Goal: Complete application form

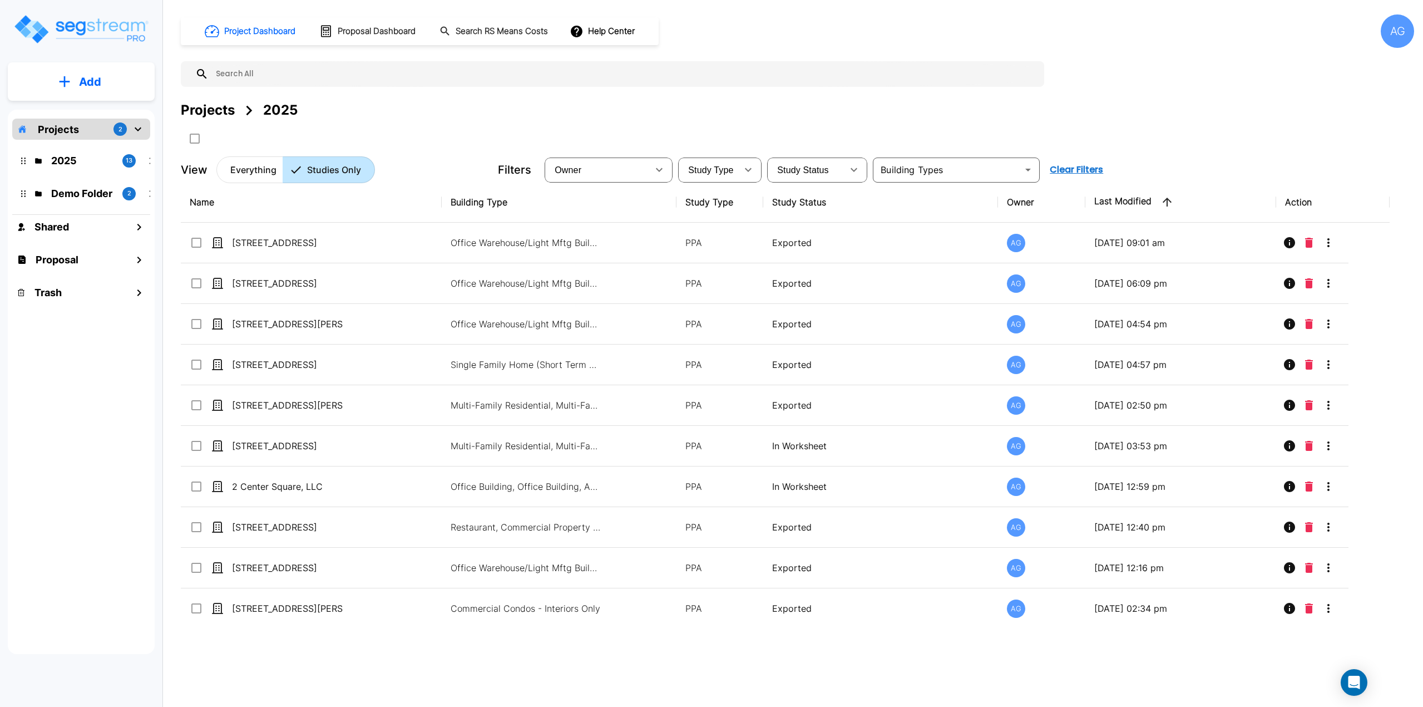
click at [78, 87] on button "Add" at bounding box center [81, 82] width 147 height 32
click at [67, 145] on p "Add Study" at bounding box center [88, 143] width 45 height 13
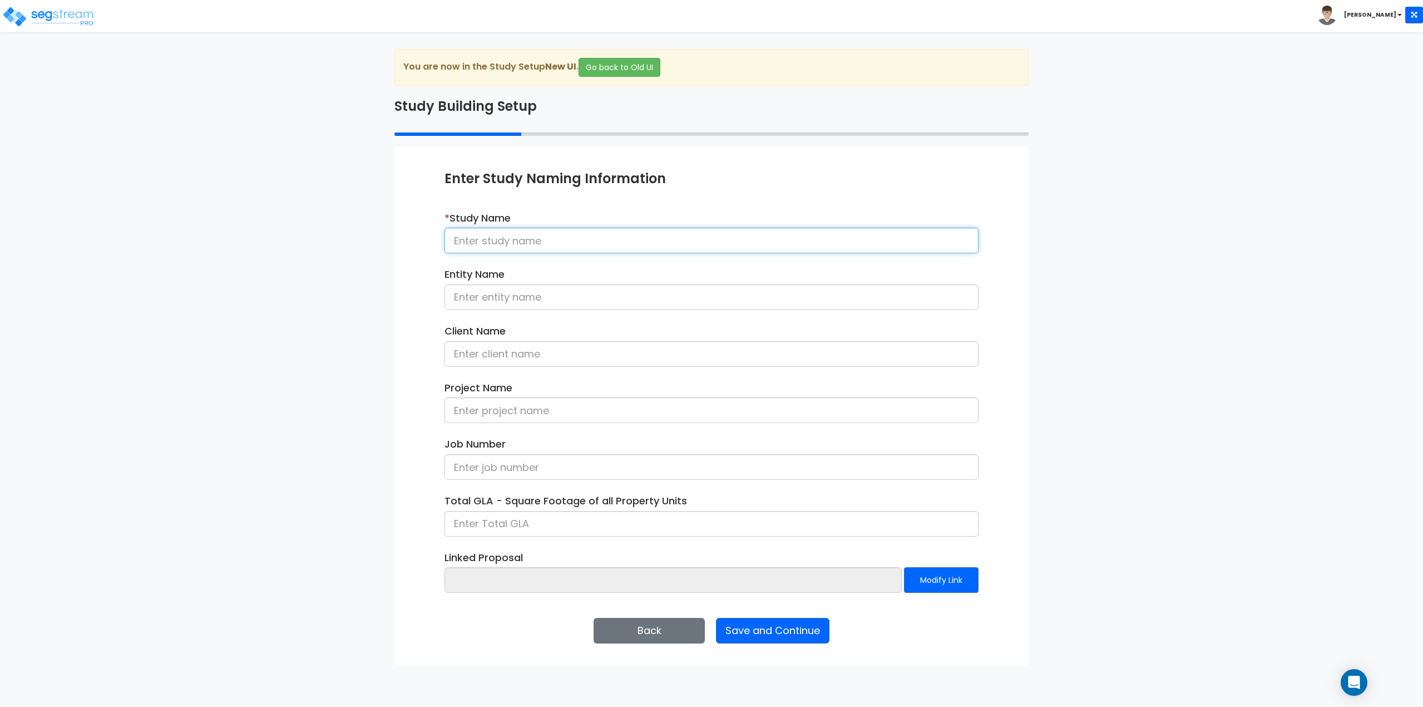
click at [492, 235] on input at bounding box center [712, 241] width 534 height 26
type input "266 North Street, Cheshire, MA"
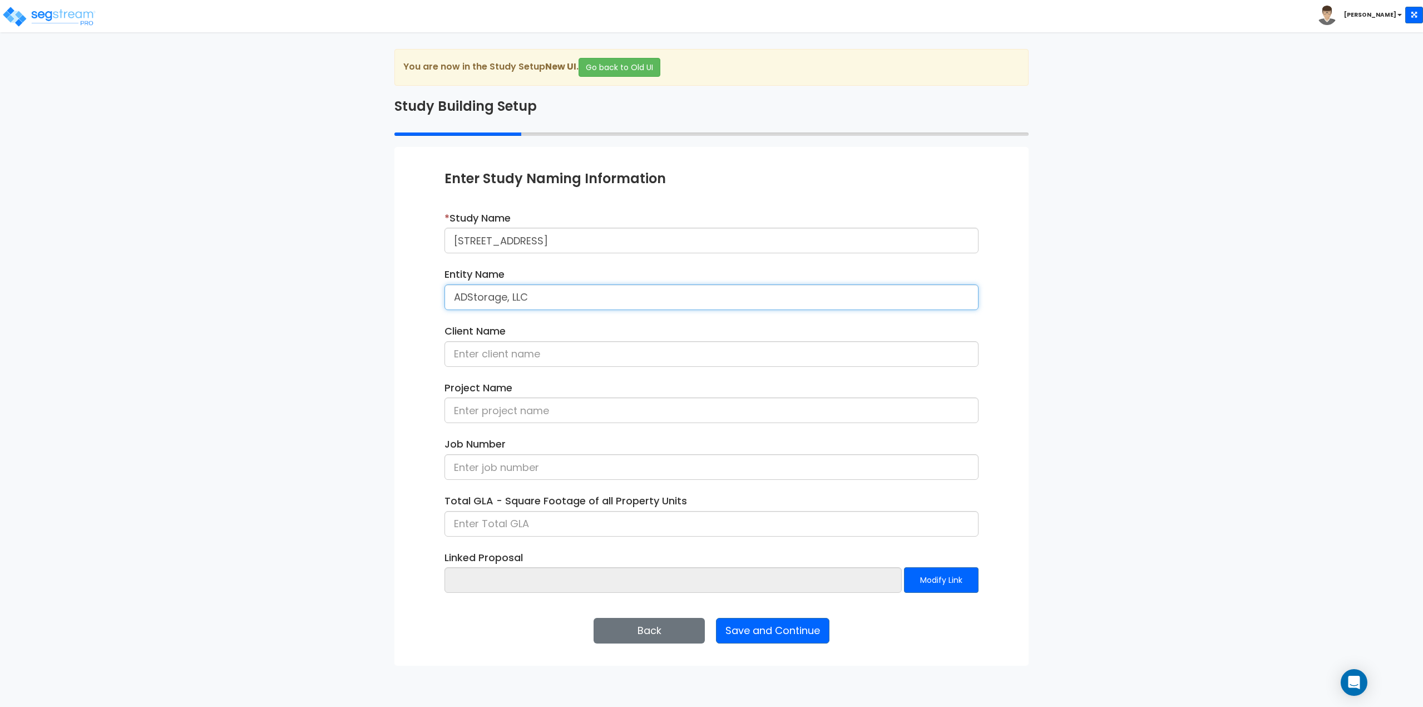
type input "ADStorage, LLC"
type input "Rob Tirrell"
type input "266 North Street"
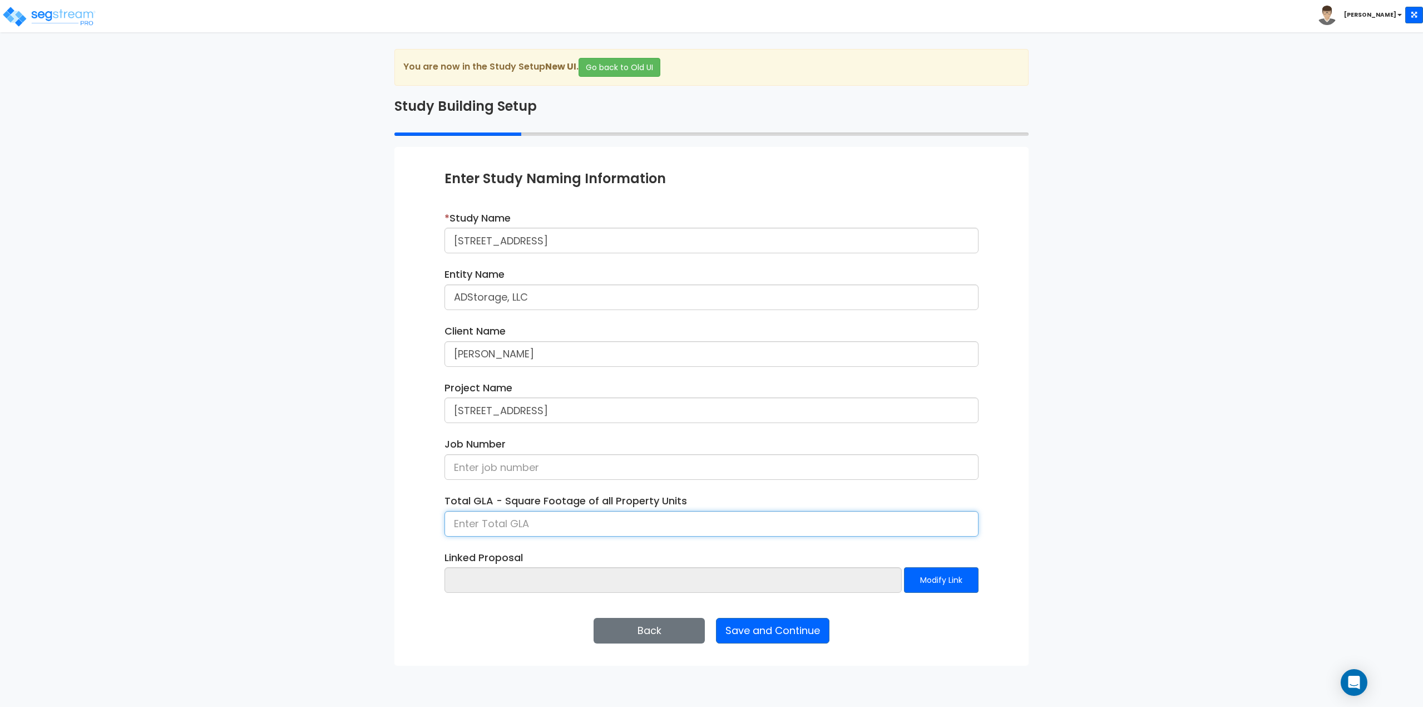
click at [489, 522] on input at bounding box center [712, 524] width 534 height 26
type input "22,000."
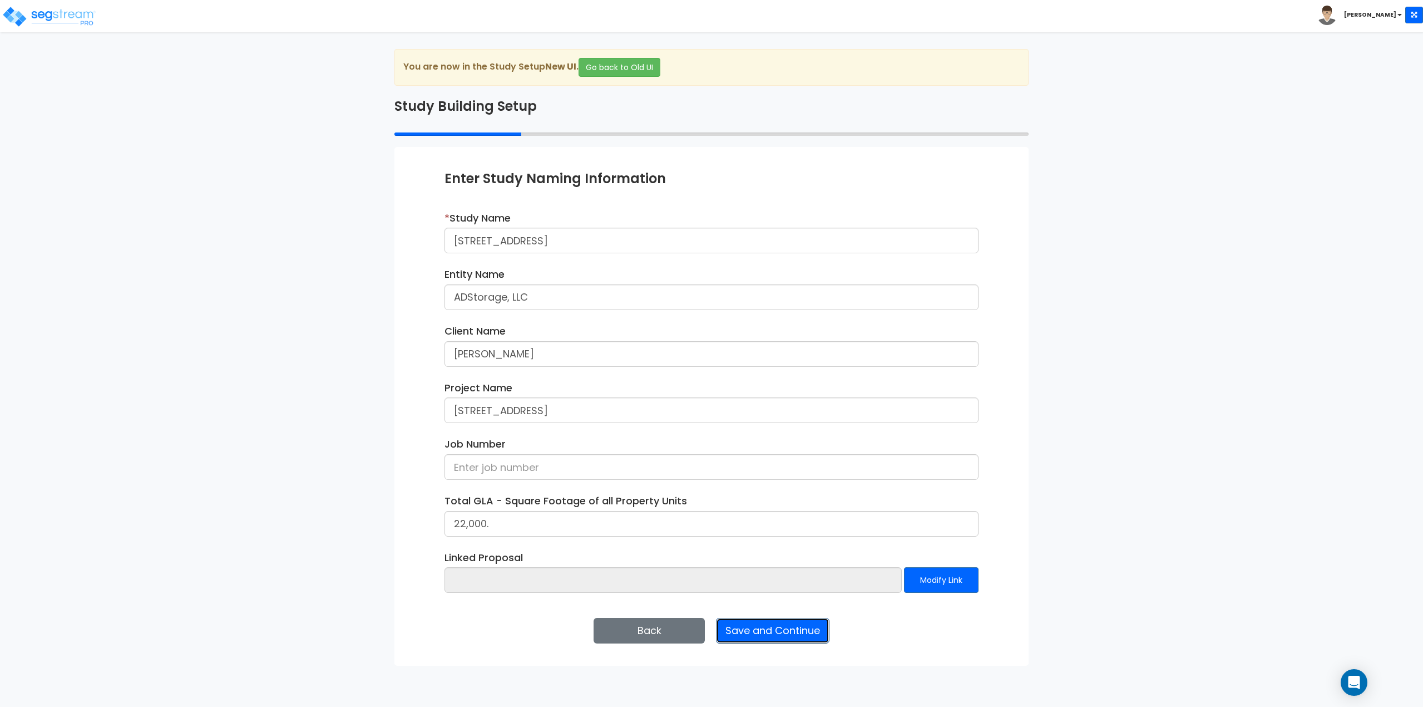
click at [761, 626] on button "Save and Continue" at bounding box center [773, 631] width 114 height 26
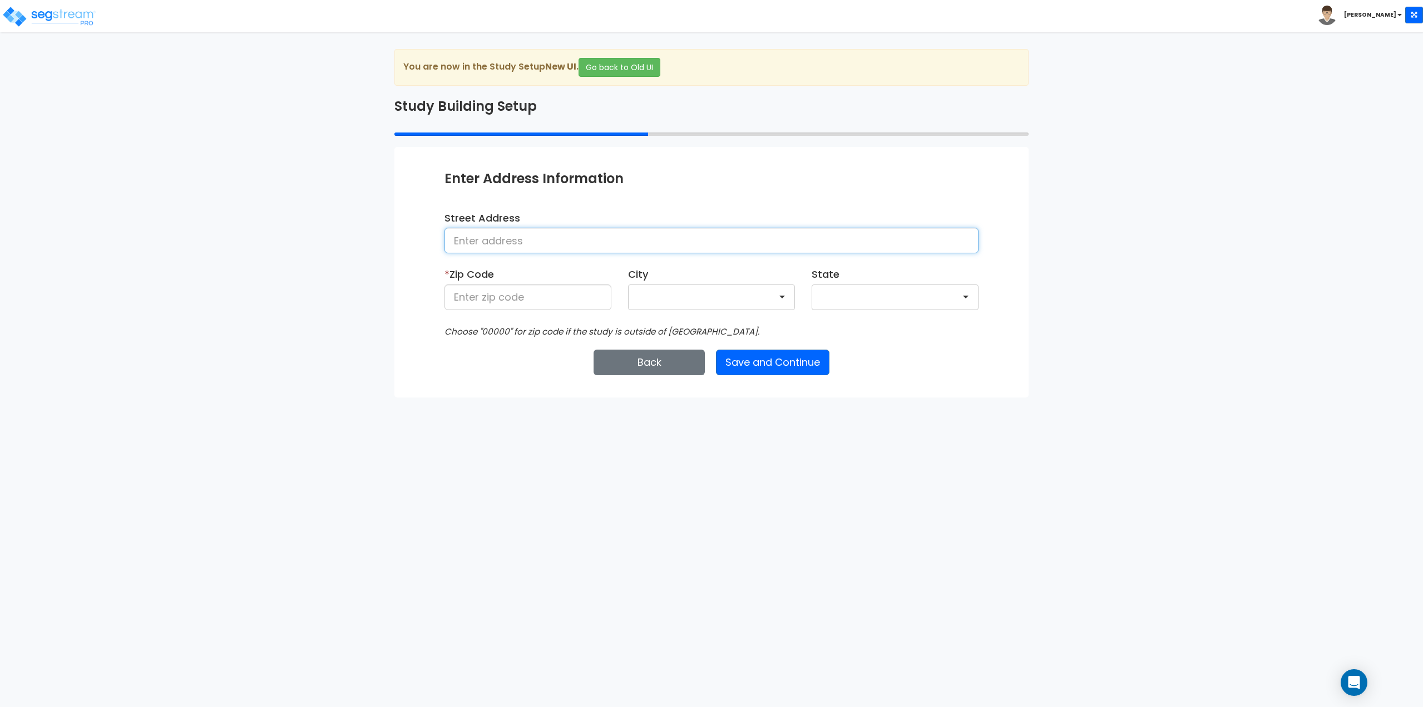
click at [523, 238] on input at bounding box center [712, 241] width 534 height 26
type input "[STREET_ADDRESS]"
type input "C"
type input "01225"
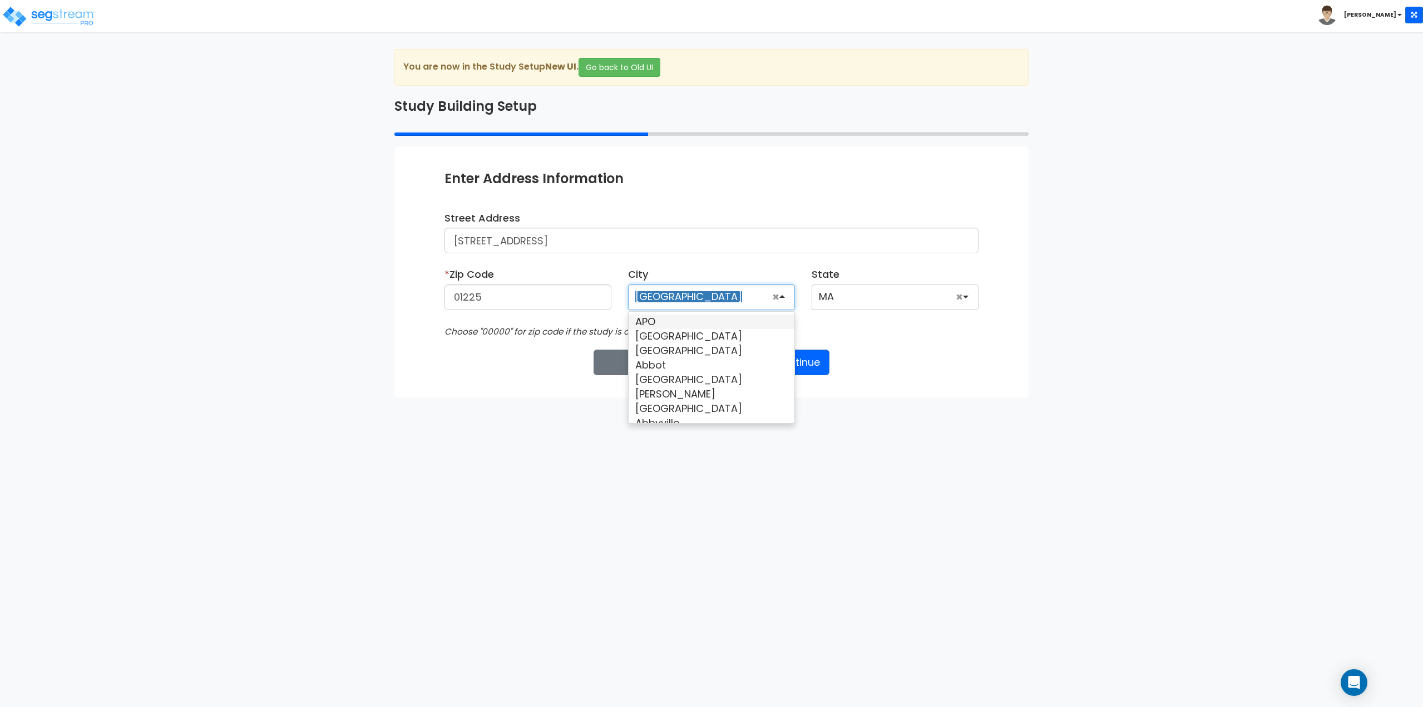
scroll to position [230, 0]
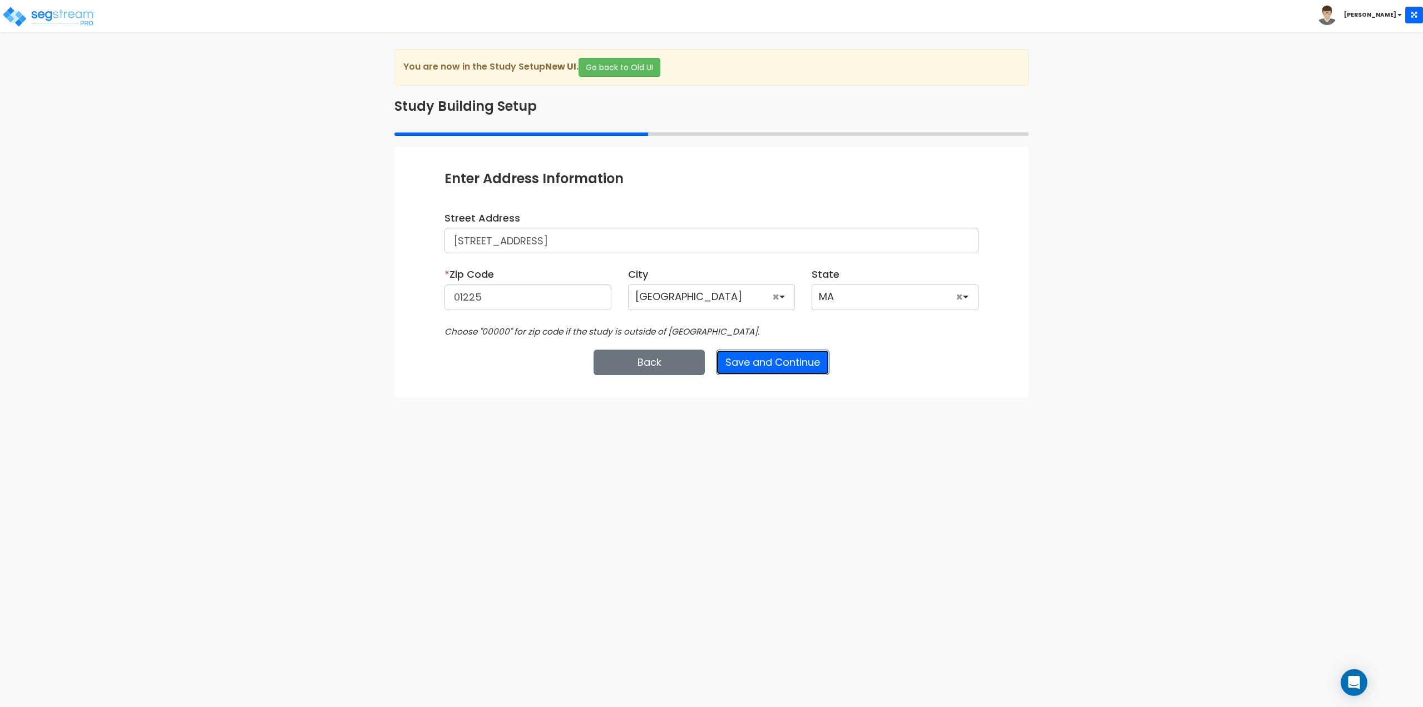
click at [790, 363] on button "Save and Continue" at bounding box center [773, 362] width 114 height 26
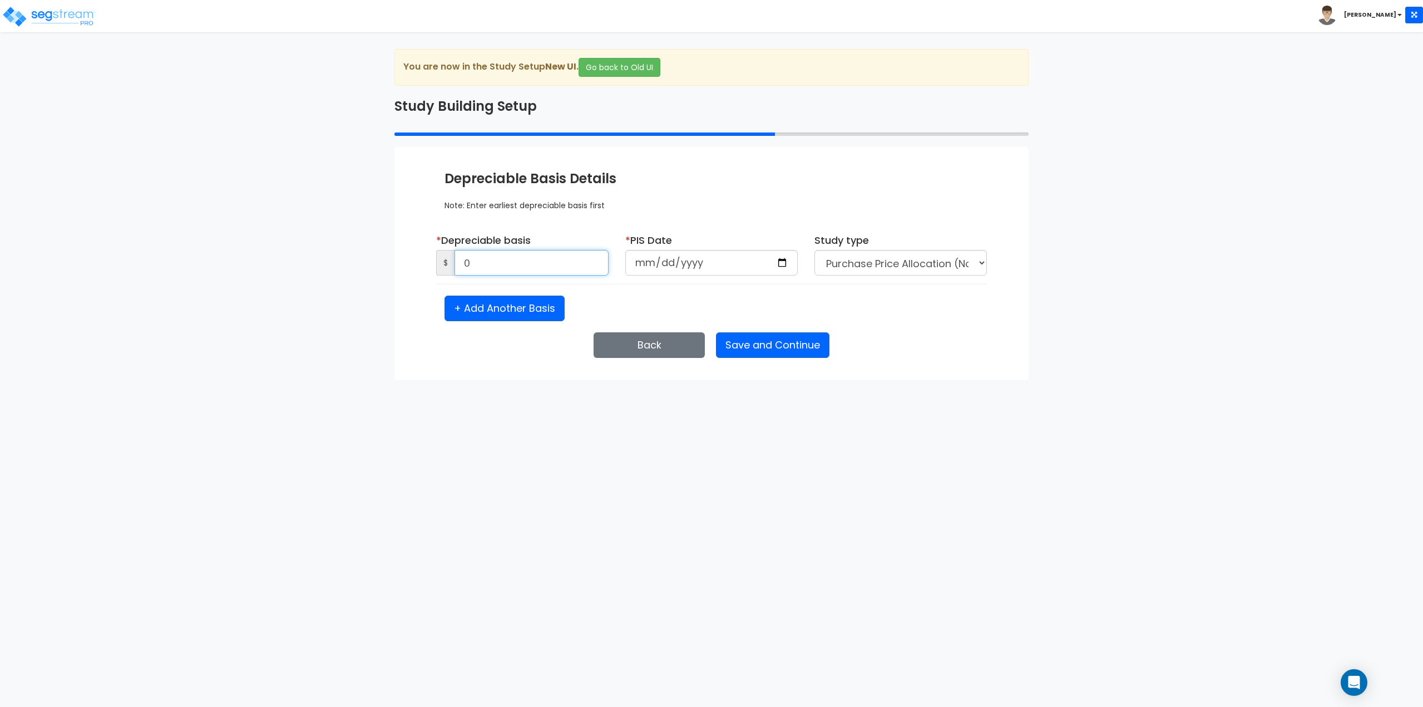
click at [547, 265] on input "0" at bounding box center [532, 263] width 154 height 26
drag, startPoint x: 535, startPoint y: 262, endPoint x: 426, endPoint y: 271, distance: 108.9
click at [426, 271] on div "Enter Study Naming Information * Study Name [STREET_ADDRESS] Entity Name ADStor…" at bounding box center [711, 263] width 634 height 233
type input "1,600,000."
click at [645, 259] on input "date" at bounding box center [711, 263] width 172 height 26
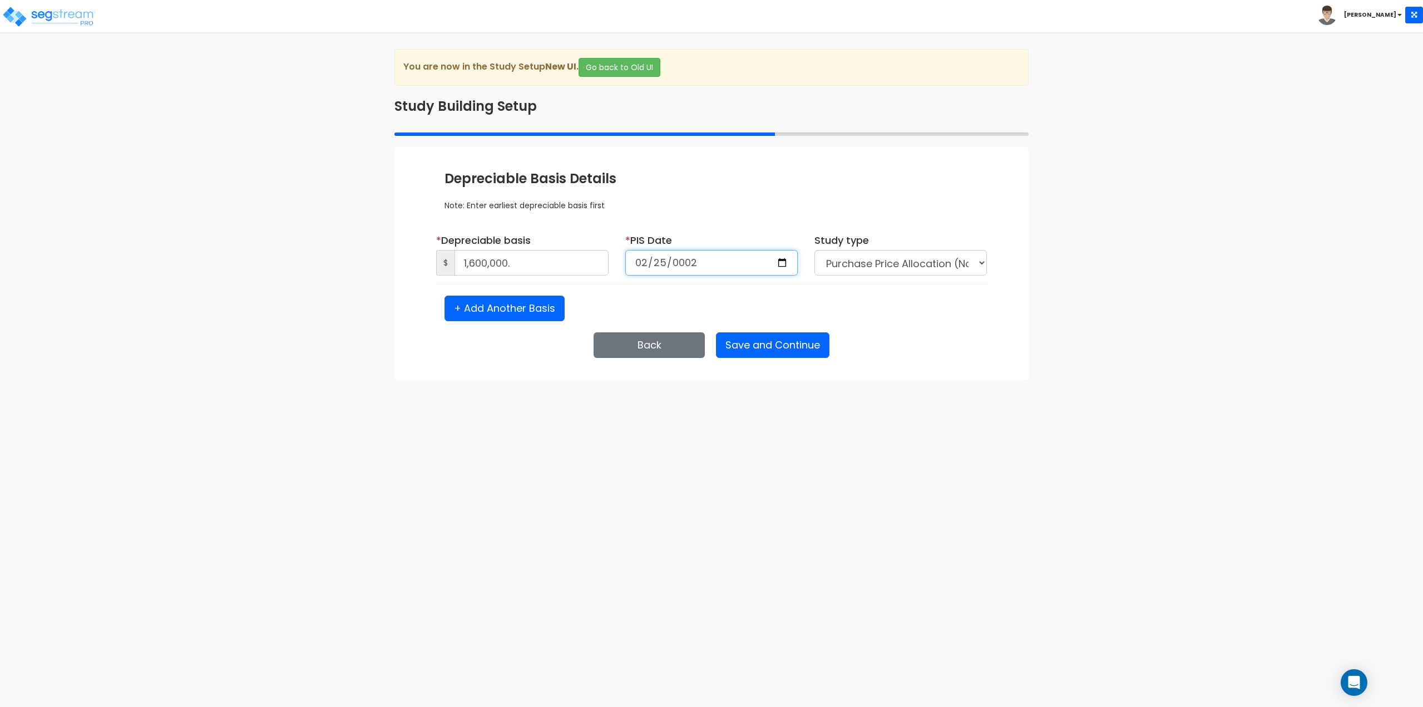
type input "0025-02-25"
type input "[DATE]"
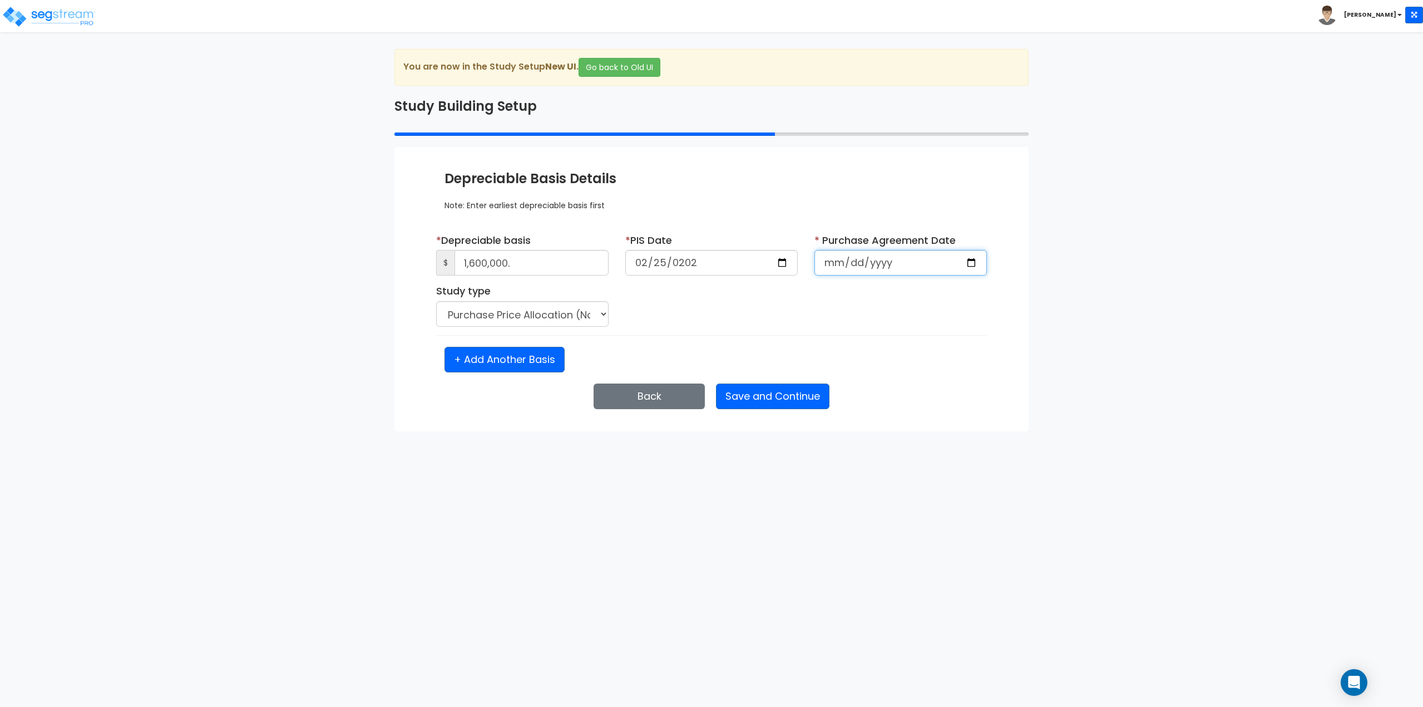
select select "2025"
type input "[DATE]"
click at [772, 396] on button "Save and Continue" at bounding box center [773, 396] width 114 height 26
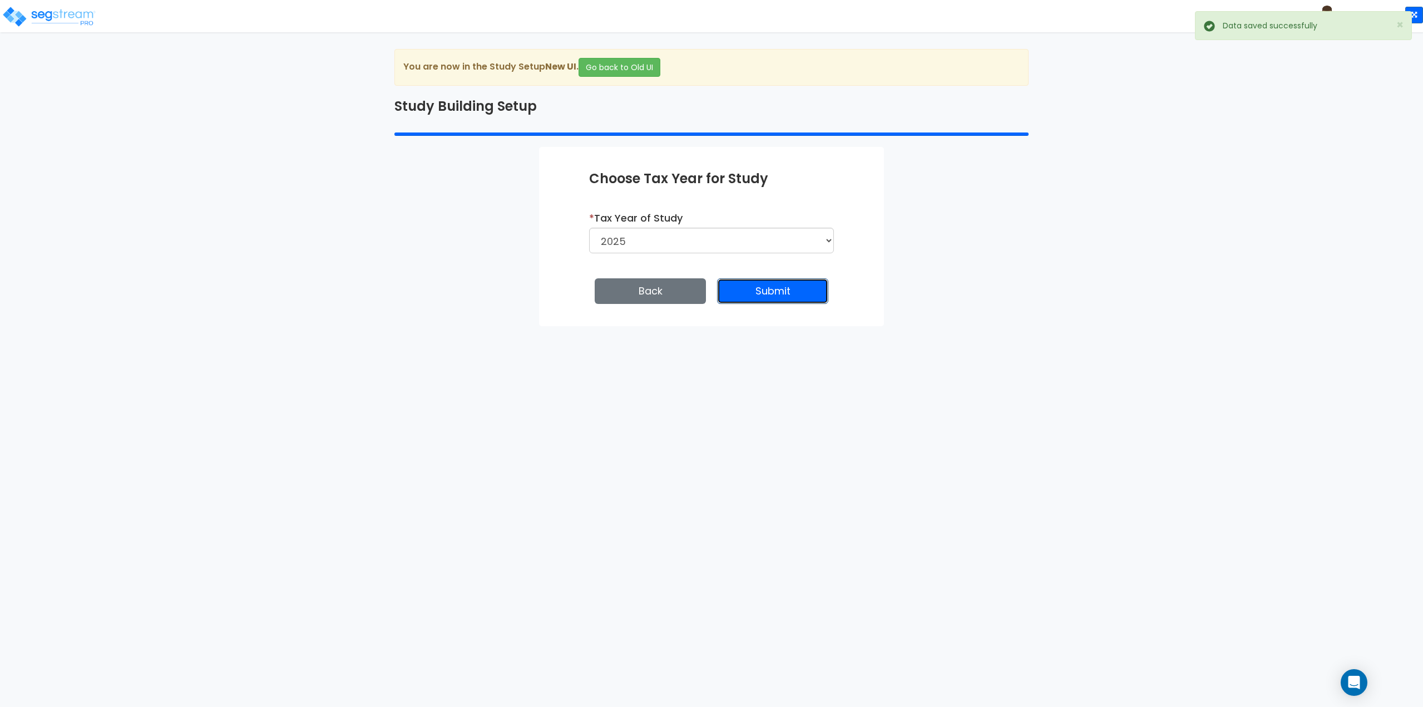
click at [758, 287] on button "Submit" at bounding box center [772, 291] width 111 height 26
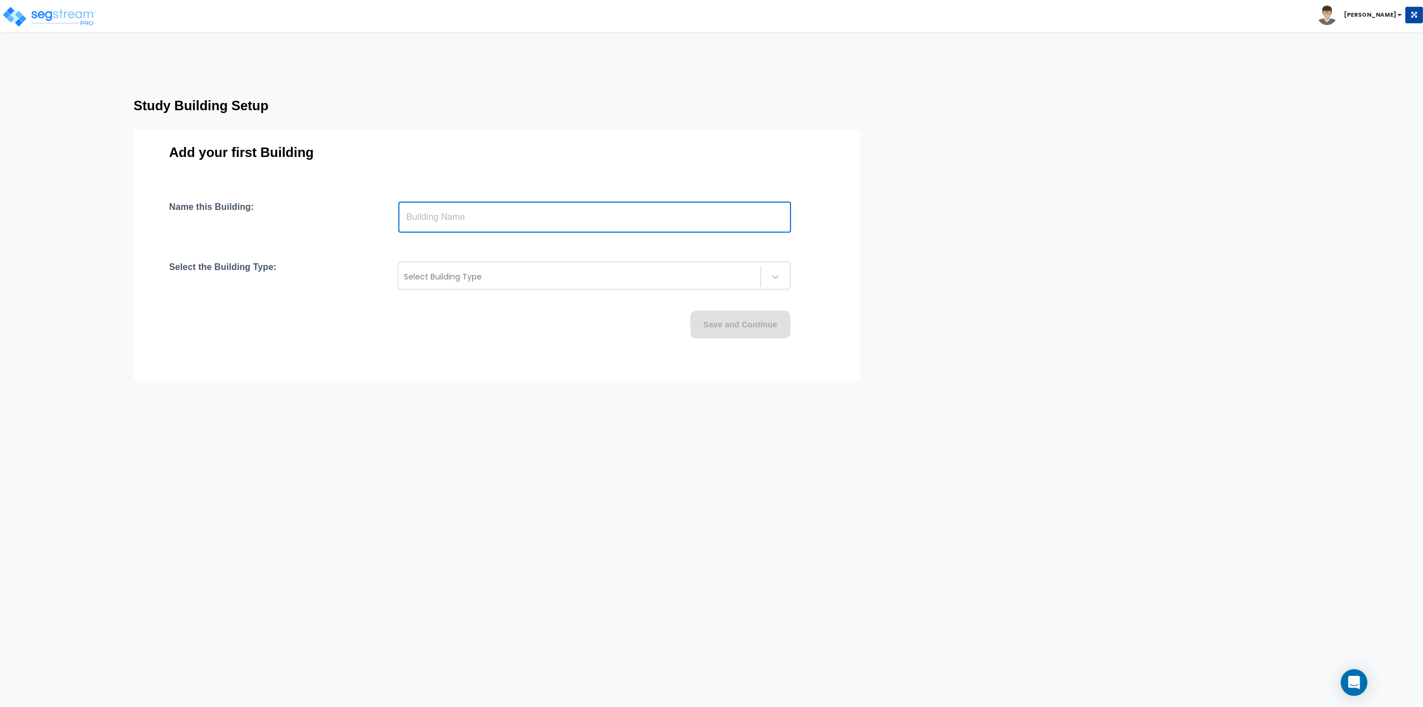
click at [535, 218] on input "text" at bounding box center [594, 216] width 393 height 31
type input "Stroage Facility"
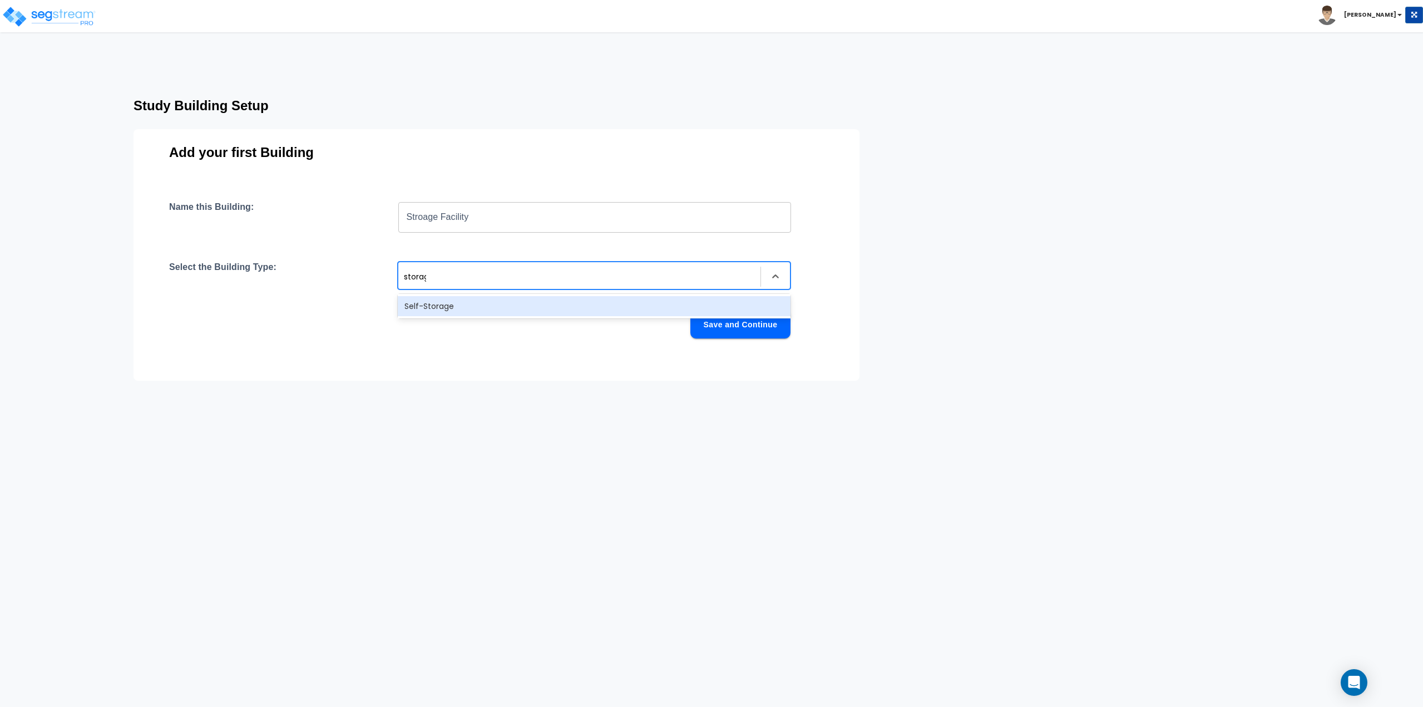
type input "storage"
click at [472, 305] on div "Self-Storage" at bounding box center [594, 306] width 393 height 20
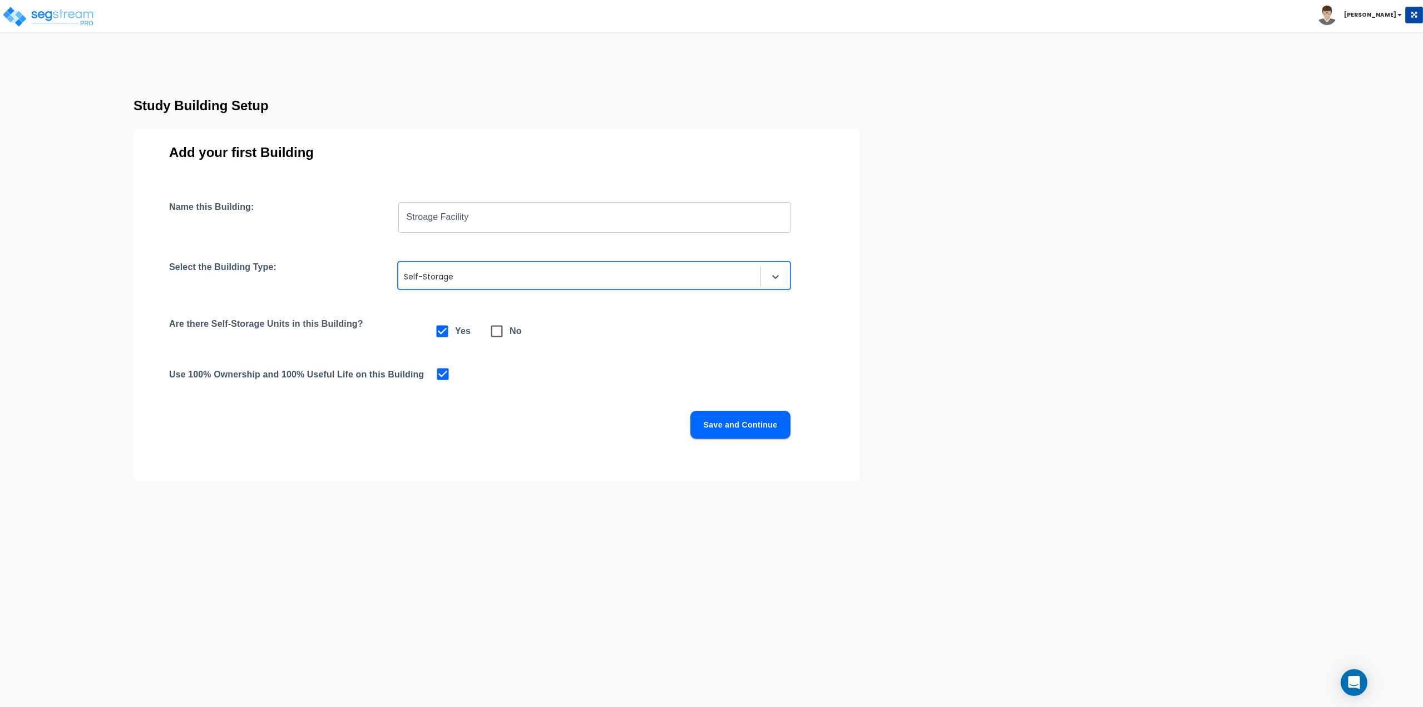
click at [747, 422] on button "Save and Continue" at bounding box center [740, 425] width 100 height 28
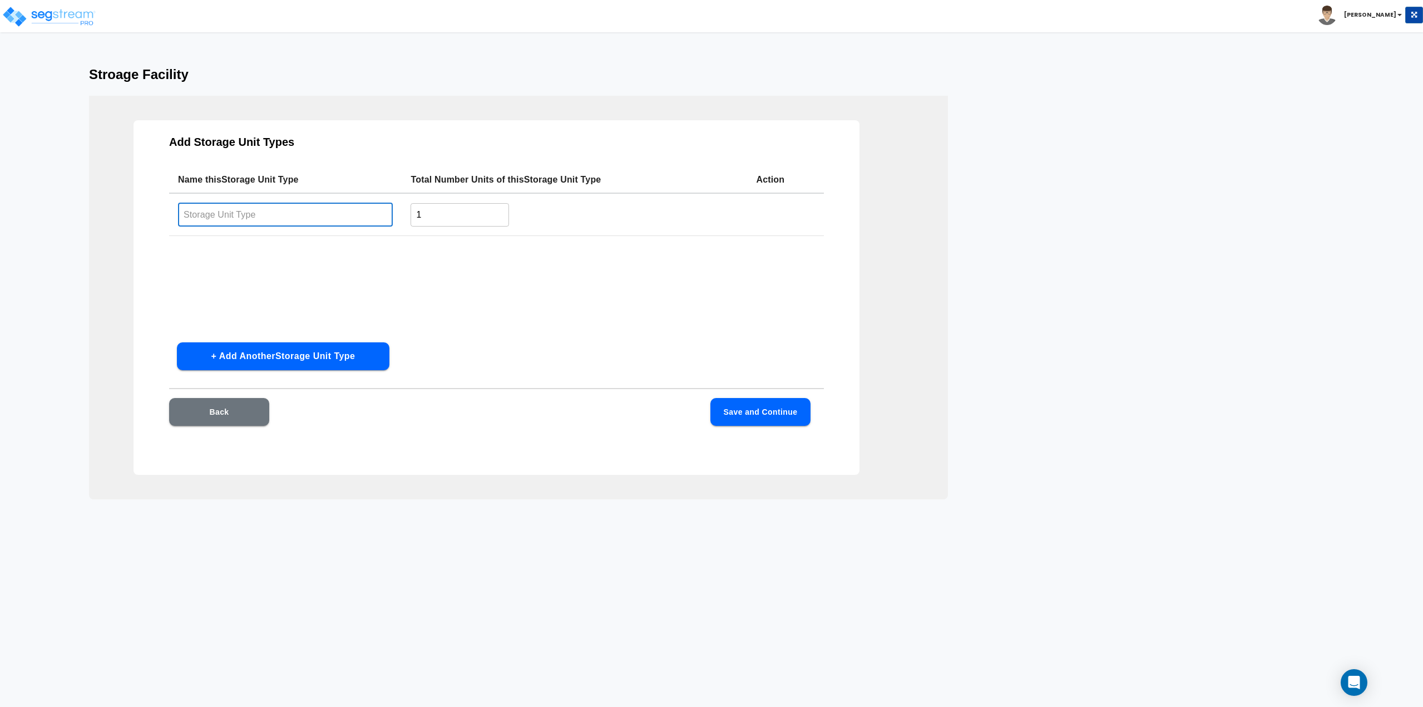
click at [273, 211] on input "text" at bounding box center [285, 215] width 215 height 24
type input "5x5"
type input "14"
click at [274, 347] on button "+ Add Another Storage Unit Type" at bounding box center [283, 356] width 213 height 28
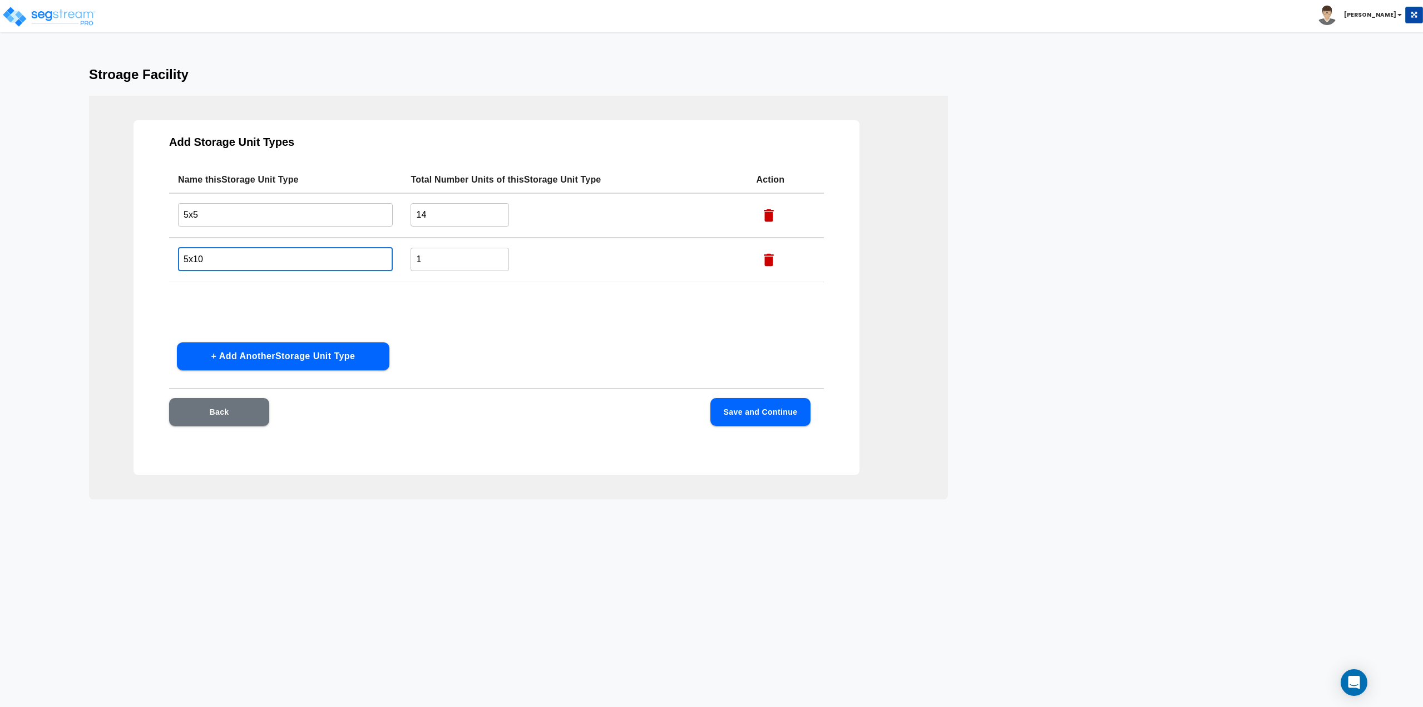
type input "5x10"
type input "72"
click at [274, 347] on button "+ Add Another Storage Unit Type" at bounding box center [283, 356] width 213 height 28
click at [268, 302] on input "text" at bounding box center [285, 304] width 215 height 24
type input "10x5"
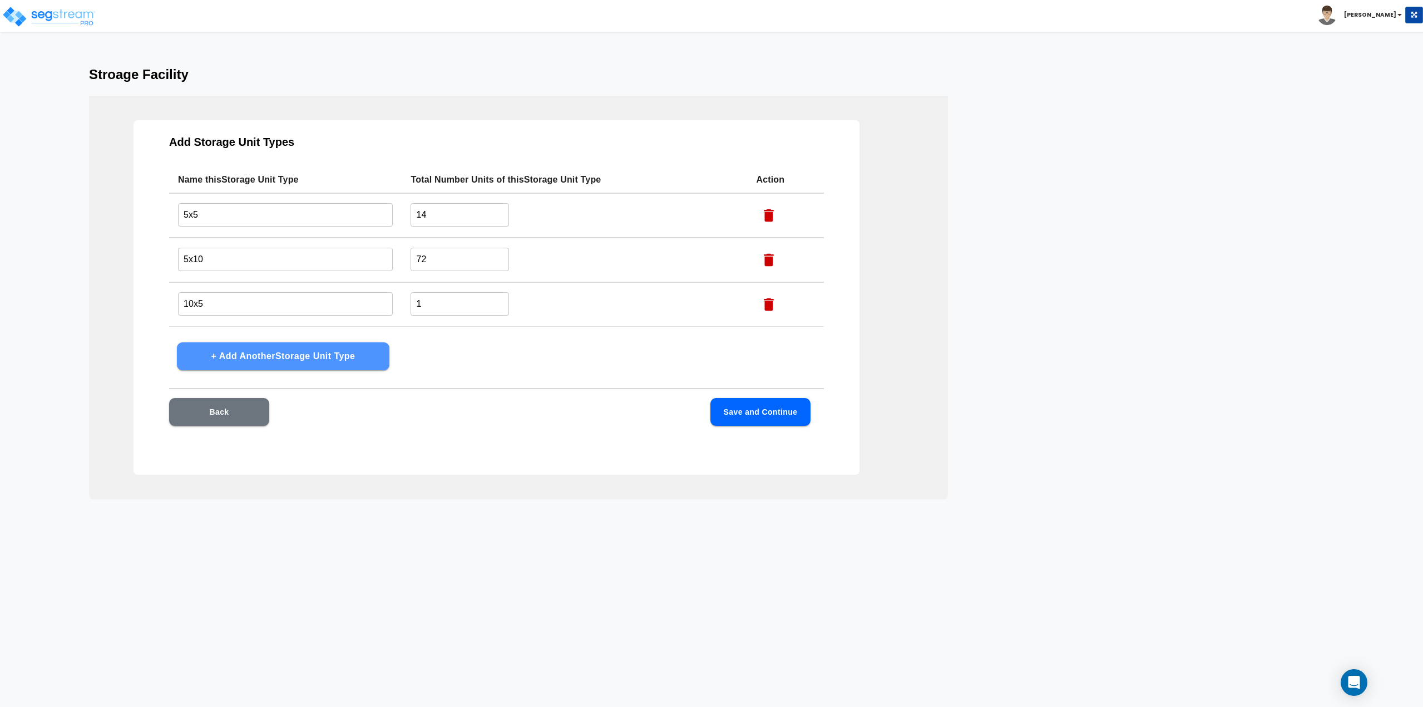
click at [267, 357] on button "+ Add Another Storage Unit Type" at bounding box center [283, 356] width 213 height 28
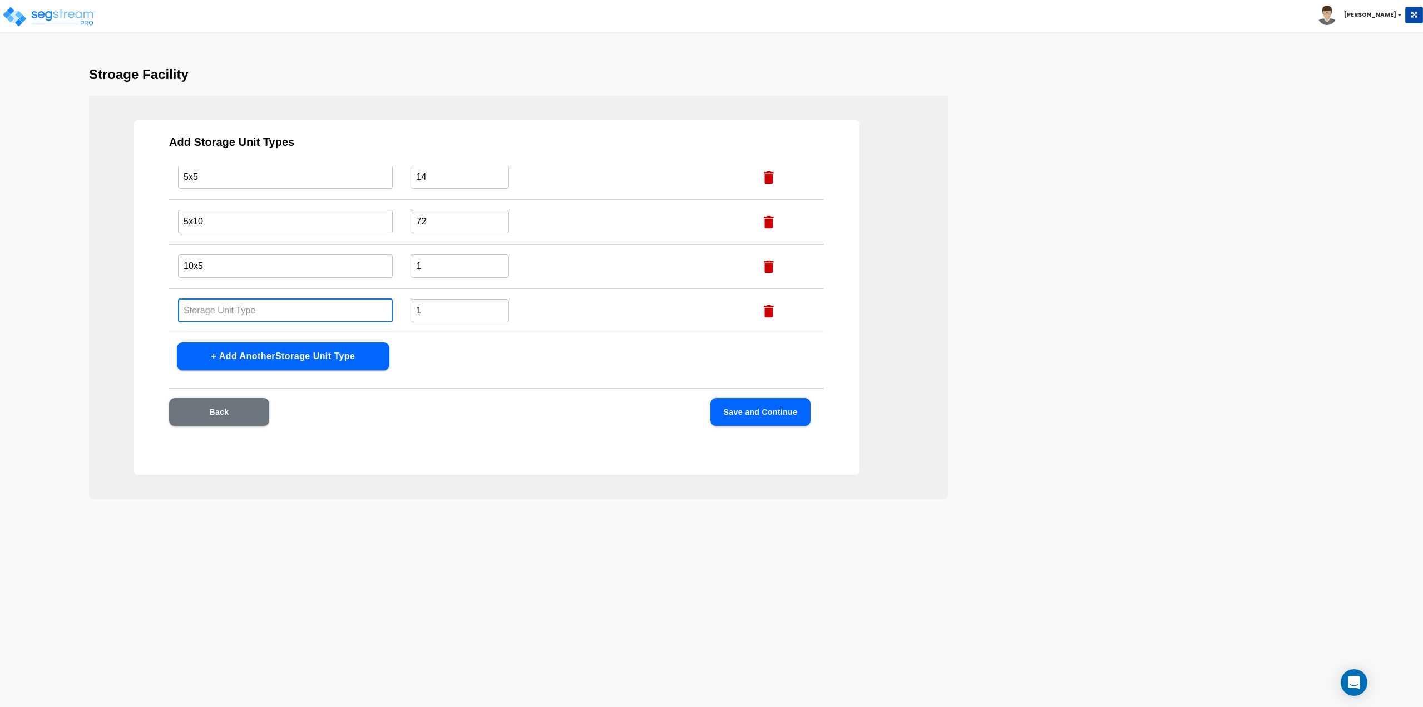
click at [263, 301] on input "text" at bounding box center [285, 310] width 215 height 24
type input "10x10"
type input "55"
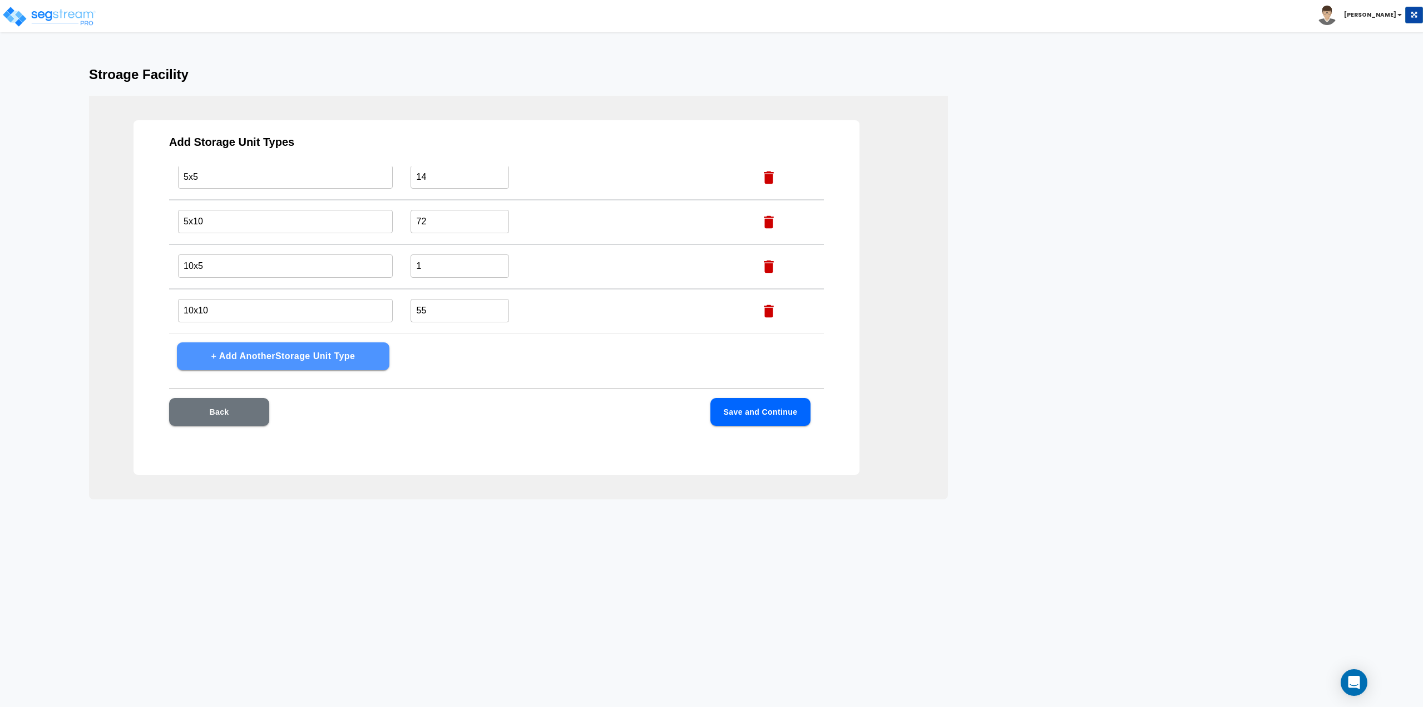
click at [256, 363] on button "+ Add Another Storage Unit Type" at bounding box center [283, 356] width 213 height 28
click at [251, 310] on input "text" at bounding box center [285, 310] width 215 height 24
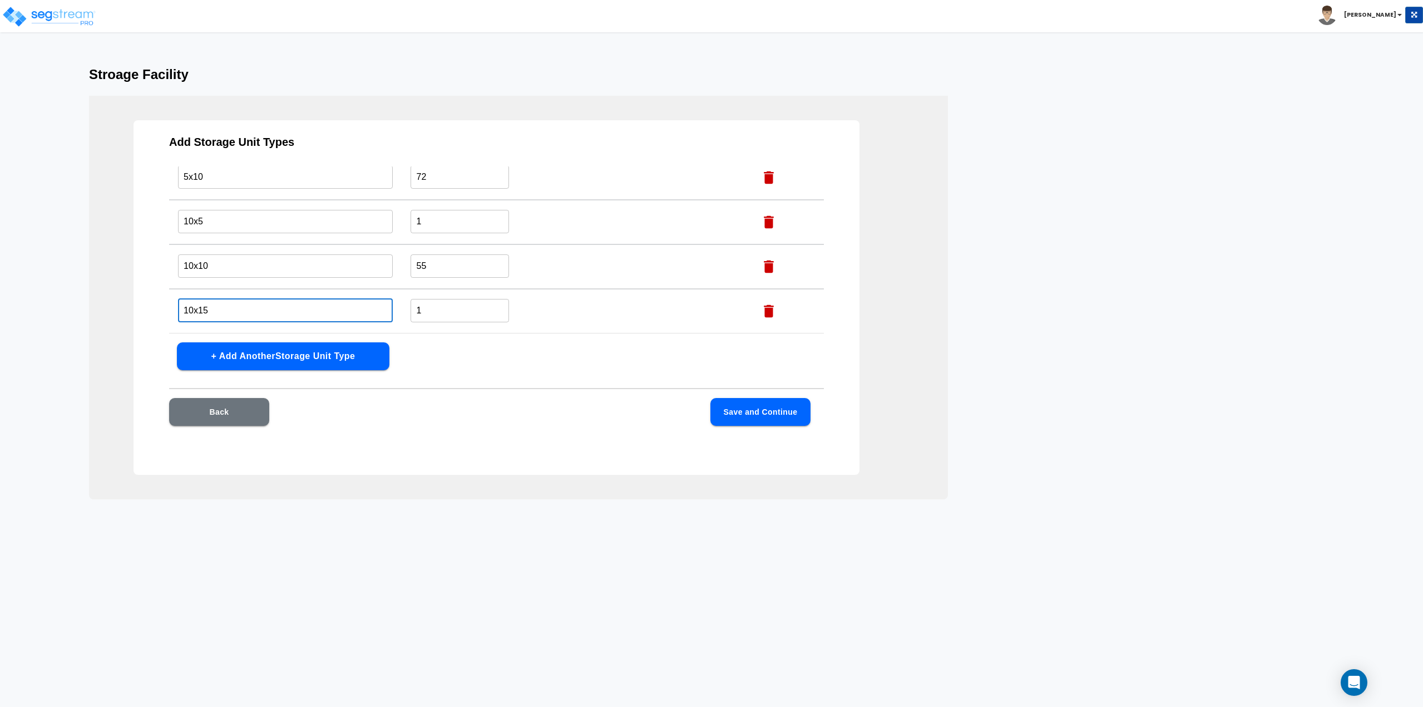
type input "10x15"
type input "8"
click at [246, 350] on button "+ Add Another Storage Unit Type" at bounding box center [283, 356] width 213 height 28
click at [249, 303] on input "text" at bounding box center [285, 310] width 215 height 24
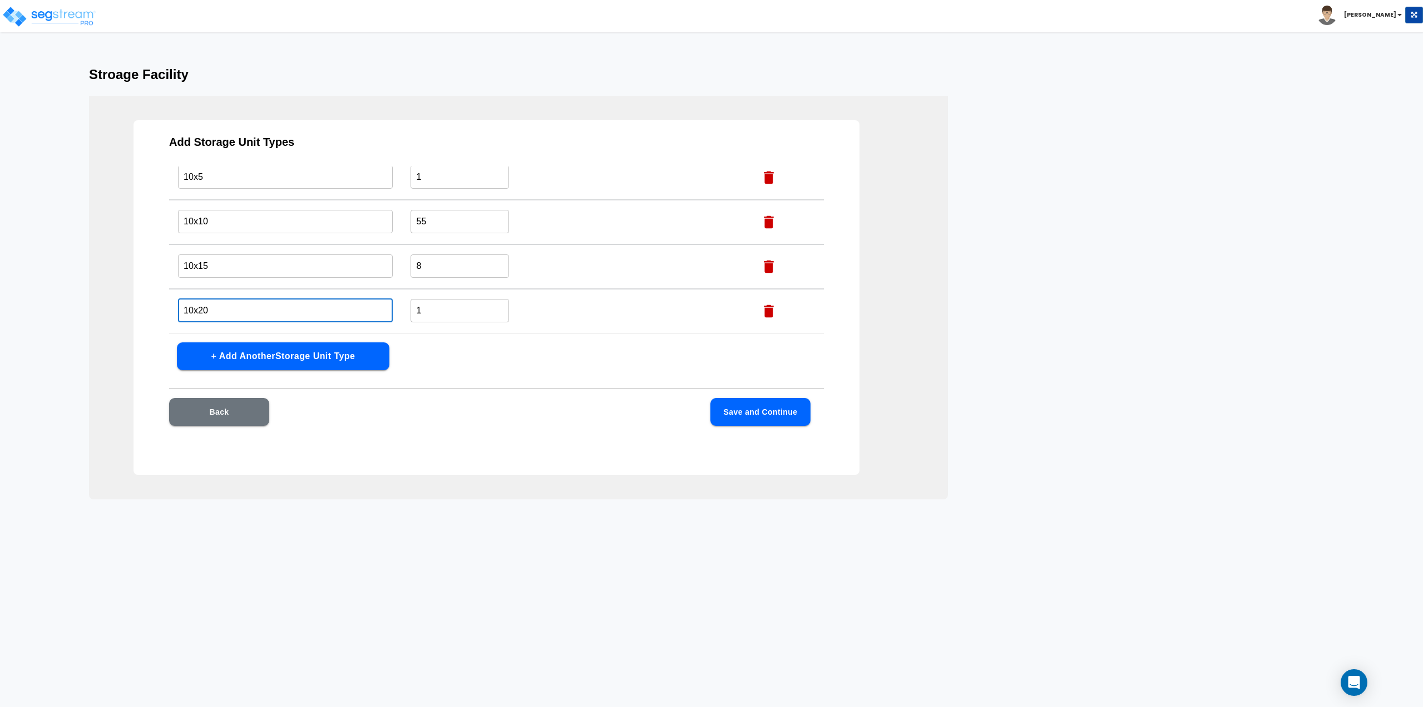
type input "10x20"
type input "24"
click at [754, 419] on button "Save and Continue" at bounding box center [761, 412] width 100 height 28
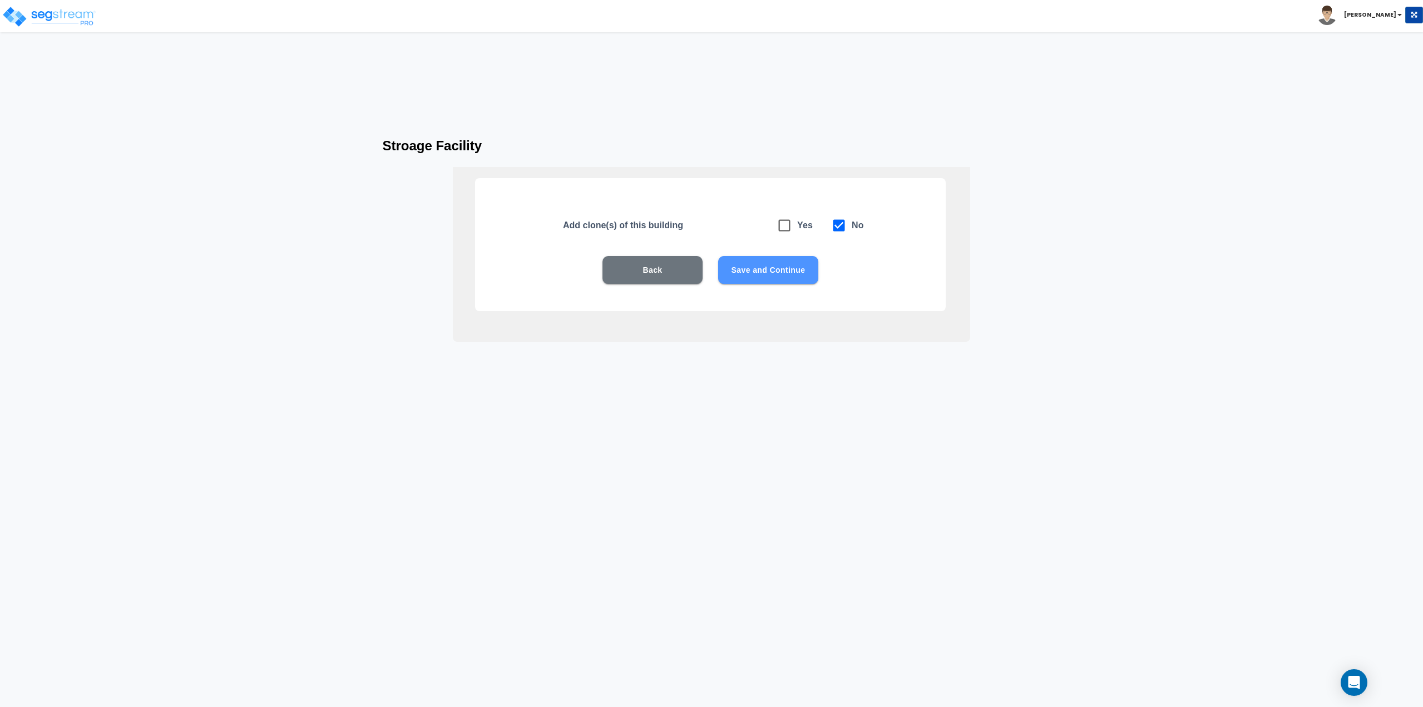
click at [767, 267] on button "Save and Continue" at bounding box center [768, 270] width 100 height 28
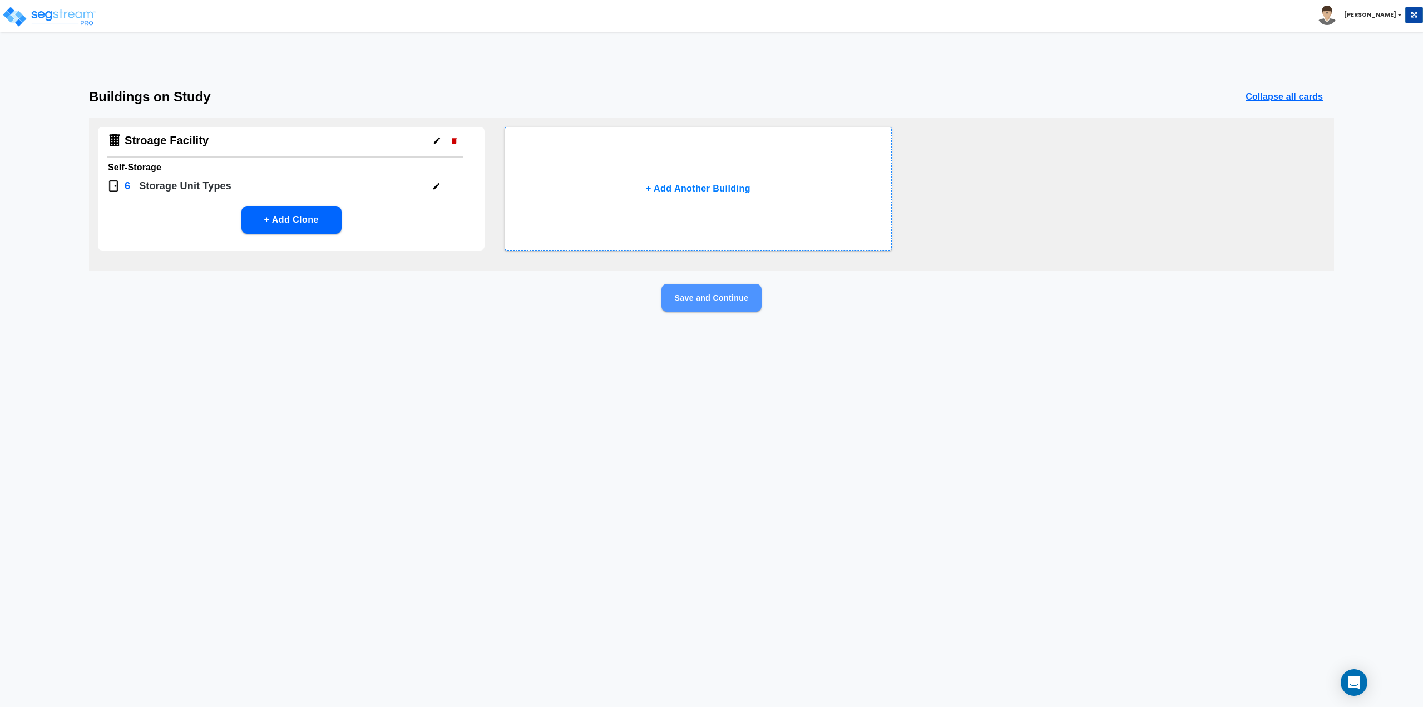
click at [716, 300] on button "Save and Continue" at bounding box center [712, 298] width 100 height 28
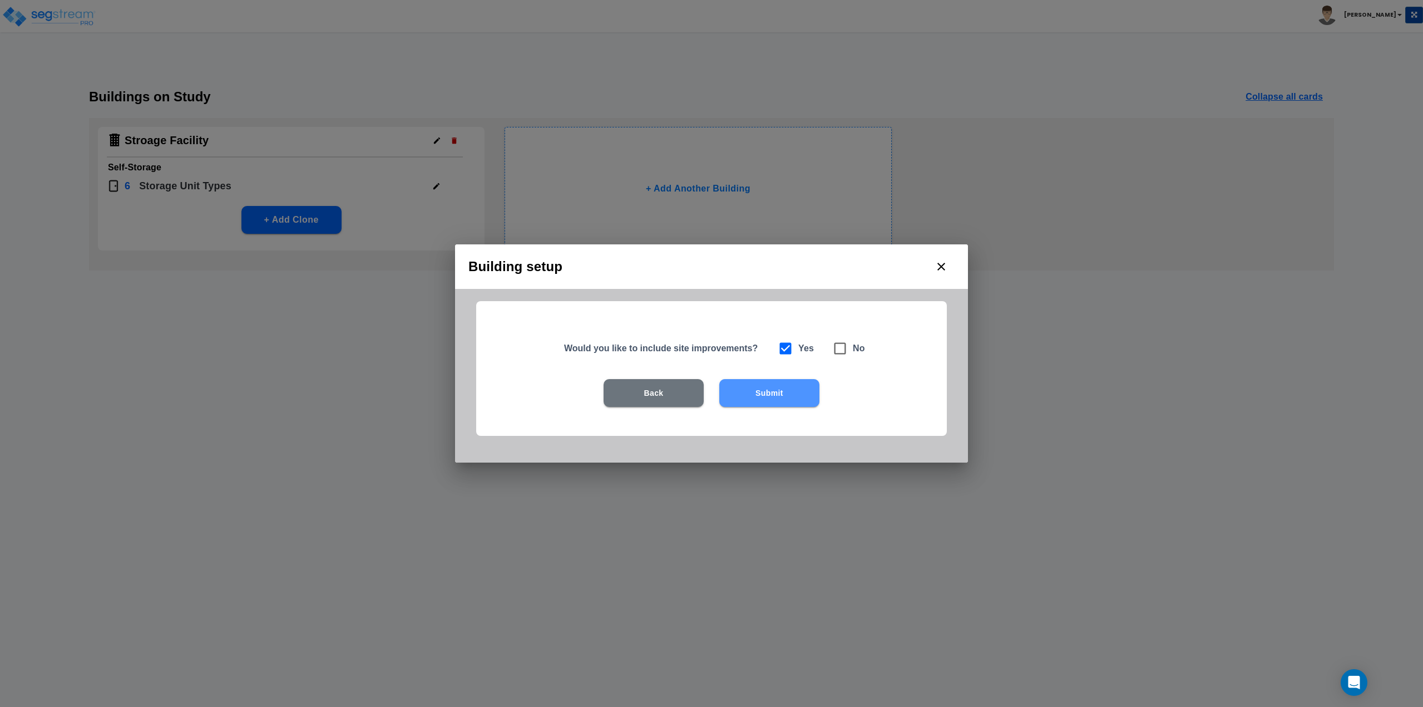
click at [747, 385] on button "Submit" at bounding box center [769, 393] width 100 height 28
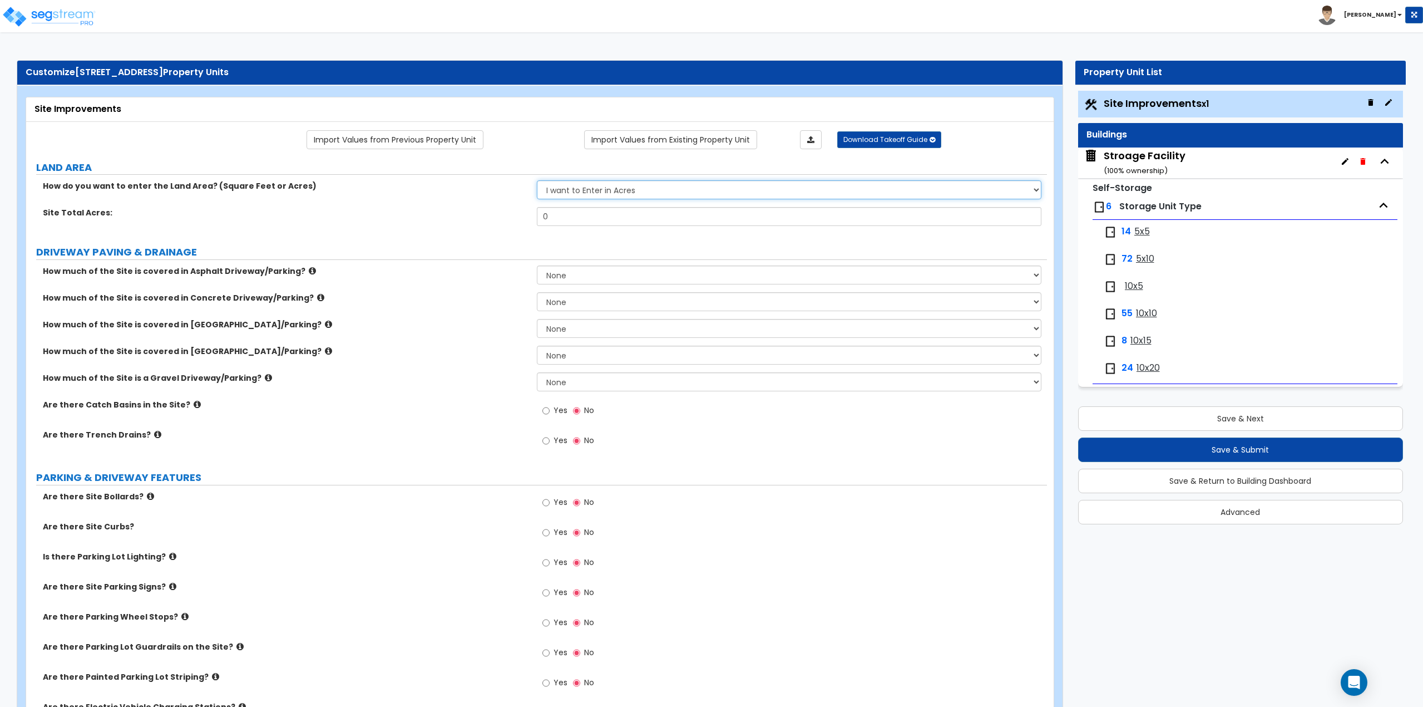
click at [601, 189] on select "I want to Enter in Acres I want to Enter in Square Feet" at bounding box center [789, 189] width 505 height 19
select select "2"
click at [537, 180] on select "I want to Enter in Acres I want to Enter in Square Feet" at bounding box center [789, 189] width 505 height 19
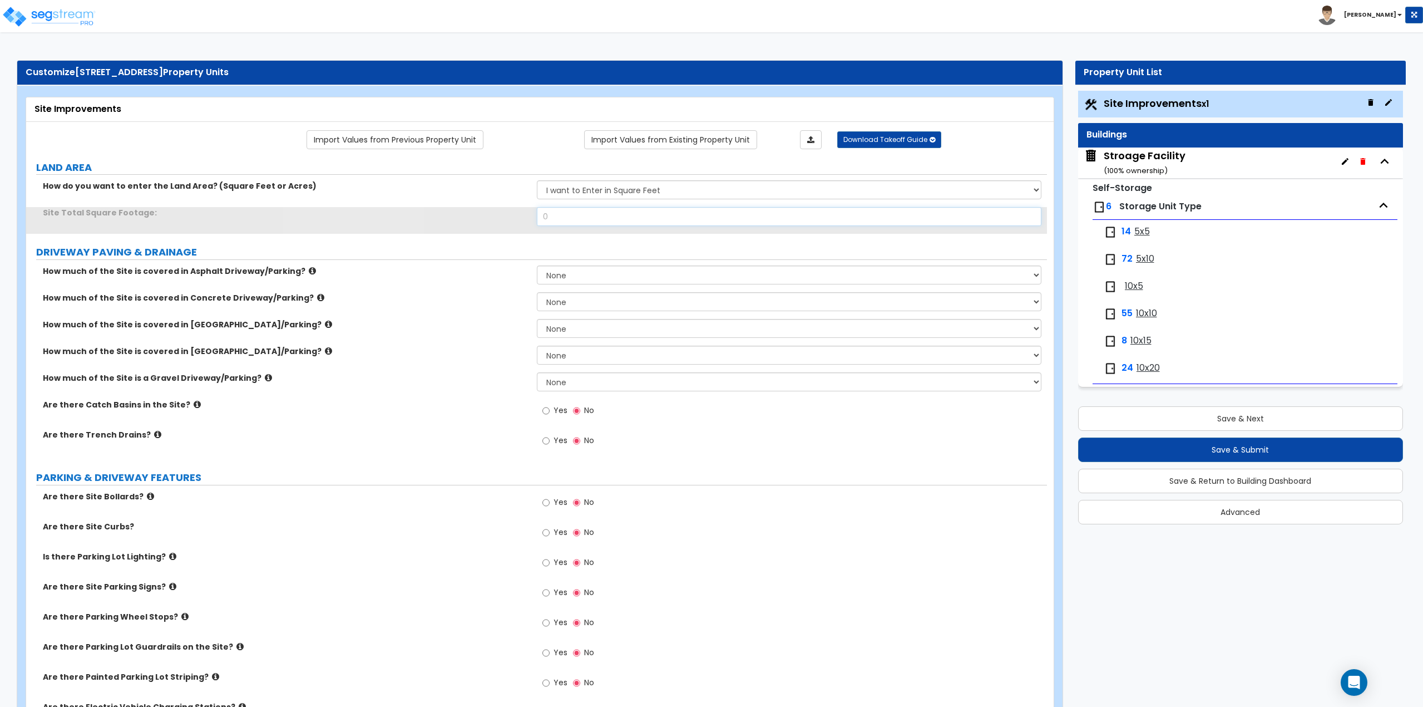
click at [591, 213] on input "0" at bounding box center [789, 216] width 505 height 19
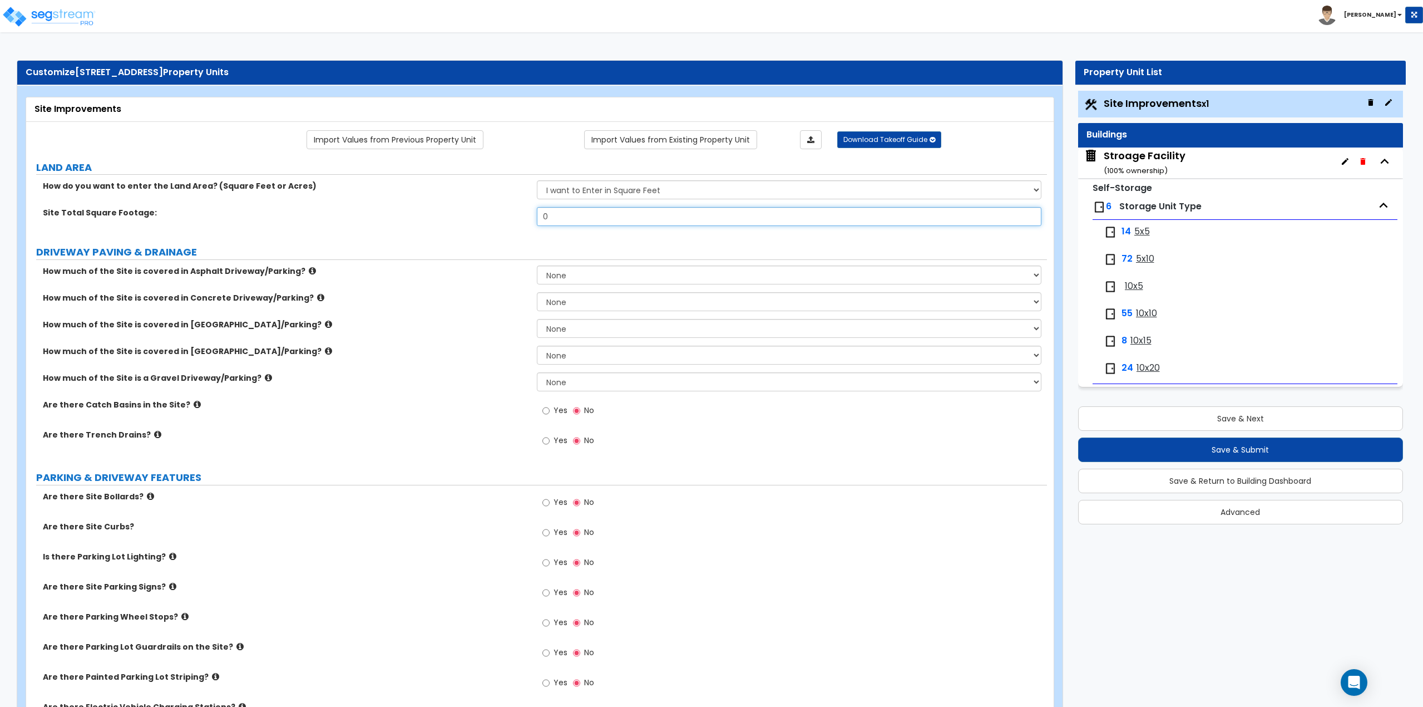
click at [591, 213] on input "0" at bounding box center [789, 216] width 505 height 19
click at [567, 218] on input "0" at bounding box center [789, 216] width 505 height 19
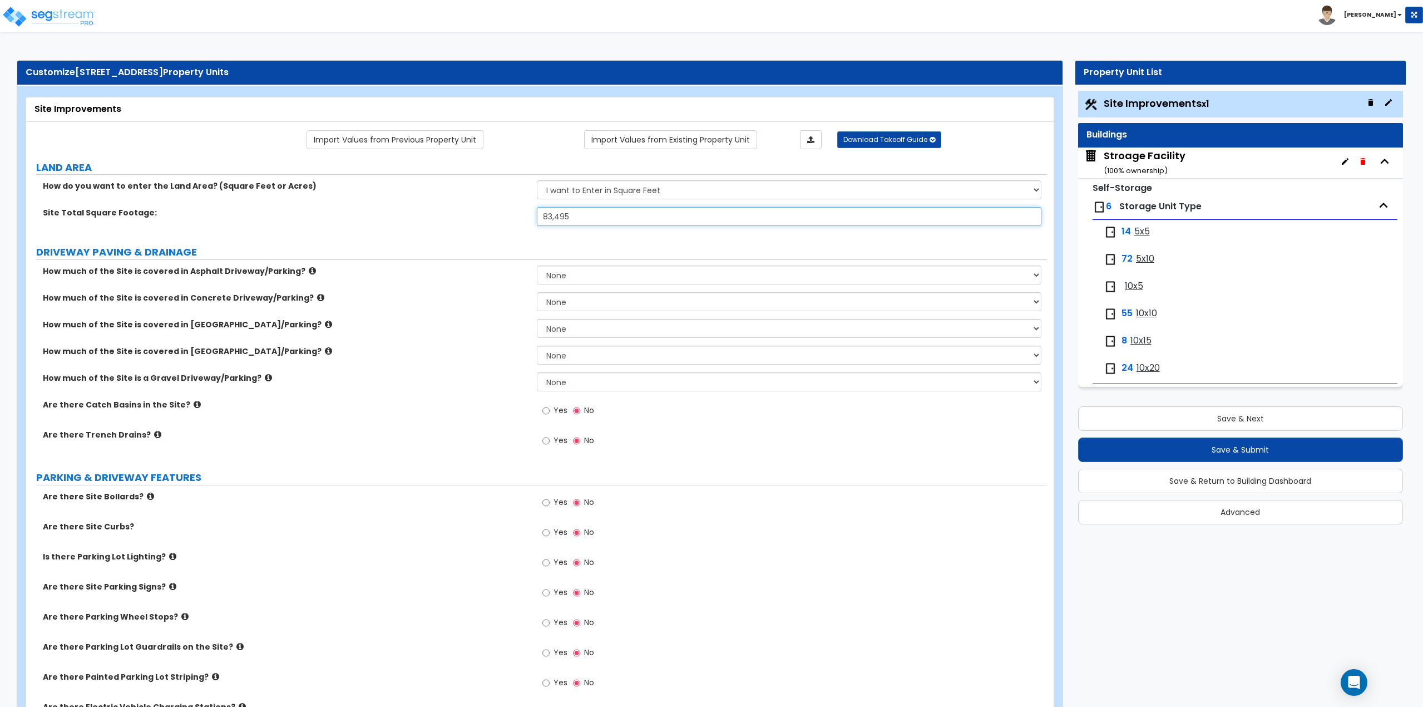
type input "83,495"
click at [639, 279] on select "None I want to Enter an Approximate Percentage I want to Enter the Square Foota…" at bounding box center [789, 274] width 505 height 19
select select "2"
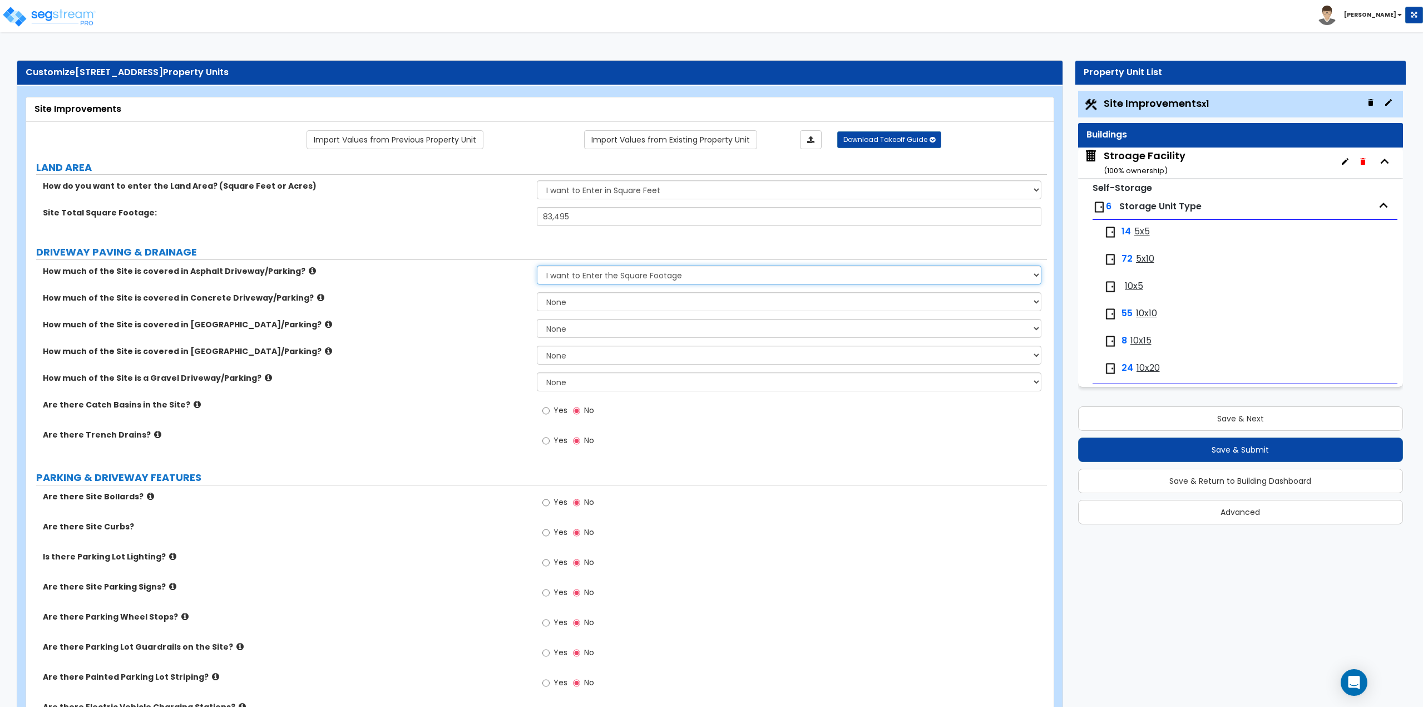
click at [537, 265] on select "None I want to Enter an Approximate Percentage I want to Enter the Square Foota…" at bounding box center [789, 274] width 505 height 19
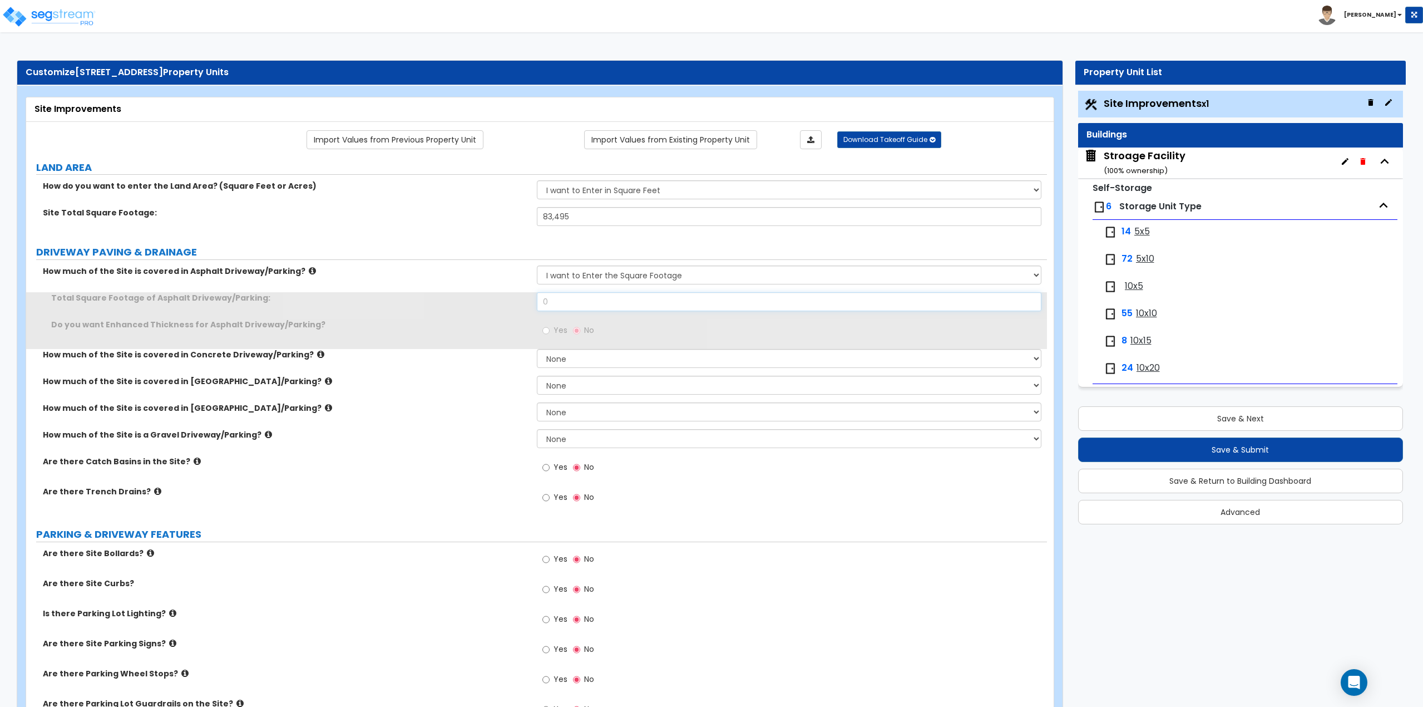
click at [616, 302] on input "0" at bounding box center [789, 301] width 505 height 19
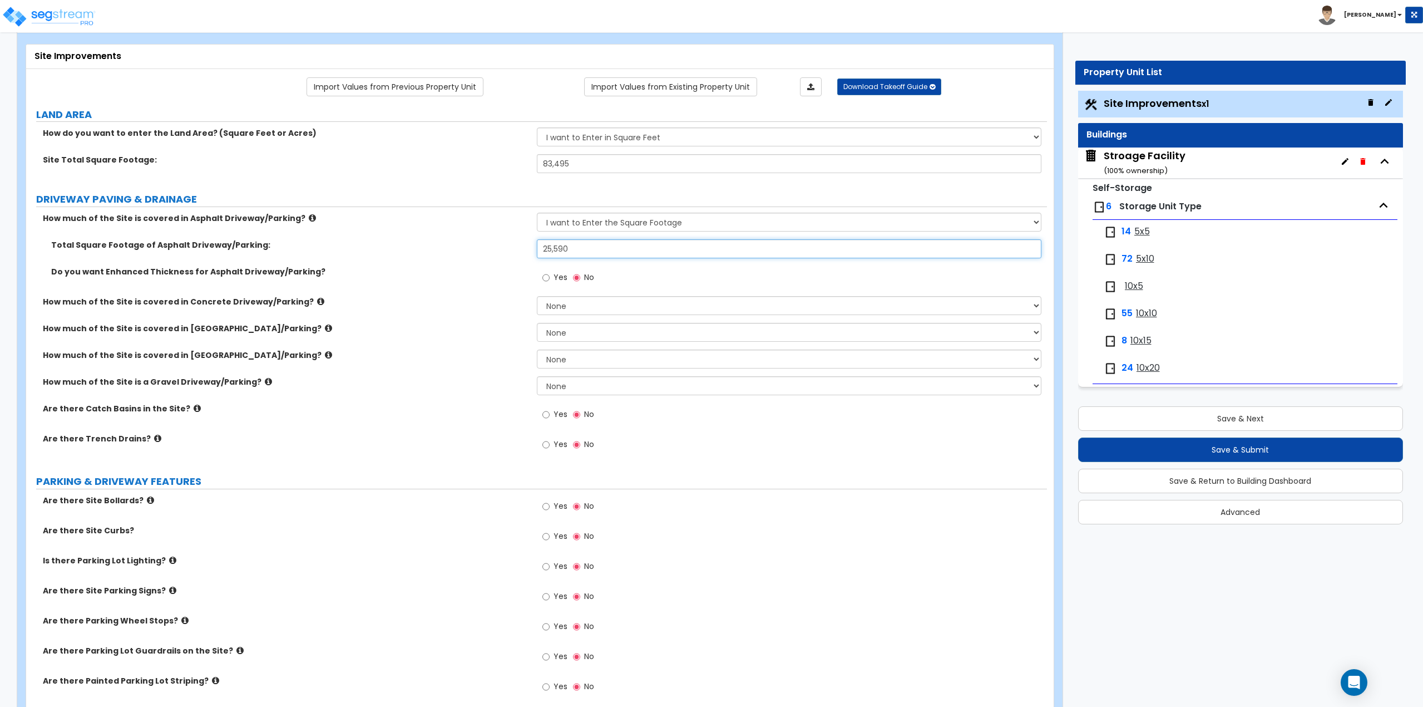
scroll to position [56, 0]
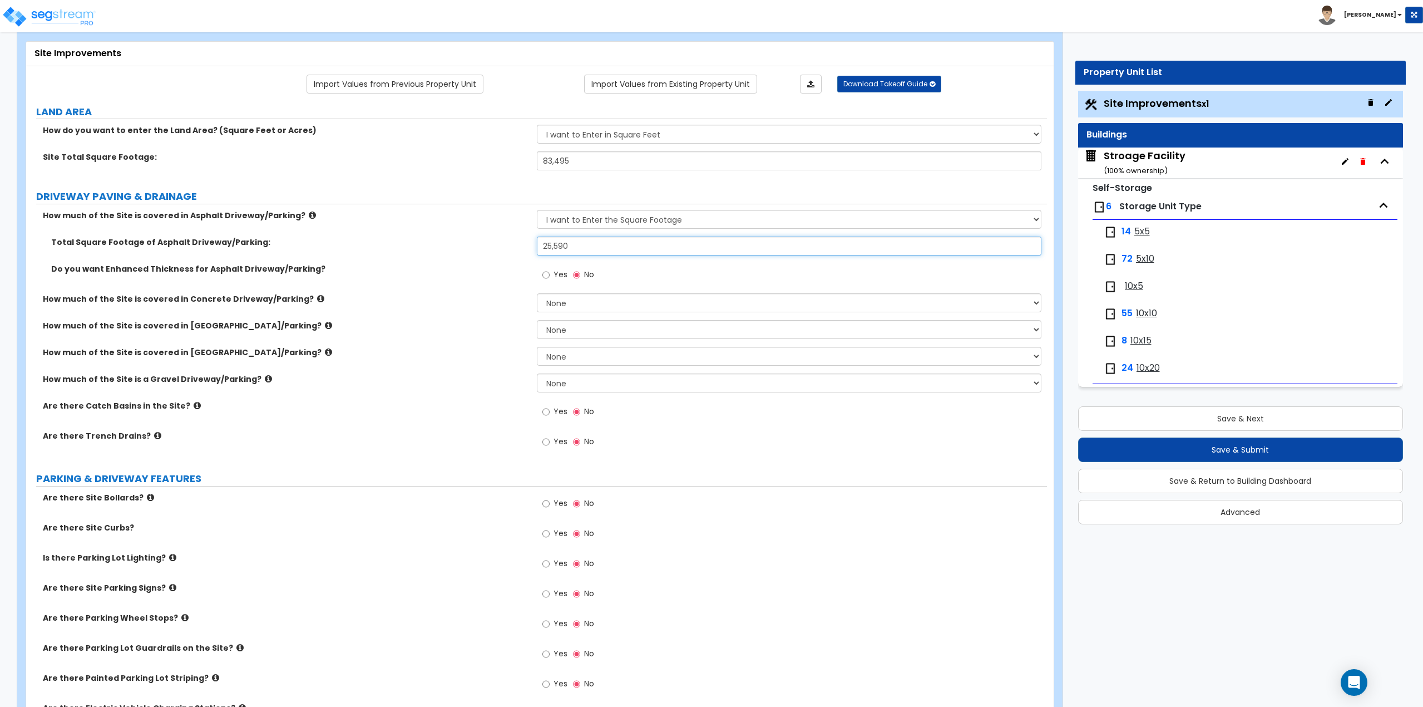
type input "25,590"
click at [547, 412] on input "Yes" at bounding box center [545, 412] width 7 height 12
radio input "true"
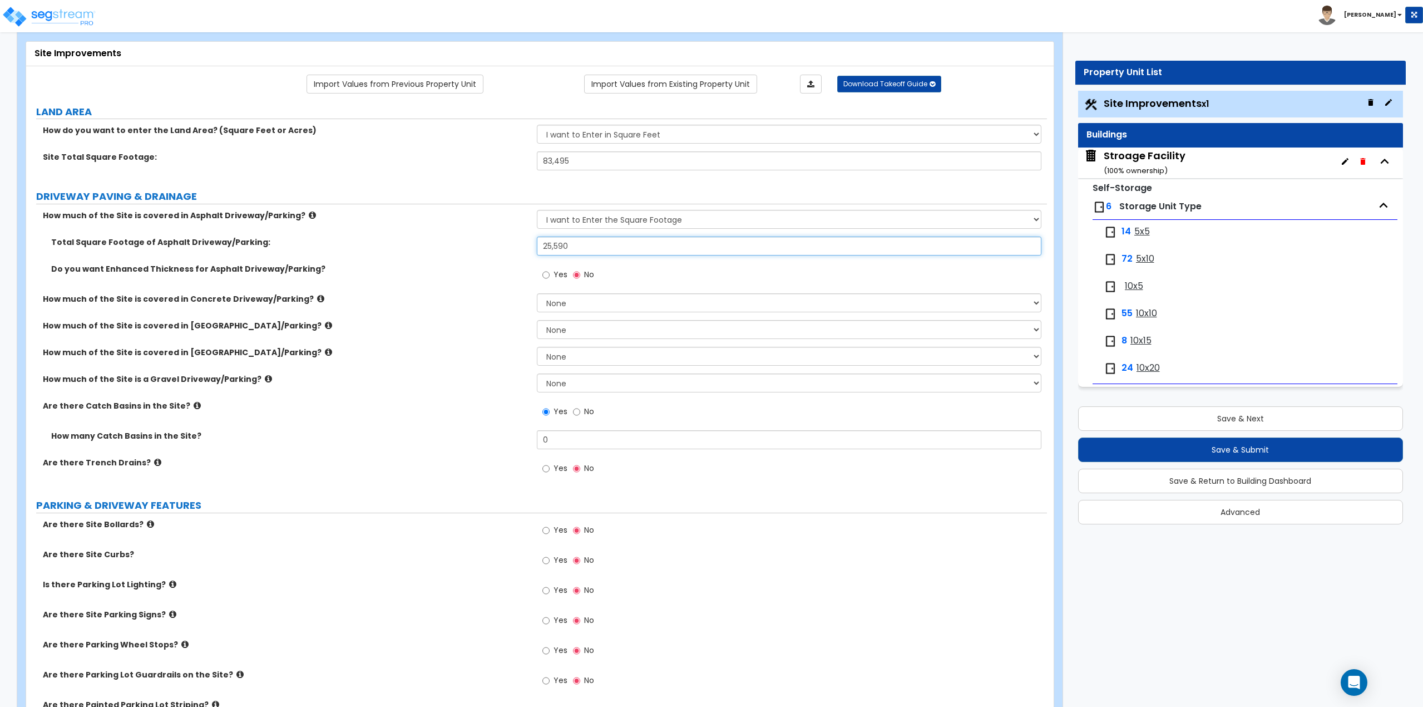
drag, startPoint x: 560, startPoint y: 244, endPoint x: 574, endPoint y: 244, distance: 13.9
click at [574, 244] on input "25,590" at bounding box center [789, 245] width 505 height 19
type input "25,500"
click at [587, 435] on input "0" at bounding box center [789, 439] width 505 height 19
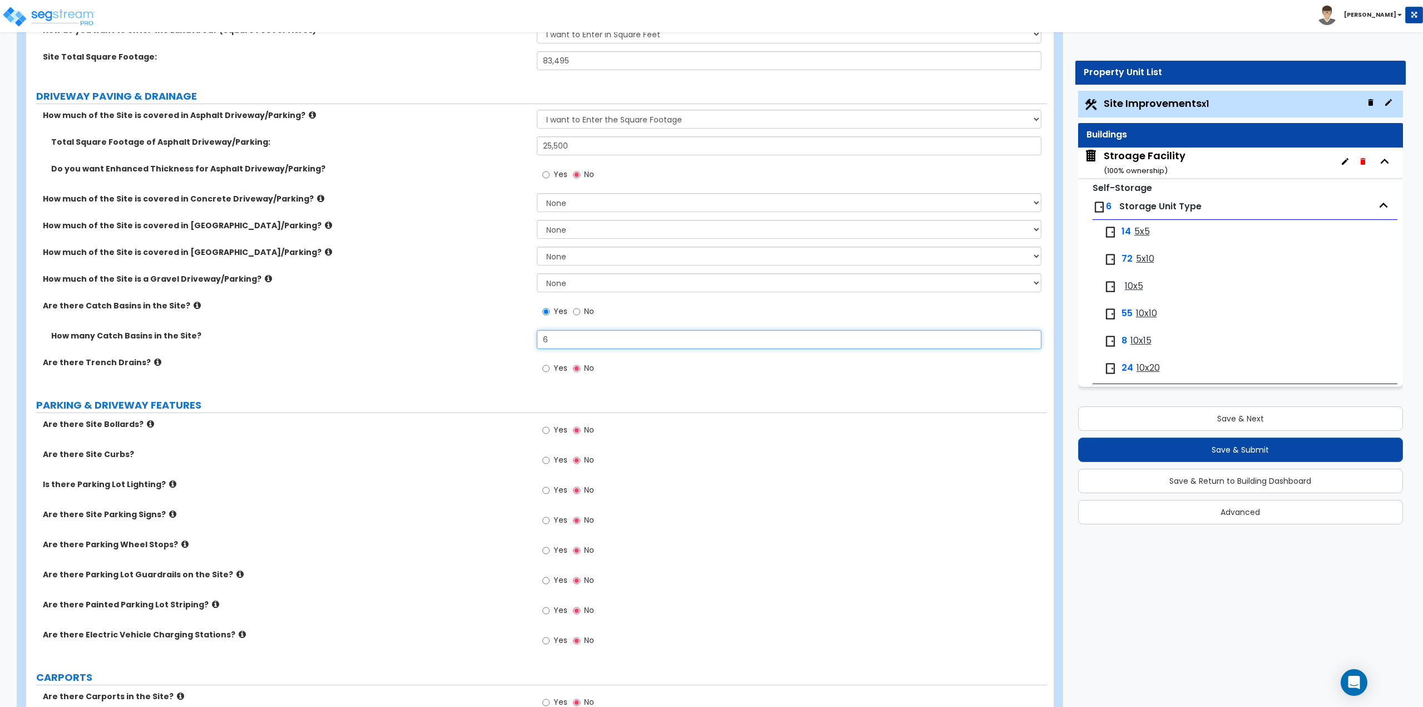
scroll to position [167, 0]
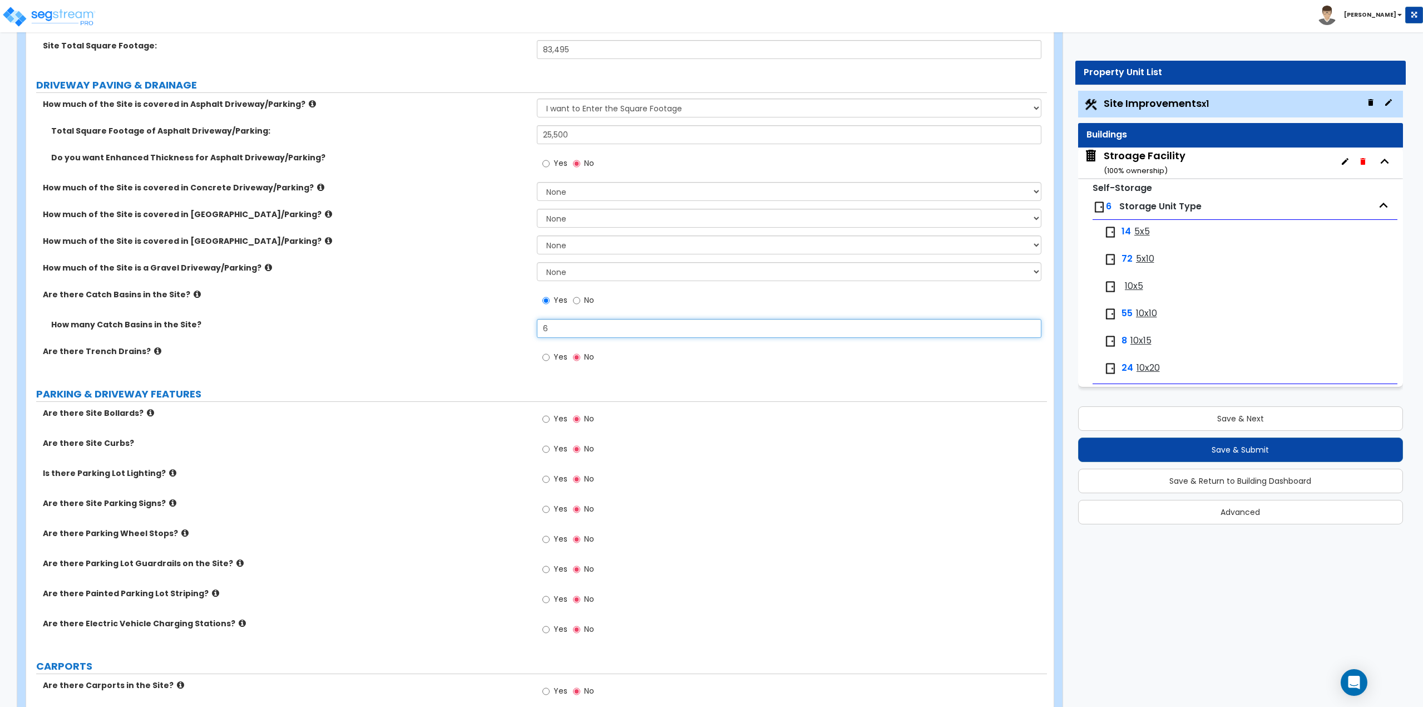
type input "6"
click at [547, 450] on input "Yes" at bounding box center [545, 449] width 7 height 12
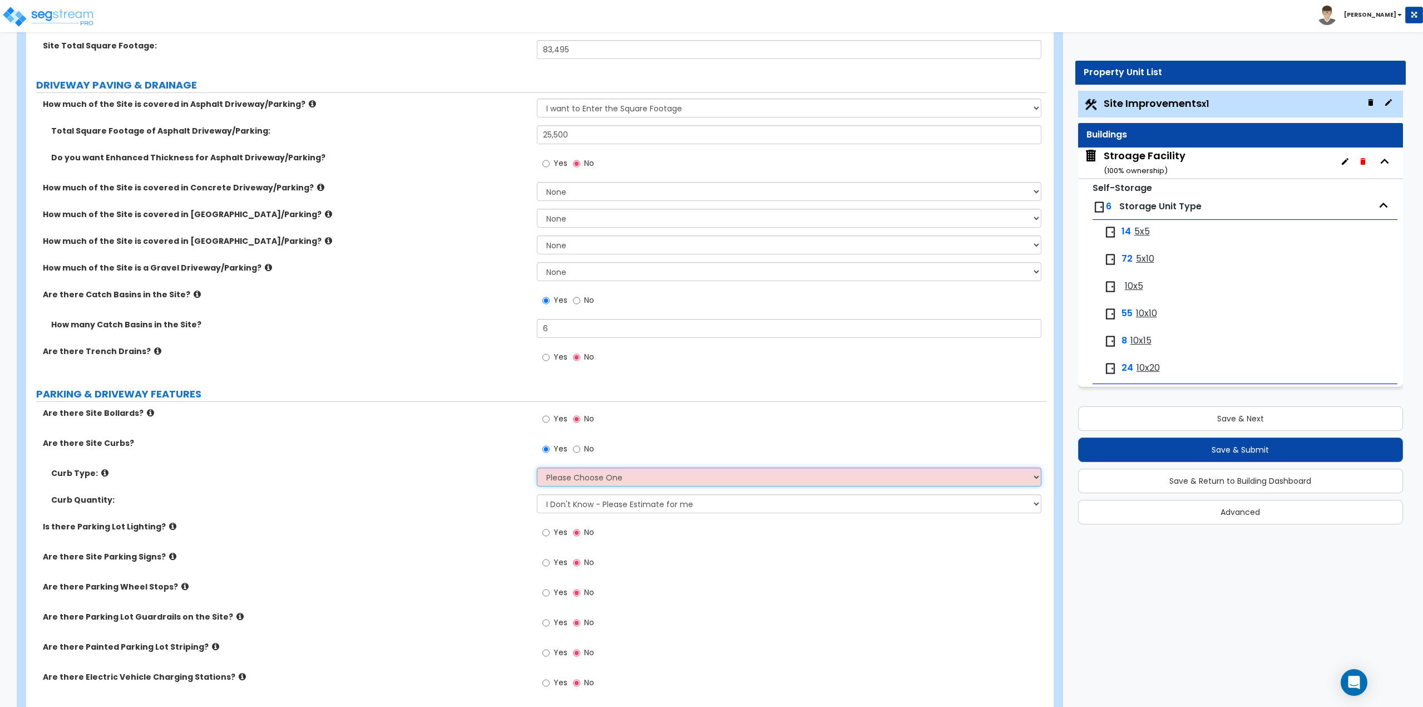
click at [586, 475] on select "Please Choose One Curb (Only) Curb & Gutter Asphalt Berm" at bounding box center [789, 476] width 505 height 19
click at [570, 450] on div "Yes No" at bounding box center [568, 450] width 63 height 26
click at [573, 450] on input "No" at bounding box center [576, 449] width 7 height 12
radio input "false"
radio input "true"
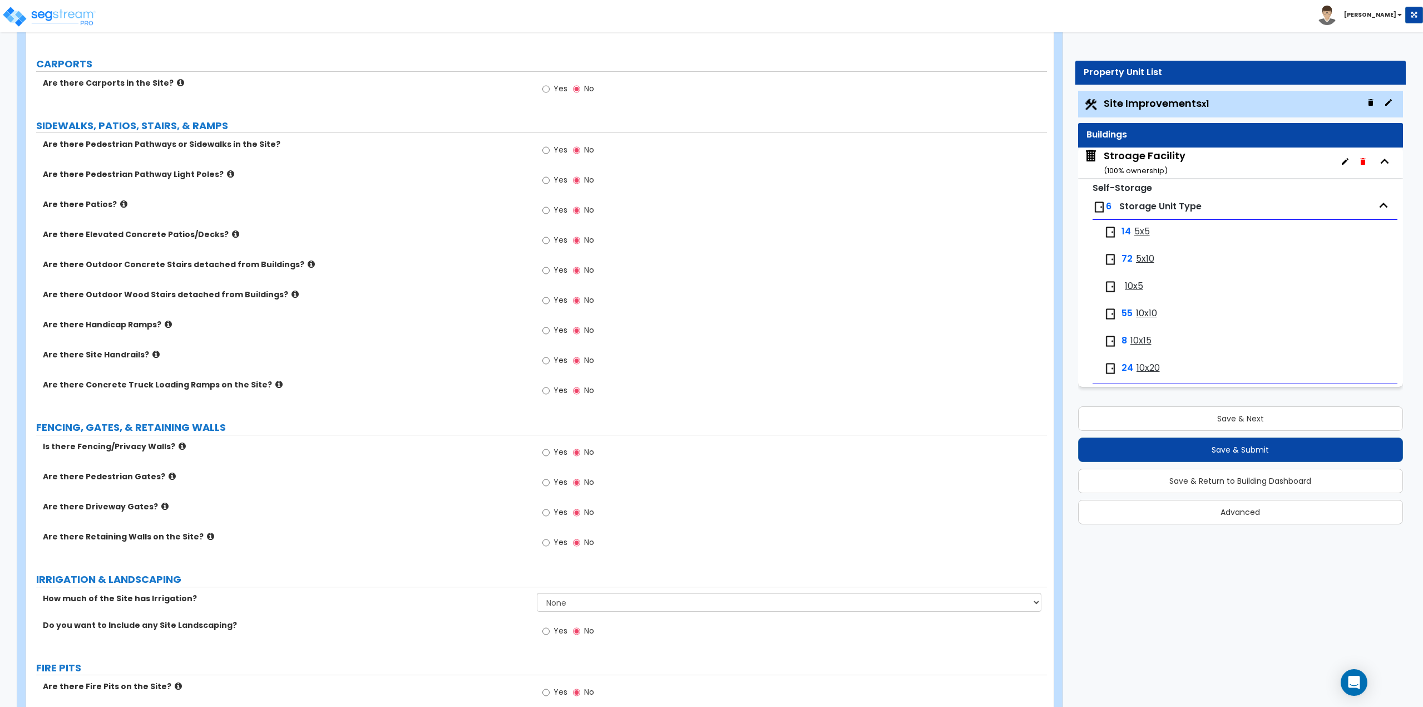
scroll to position [779, 0]
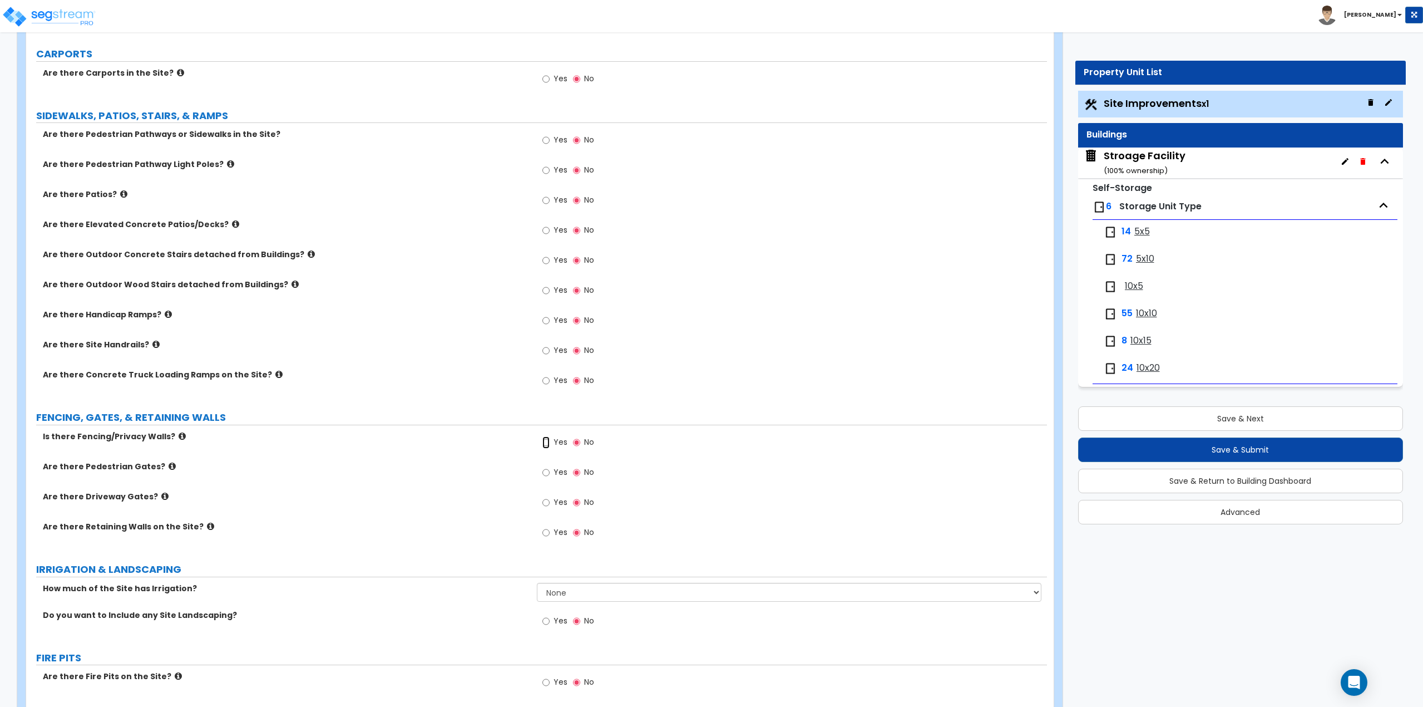
click at [546, 443] on input "Yes" at bounding box center [545, 442] width 7 height 12
radio input "true"
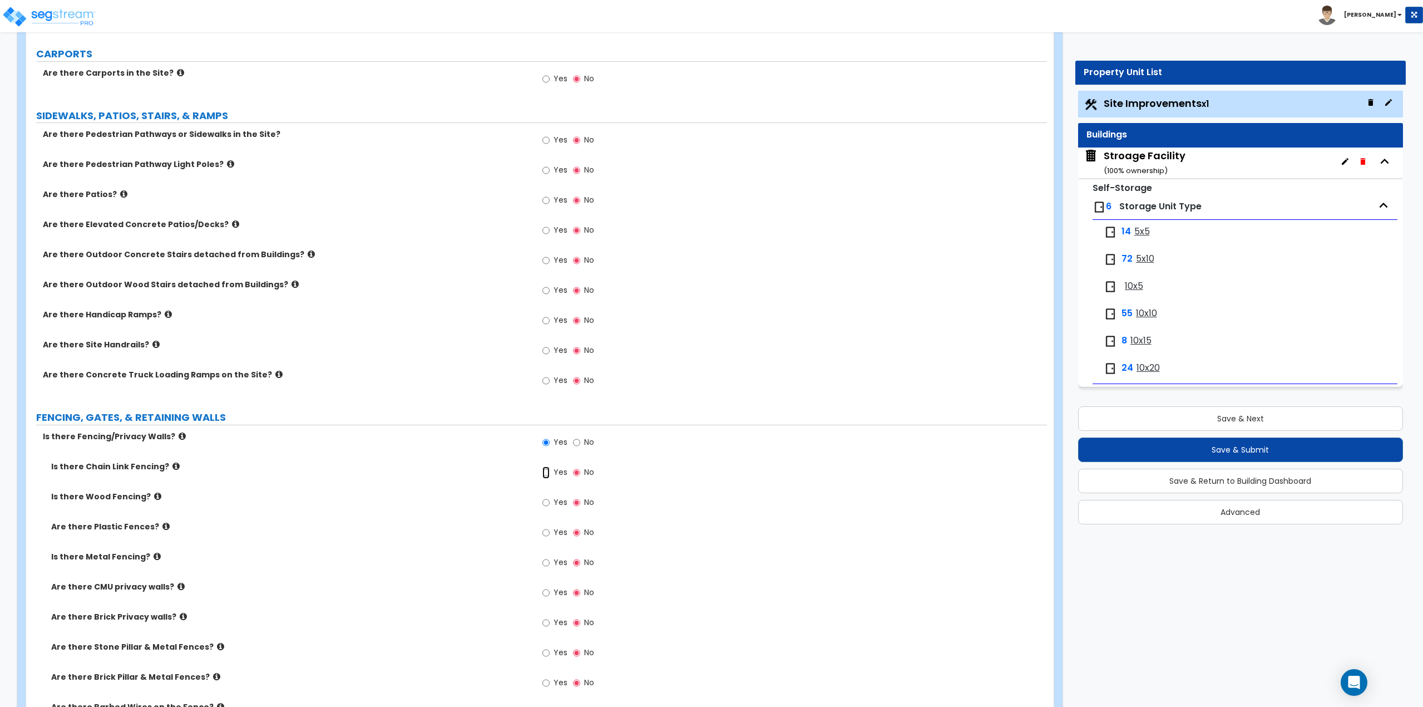
click at [547, 472] on input "Yes" at bounding box center [545, 472] width 7 height 12
radio input "true"
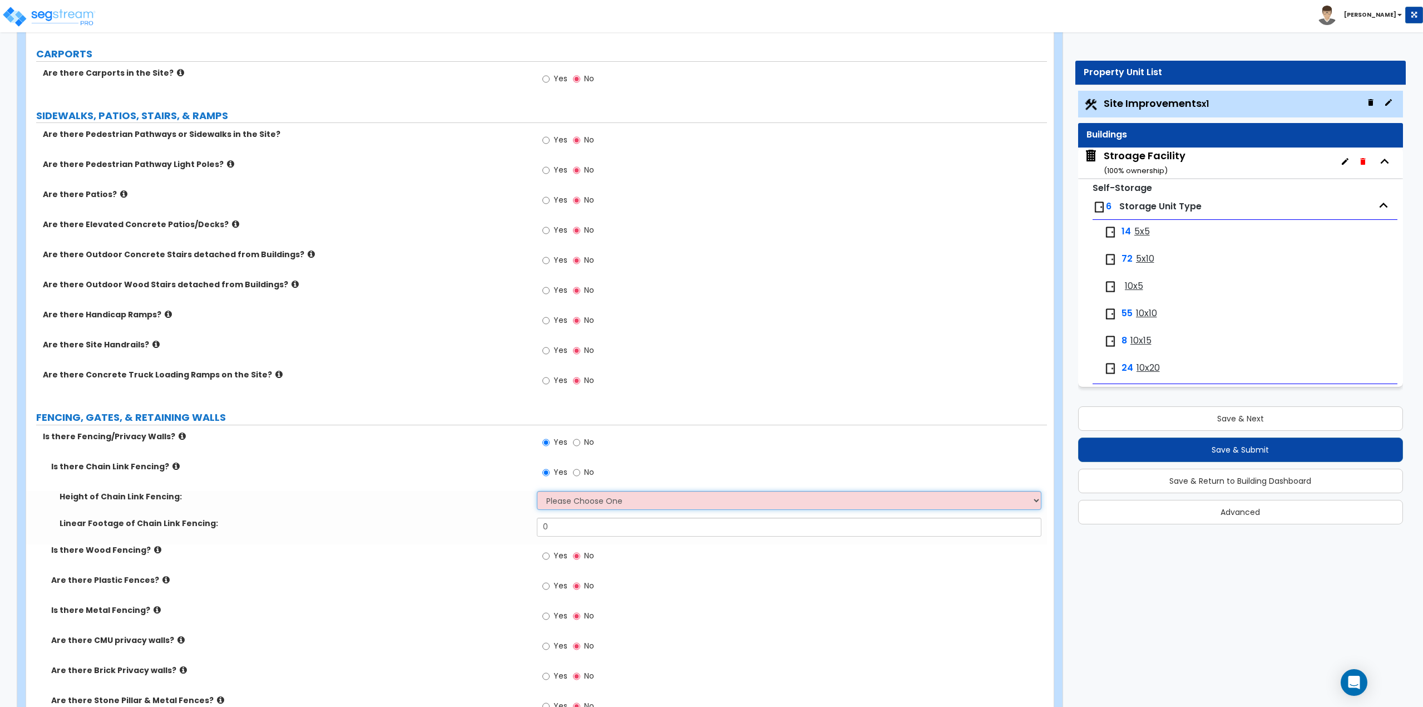
click at [555, 500] on select "Please Choose One 3 feet 4 feet 5 feet 6 feet 10 feet 12 feet" at bounding box center [789, 500] width 505 height 19
drag, startPoint x: 655, startPoint y: 497, endPoint x: 649, endPoint y: 508, distance: 12.7
click at [655, 497] on select "Please Choose One 3 feet 4 feet 5 feet 6 feet 10 feet 12 feet" at bounding box center [789, 500] width 505 height 19
select select "4"
click at [537, 491] on select "Please Choose One 3 feet 4 feet 5 feet 6 feet 10 feet 12 feet" at bounding box center [789, 500] width 505 height 19
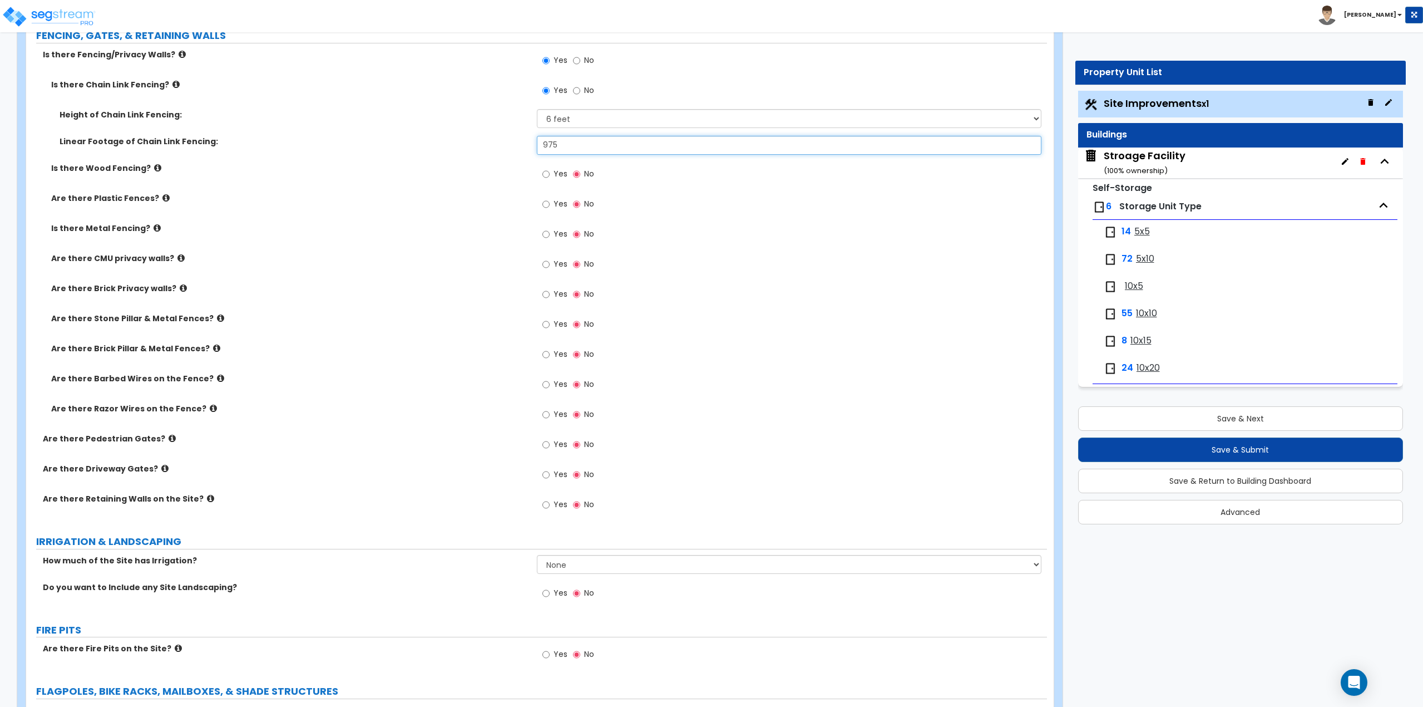
scroll to position [1168, 0]
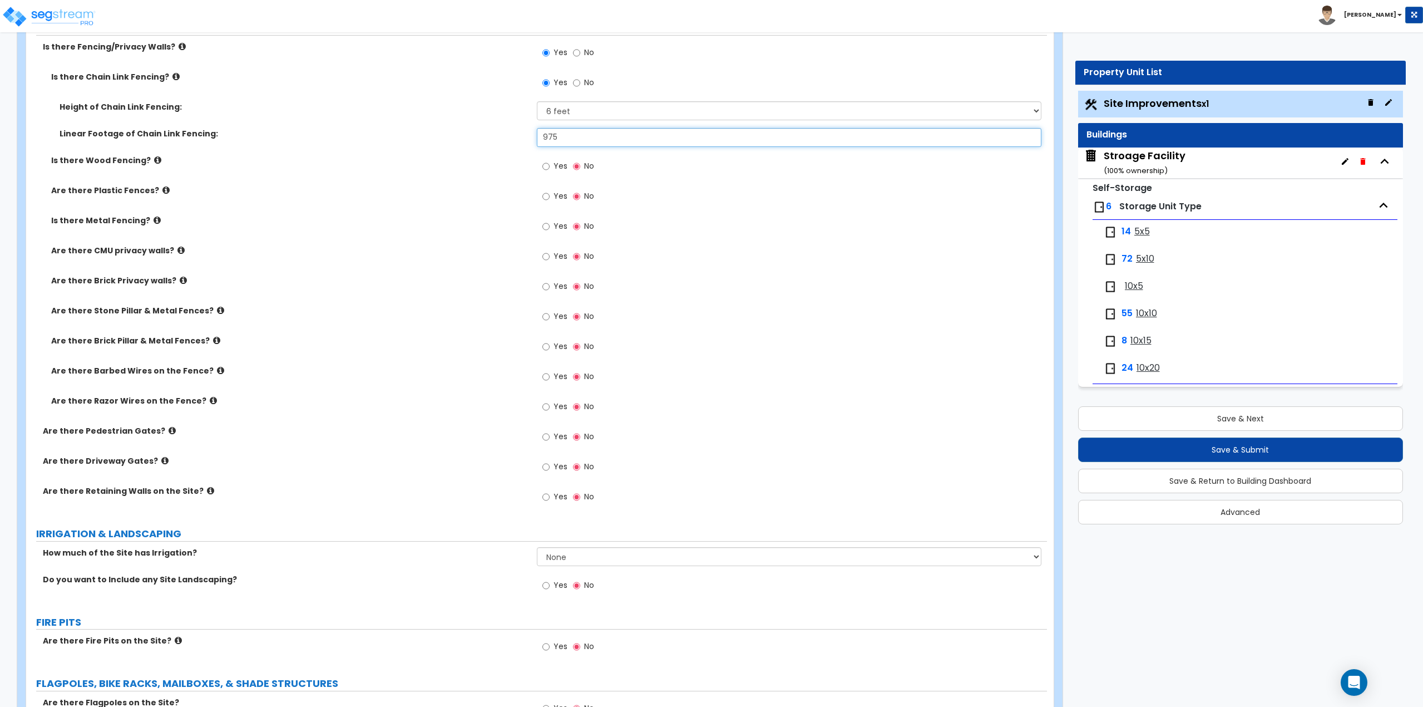
type input "975"
click at [546, 470] on input "Yes" at bounding box center [545, 467] width 7 height 12
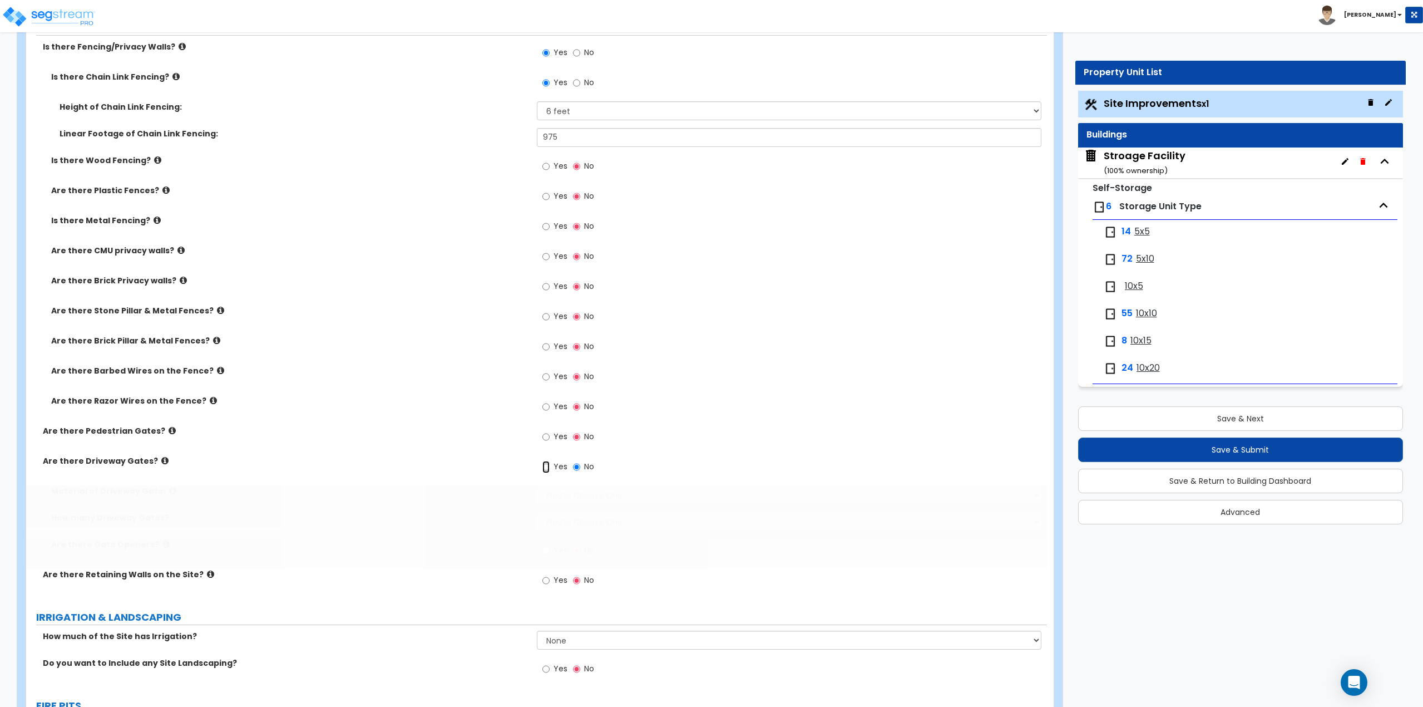
radio input "true"
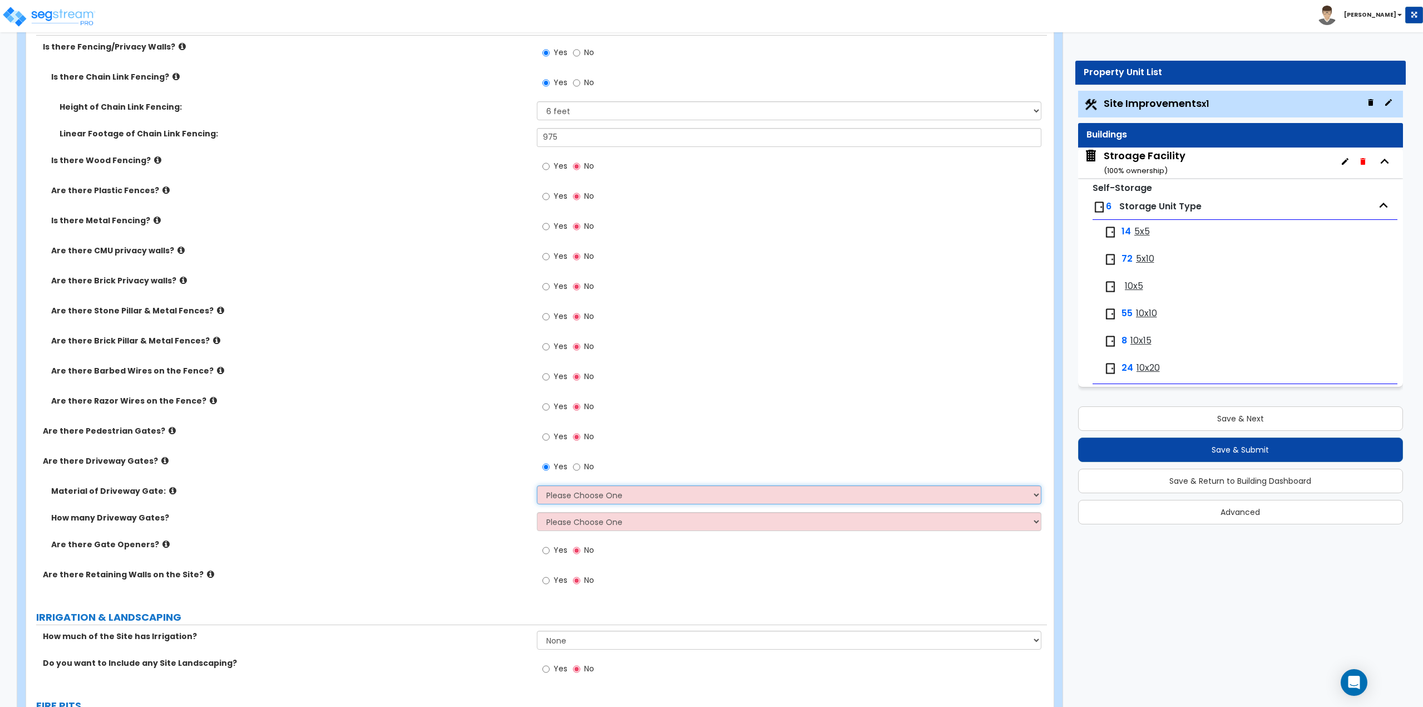
click at [579, 498] on select "Please Choose One Wood Steel" at bounding box center [789, 494] width 505 height 19
select select "2"
click at [537, 485] on select "Please Choose One Wood Steel" at bounding box center [789, 494] width 505 height 19
click at [575, 521] on select "Please Choose One 1 2 3" at bounding box center [789, 521] width 505 height 19
select select "1"
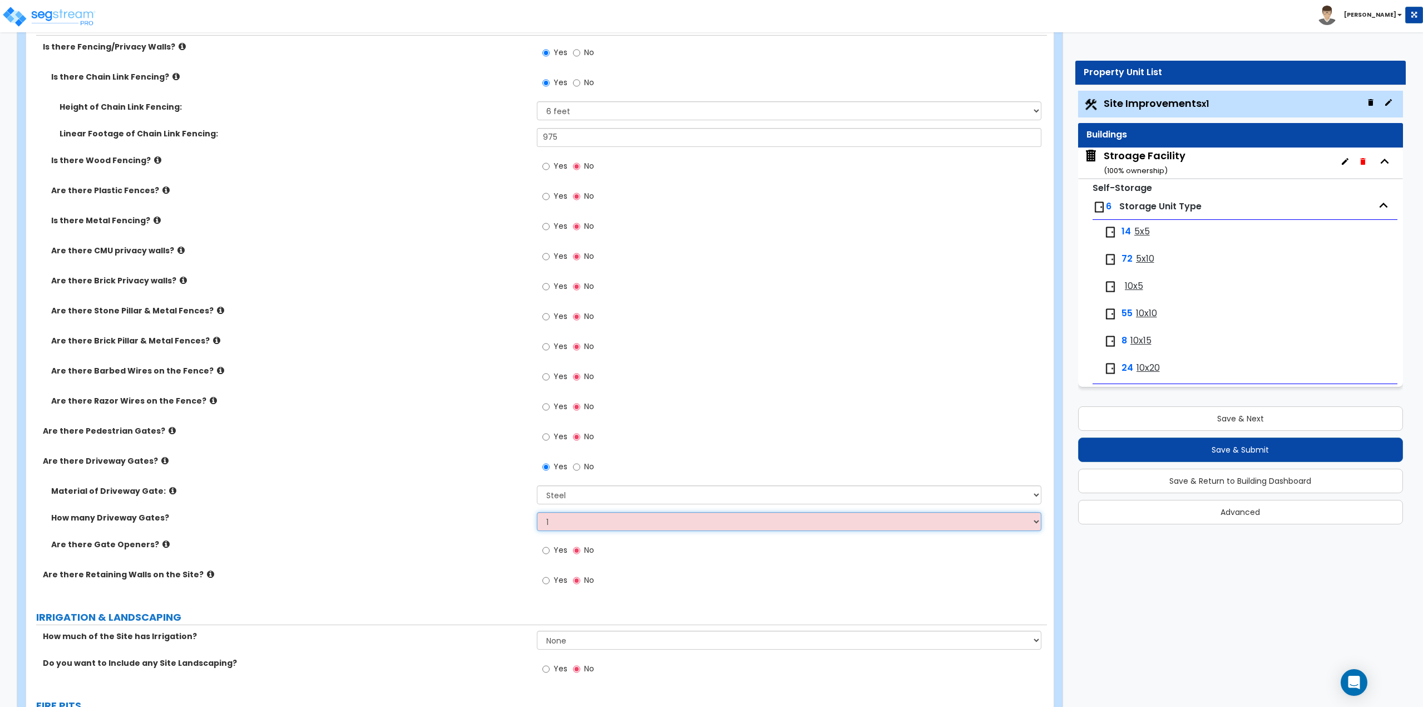
click at [537, 512] on select "Please Choose One 1 2 3" at bounding box center [789, 521] width 505 height 19
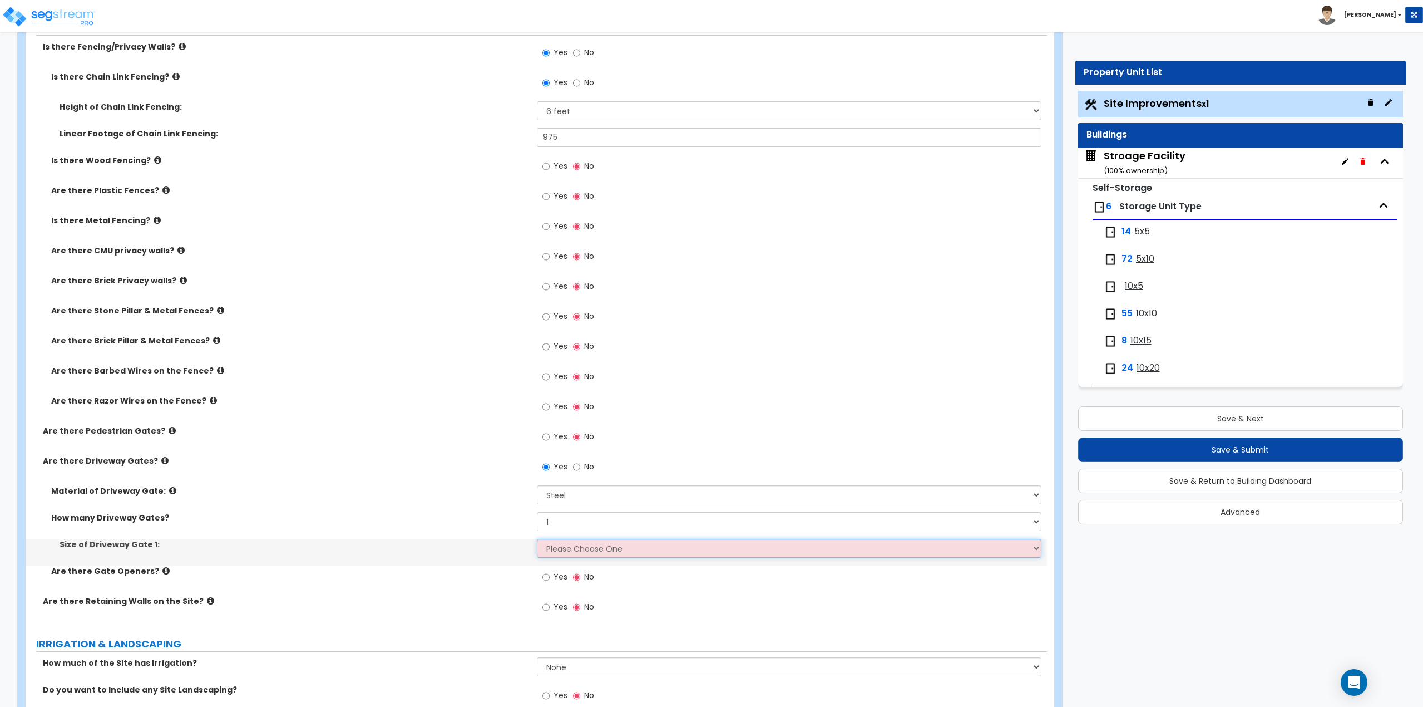
click at [560, 552] on select "Please Choose One 12 feet wide 14 feet wide 16 feet wide" at bounding box center [789, 548] width 505 height 19
click at [537, 539] on select "Please Choose One 12 feet wide 14 feet wide 16 feet wide" at bounding box center [789, 548] width 505 height 19
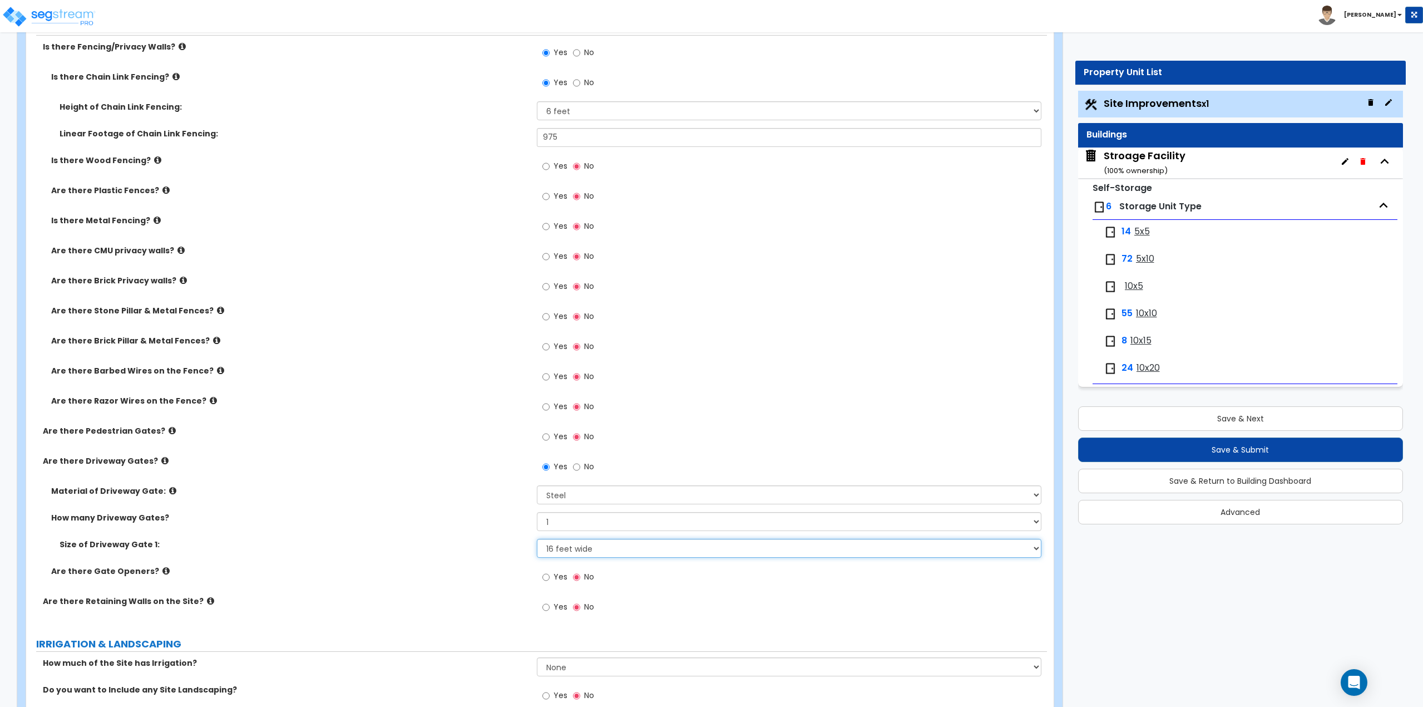
click at [599, 549] on select "Please Choose One 12 feet wide 14 feet wide 16 feet wide" at bounding box center [789, 548] width 505 height 19
select select "2"
click at [537, 539] on select "Please Choose One 12 feet wide 14 feet wide 16 feet wide" at bounding box center [789, 548] width 505 height 19
click at [579, 519] on select "Please Choose One 1 2 3" at bounding box center [789, 521] width 505 height 19
select select "2"
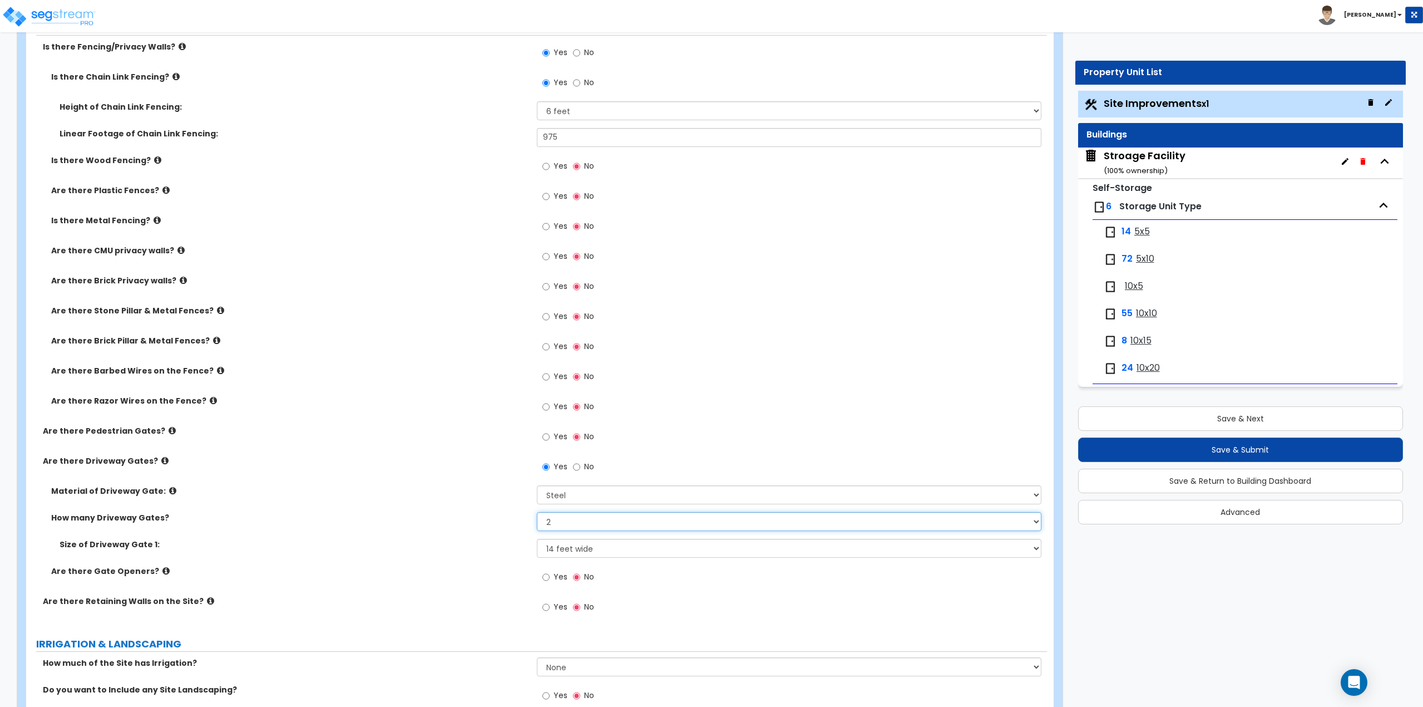
click at [537, 512] on select "Please Choose One 1 2 3" at bounding box center [789, 521] width 505 height 19
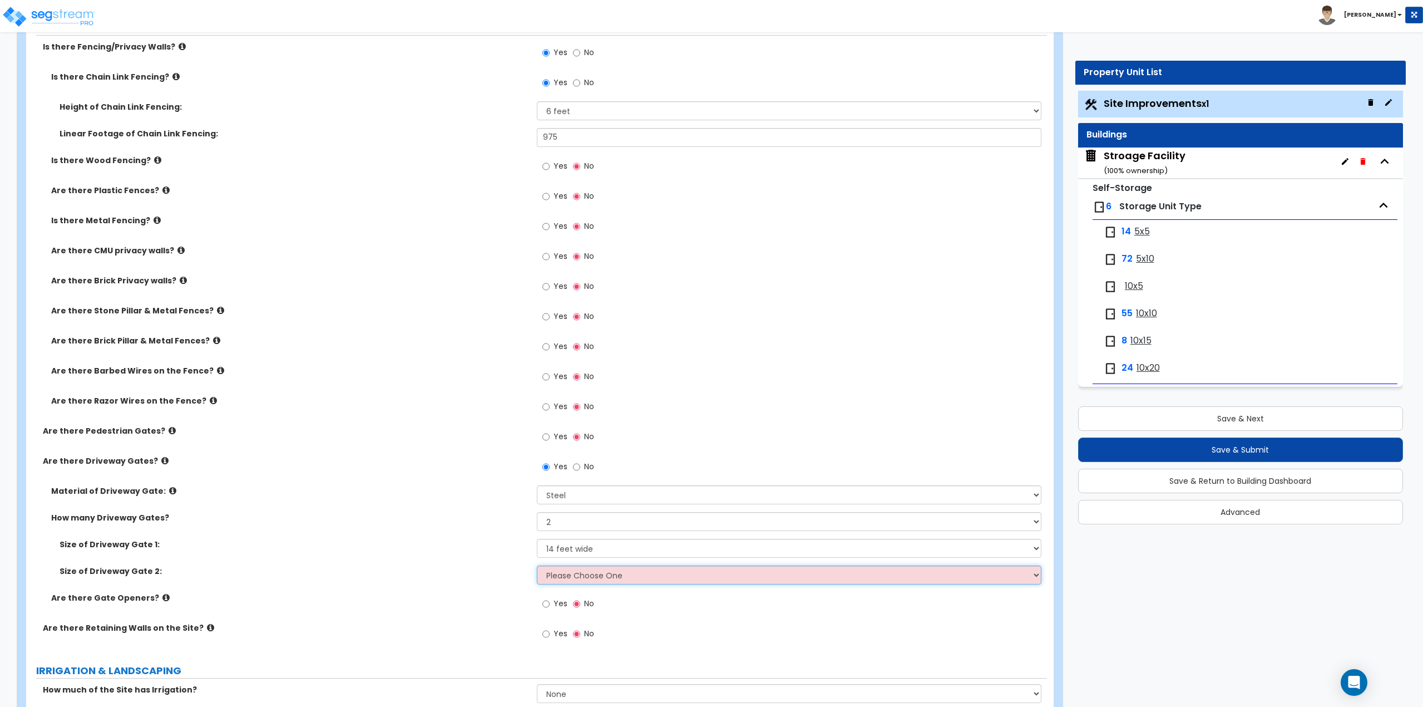
click at [578, 577] on select "Please Choose One 12 feet wide 14 feet wide 16 feet wide" at bounding box center [789, 574] width 505 height 19
select select "2"
click at [537, 565] on select "Please Choose One 12 feet wide 14 feet wide 16 feet wide" at bounding box center [789, 574] width 505 height 19
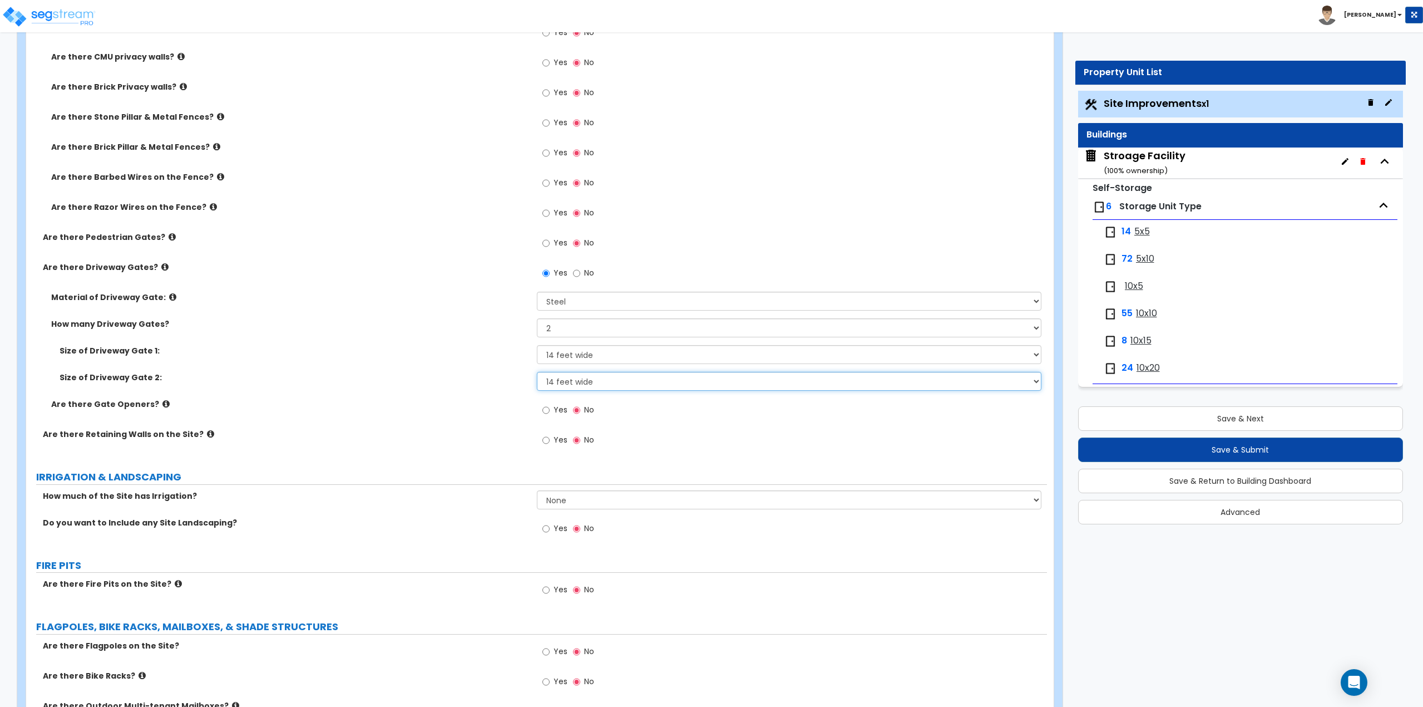
scroll to position [1391, 0]
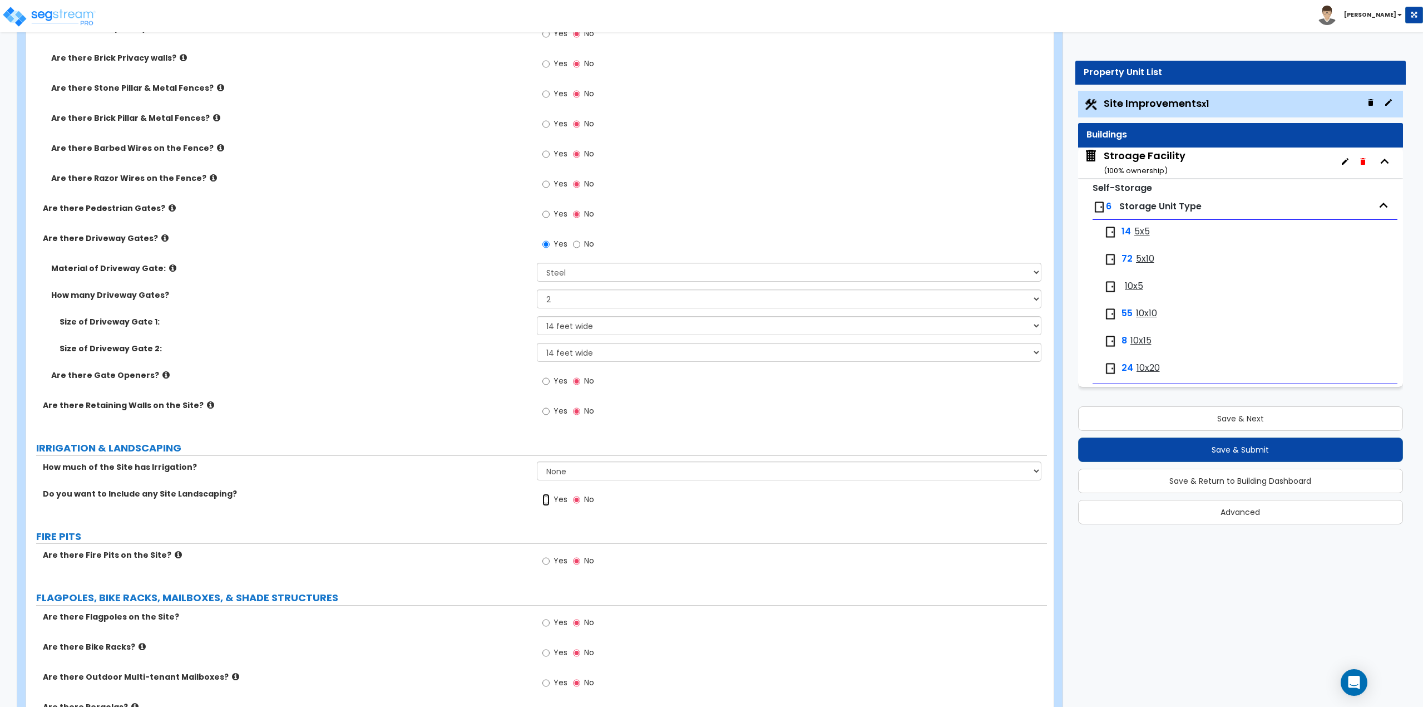
click at [549, 496] on input "Yes" at bounding box center [545, 500] width 7 height 12
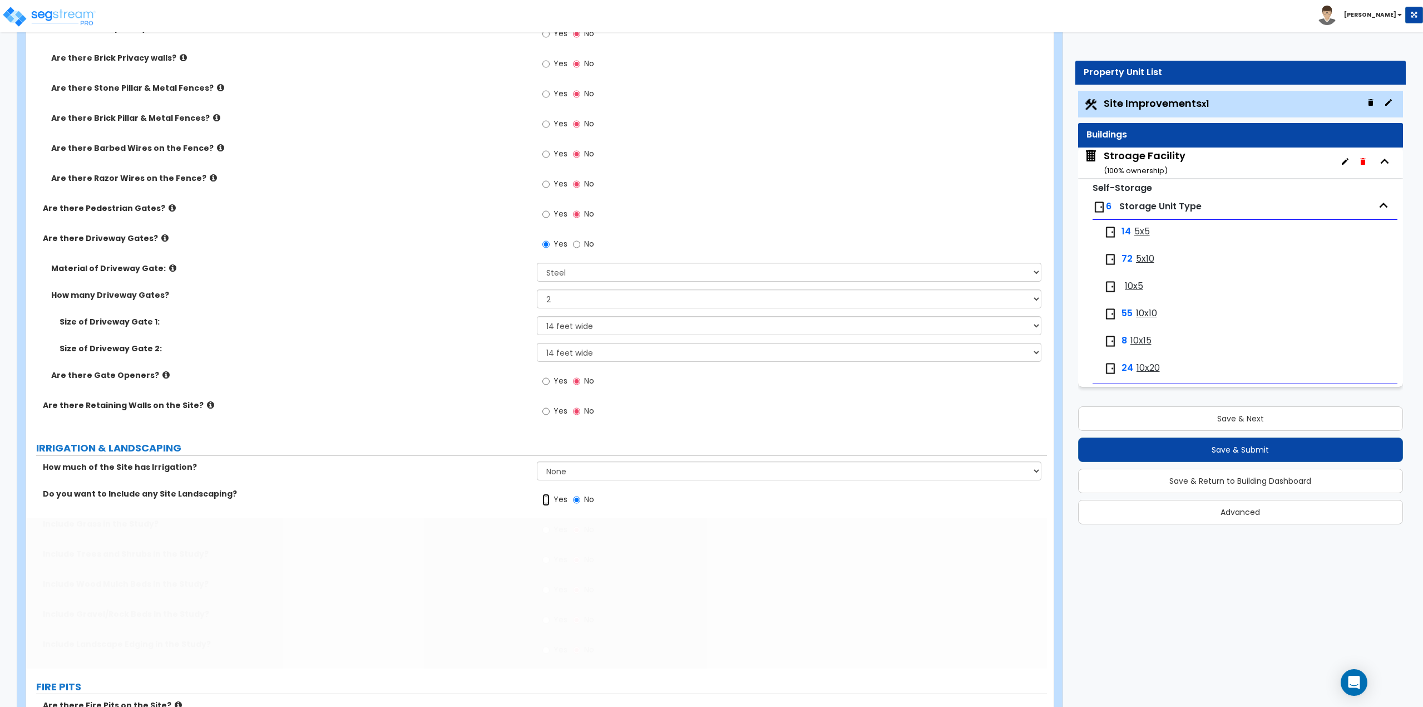
radio input "true"
click at [551, 529] on label "Yes" at bounding box center [554, 530] width 25 height 19
click at [550, 529] on input "Yes" at bounding box center [545, 530] width 7 height 12
radio input "true"
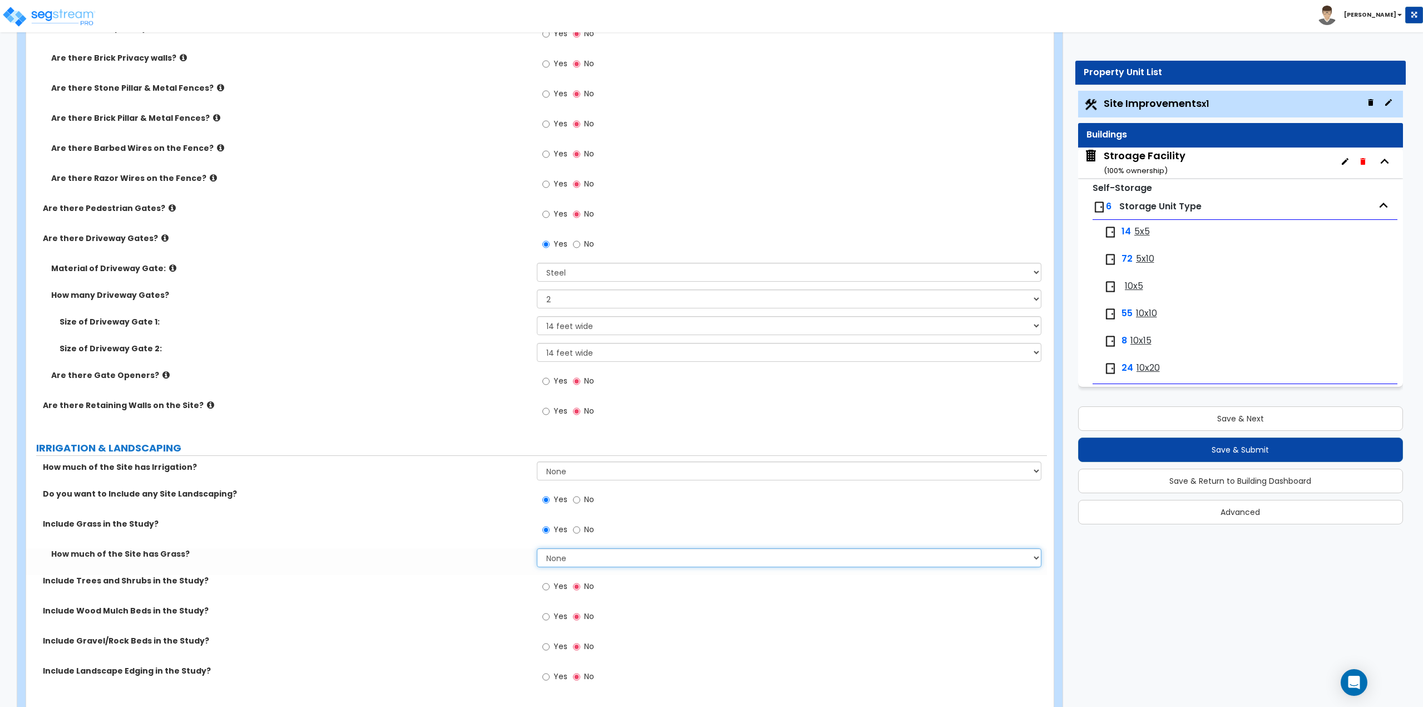
click at [556, 558] on select "None I want to Enter an Approximate Percentage I want to Enter the Square Foota…" at bounding box center [789, 557] width 505 height 19
select select "1"
click at [537, 548] on select "None I want to Enter an Approximate Percentage I want to Enter the Square Foota…" at bounding box center [789, 557] width 505 height 19
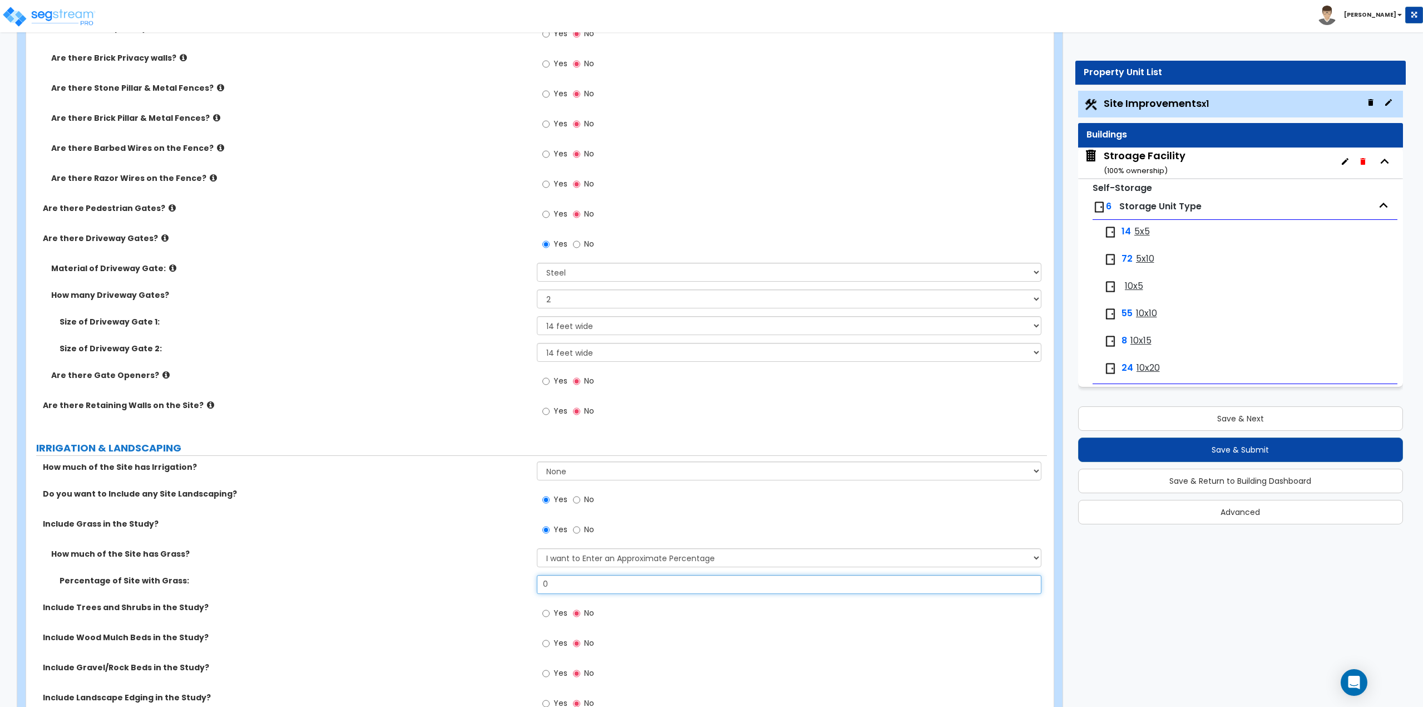
drag, startPoint x: 564, startPoint y: 580, endPoint x: 517, endPoint y: 590, distance: 47.9
click at [517, 590] on div "Percentage of Site with Grass: 0" at bounding box center [536, 588] width 1021 height 27
type input "15"
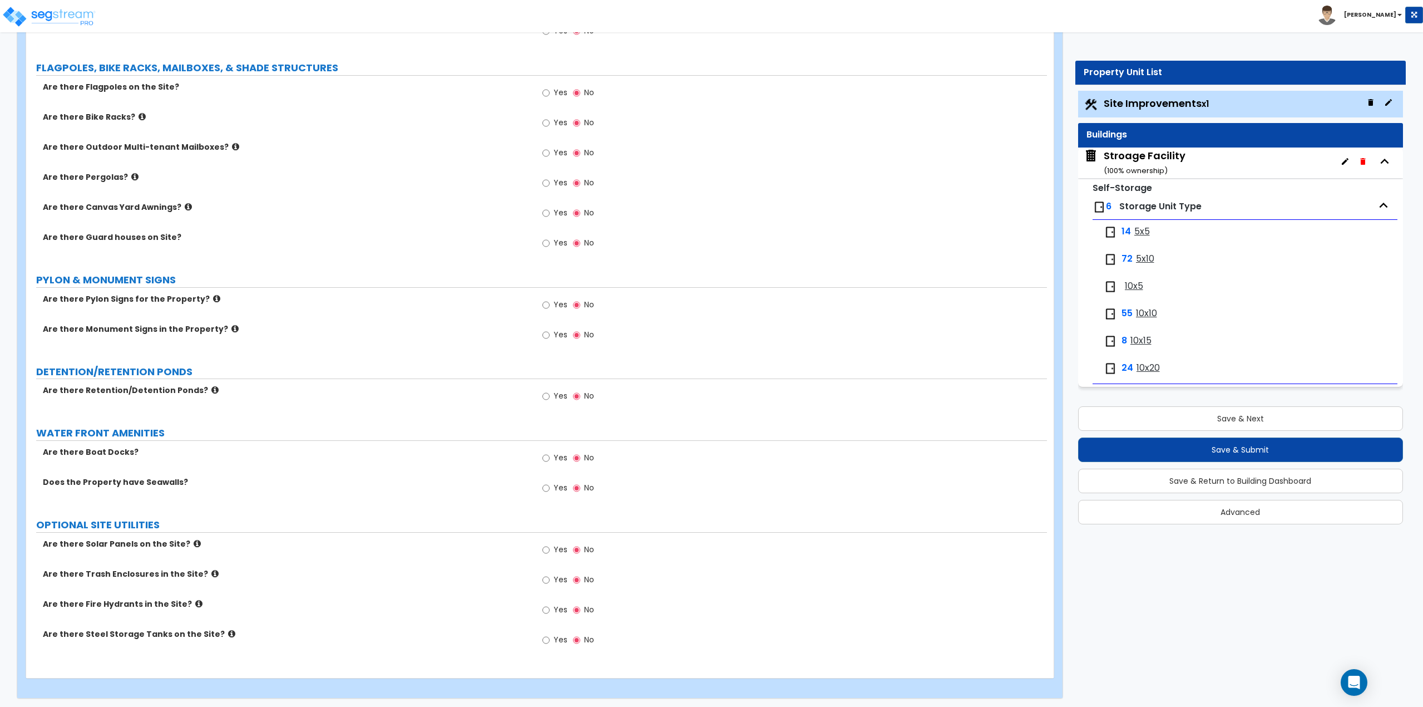
scroll to position [2127, 0]
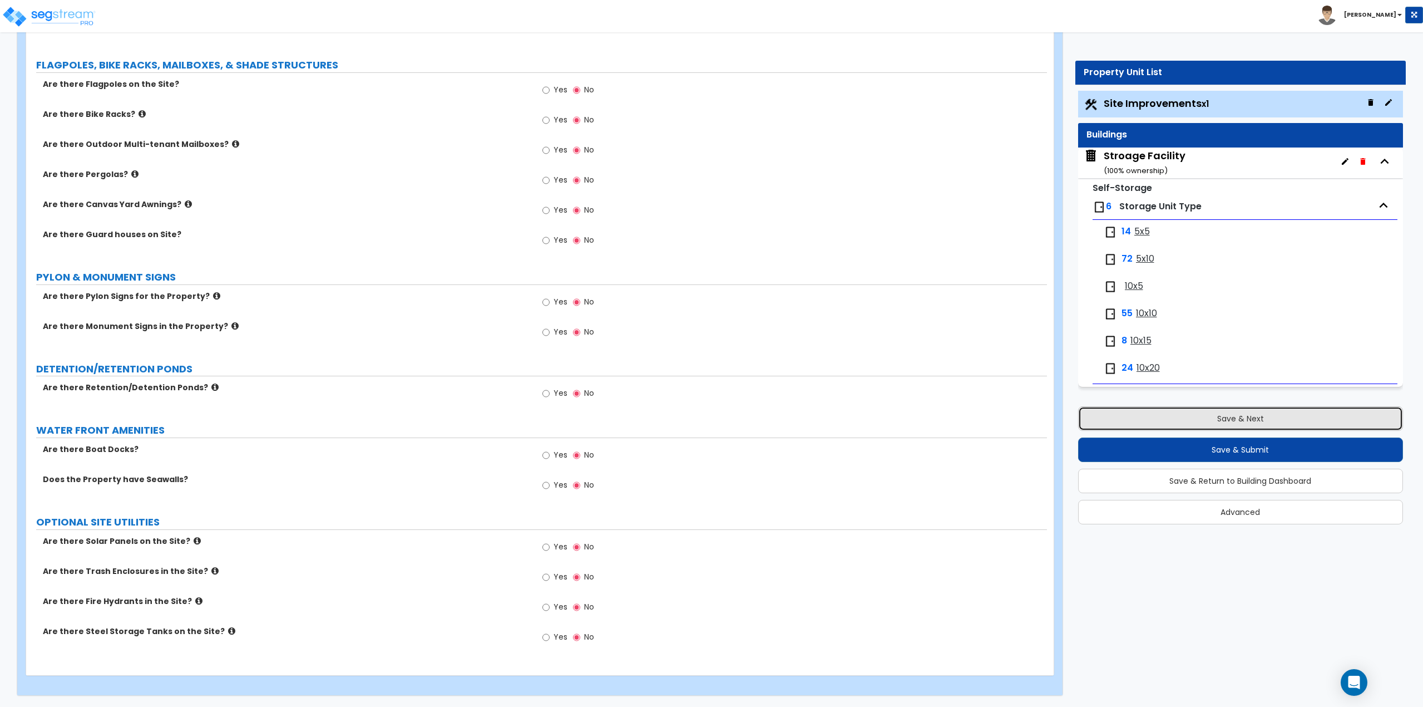
click at [1185, 413] on button "Save & Next" at bounding box center [1240, 418] width 325 height 24
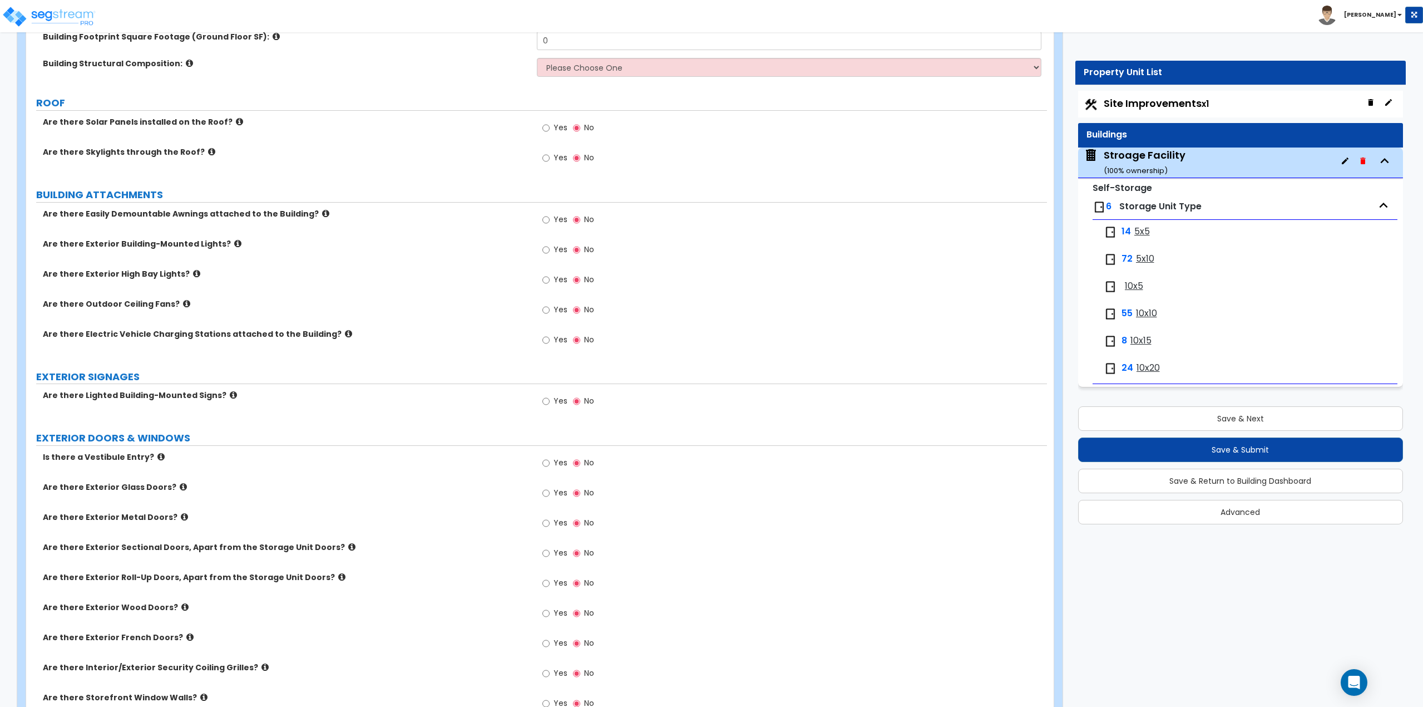
scroll to position [278, 0]
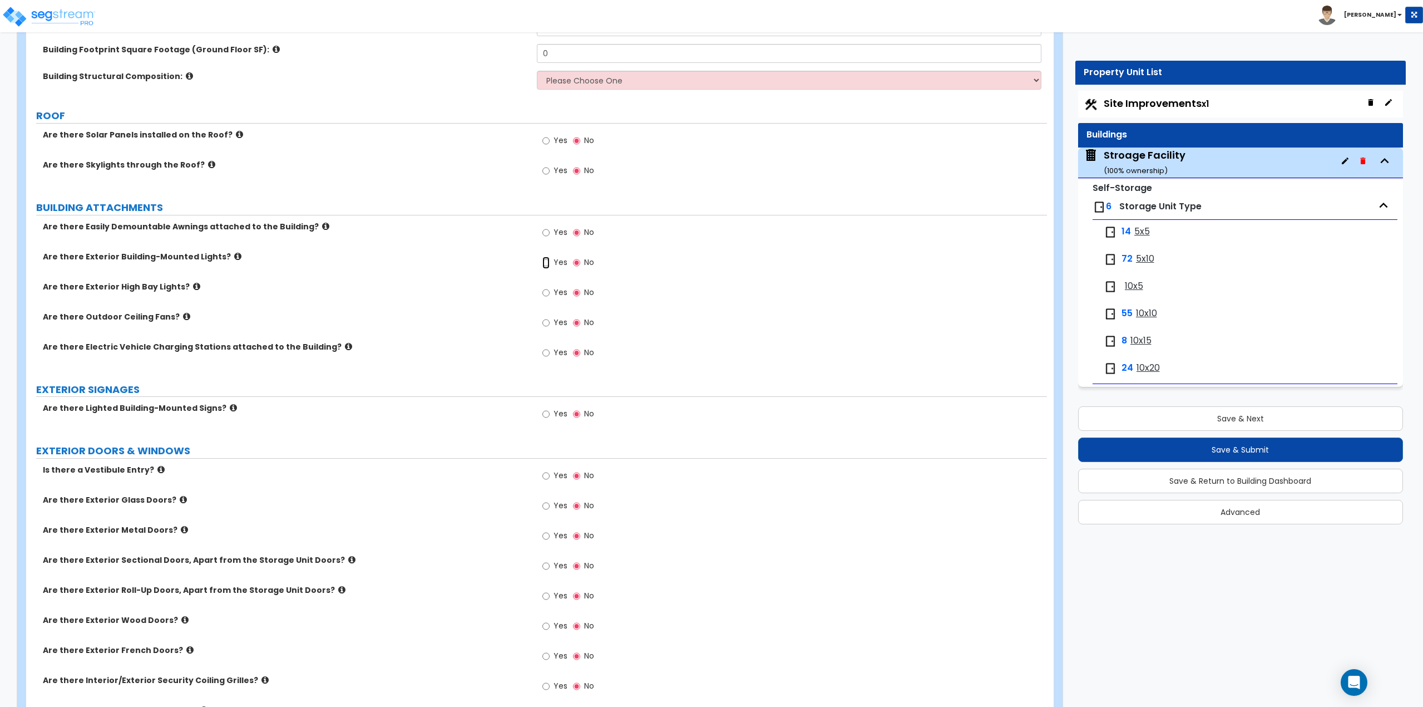
click at [548, 260] on input "Yes" at bounding box center [545, 262] width 7 height 12
radio input "true"
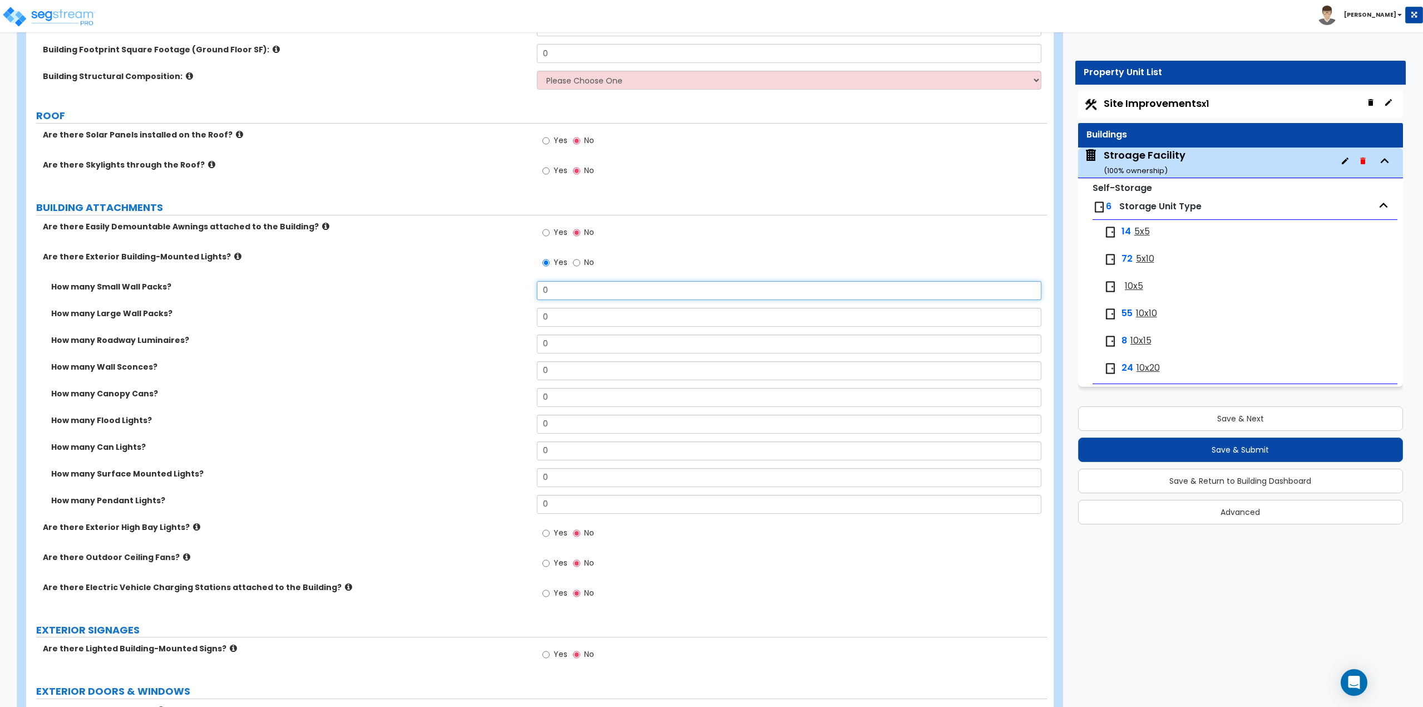
drag, startPoint x: 554, startPoint y: 285, endPoint x: 515, endPoint y: 303, distance: 42.8
click at [515, 303] on div "How many Small Wall Packs? 0" at bounding box center [536, 294] width 1021 height 27
type input "20"
click at [555, 366] on input "0" at bounding box center [789, 370] width 505 height 19
drag, startPoint x: 574, startPoint y: 422, endPoint x: 520, endPoint y: 433, distance: 55.1
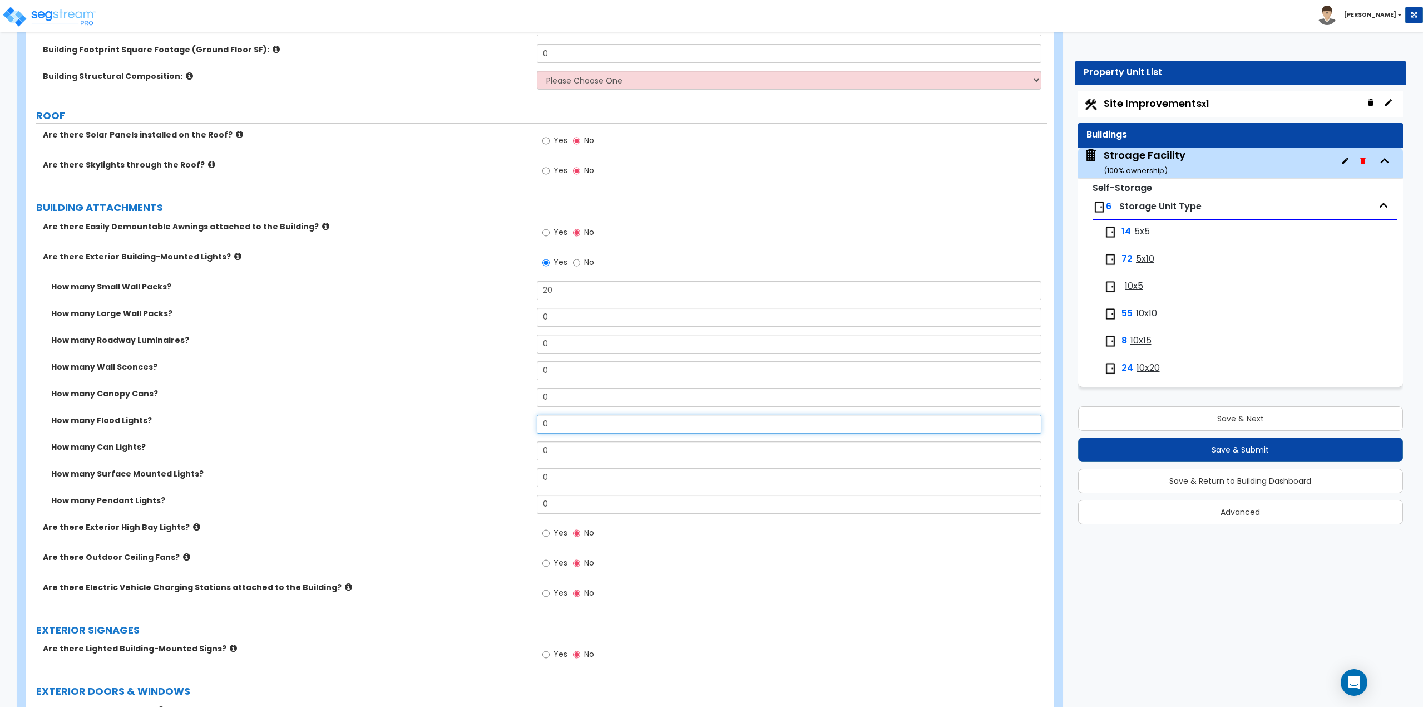
click at [520, 433] on div "How many Flood Lights? 0" at bounding box center [536, 428] width 1021 height 27
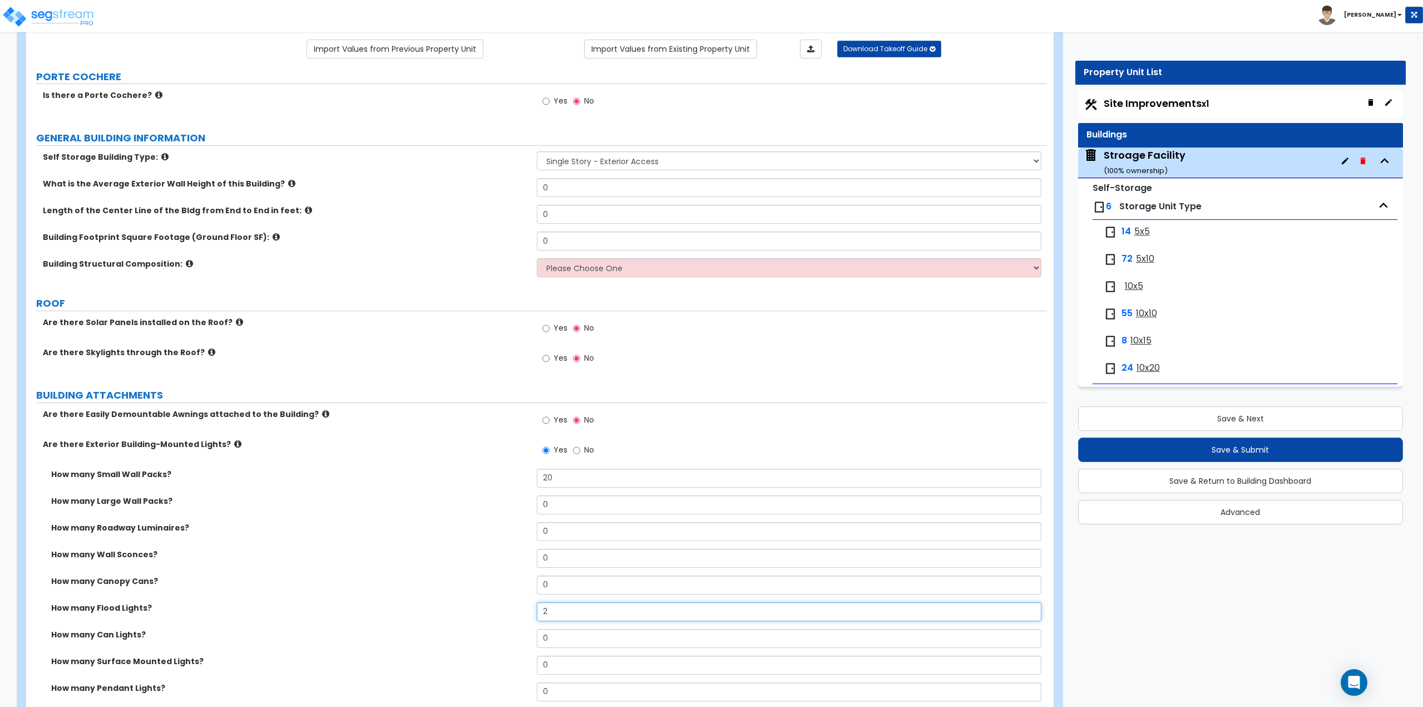
scroll to position [56, 0]
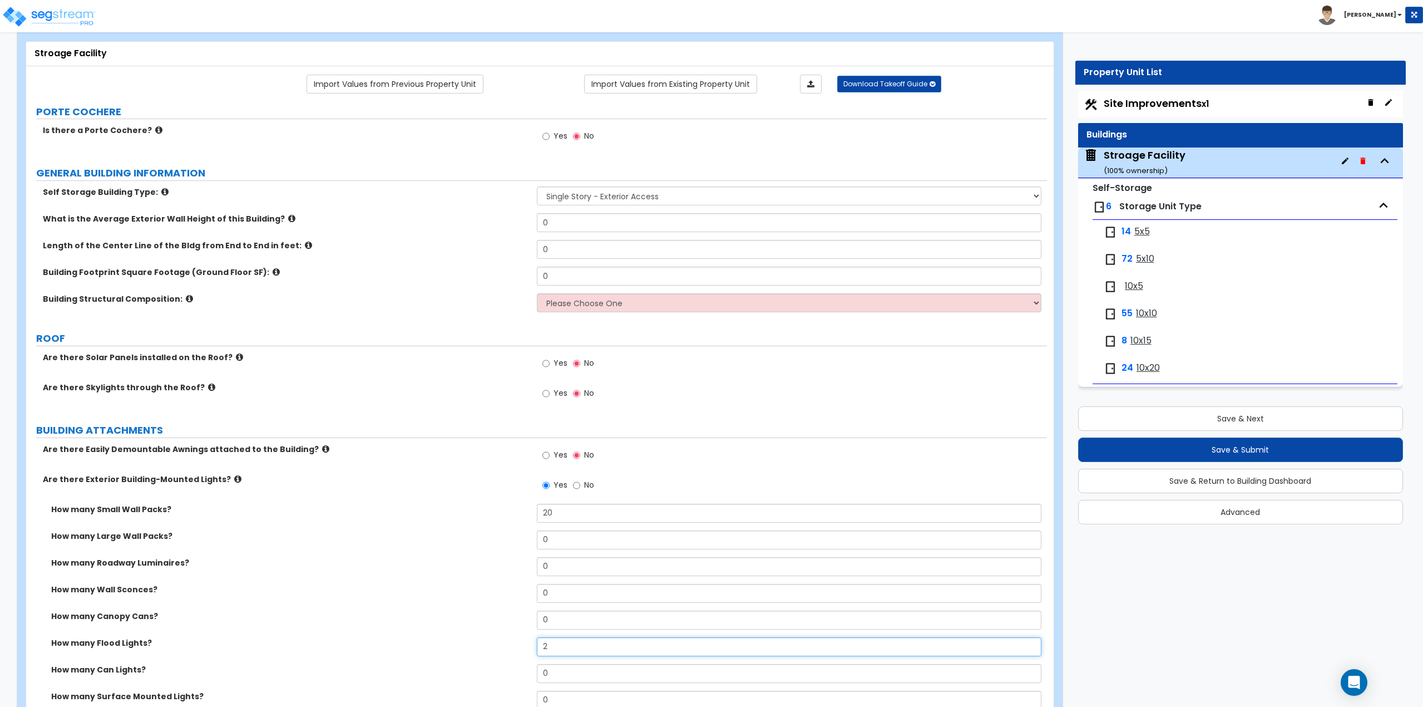
type input "2"
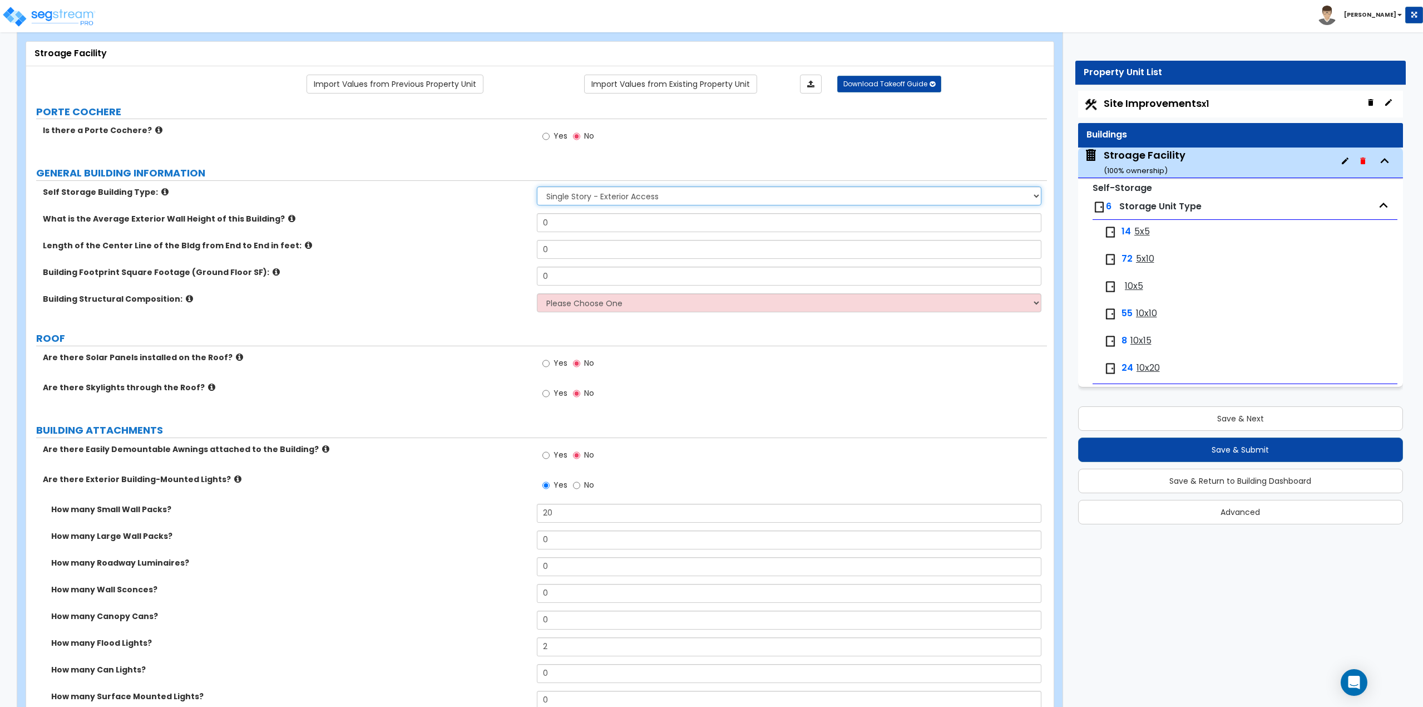
click at [570, 194] on select "Single Story - Exterior Access Multi-story - Interior/Exterior Access" at bounding box center [789, 195] width 505 height 19
drag, startPoint x: 560, startPoint y: 223, endPoint x: 256, endPoint y: 218, distance: 303.3
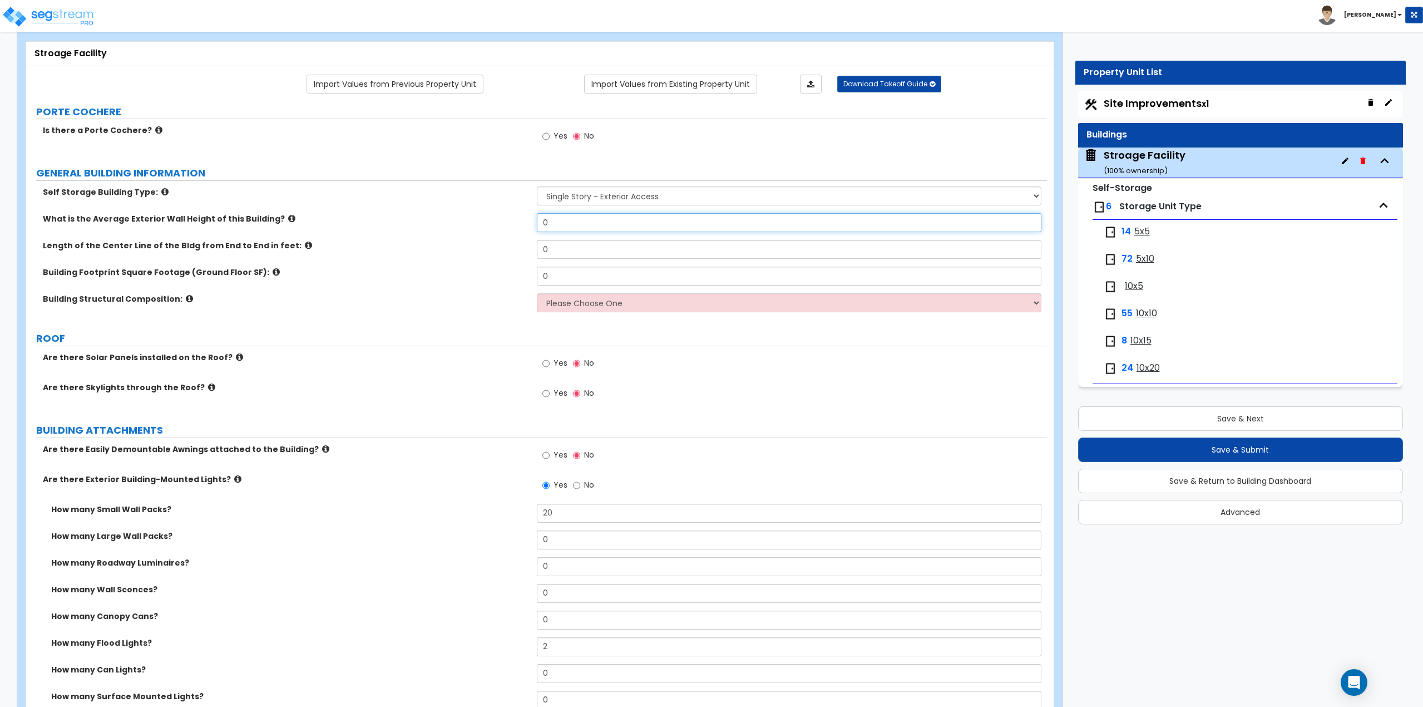
click at [491, 239] on div "What is the Average Exterior Wall Height of this Building? 0" at bounding box center [536, 226] width 1021 height 27
type input "12"
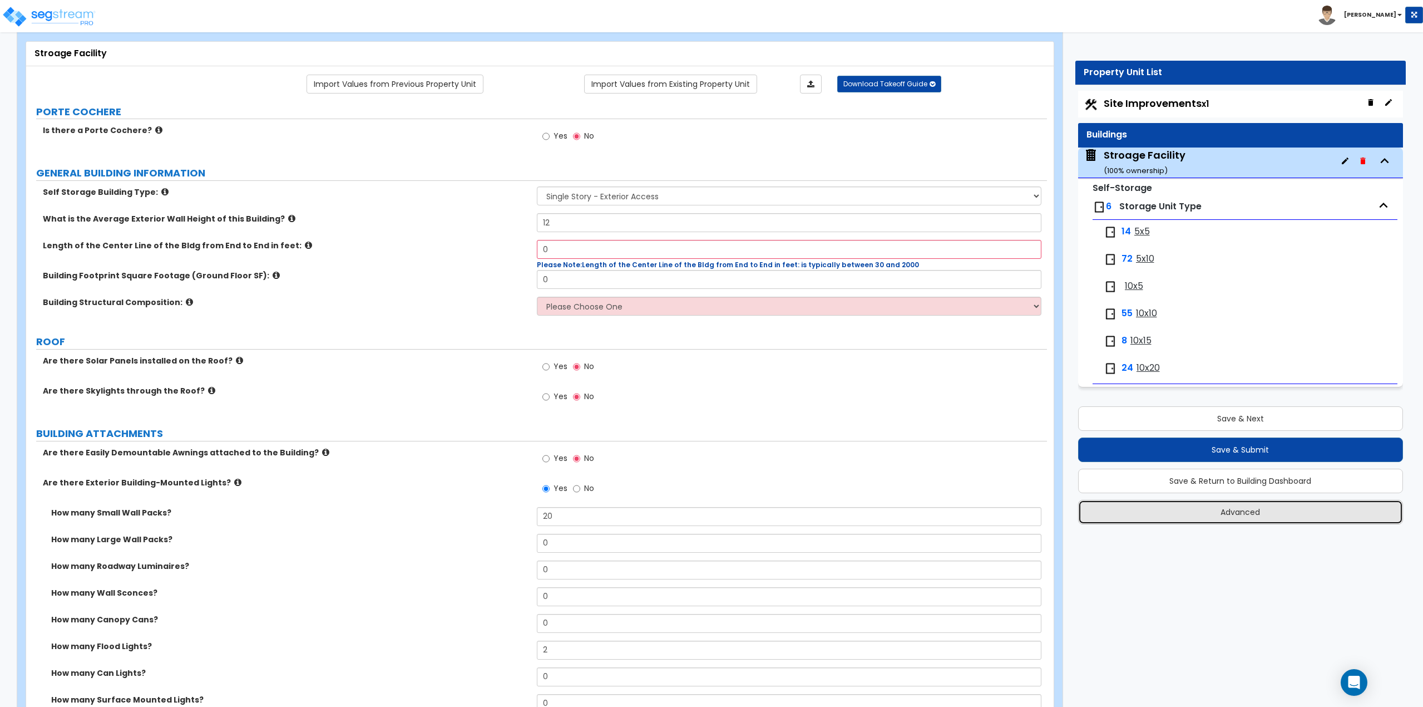
click at [1223, 511] on button "Advanced" at bounding box center [1240, 512] width 325 height 24
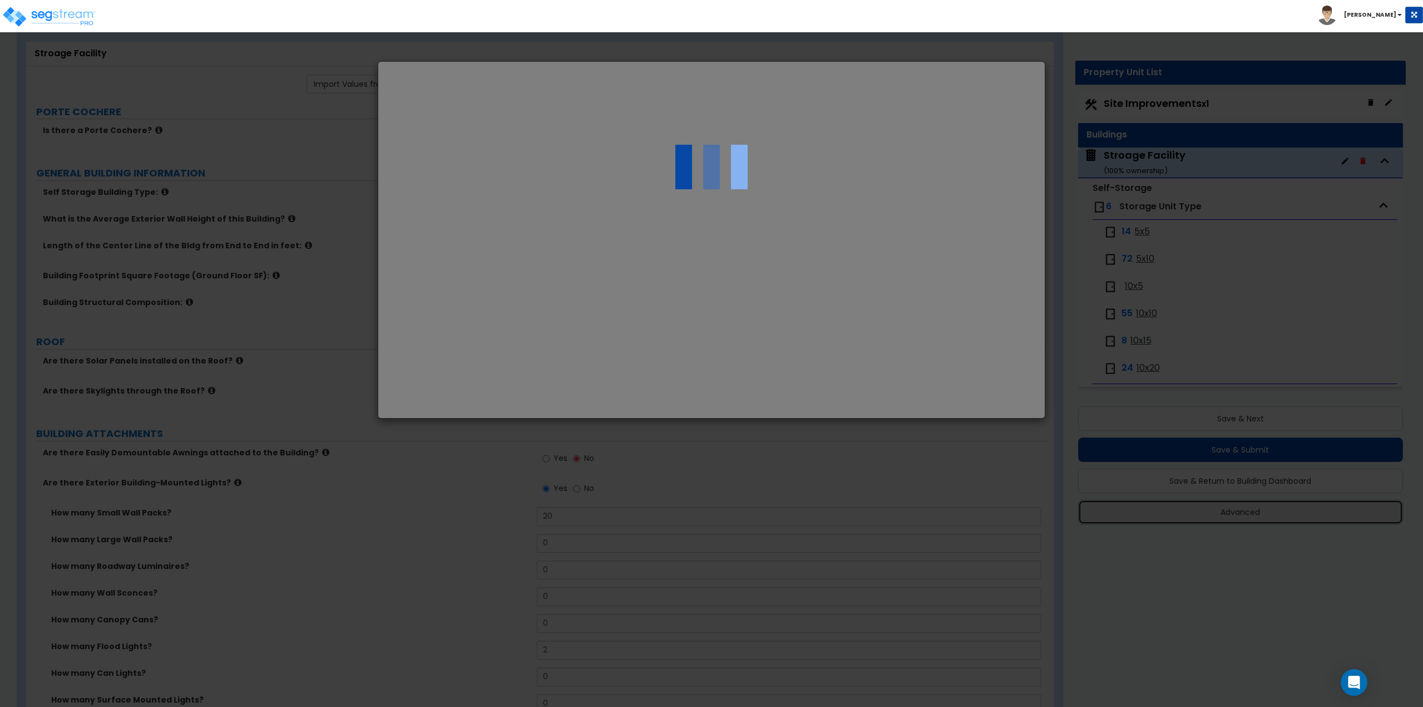
scroll to position [0, 0]
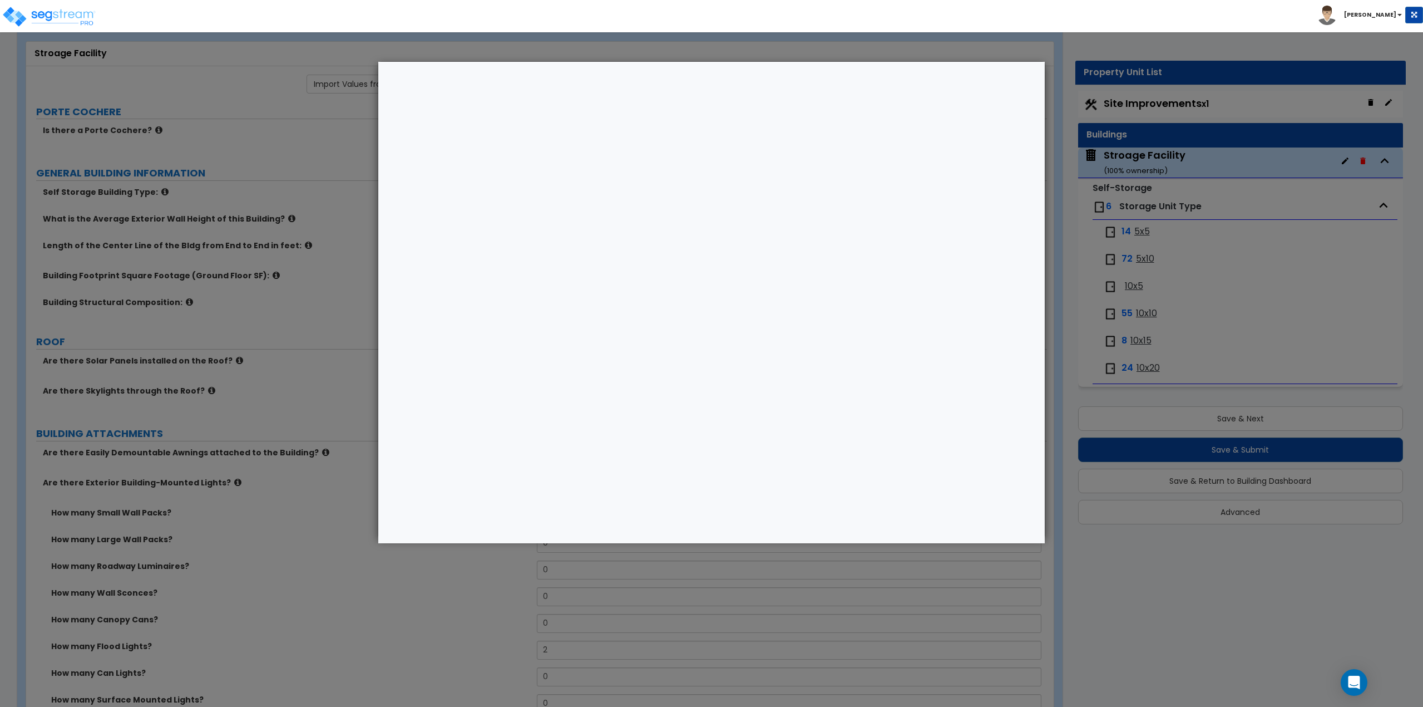
select select "MA"
select select "2025"
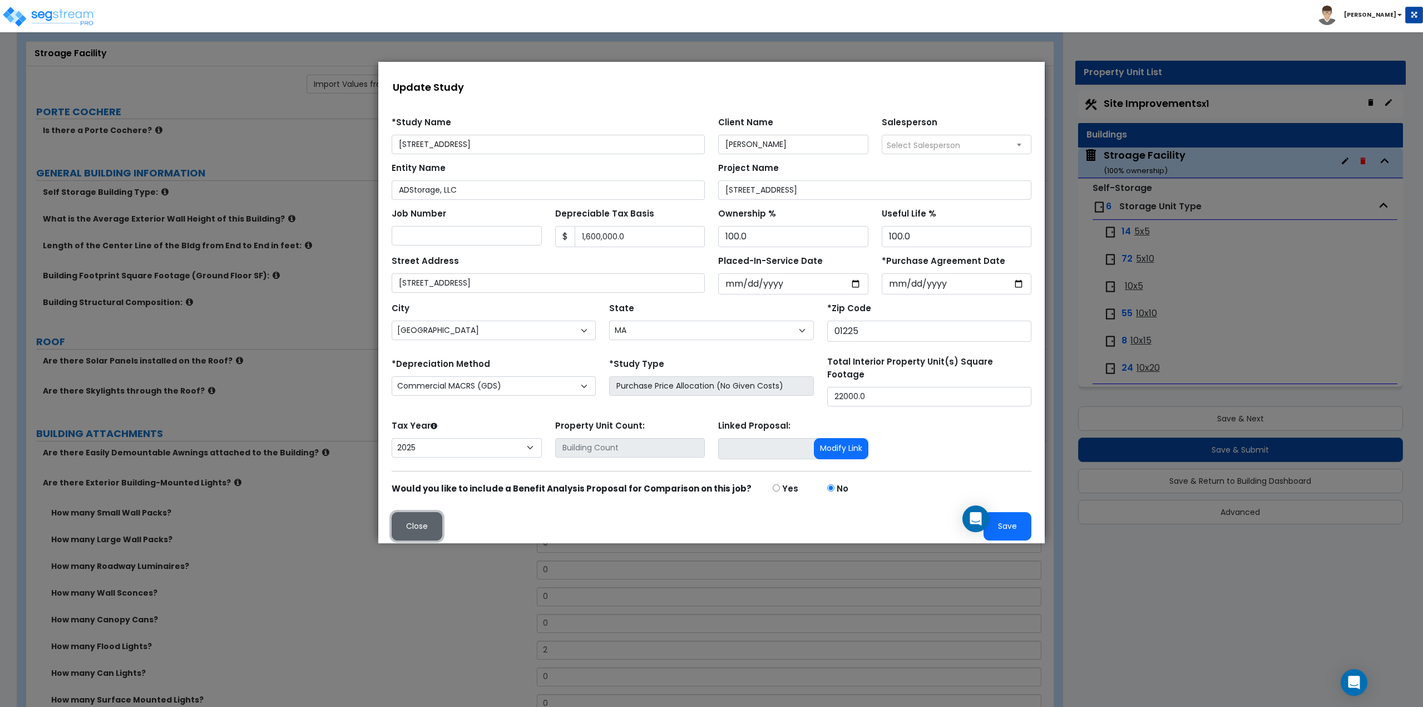
click at [415, 525] on button "Close" at bounding box center [417, 526] width 51 height 28
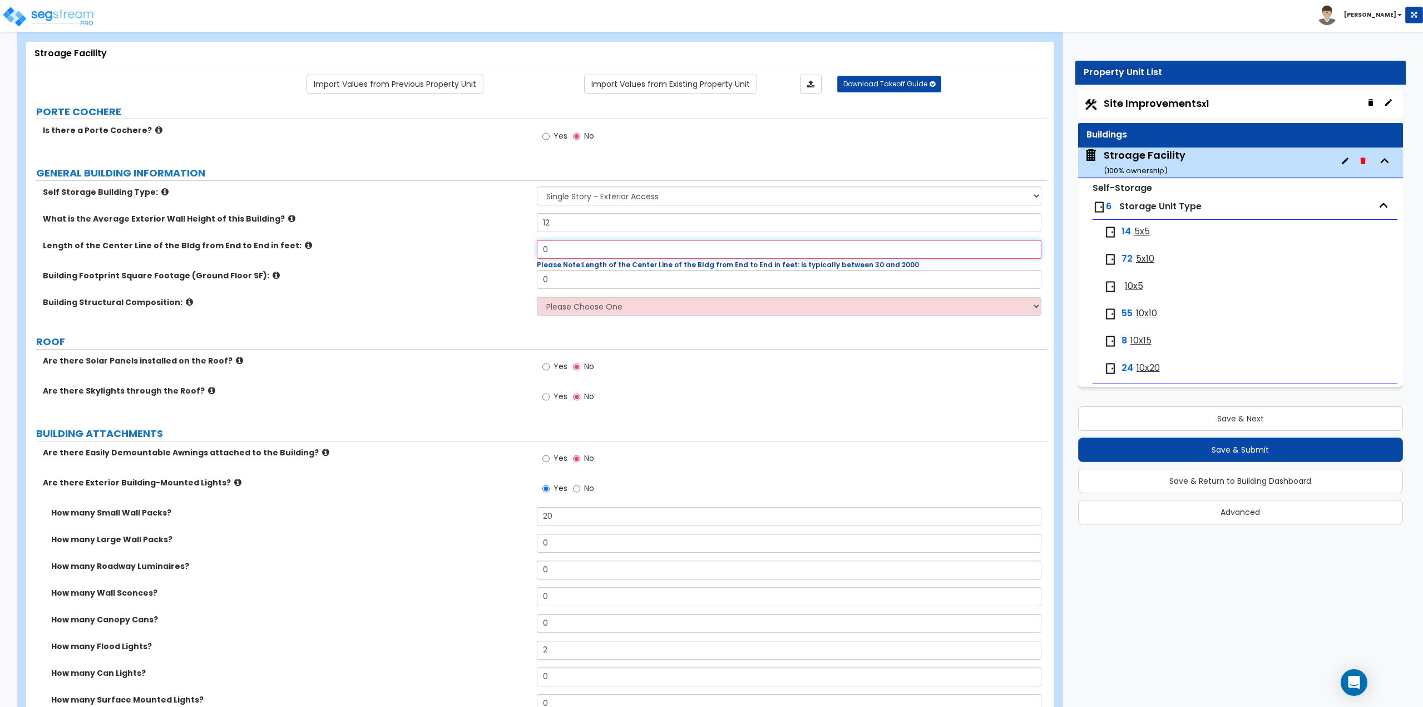
click at [565, 250] on input "0" at bounding box center [789, 249] width 505 height 19
type input "240"
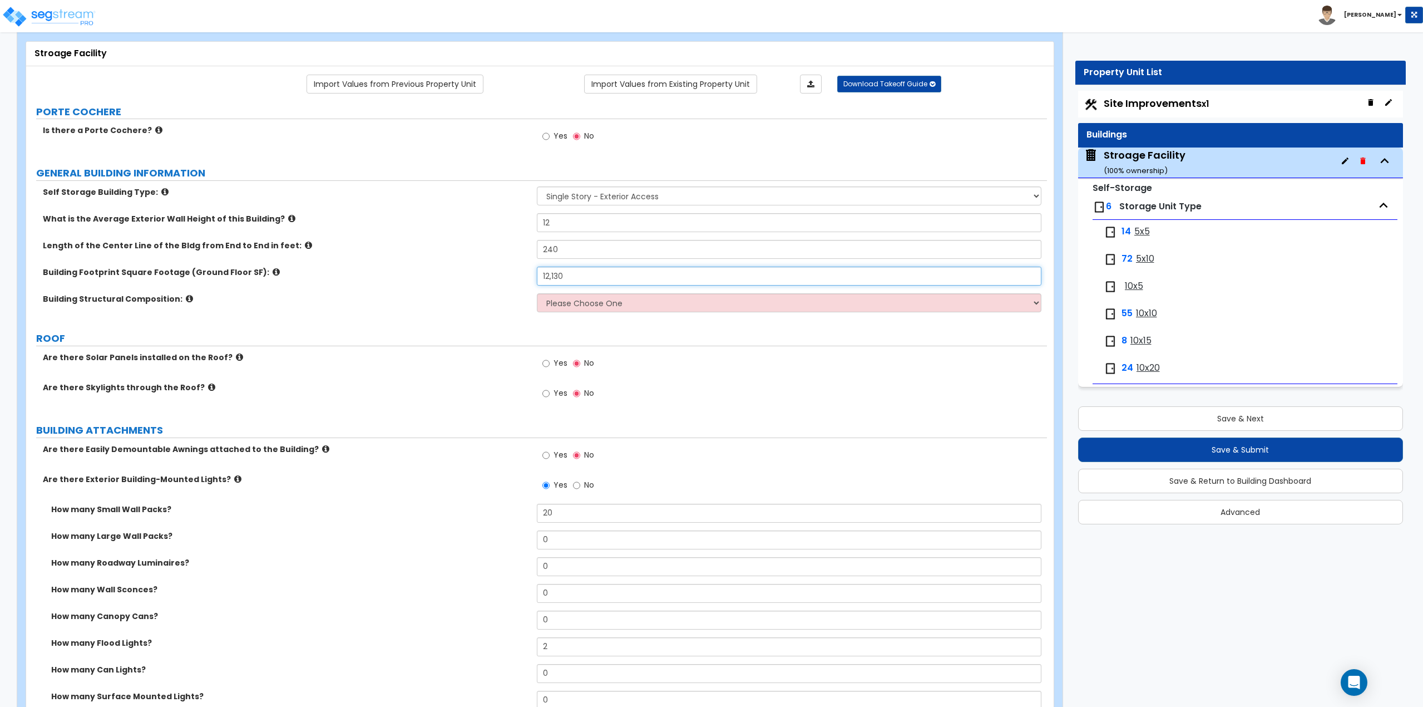
type input "12,130"
click at [613, 308] on select "Please Choose One Pre-engineered Metal Building Tilt-up Wall Construction Reinf…" at bounding box center [789, 302] width 505 height 19
select select "4"
click at [537, 293] on select "Please Choose One Pre-engineered Metal Building Tilt-up Wall Construction Reinf…" at bounding box center [789, 302] width 505 height 19
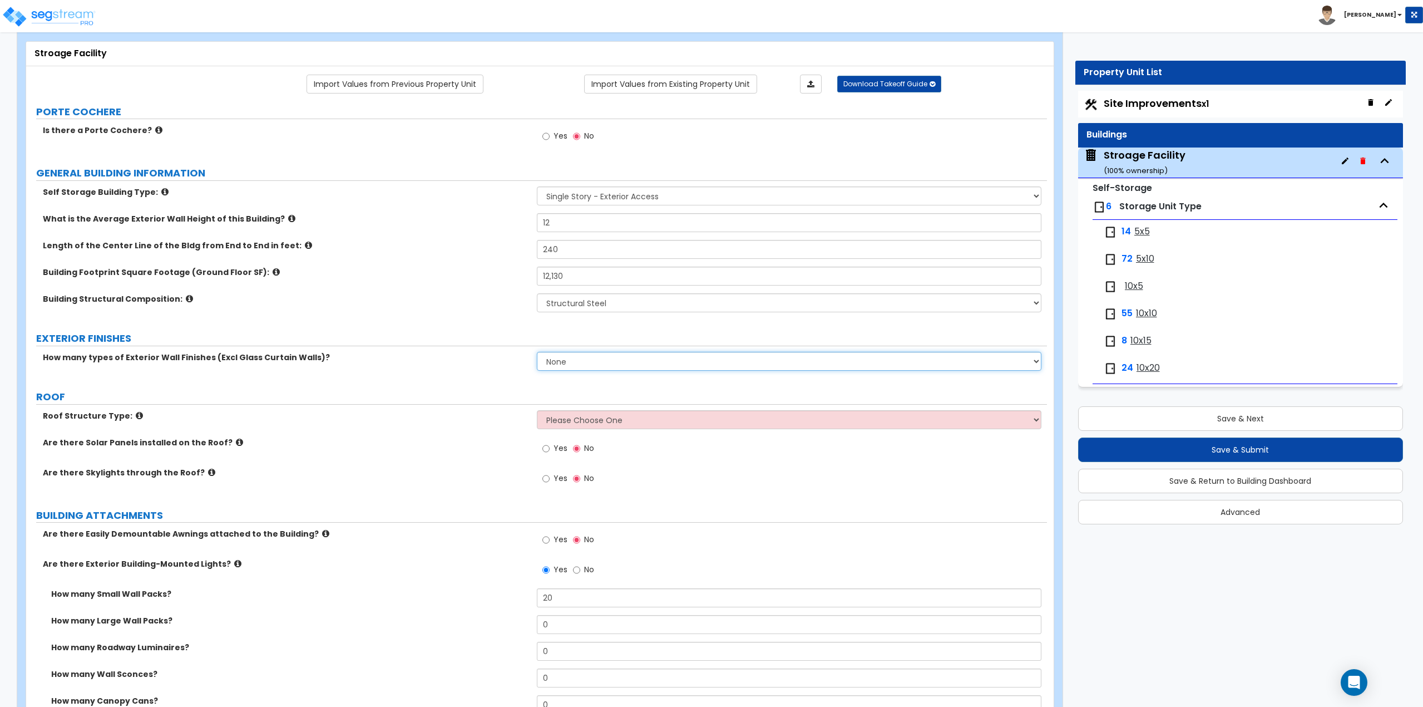
click at [581, 361] on select "None 1 2 3" at bounding box center [789, 361] width 505 height 19
click at [537, 352] on select "None 1 2 3" at bounding box center [789, 361] width 505 height 19
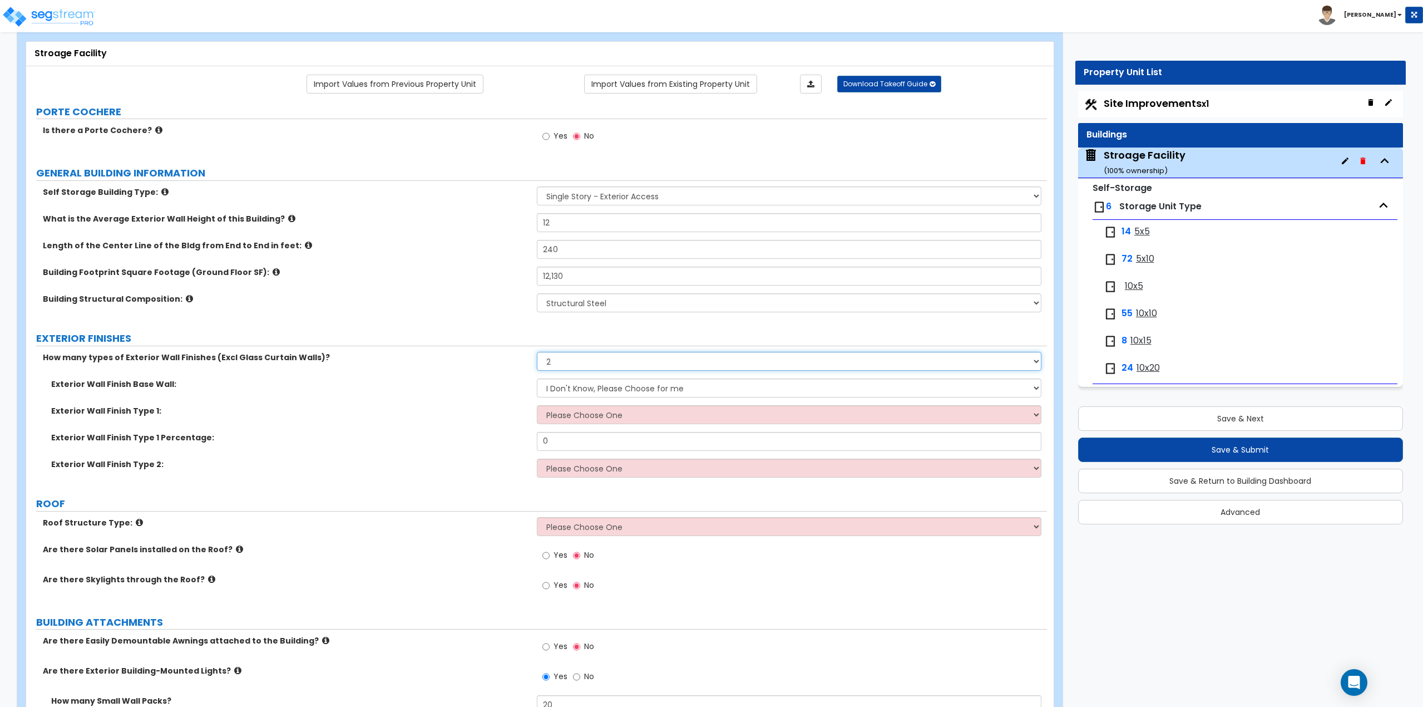
drag, startPoint x: 584, startPoint y: 356, endPoint x: 583, endPoint y: 363, distance: 6.8
click at [584, 356] on select "None 1 2 3" at bounding box center [789, 361] width 505 height 19
select select "1"
click at [537, 352] on select "None 1 2 3" at bounding box center [789, 361] width 505 height 19
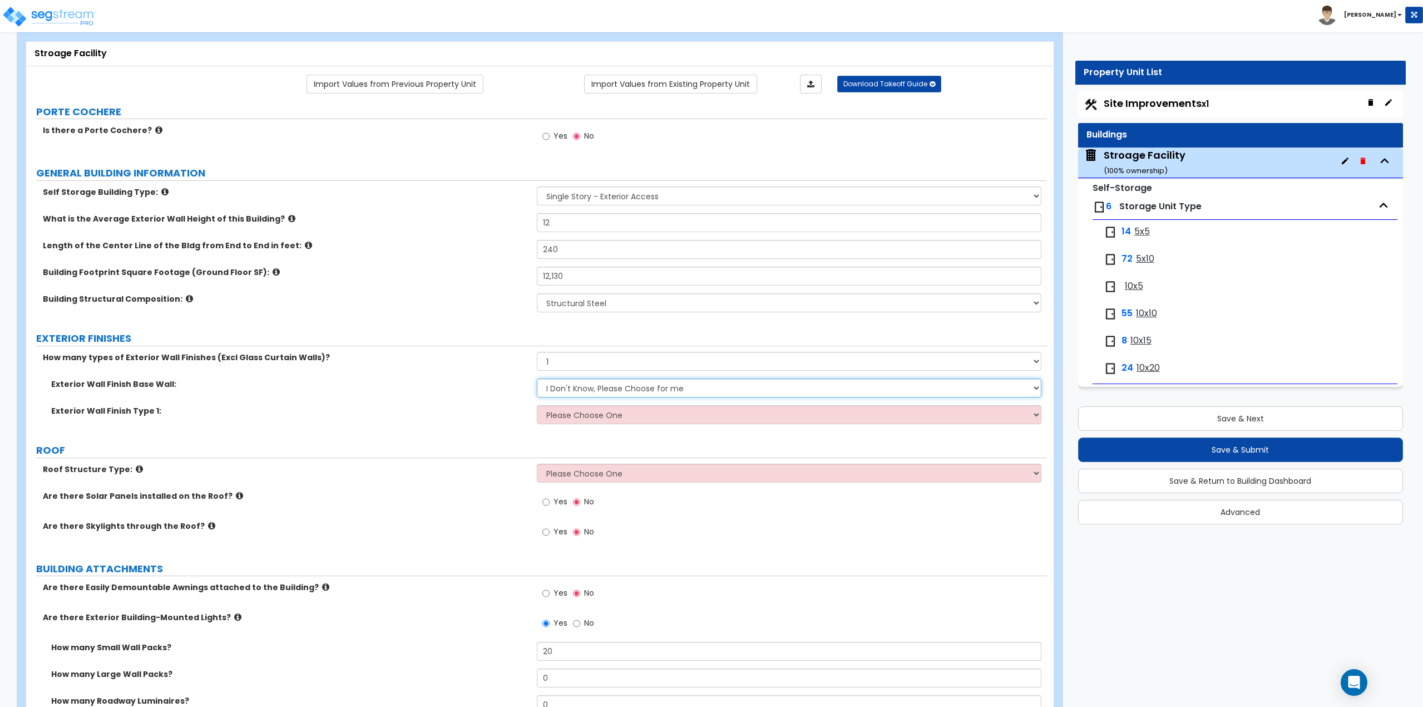
click at [572, 395] on select "I Don't Know, Please Choose for me Concrete Masonry Units (CMU) Cast-in-Place C…" at bounding box center [789, 387] width 505 height 19
click at [581, 388] on select "I Don't Know, Please Choose for me Concrete Masonry Units (CMU) Cast-in-Place C…" at bounding box center [789, 387] width 505 height 19
click at [565, 386] on select "I Don't Know, Please Choose for me Concrete Masonry Units (CMU) Cast-in-Place C…" at bounding box center [789, 387] width 505 height 19
click at [537, 378] on select "I Don't Know, Please Choose for me Concrete Masonry Units (CMU) Cast-in-Place C…" at bounding box center [789, 387] width 505 height 19
click at [569, 416] on select "Please Choose One No Finish/Shared Wall No Wall Brick Veneer Stone Veneer Wood …" at bounding box center [789, 414] width 505 height 19
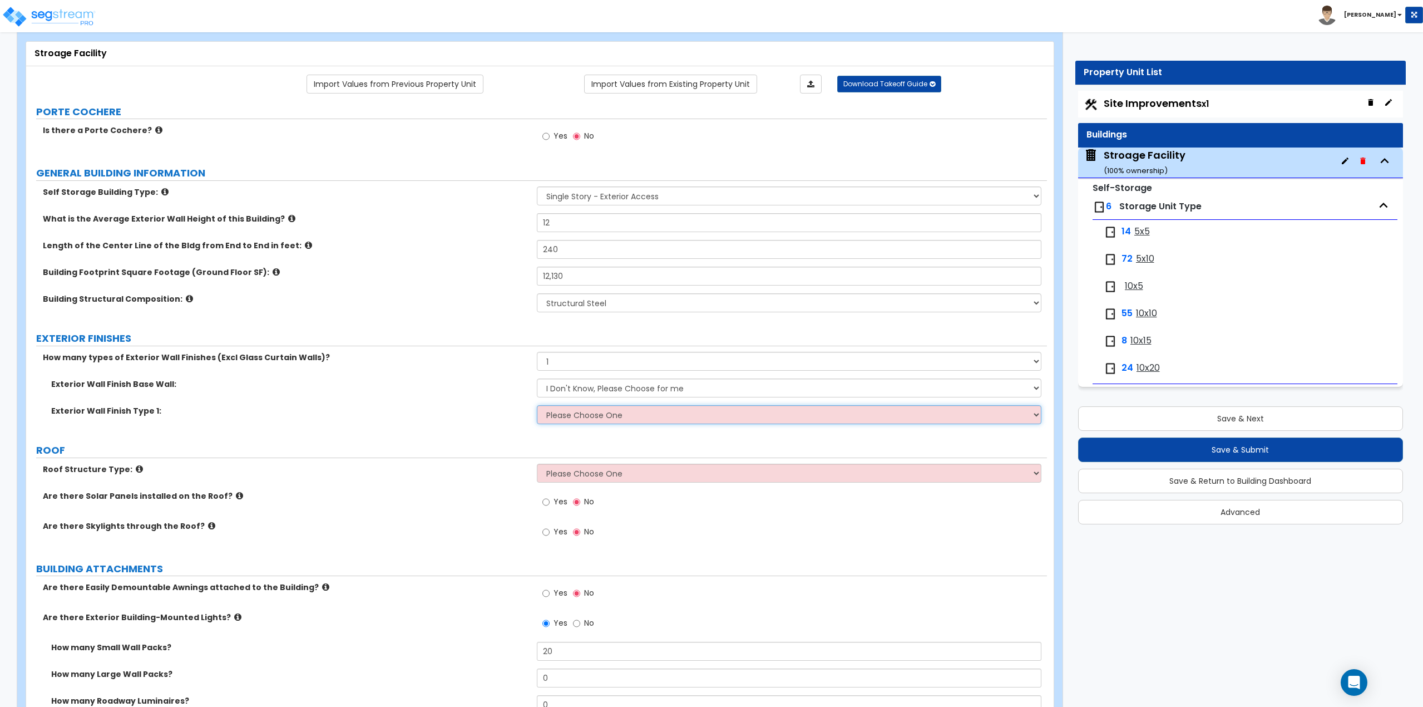
select select "6"
click at [537, 405] on select "Please Choose One No Finish/Shared Wall No Wall Brick Veneer Stone Veneer Wood …" at bounding box center [789, 414] width 505 height 19
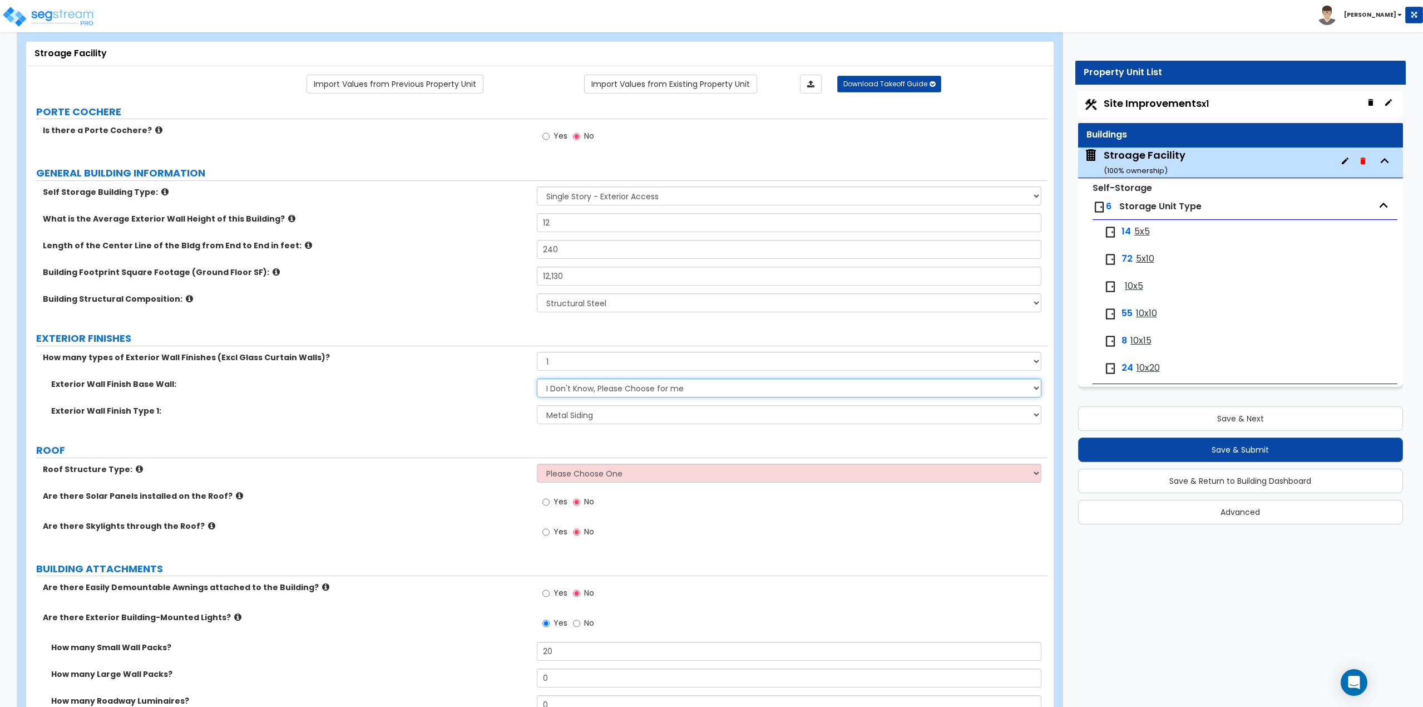
click at [581, 396] on select "I Don't Know, Please Choose for me Concrete Masonry Units (CMU) Cast-in-Place C…" at bounding box center [789, 387] width 505 height 19
click at [537, 378] on select "I Don't Know, Please Choose for me Concrete Masonry Units (CMU) Cast-in-Place C…" at bounding box center [789, 387] width 505 height 19
click at [570, 394] on select "I Don't Know, Please Choose for me Concrete Masonry Units (CMU) Cast-in-Place C…" at bounding box center [789, 387] width 505 height 19
select select "0"
click at [537, 378] on select "I Don't Know, Please Choose for me Concrete Masonry Units (CMU) Cast-in-Place C…" at bounding box center [789, 387] width 505 height 19
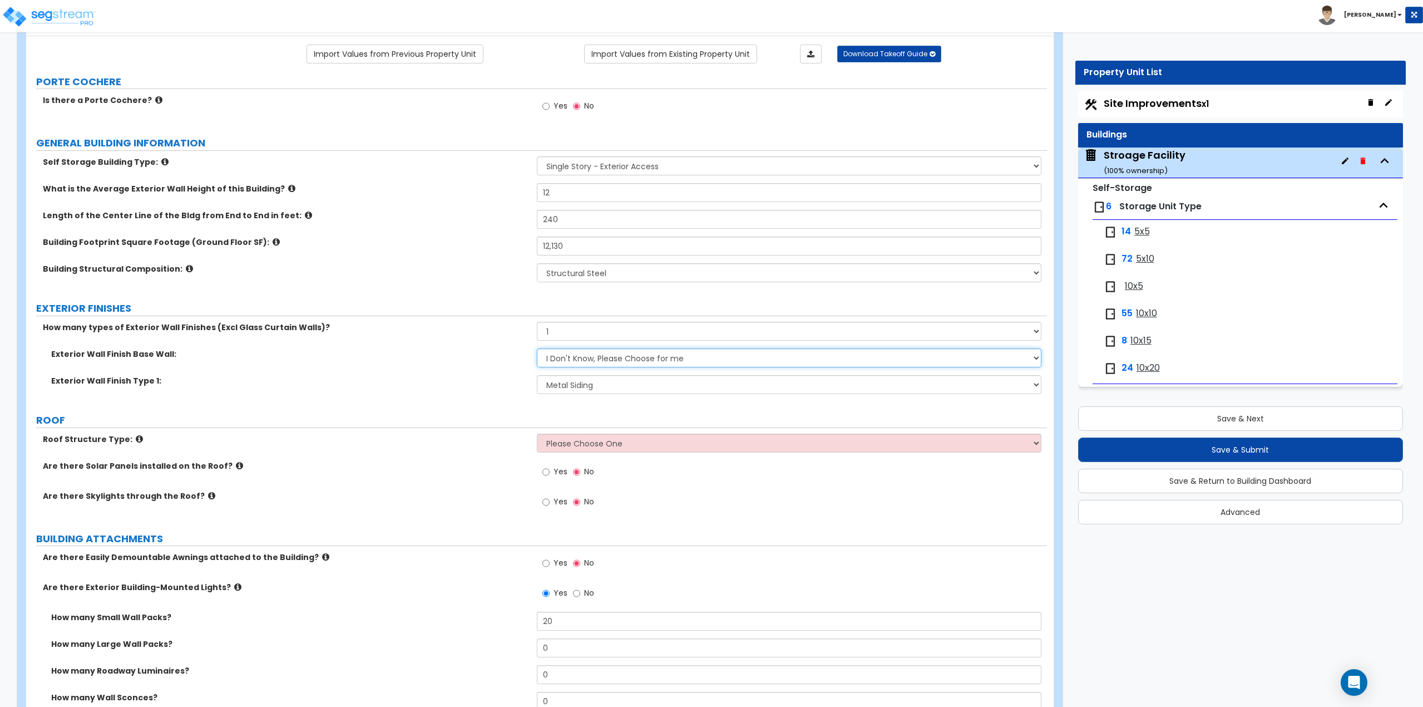
scroll to position [111, 0]
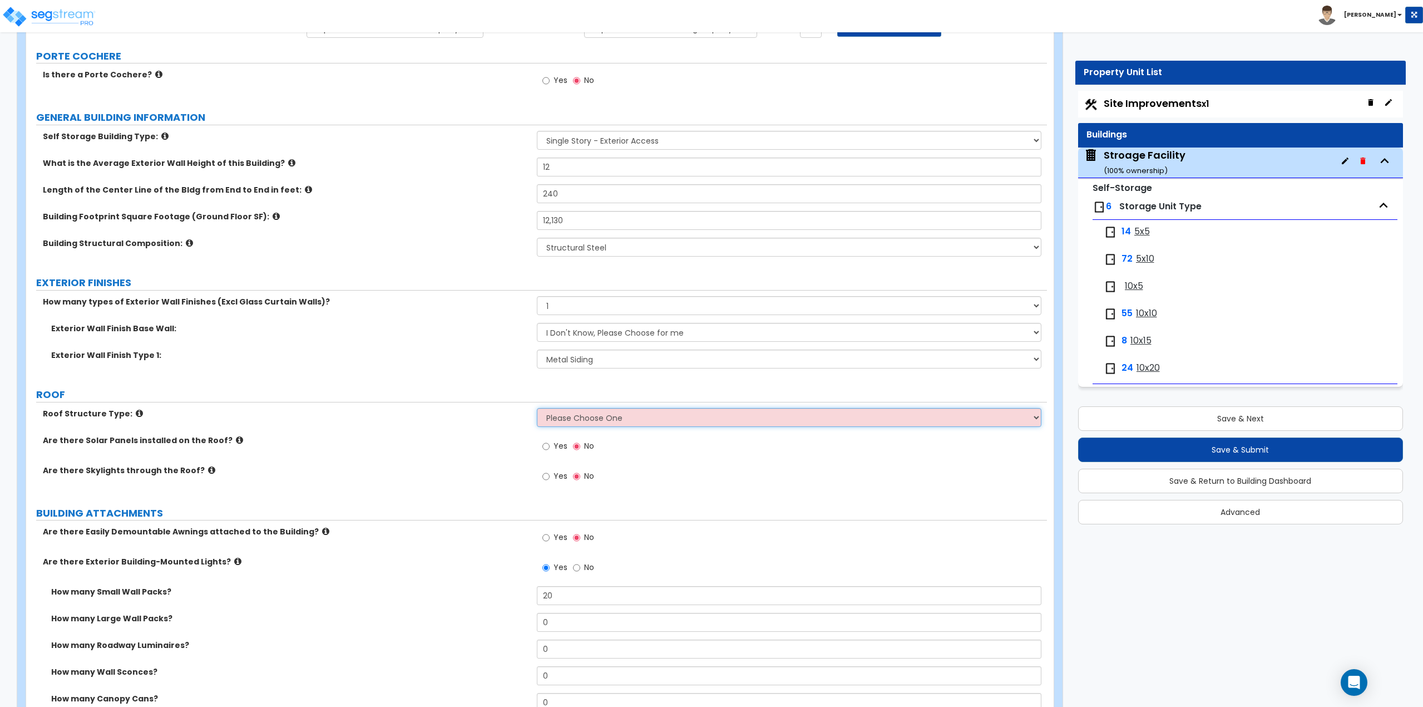
click at [566, 417] on select "Please Choose One Gable Roof Flat Roof Hybrid Gable & Flat Roof" at bounding box center [789, 417] width 505 height 19
click at [589, 413] on select "Please Choose One Gable Roof Flat Roof Hybrid Gable & Flat Roof" at bounding box center [789, 417] width 505 height 19
select select "2"
click at [537, 408] on select "Please Choose One Gable Roof Flat Roof Hybrid Gable & Flat Roof" at bounding box center [789, 417] width 505 height 19
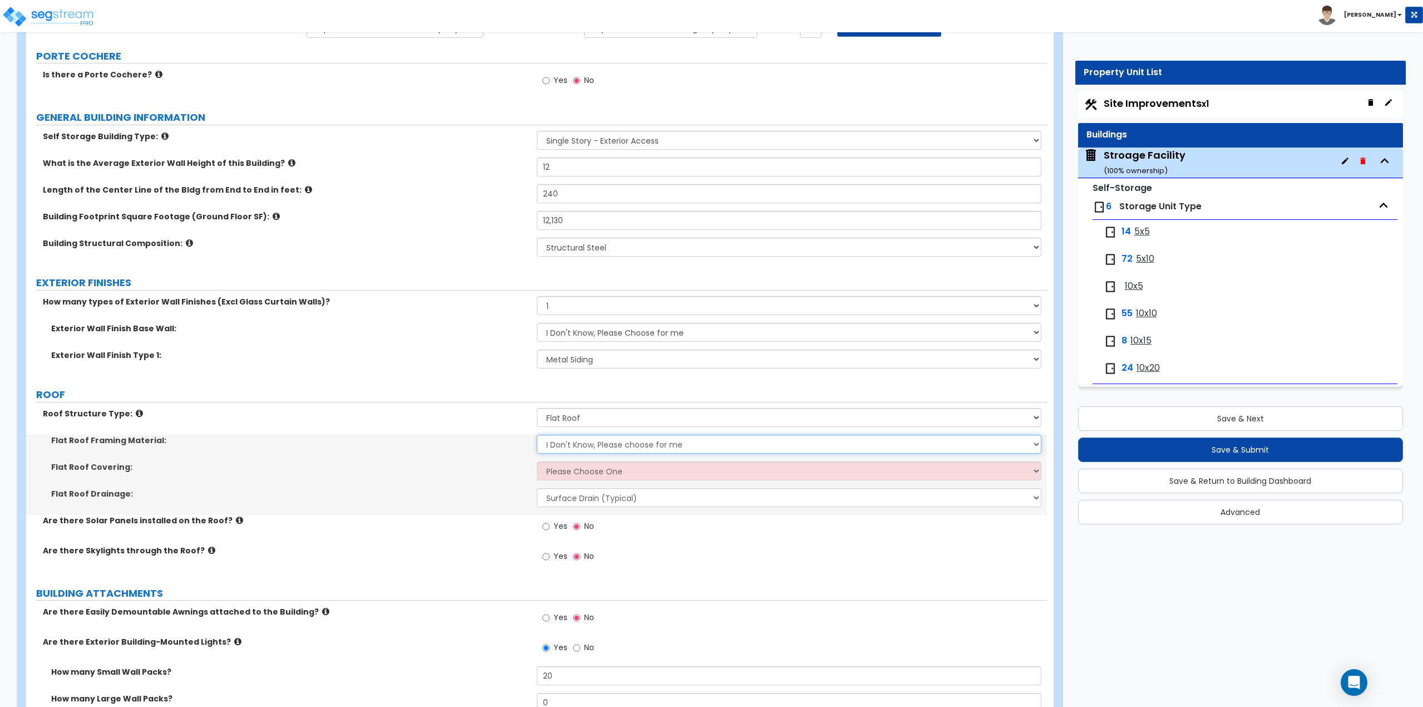
click at [569, 443] on select "I Don't Know, Please choose for me Metal Wood Concrete" at bounding box center [789, 444] width 505 height 19
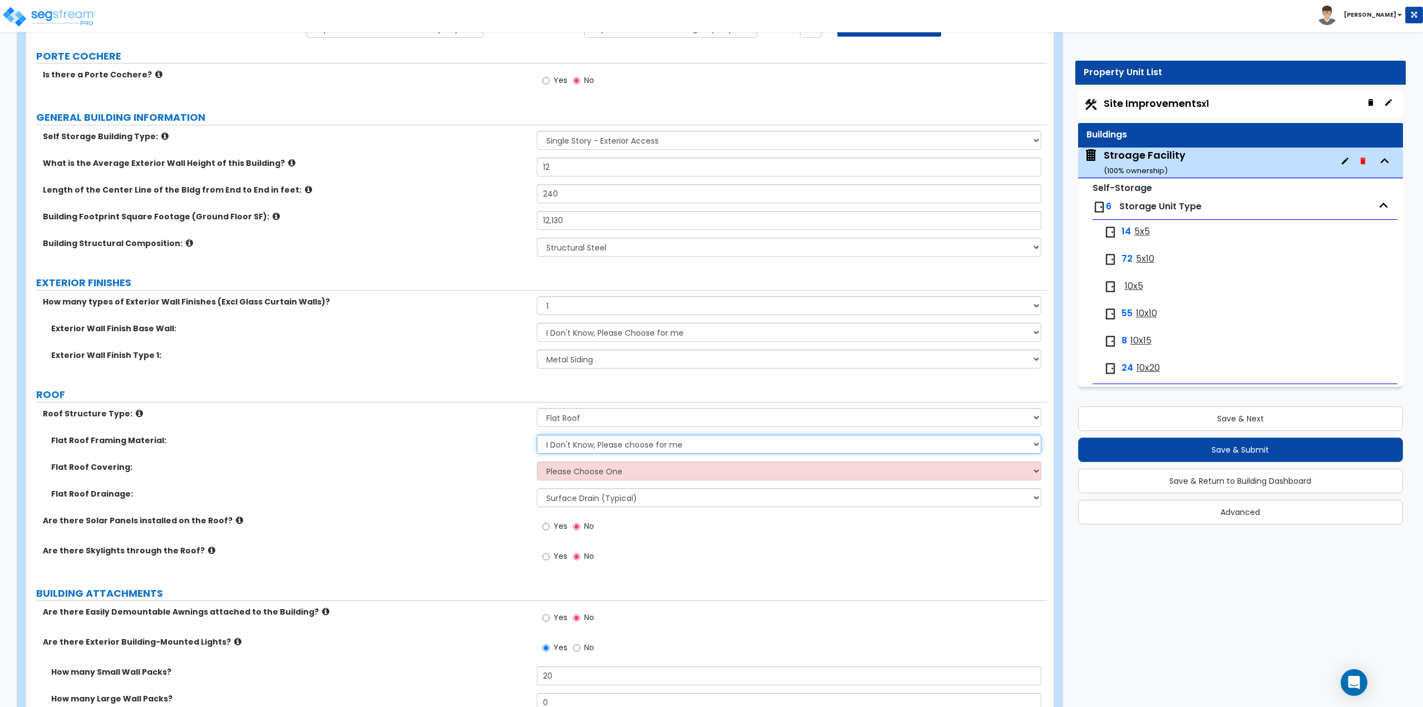
select select "1"
click at [537, 435] on select "I Don't Know, Please choose for me Metal Wood Concrete" at bounding box center [789, 444] width 505 height 19
click at [565, 467] on select "Please Choose One Rolled Asphalt PVC Membrane Plastic (EPDM) Membrane Asphalt F…" at bounding box center [789, 470] width 505 height 19
select select "1"
click at [537, 461] on select "Please Choose One Rolled Asphalt PVC Membrane Plastic (EPDM) Membrane Asphalt F…" at bounding box center [789, 470] width 505 height 19
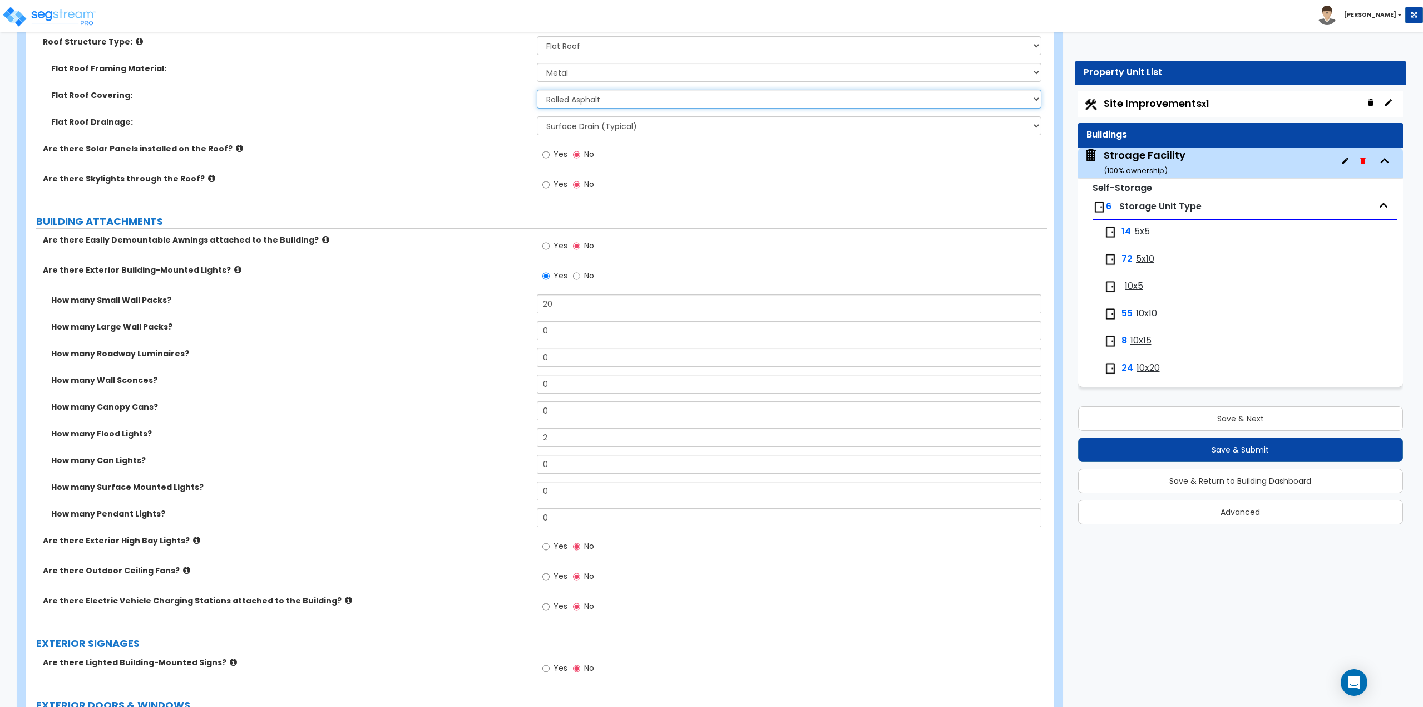
scroll to position [556, 0]
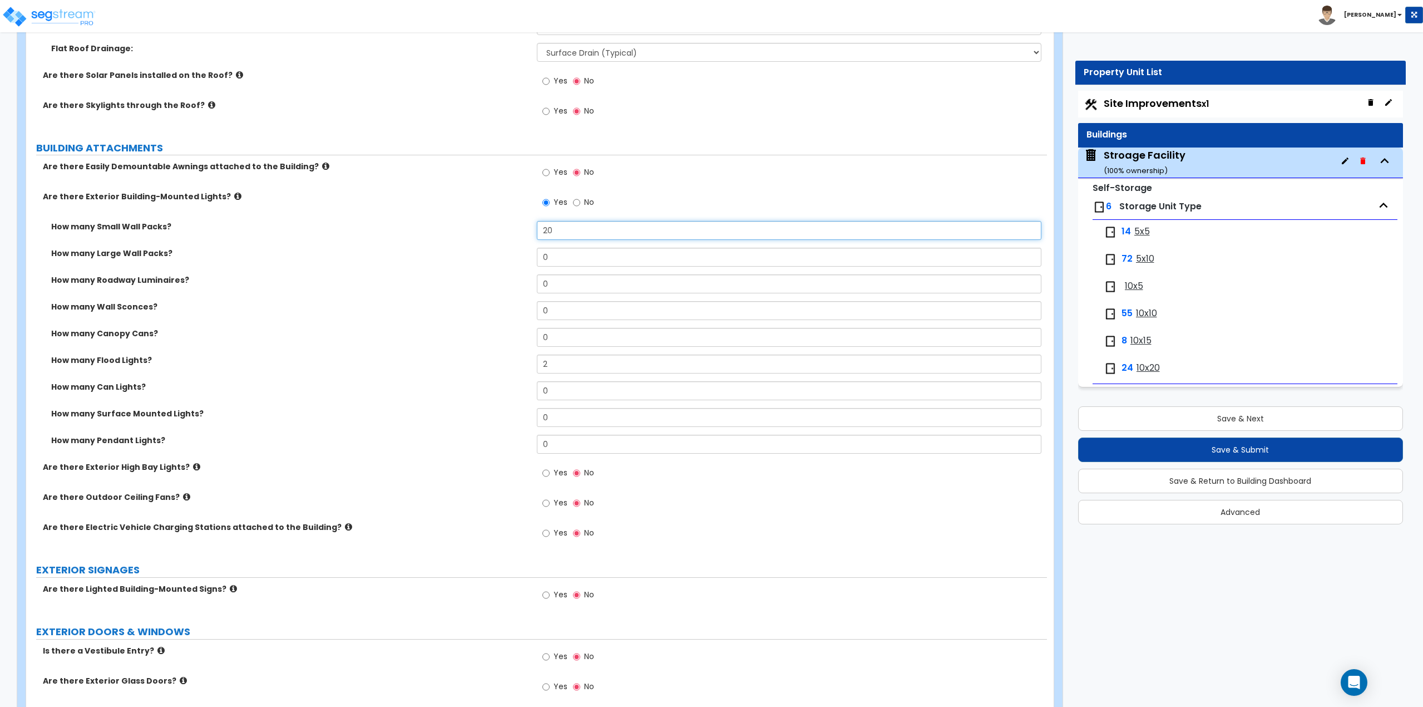
drag, startPoint x: 575, startPoint y: 227, endPoint x: 515, endPoint y: 239, distance: 61.2
click at [515, 239] on div "How many Small Wall Packs? 20" at bounding box center [536, 234] width 1021 height 27
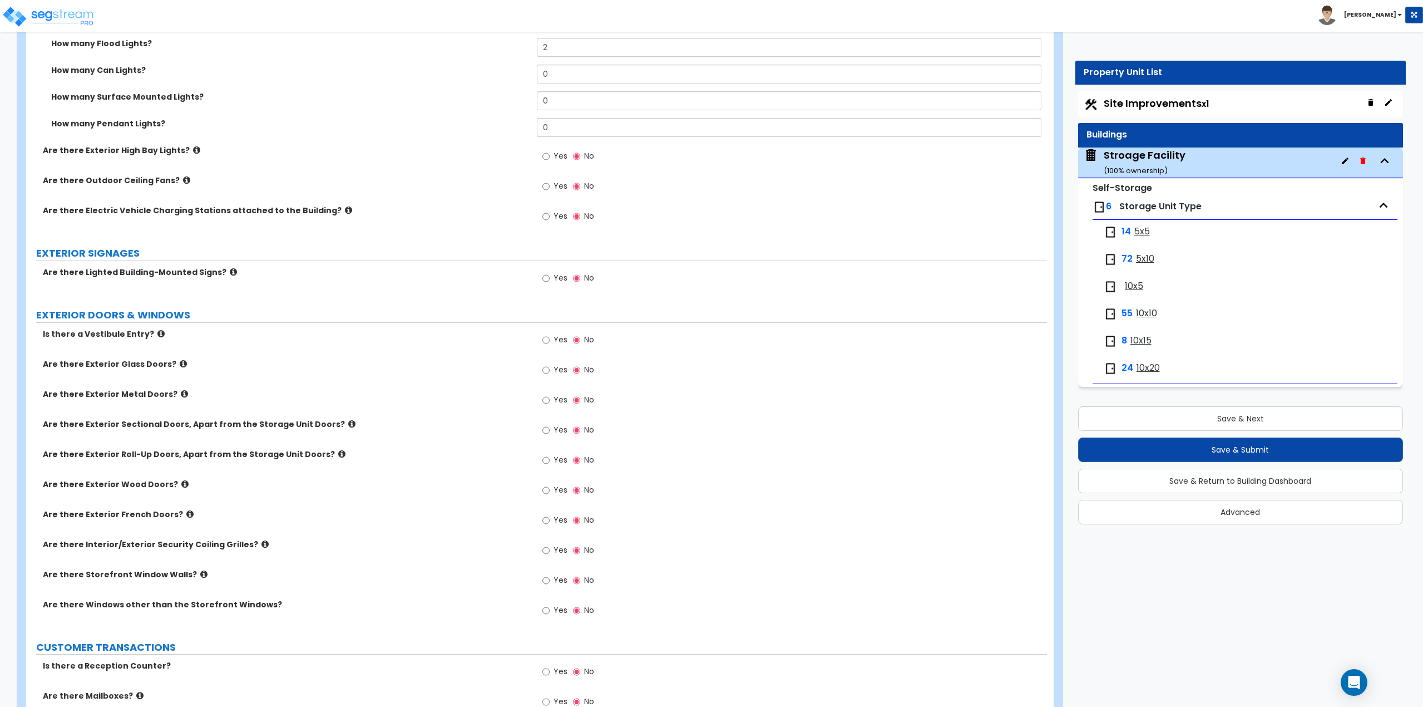
scroll to position [890, 0]
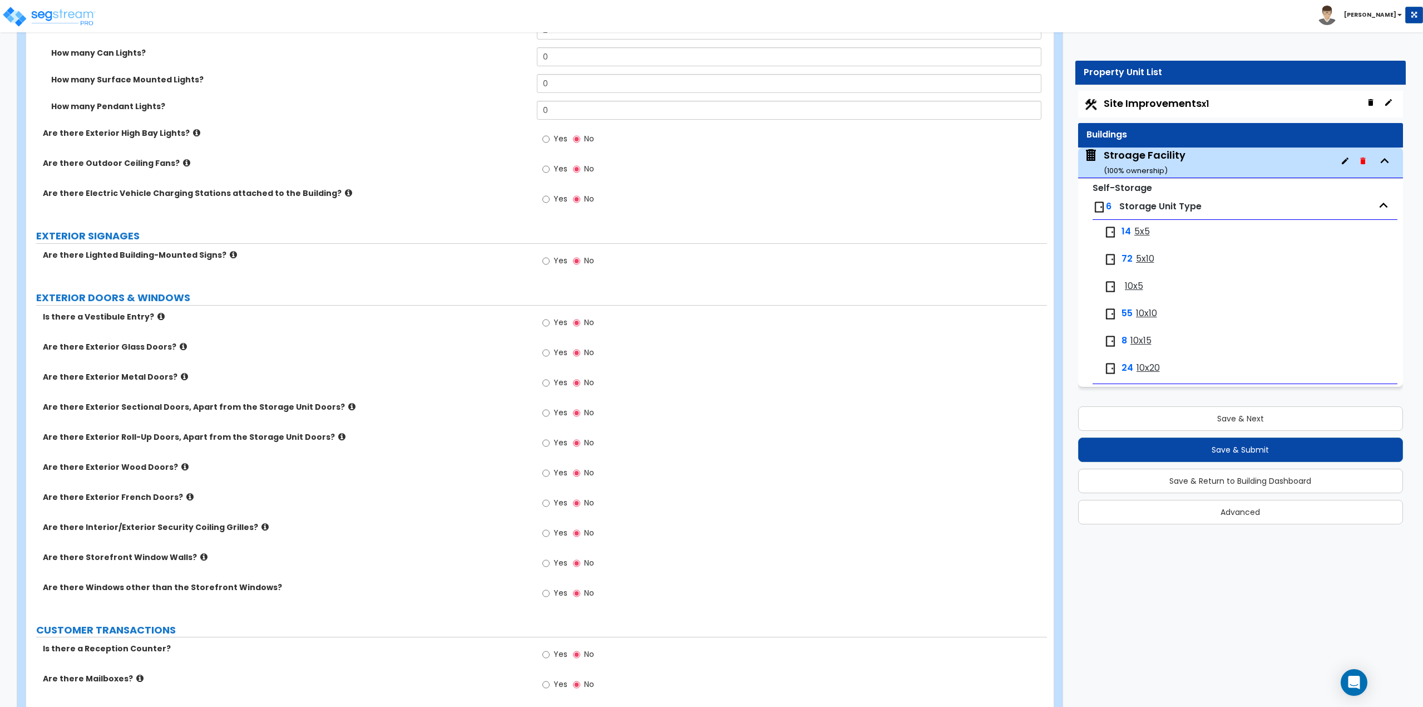
type input "12"
click at [546, 347] on input "Yes" at bounding box center [545, 353] width 7 height 12
radio input "true"
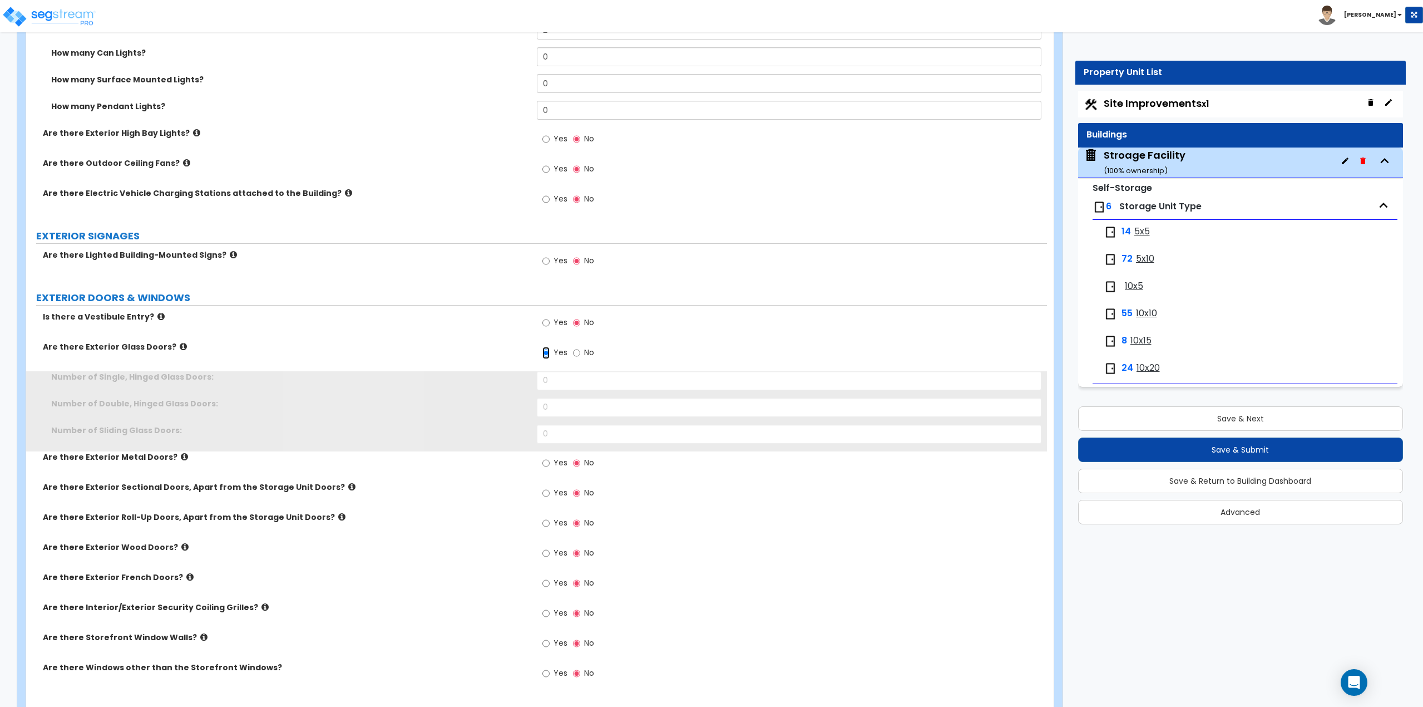
click at [546, 353] on input "Yes" at bounding box center [545, 353] width 7 height 12
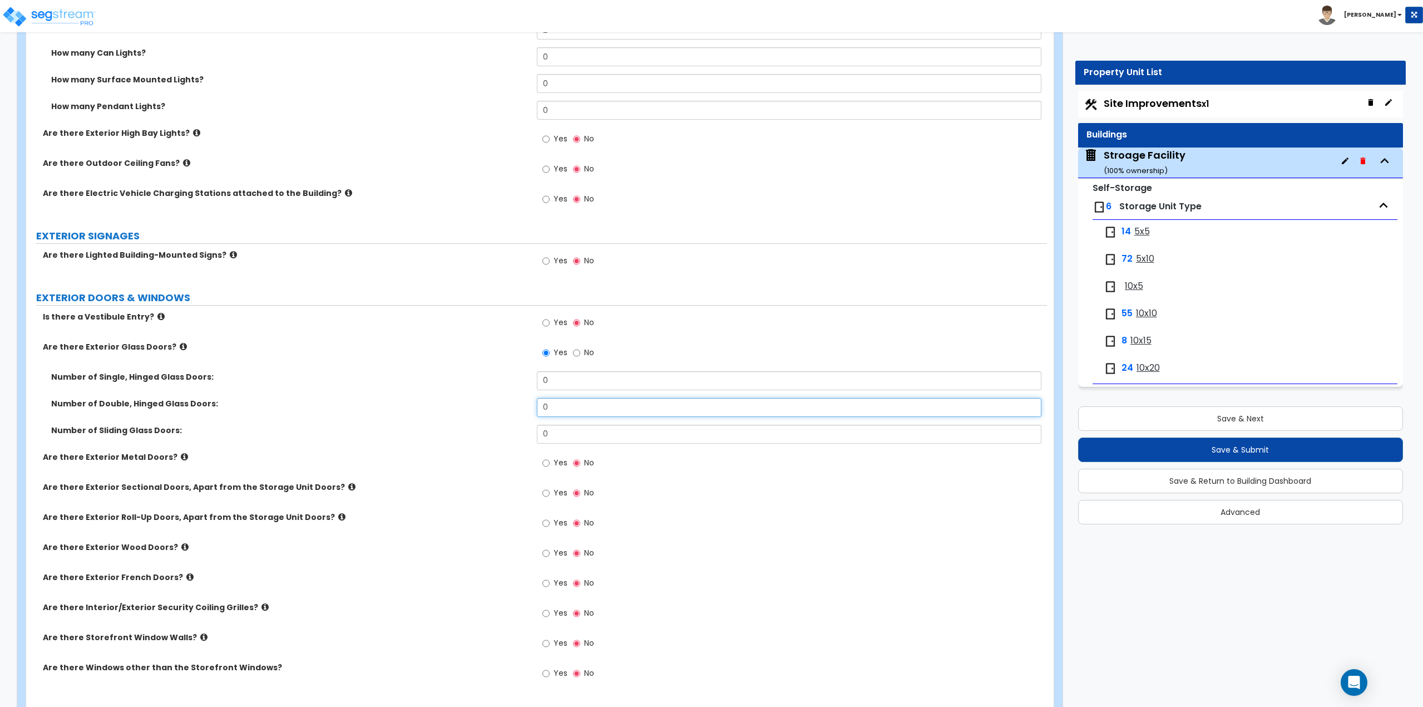
drag, startPoint x: 564, startPoint y: 411, endPoint x: 515, endPoint y: 412, distance: 48.4
click at [515, 412] on div "Number of Double, Hinged Glass Doors: 0" at bounding box center [536, 411] width 1021 height 27
type input "1"
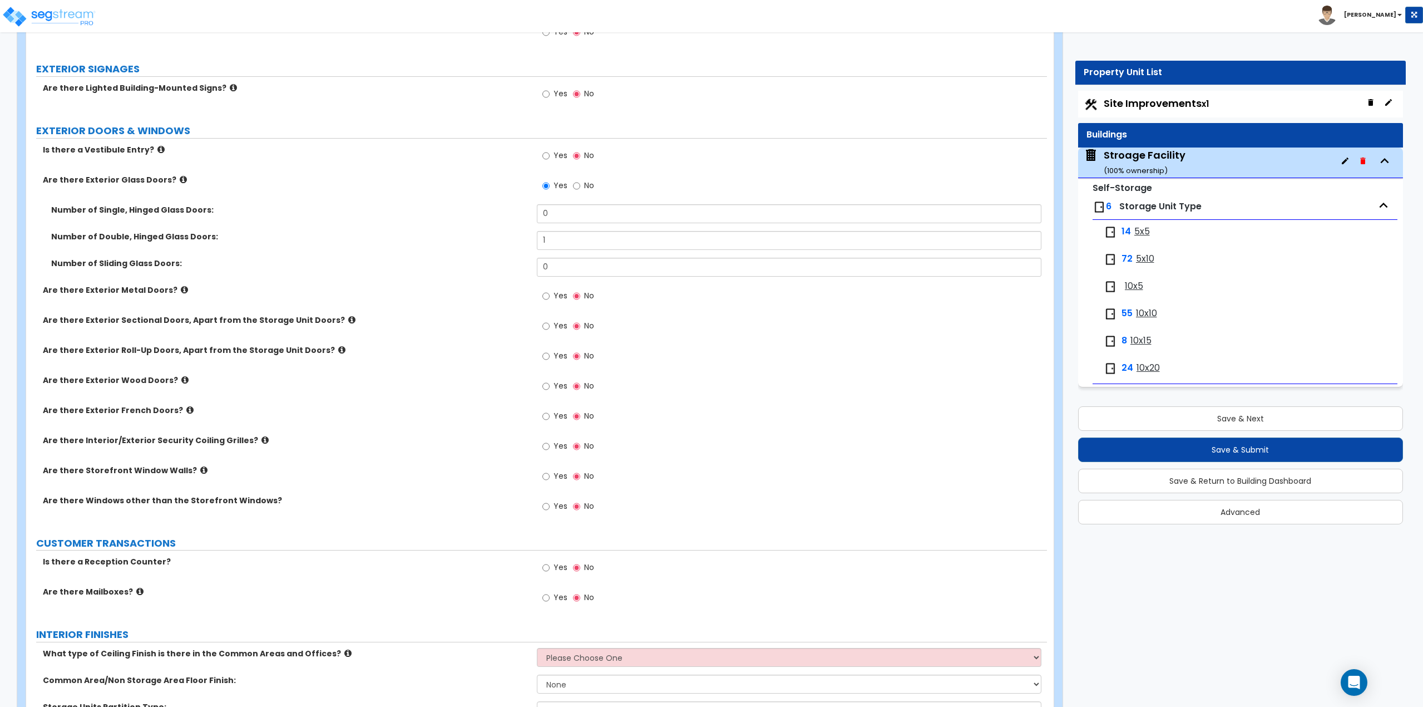
scroll to position [1113, 0]
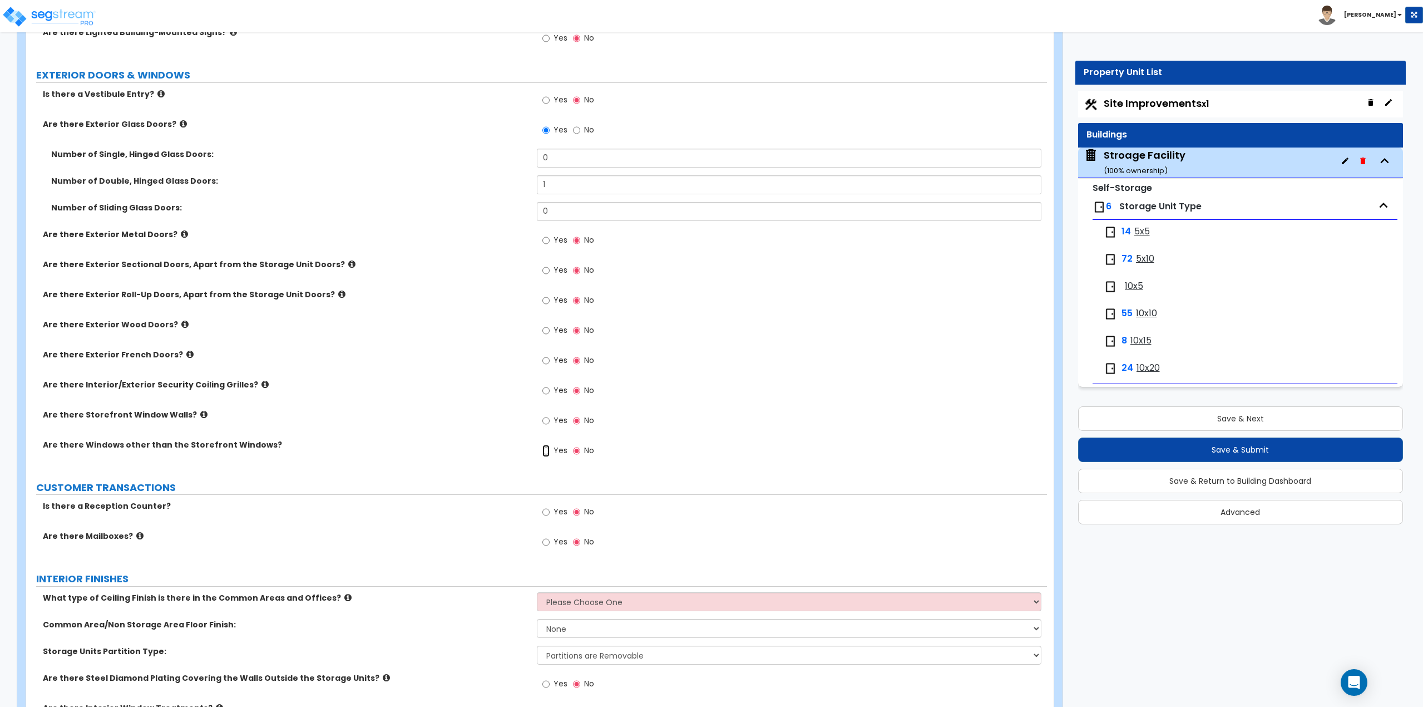
click at [549, 453] on input "Yes" at bounding box center [545, 451] width 7 height 12
radio input "true"
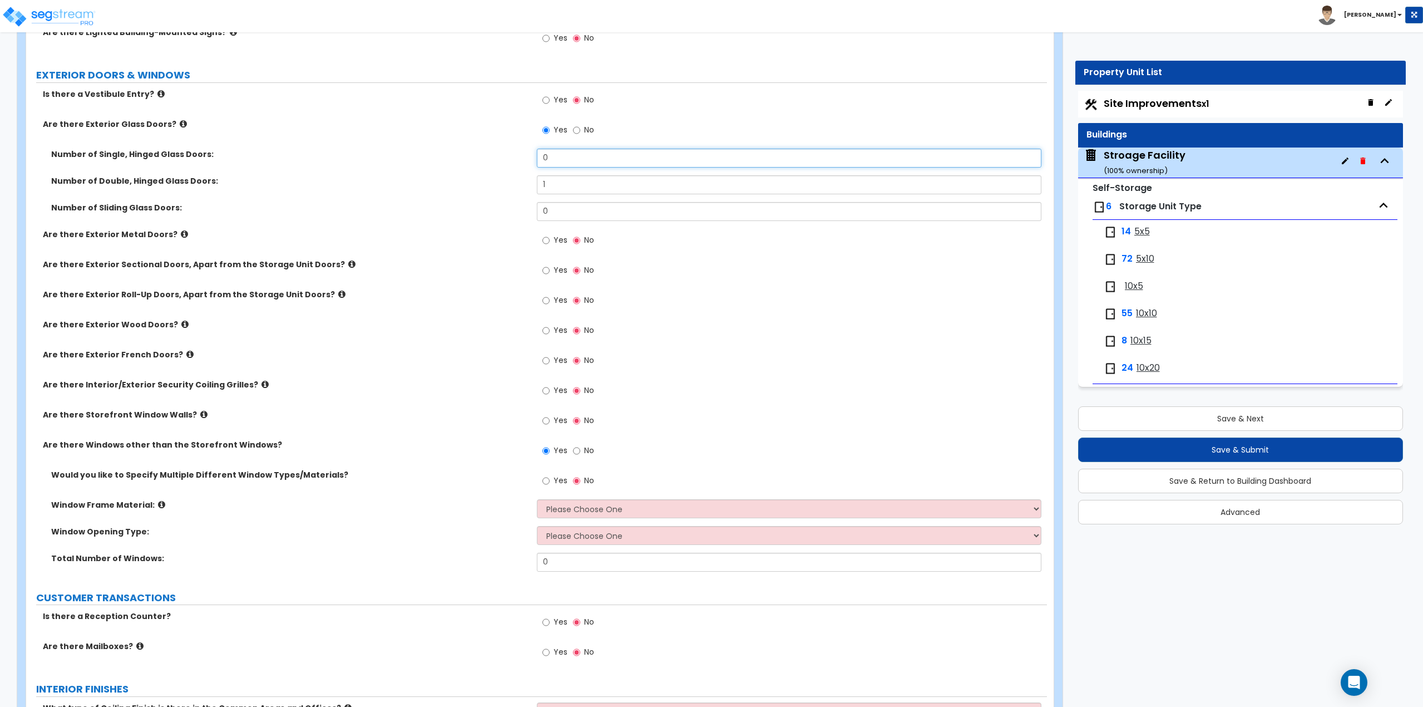
drag, startPoint x: 559, startPoint y: 159, endPoint x: 516, endPoint y: 158, distance: 43.4
click at [516, 158] on div "Number of Single, Hinged Glass Doors: 0" at bounding box center [536, 162] width 1021 height 27
type input "1"
drag, startPoint x: 563, startPoint y: 514, endPoint x: 563, endPoint y: 503, distance: 11.1
click at [563, 514] on select "Please Choose One Vinyl Aluminum Wood" at bounding box center [789, 508] width 505 height 19
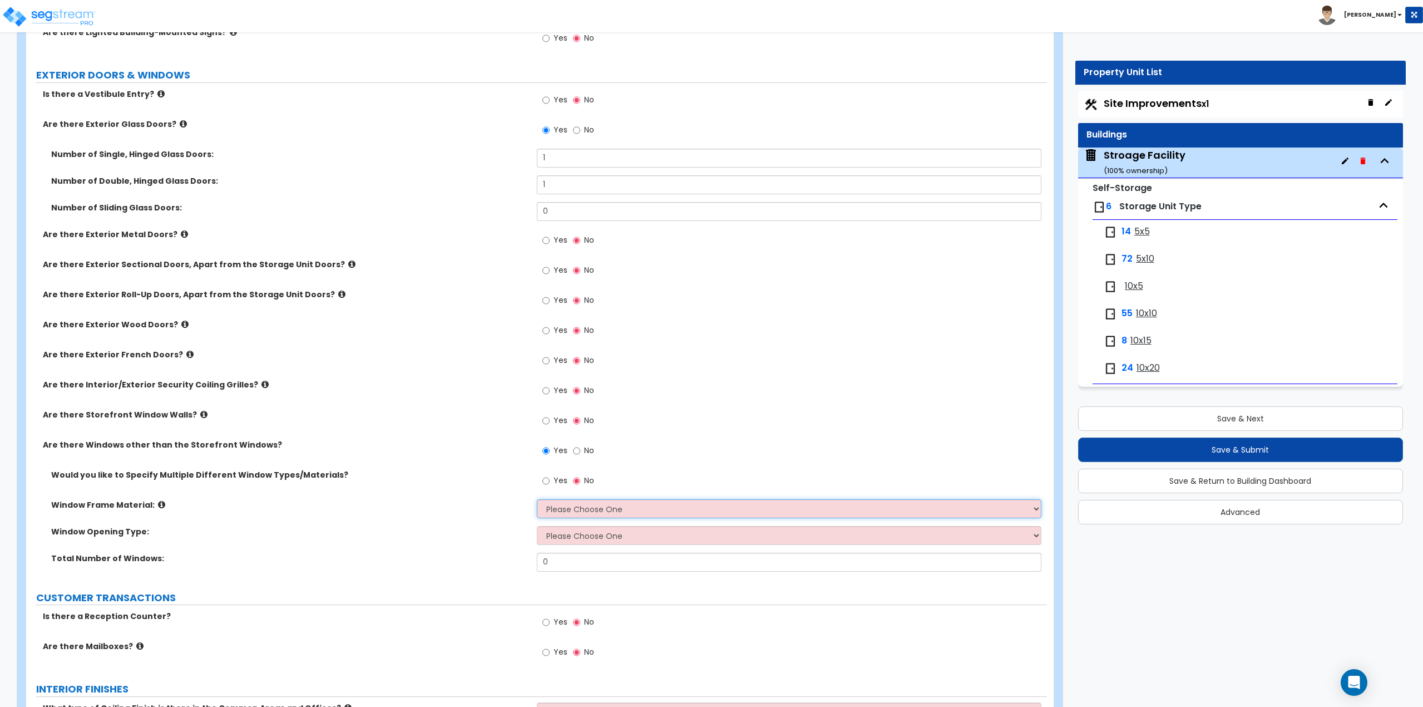
select select "2"
click at [537, 499] on select "Please Choose One Vinyl Aluminum Wood" at bounding box center [789, 508] width 505 height 19
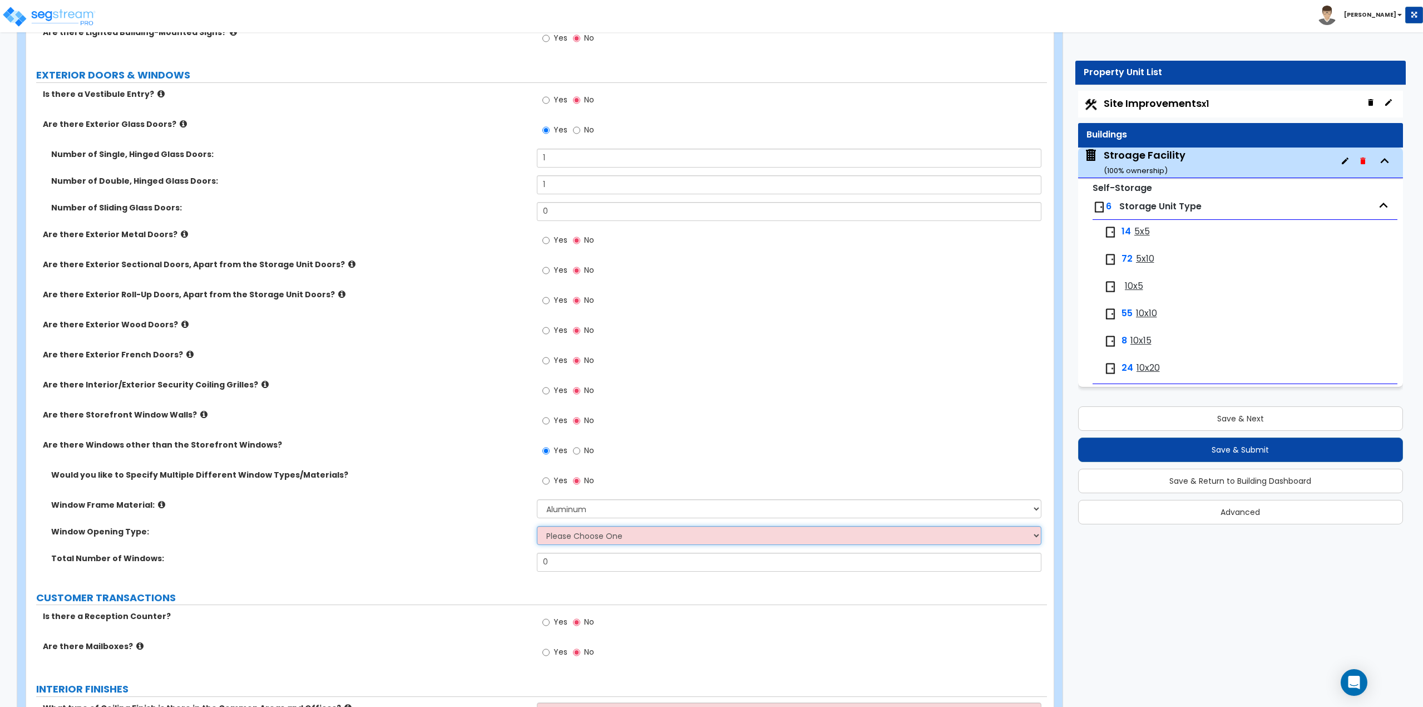
click at [558, 540] on select "Please Choose One Sliding Window Fixed/Picture Window Awning Window Swing/Casem…" at bounding box center [789, 535] width 505 height 19
select select "2"
click at [537, 526] on select "Please Choose One Sliding Window Fixed/Picture Window Awning Window Swing/Casem…" at bounding box center [789, 535] width 505 height 19
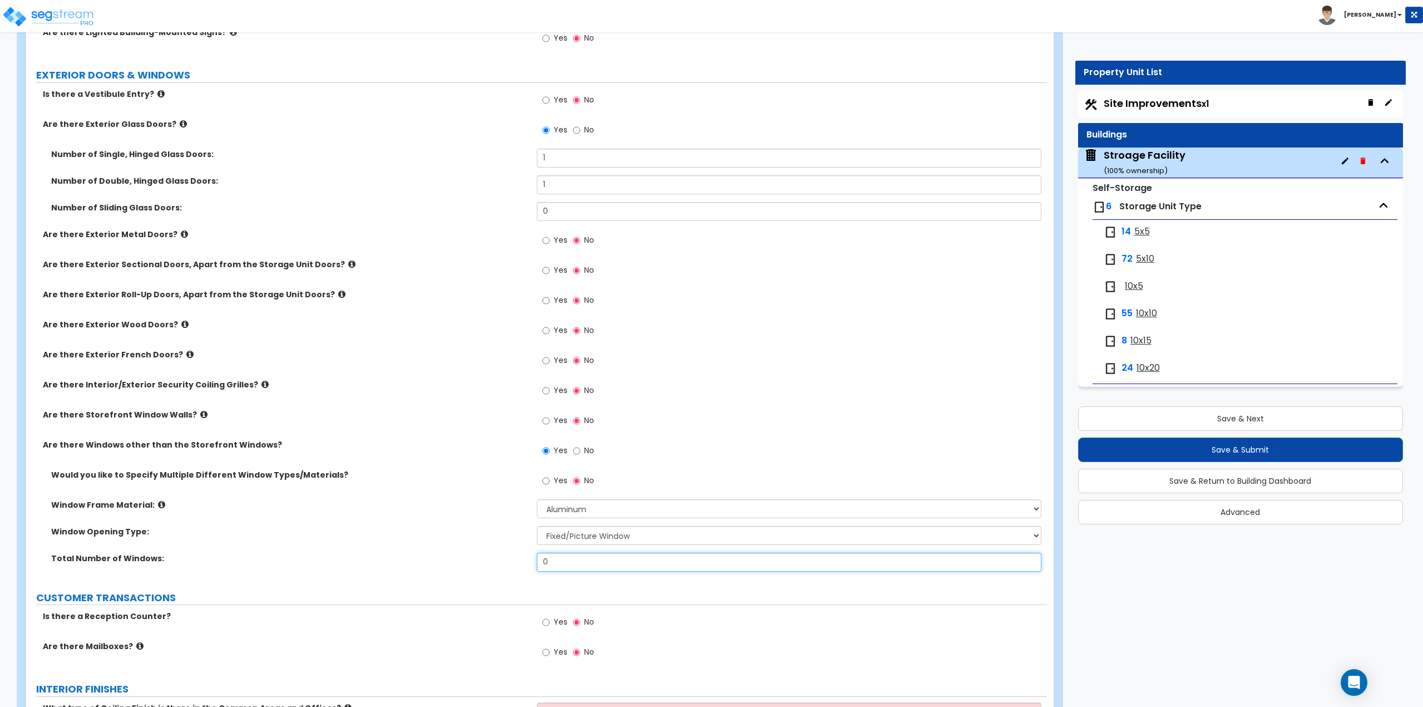
drag, startPoint x: 566, startPoint y: 564, endPoint x: 527, endPoint y: 565, distance: 39.0
click at [527, 565] on div "Total Number of Windows: 0" at bounding box center [536, 565] width 1021 height 27
type input "7"
click at [566, 538] on select "Please Choose One Sliding Window Fixed/Picture Window Awning Window Swing/Casem…" at bounding box center [789, 535] width 505 height 19
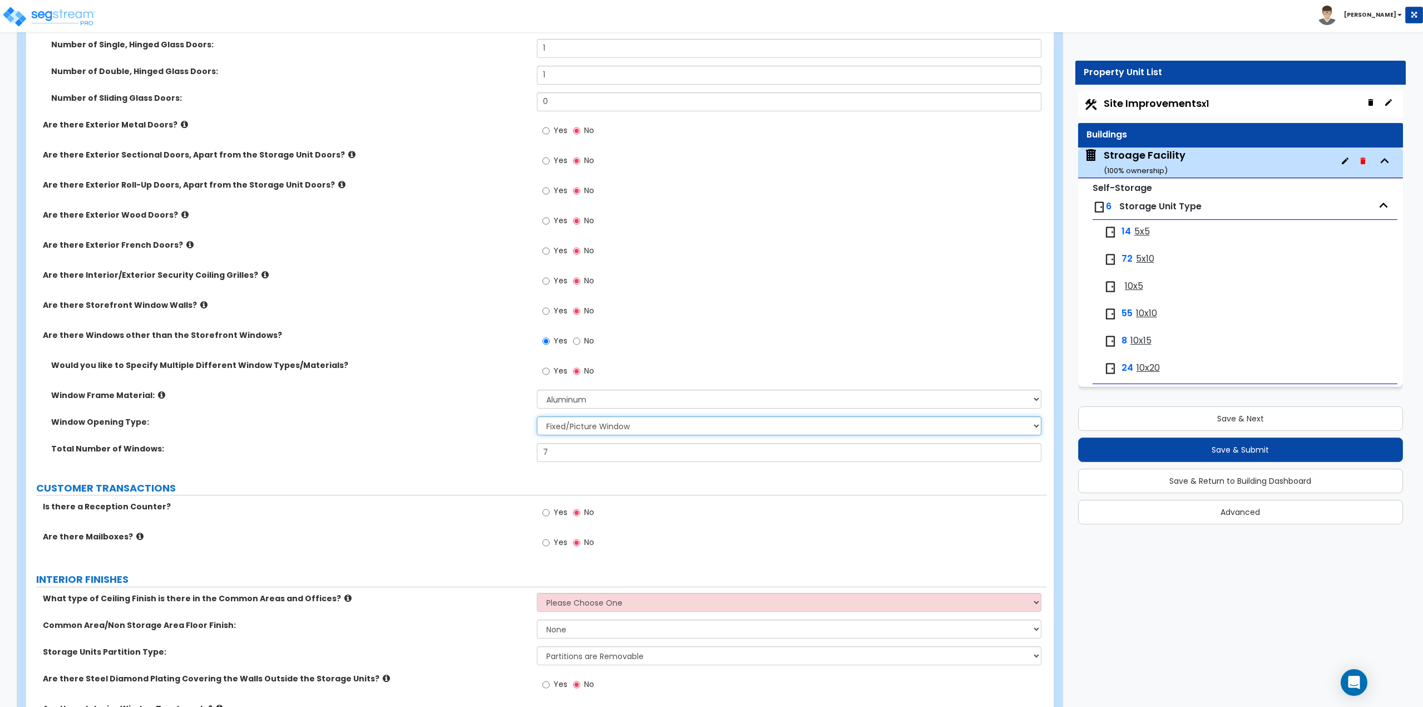
scroll to position [1224, 0]
click at [548, 508] on input "Yes" at bounding box center [545, 511] width 7 height 12
radio input "true"
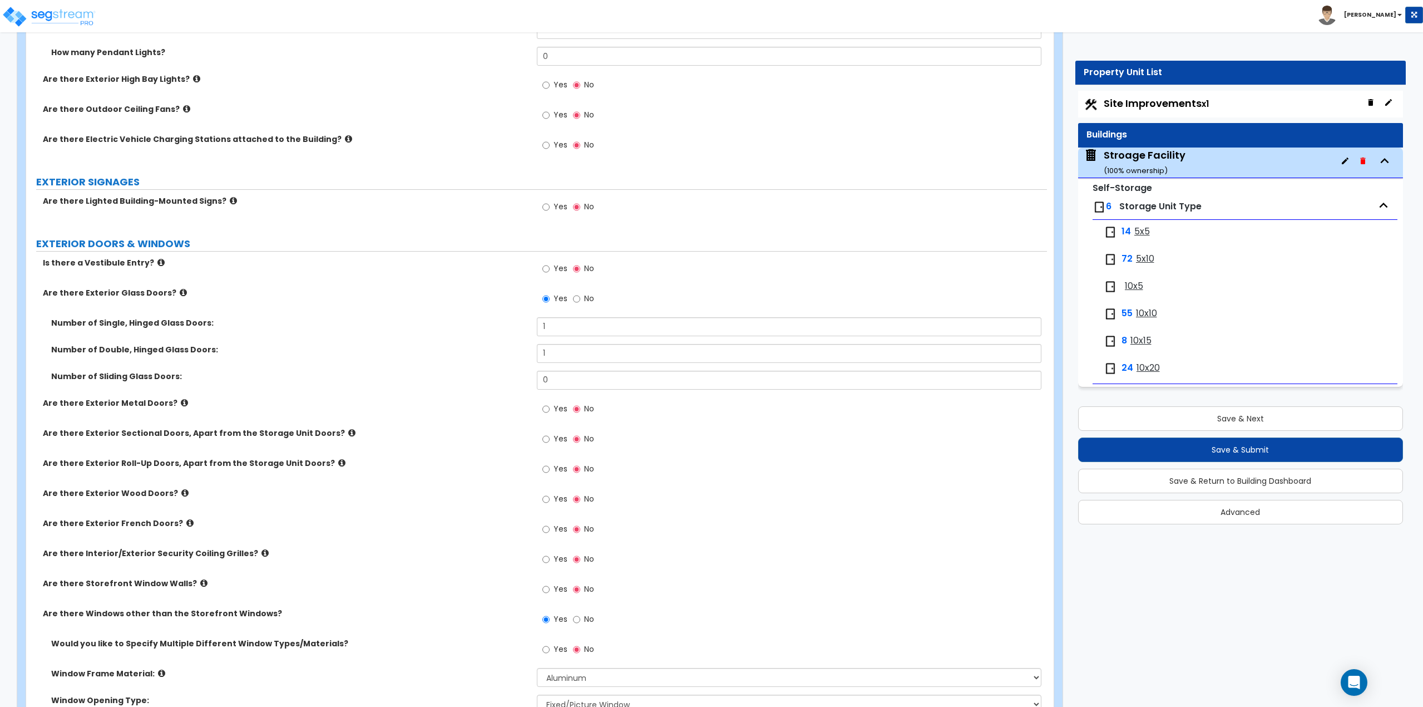
scroll to position [946, 0]
click at [545, 406] on input "Yes" at bounding box center [545, 407] width 7 height 12
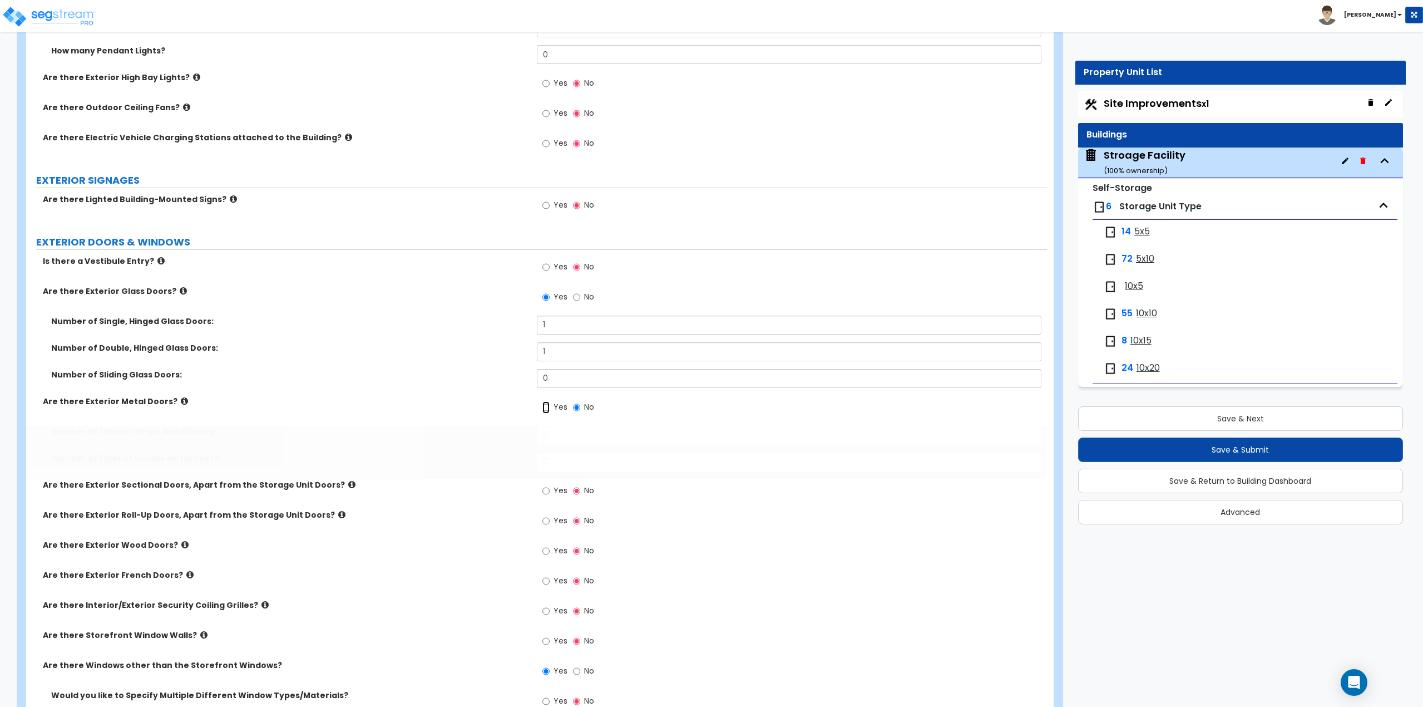
radio input "true"
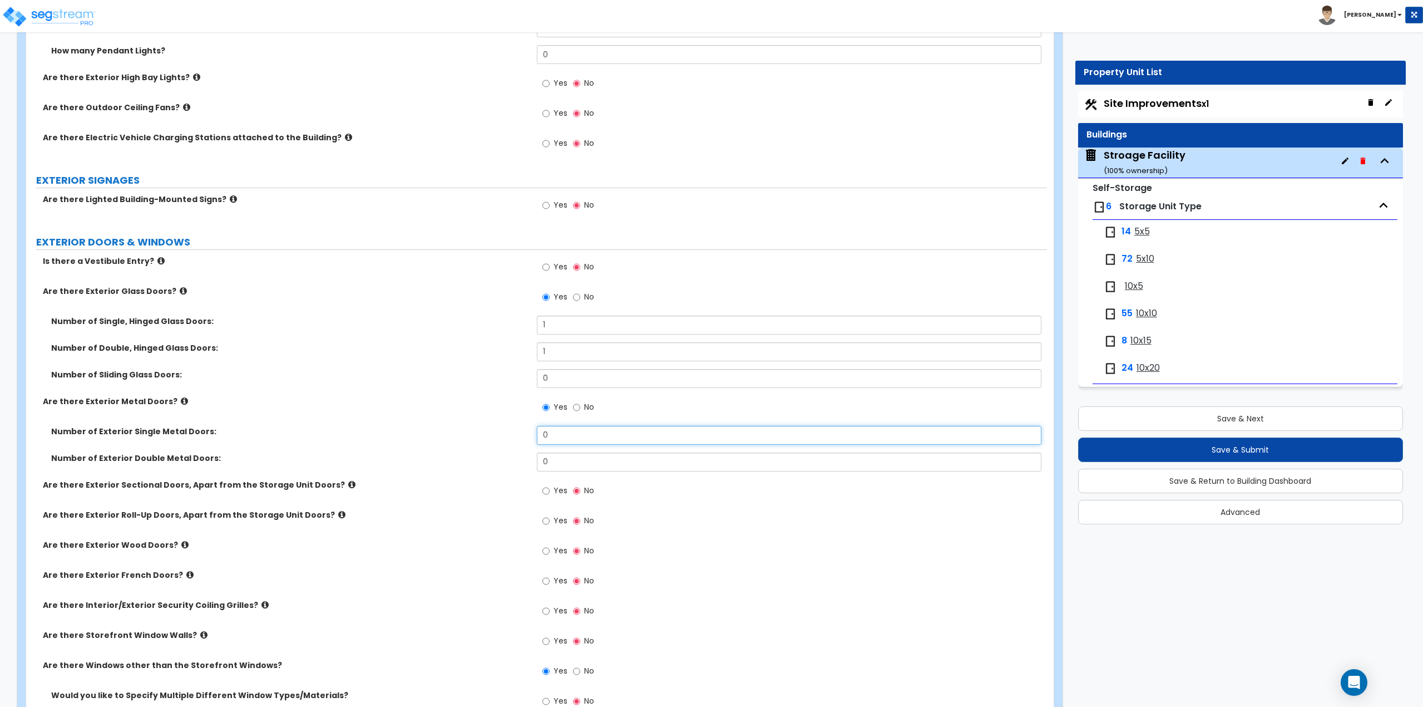
drag, startPoint x: 554, startPoint y: 435, endPoint x: 519, endPoint y: 438, distance: 35.3
click at [519, 438] on div "Number of Exterior Single Metal Doors: 0" at bounding box center [536, 439] width 1021 height 27
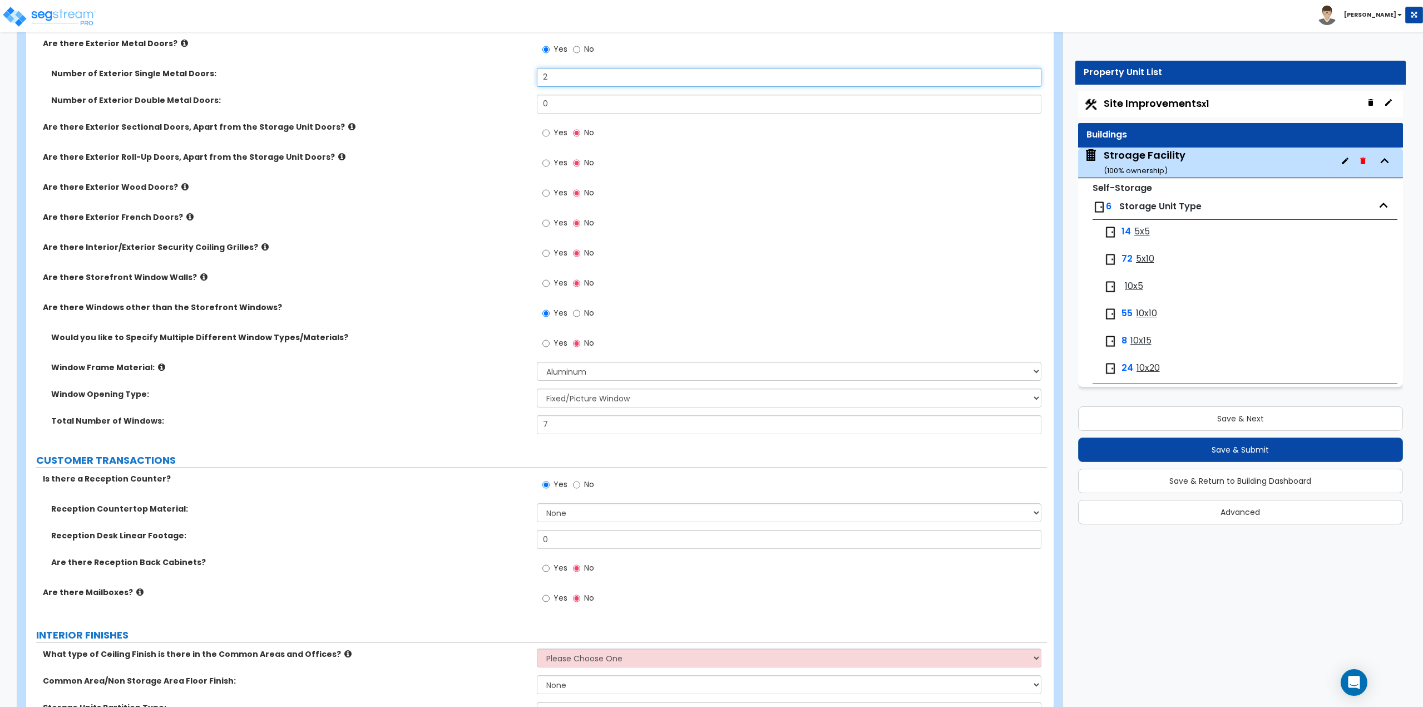
scroll to position [1280, 0]
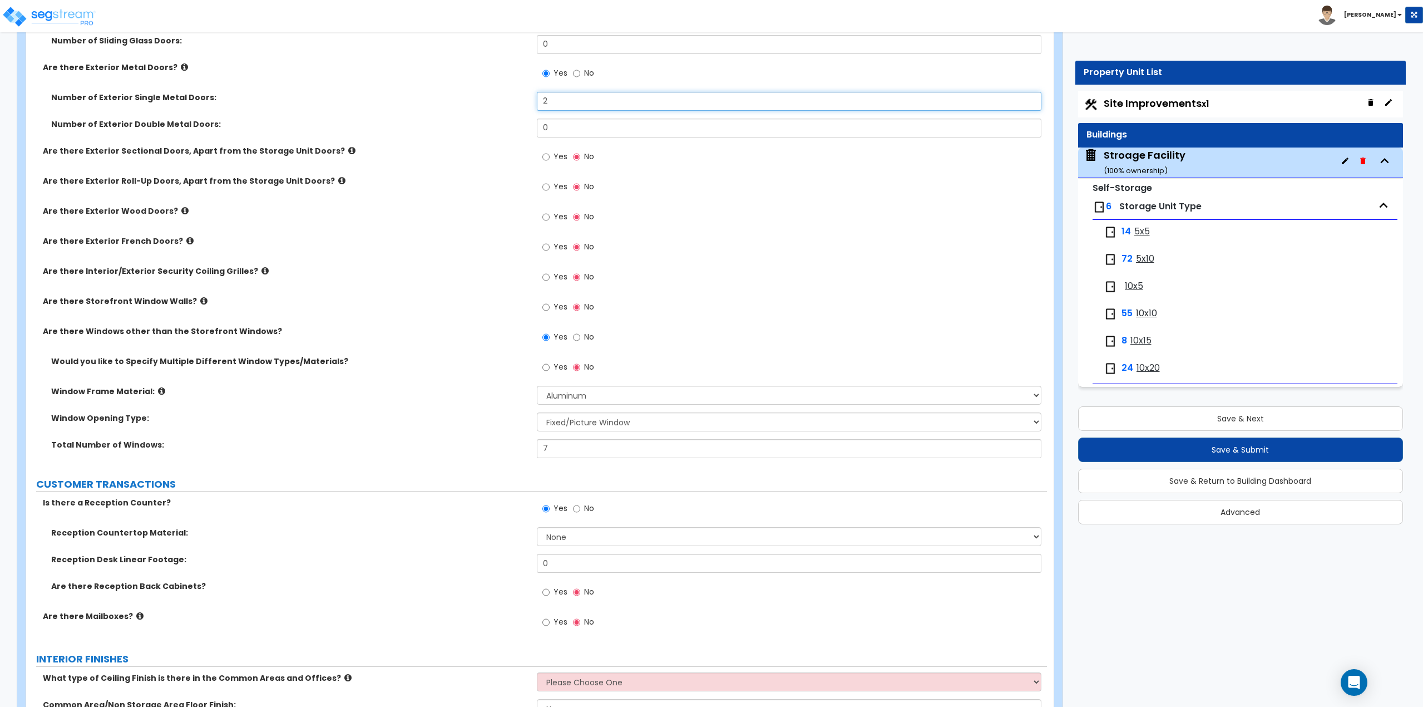
type input "2"
click at [559, 421] on select "Please Choose One Sliding Window Fixed/Picture Window Awning Window Swing/Casem…" at bounding box center [789, 421] width 505 height 19
select select "1"
click at [537, 412] on select "Please Choose One Sliding Window Fixed/Picture Window Awning Window Swing/Casem…" at bounding box center [789, 421] width 505 height 19
drag, startPoint x: 569, startPoint y: 450, endPoint x: 511, endPoint y: 452, distance: 57.9
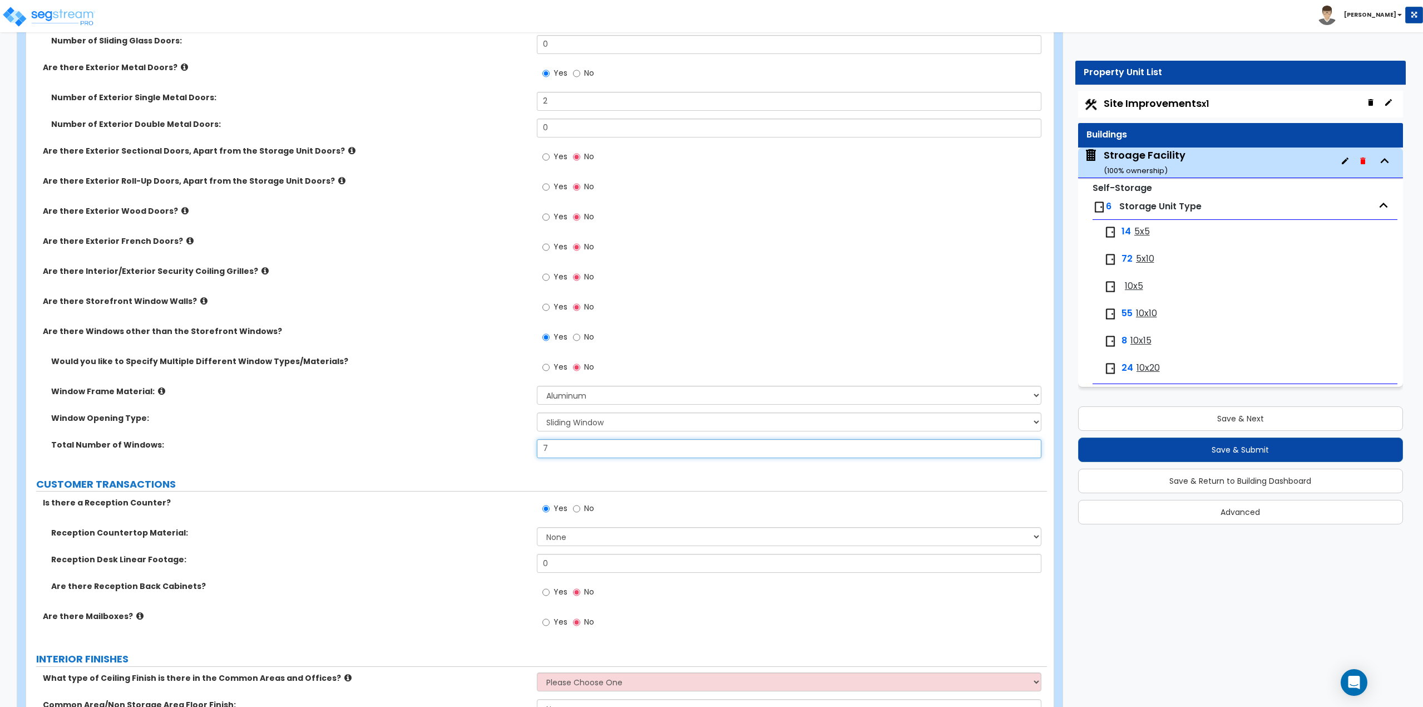
click at [511, 452] on div "Total Number of Windows: 7" at bounding box center [536, 452] width 1021 height 27
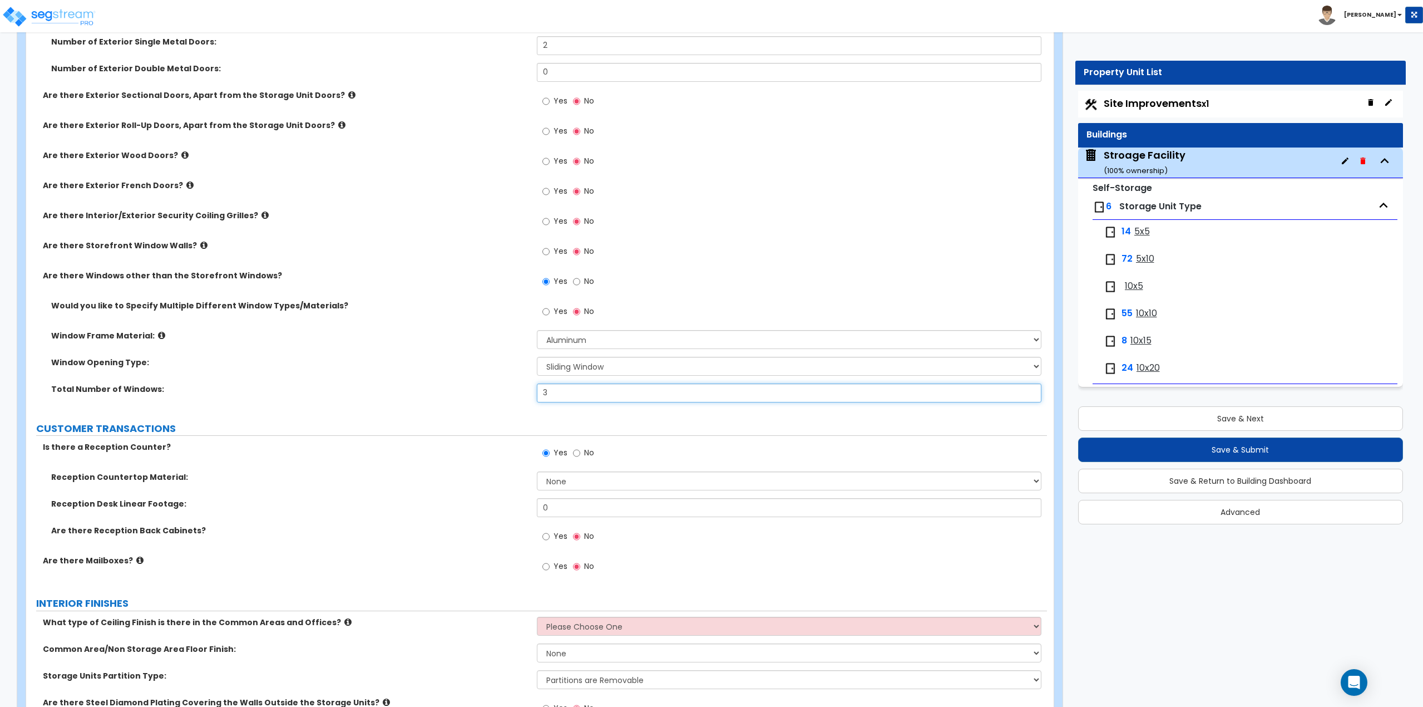
type input "3"
click at [561, 475] on select "None Plastic Laminate Solid Surface Stone Quartz Marble Tile Wood Stainless Ste…" at bounding box center [789, 480] width 505 height 19
select select "1"
click at [537, 471] on select "None Plastic Laminate Solid Surface Stone Quartz Marble Tile Wood Stainless Ste…" at bounding box center [789, 480] width 505 height 19
drag, startPoint x: 570, startPoint y: 512, endPoint x: 510, endPoint y: 512, distance: 60.1
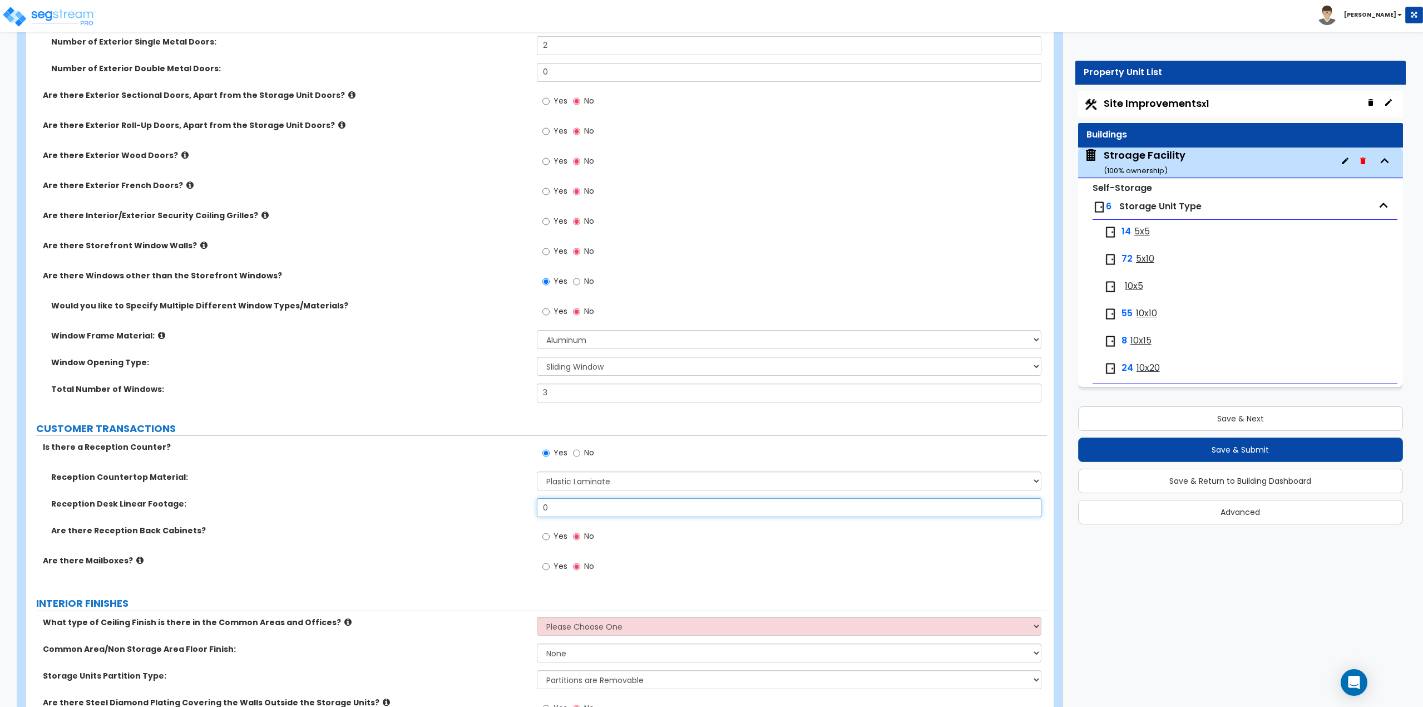
click at [510, 512] on div "Reception Desk Linear Footage: 0" at bounding box center [536, 511] width 1021 height 27
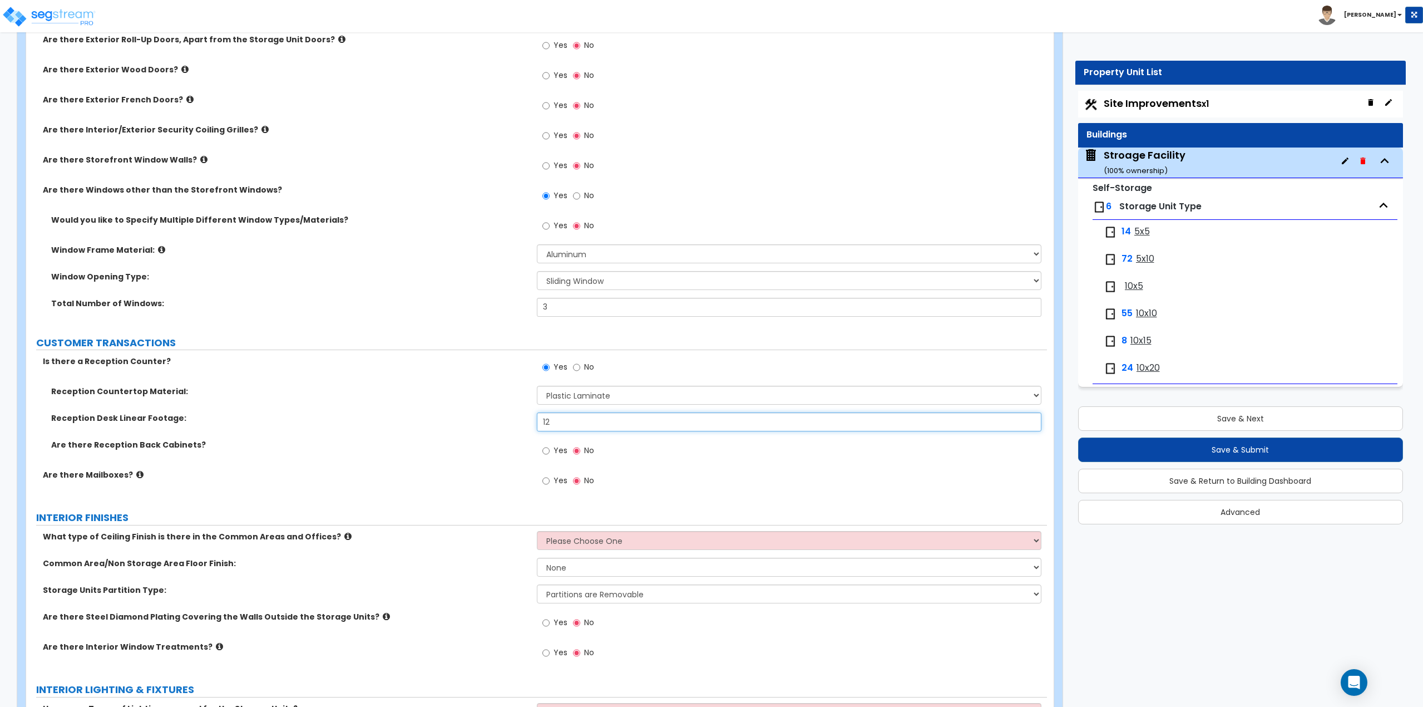
scroll to position [1447, 0]
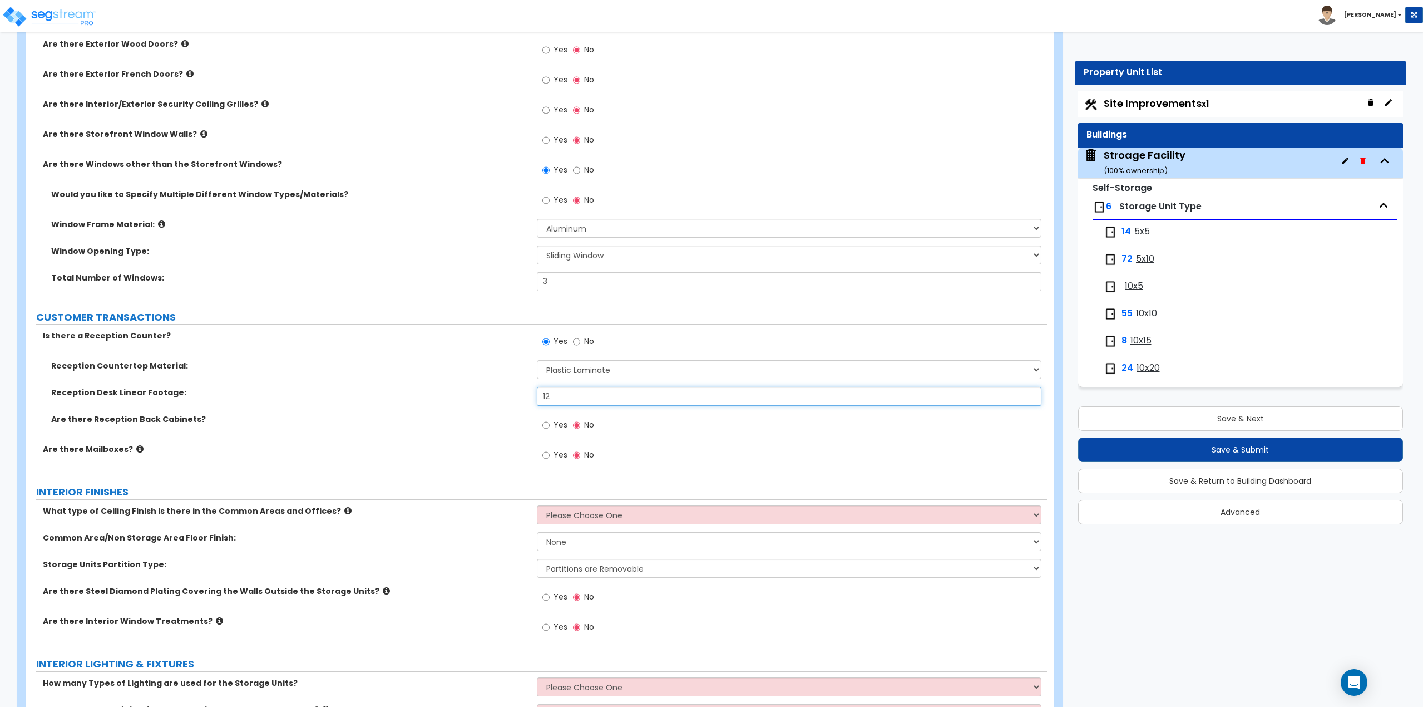
type input "12"
click at [552, 512] on select "Please Choose One Drop Ceiling Drywall Ceiling Open Ceiling Metal Pan Ceiling" at bounding box center [789, 514] width 505 height 19
select select "1"
click at [537, 505] on select "Please Choose One Drop Ceiling Drywall Ceiling Open Ceiling Metal Pan Ceiling" at bounding box center [789, 514] width 505 height 19
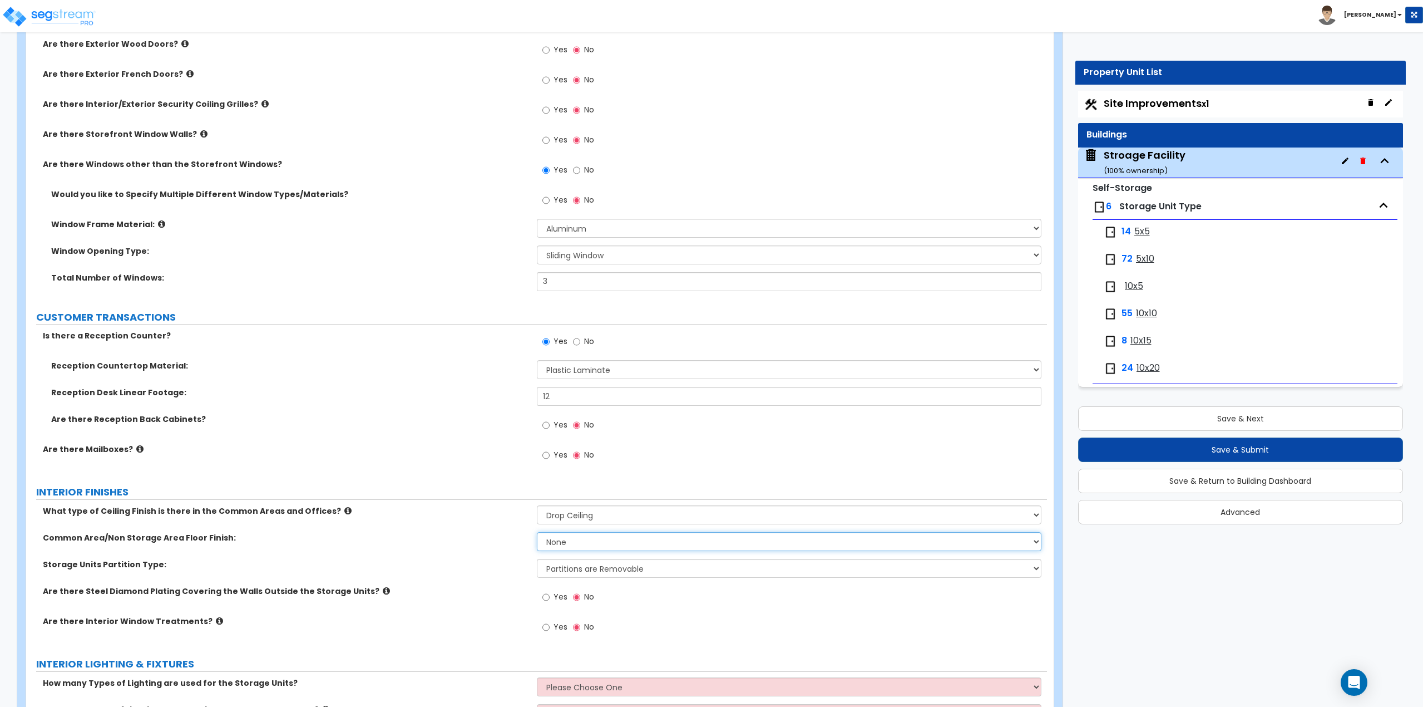
click at [564, 541] on select "None Tile Flooring Hardwood Flooring Resilient Laminate Flooring VCT Flooring S…" at bounding box center [789, 541] width 505 height 19
select select "1"
click at [537, 532] on select "None Tile Flooring Hardwood Flooring Resilient Laminate Flooring VCT Flooring S…" at bounding box center [789, 541] width 505 height 19
click at [566, 569] on select "Partitions are Removable Partitions are non-Removable" at bounding box center [789, 568] width 505 height 19
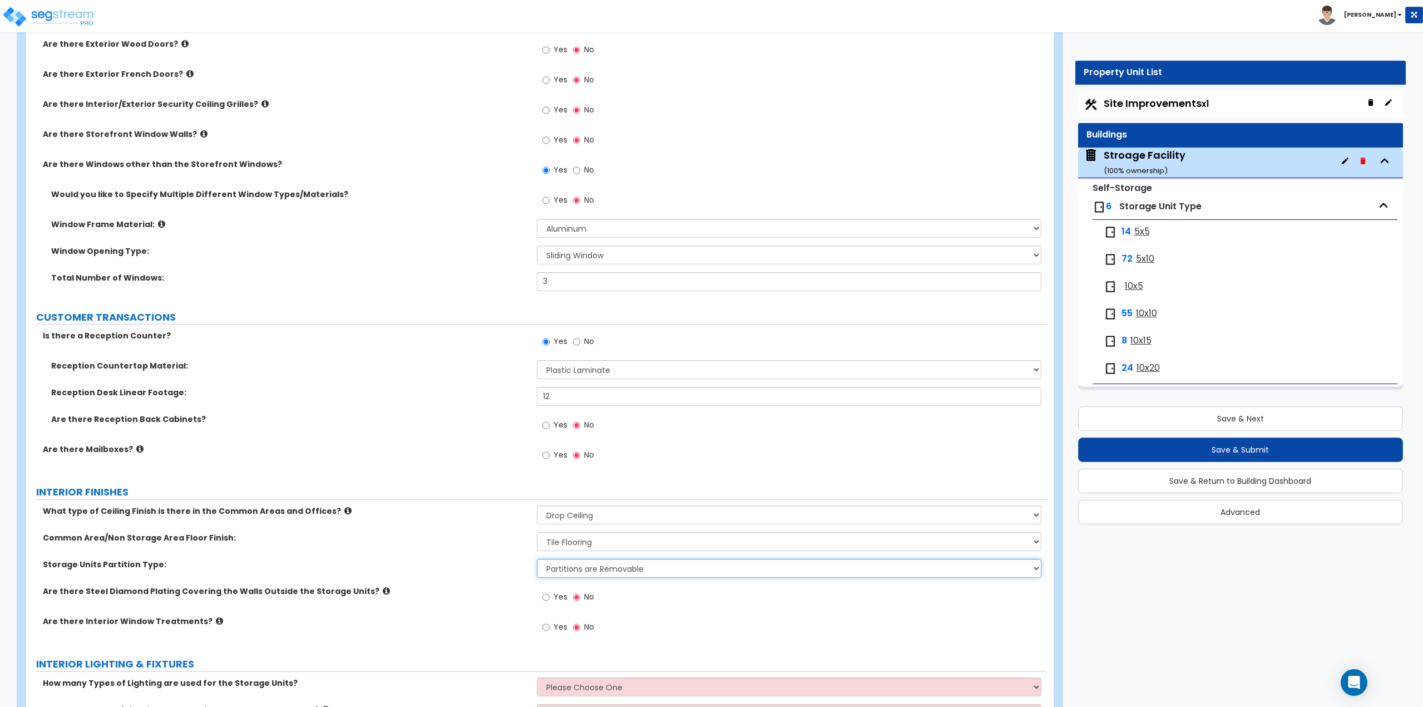
click at [602, 565] on select "Partitions are Removable Partitions are non-Removable" at bounding box center [789, 568] width 505 height 19
select select "2"
click at [537, 559] on select "Partitions are Removable Partitions are non-Removable" at bounding box center [789, 568] width 505 height 19
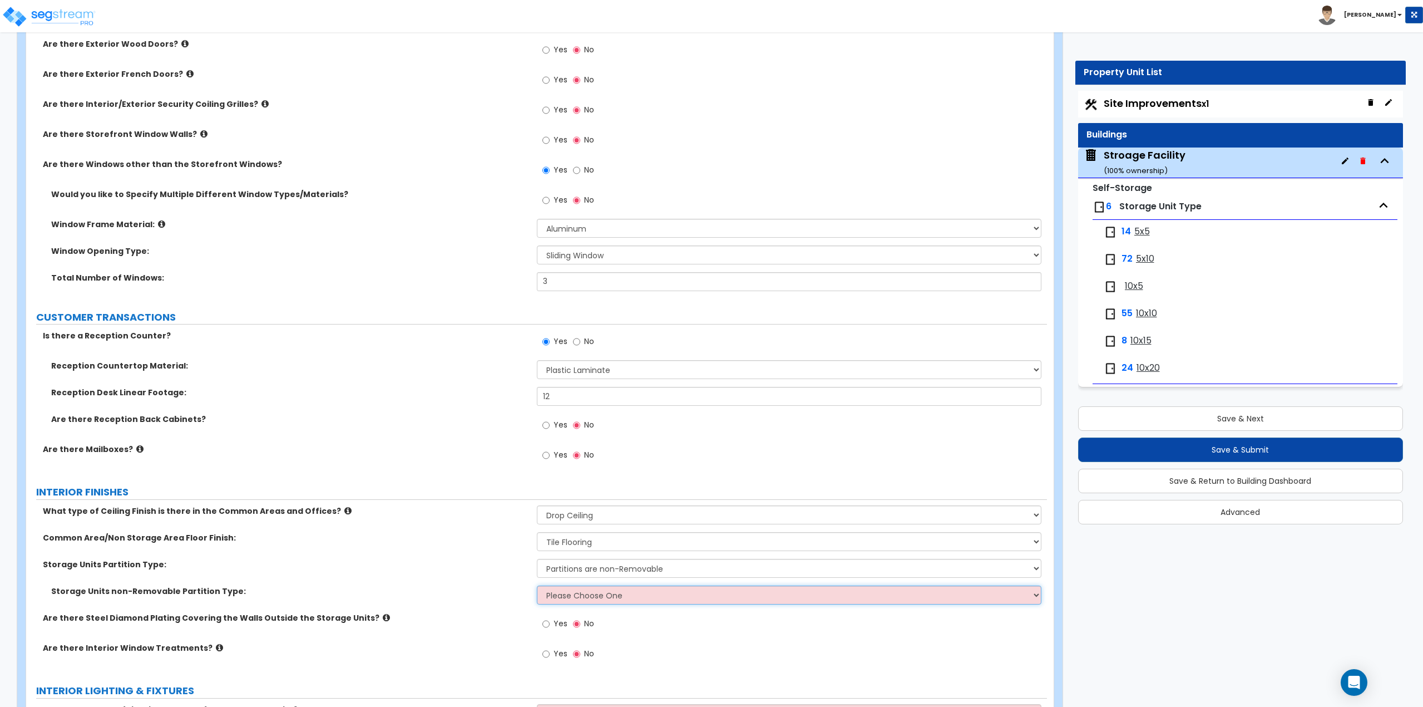
click at [575, 591] on select "Please Choose One CMU Partition Wood Stud Partition Metal Stud Partition" at bounding box center [789, 594] width 505 height 19
select select "3"
click at [537, 585] on select "Please Choose One CMU Partition Wood Stud Partition Metal Stud Partition" at bounding box center [789, 594] width 505 height 19
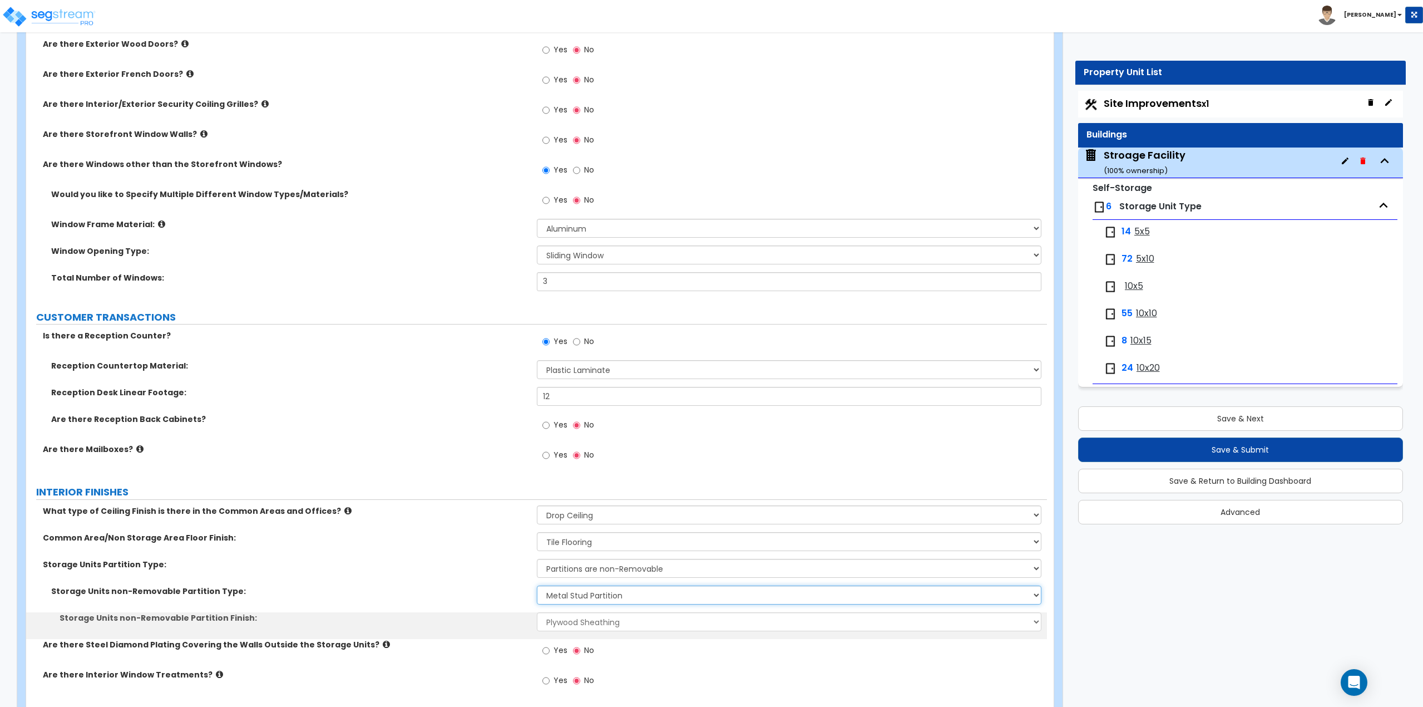
scroll to position [1502, 0]
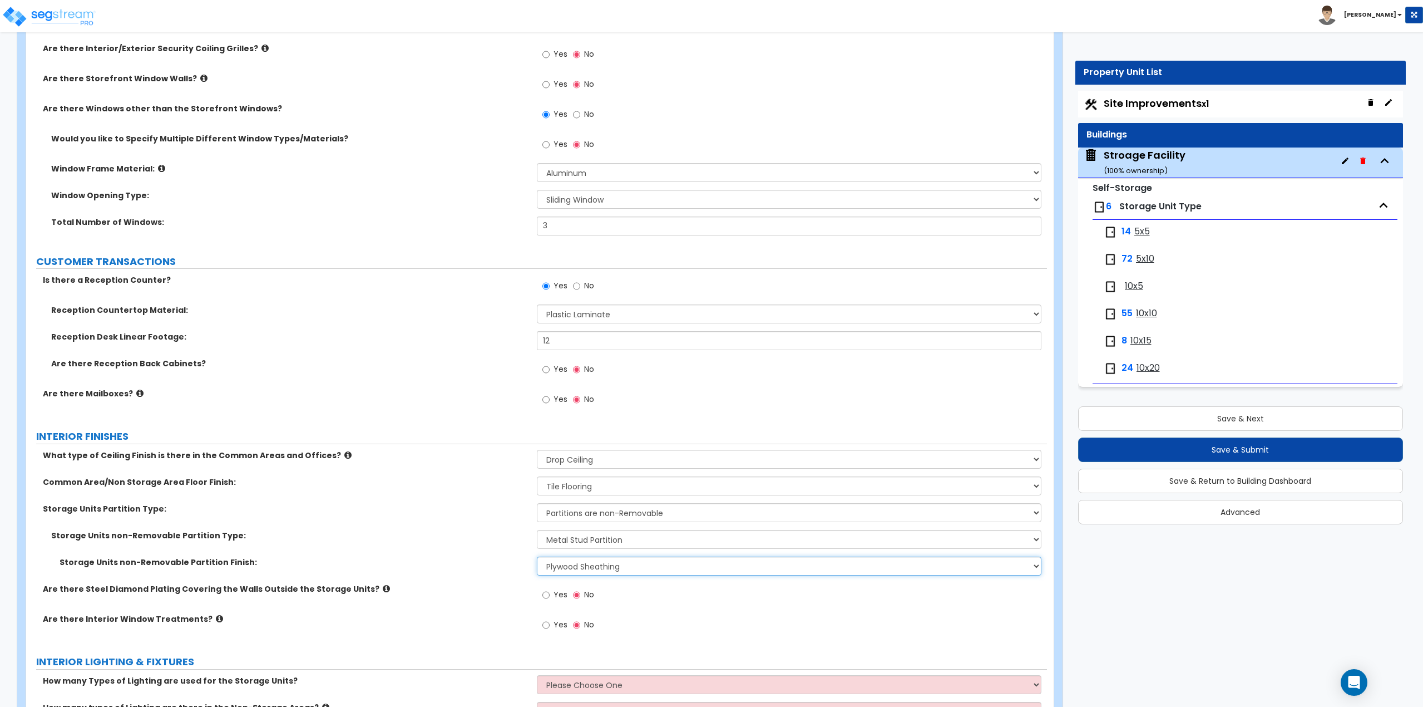
click at [564, 569] on select "Plywood Sheathing Drywall" at bounding box center [789, 565] width 505 height 19
click at [557, 569] on select "Plywood Sheathing Drywall" at bounding box center [789, 565] width 505 height 19
drag, startPoint x: 570, startPoint y: 504, endPoint x: 570, endPoint y: 512, distance: 8.9
click at [570, 504] on select "Partitions are Removable Partitions are non-Removable" at bounding box center [789, 512] width 505 height 19
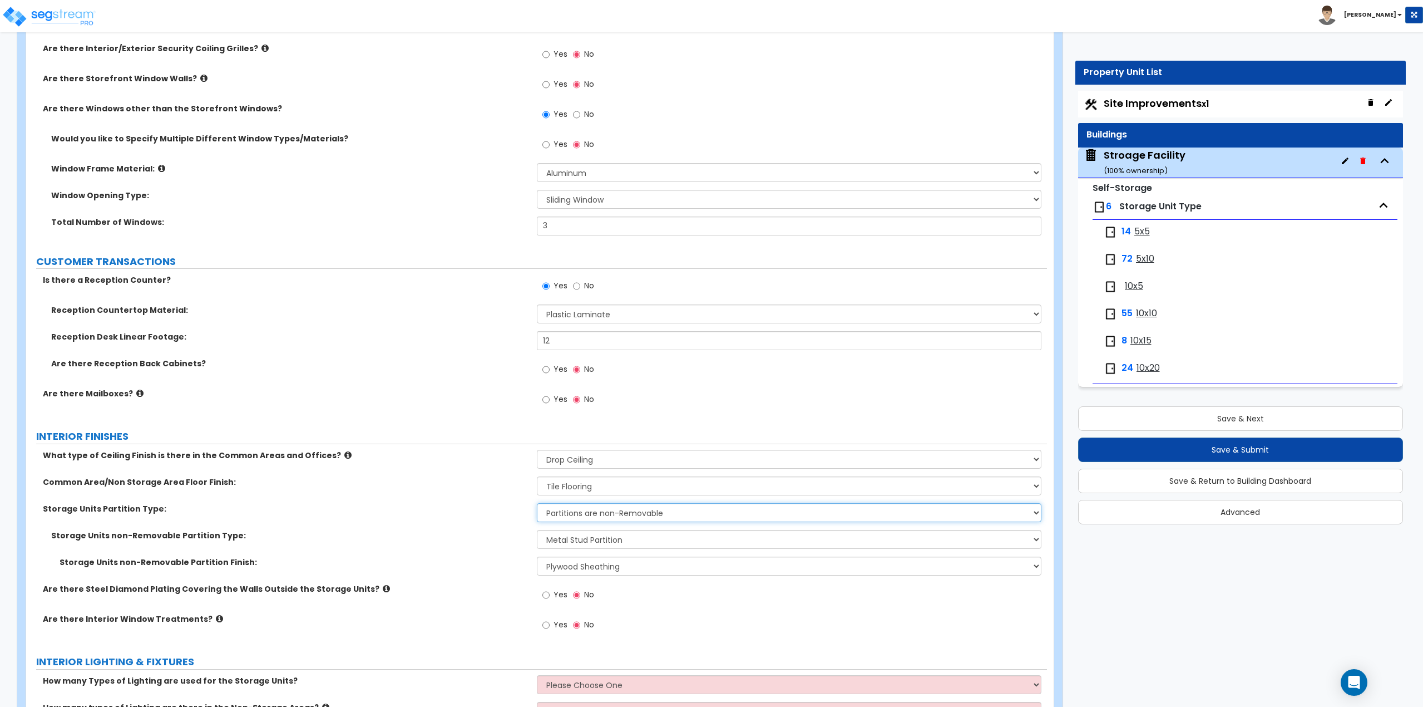
select select "1"
click at [537, 503] on select "Partitions are Removable Partitions are non-Removable" at bounding box center [789, 512] width 505 height 19
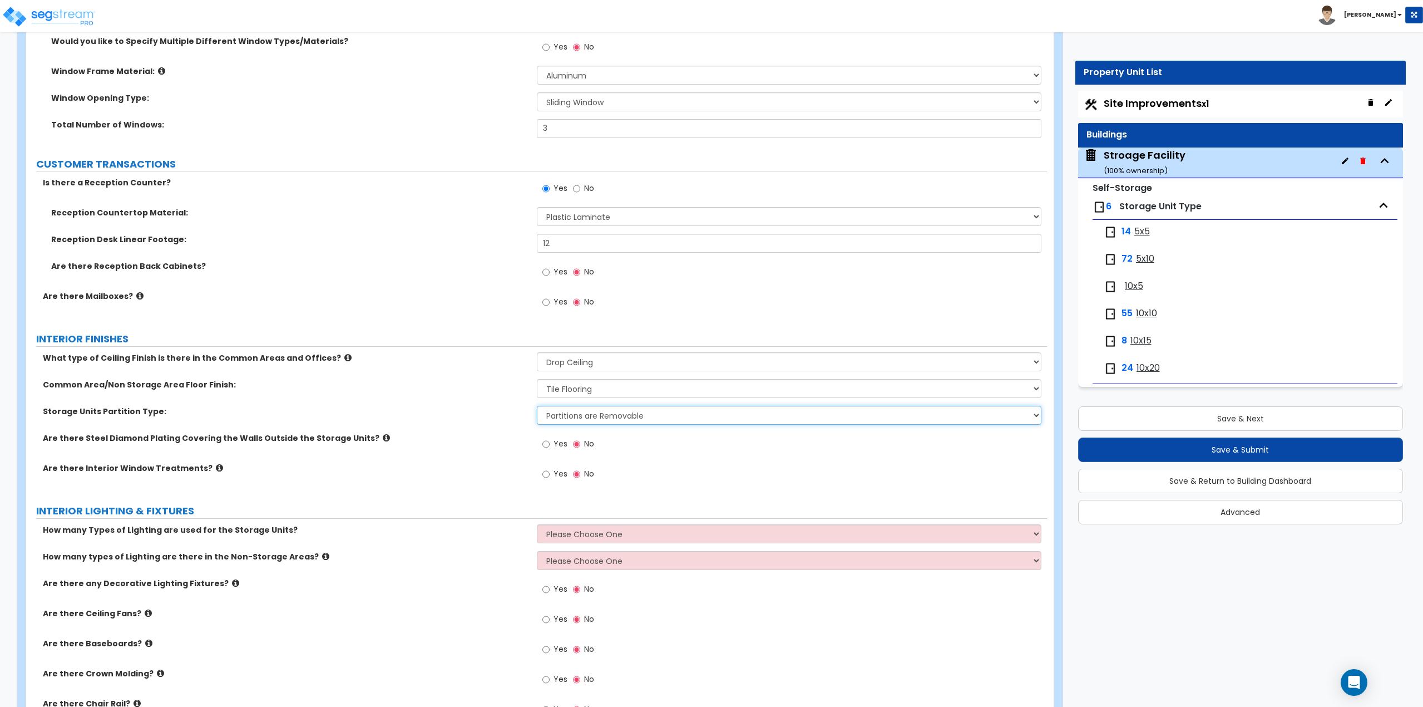
scroll to position [1614, 0]
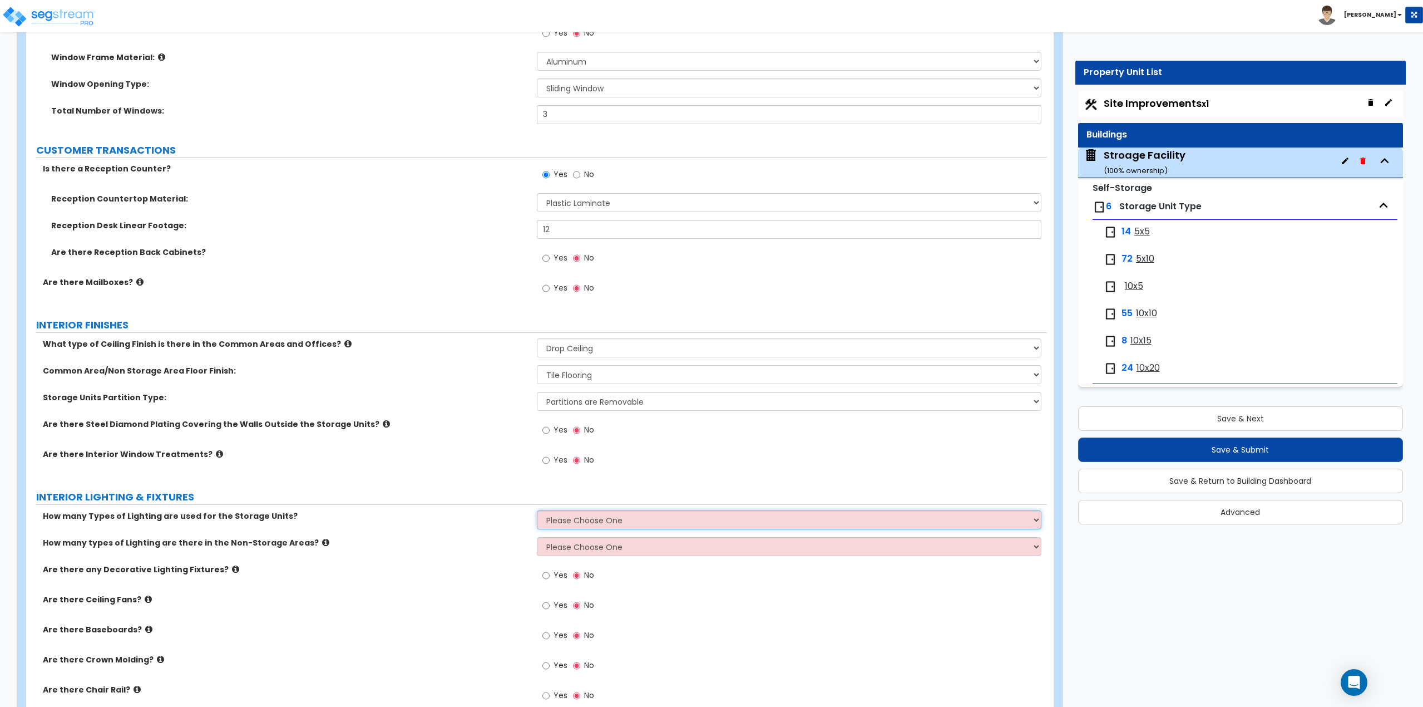
click at [559, 525] on select "Please Choose One 1 2 3" at bounding box center [789, 519] width 505 height 19
select select "1"
click at [537, 510] on select "Please Choose One 1 2 3" at bounding box center [789, 519] width 505 height 19
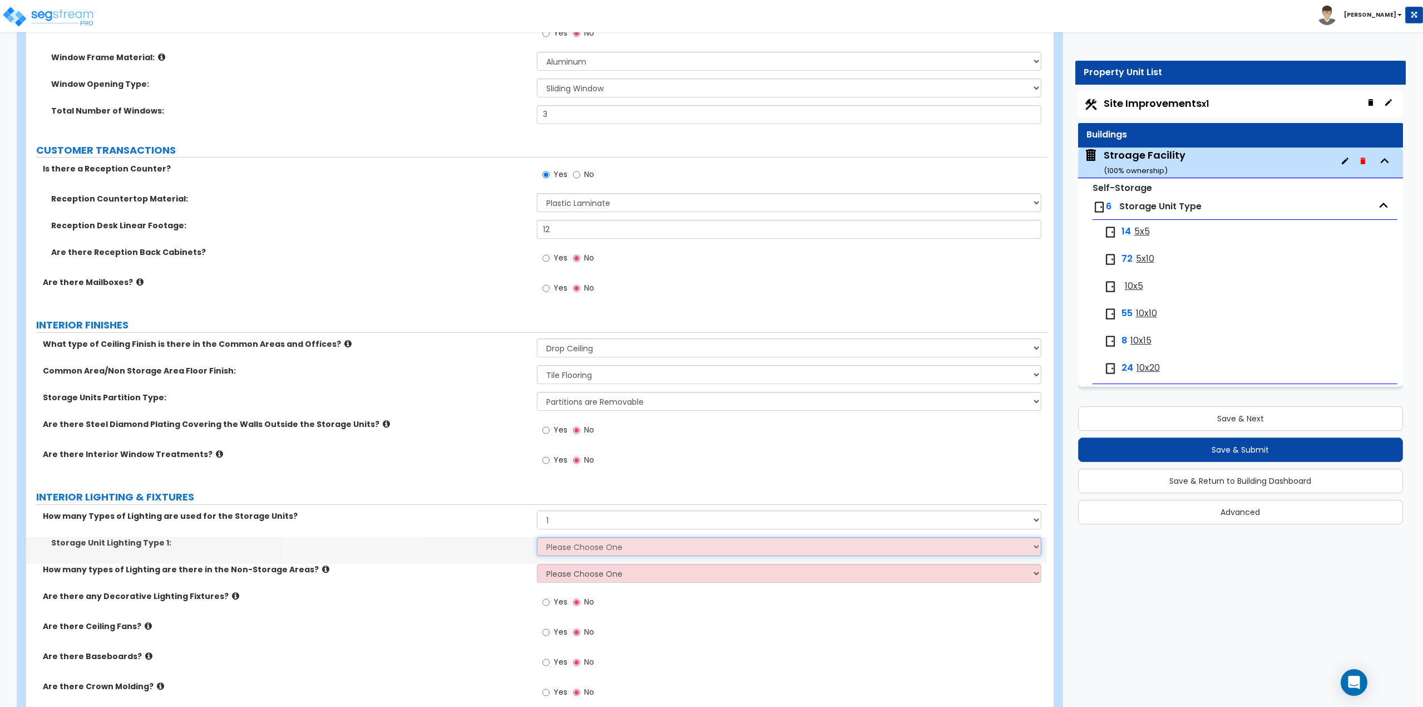
click at [563, 546] on select "Please Choose One Fluorescent LED Incandescent" at bounding box center [789, 546] width 505 height 19
select select "1"
click at [537, 537] on select "Please Choose One Fluorescent LED Incandescent" at bounding box center [789, 546] width 505 height 19
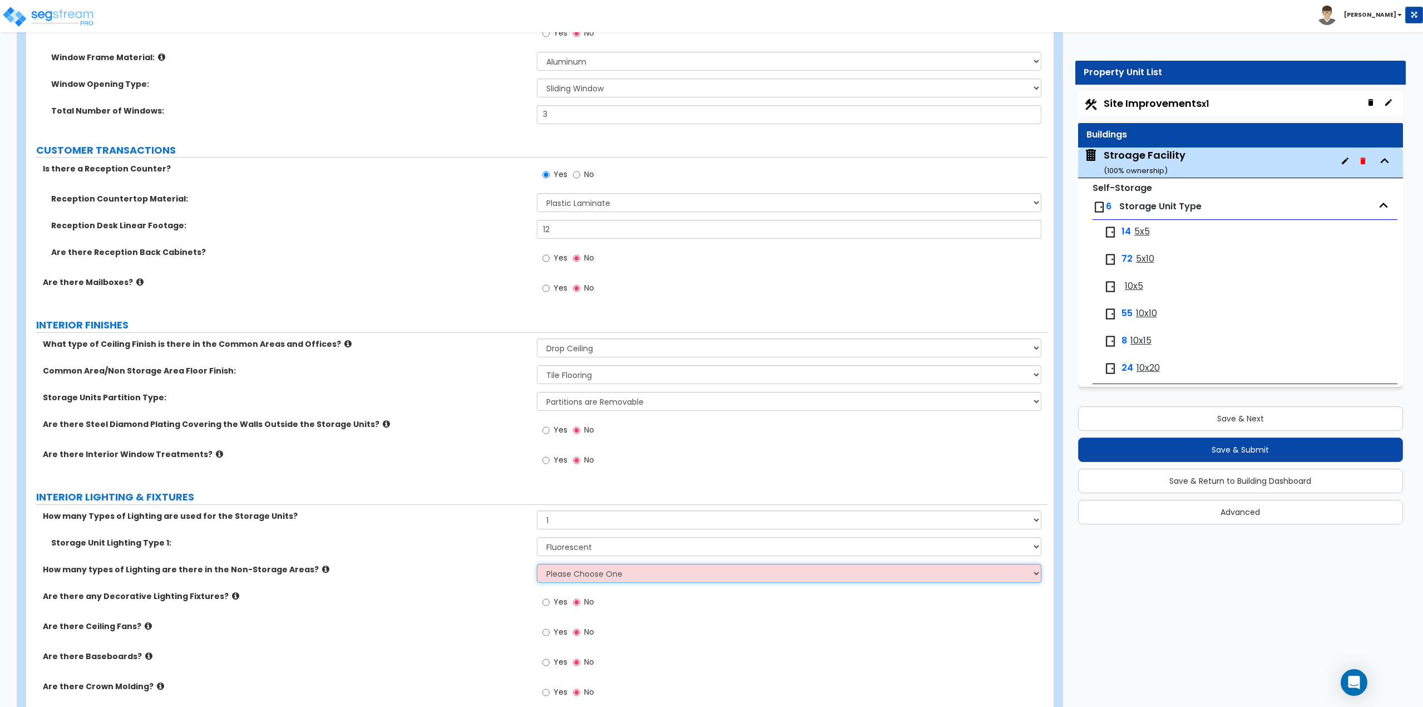
click at [570, 571] on select "Please Choose One 1 2 3" at bounding box center [789, 573] width 505 height 19
select select "1"
click at [537, 564] on select "Please Choose One 1 2 3" at bounding box center [789, 573] width 505 height 19
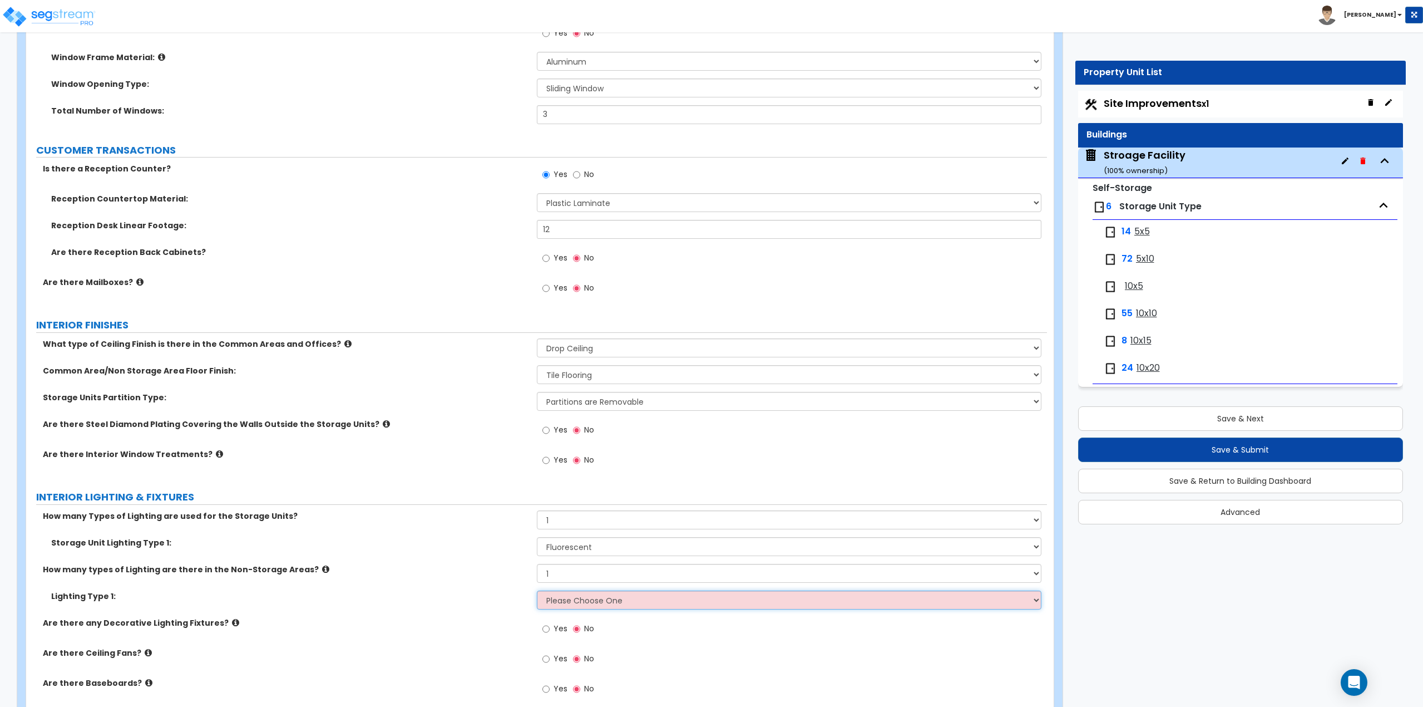
click at [574, 601] on select "Please Choose One LED Surface-Mounted LED Recessed Fluorescent Surface-Mounted …" at bounding box center [789, 599] width 505 height 19
select select "4"
click at [537, 590] on select "Please Choose One LED Surface-Mounted LED Recessed Fluorescent Surface-Mounted …" at bounding box center [789, 599] width 505 height 19
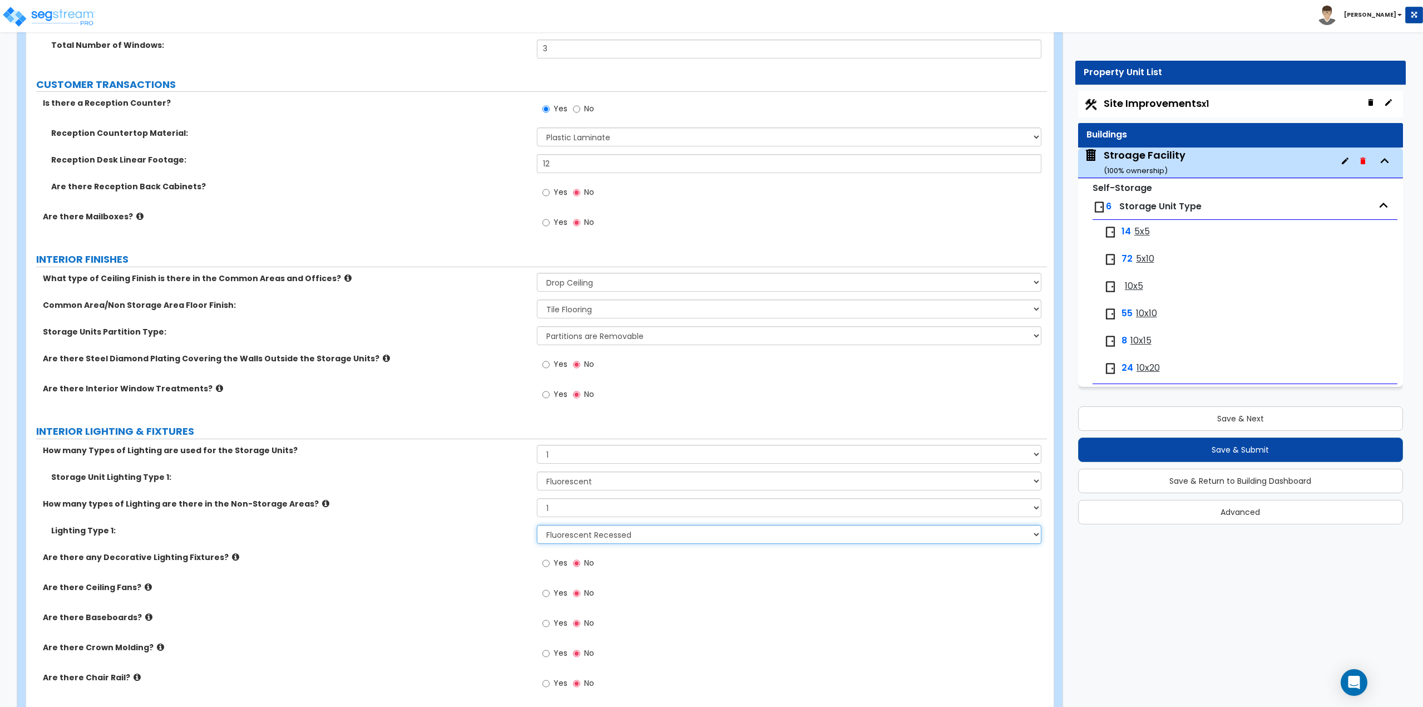
scroll to position [1725, 0]
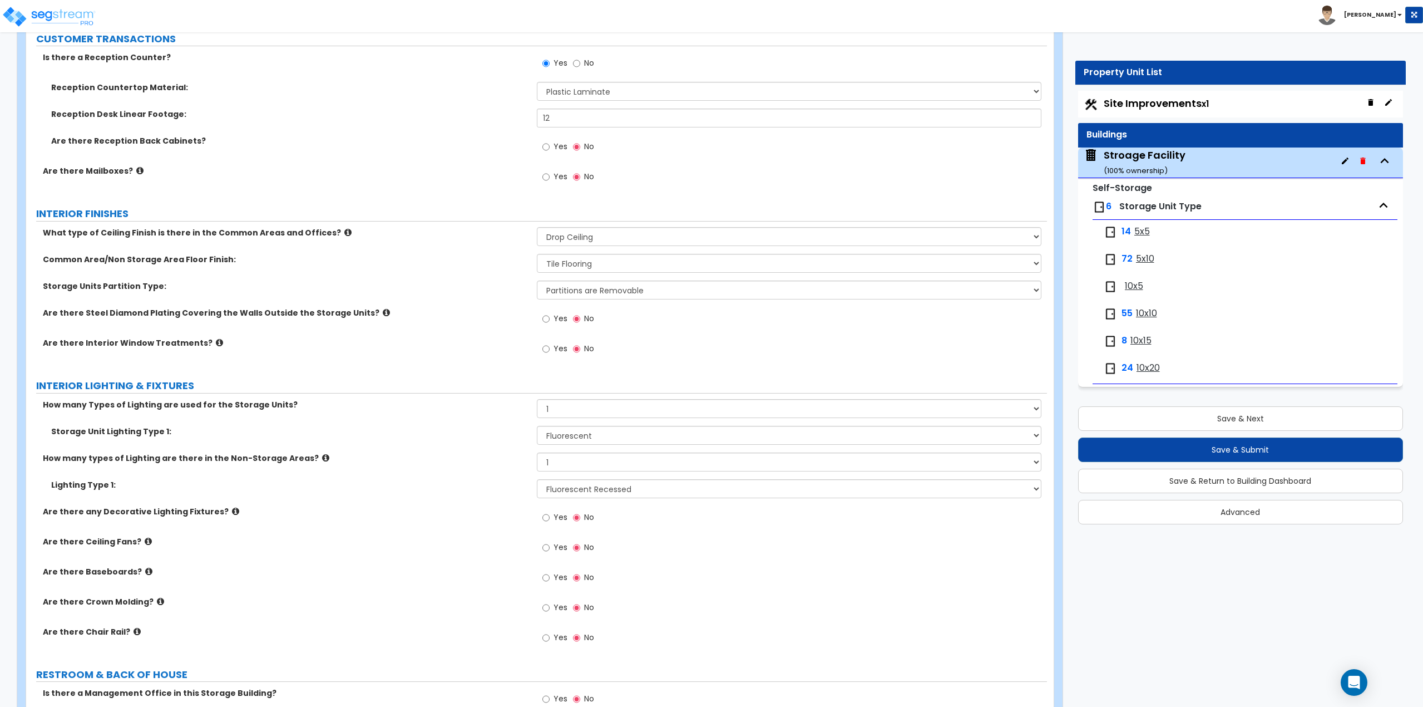
drag, startPoint x: 561, startPoint y: 539, endPoint x: 321, endPoint y: 527, distance: 240.7
click at [321, 527] on div "Are there any Decorative Lighting Fixtures? Yes No" at bounding box center [536, 521] width 1021 height 30
click at [1204, 413] on button "Save & Next" at bounding box center [1240, 418] width 325 height 24
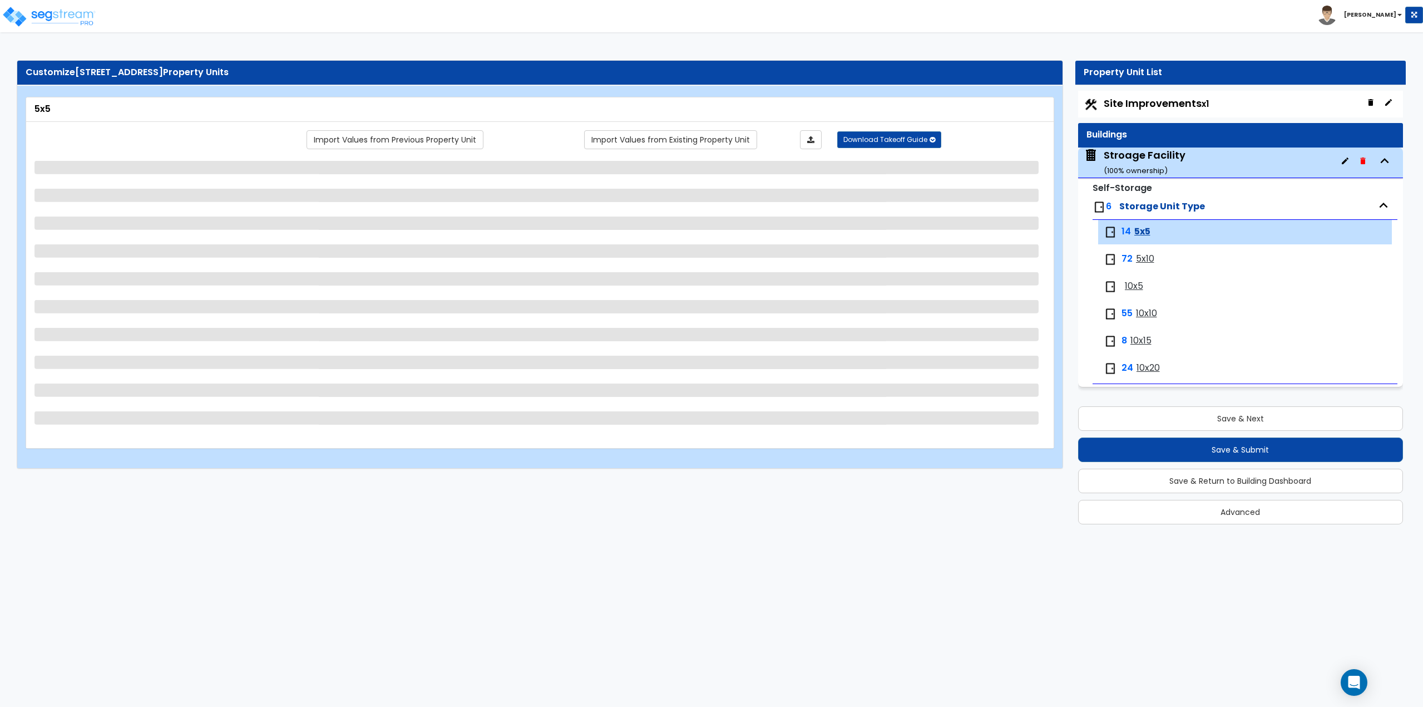
scroll to position [0, 0]
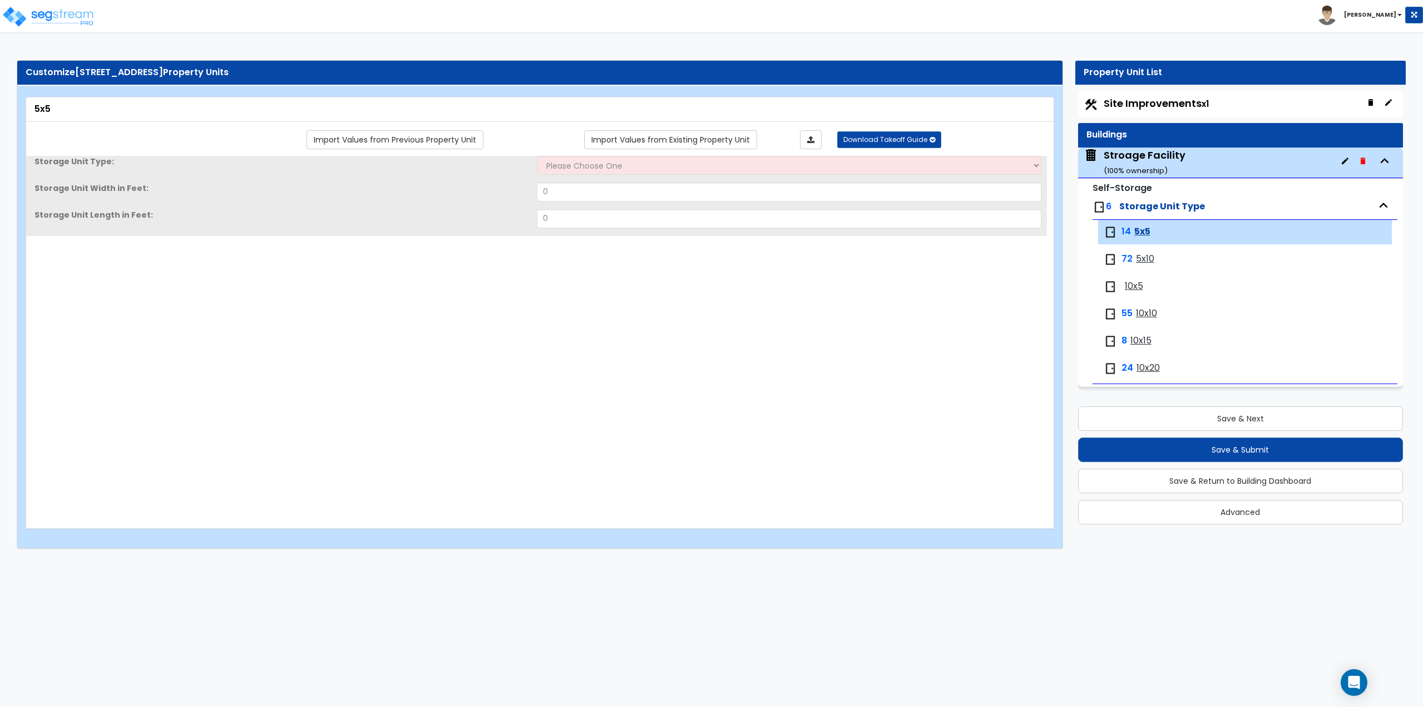
click at [1134, 157] on div "Stroage Facility ( 100 % ownership)" at bounding box center [1145, 162] width 82 height 28
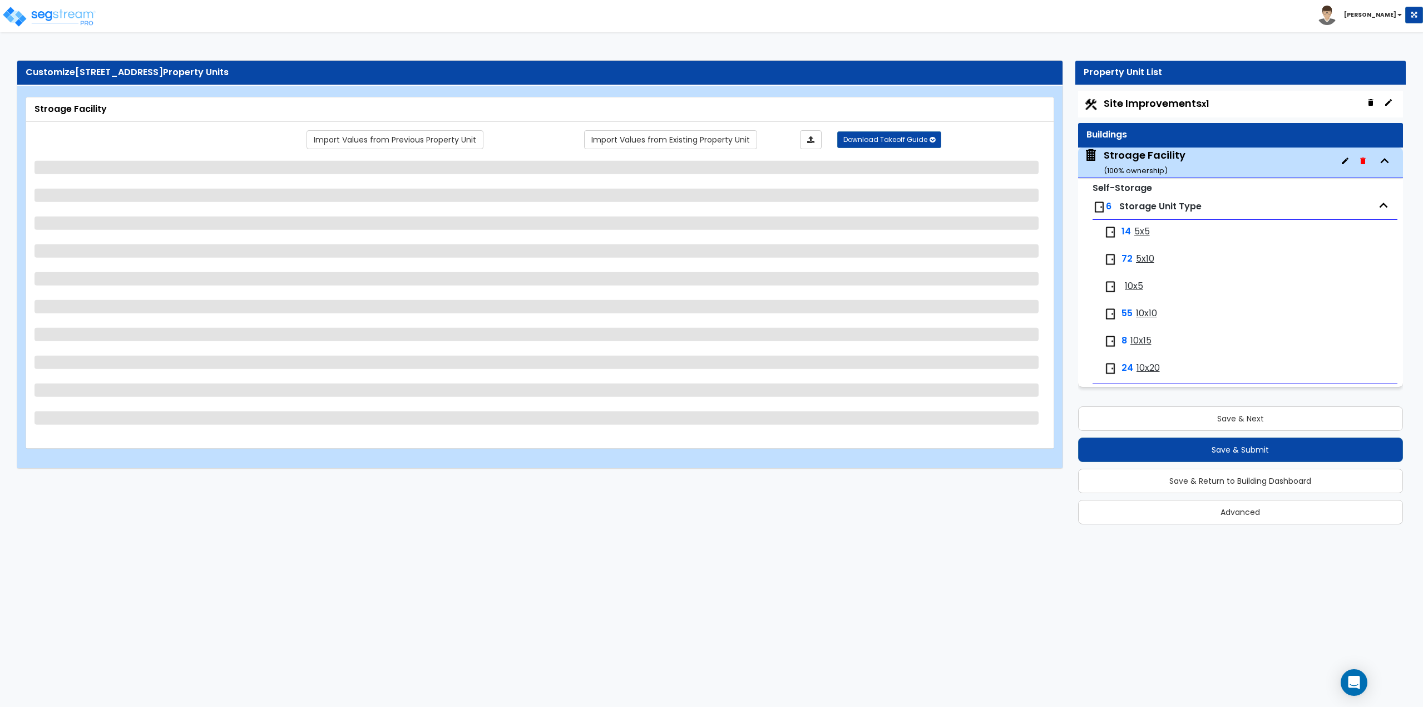
select select "4"
select select "1"
select select "6"
select select "2"
select select "1"
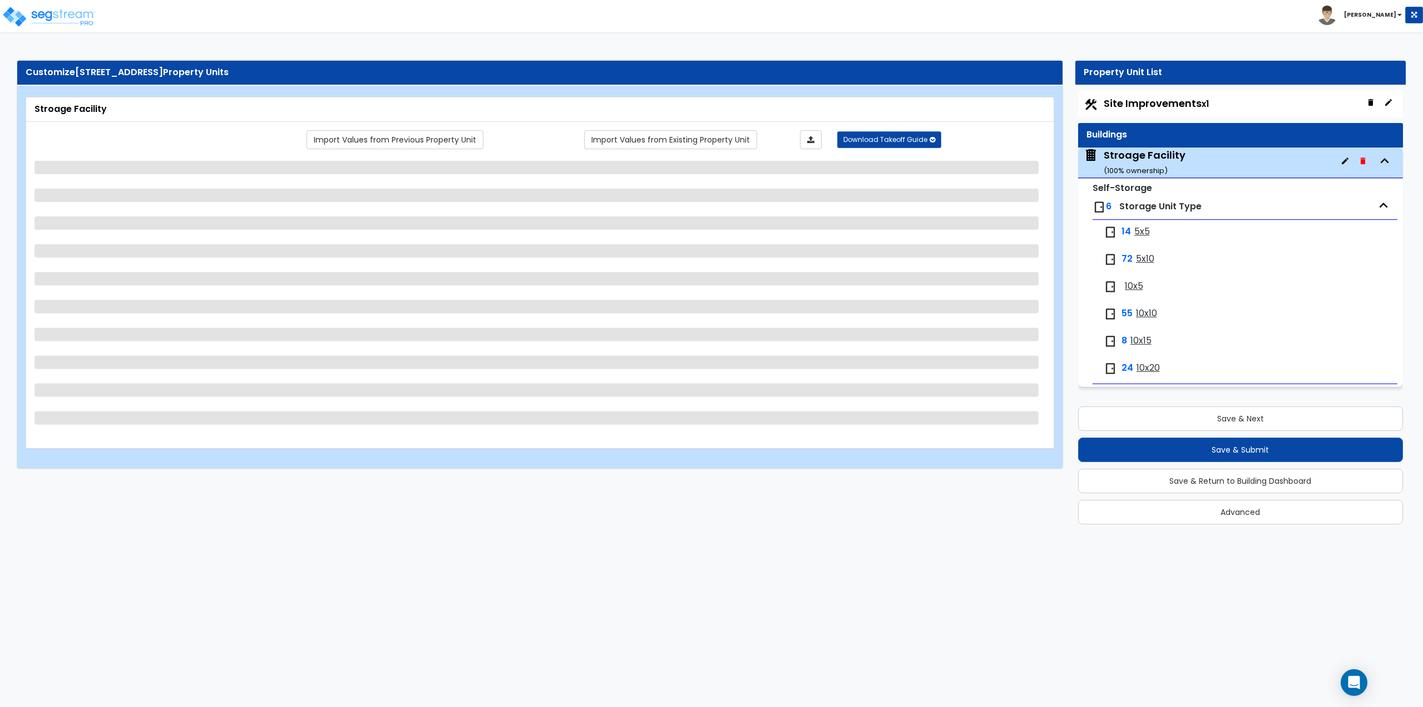
select select "1"
select select "2"
select select "1"
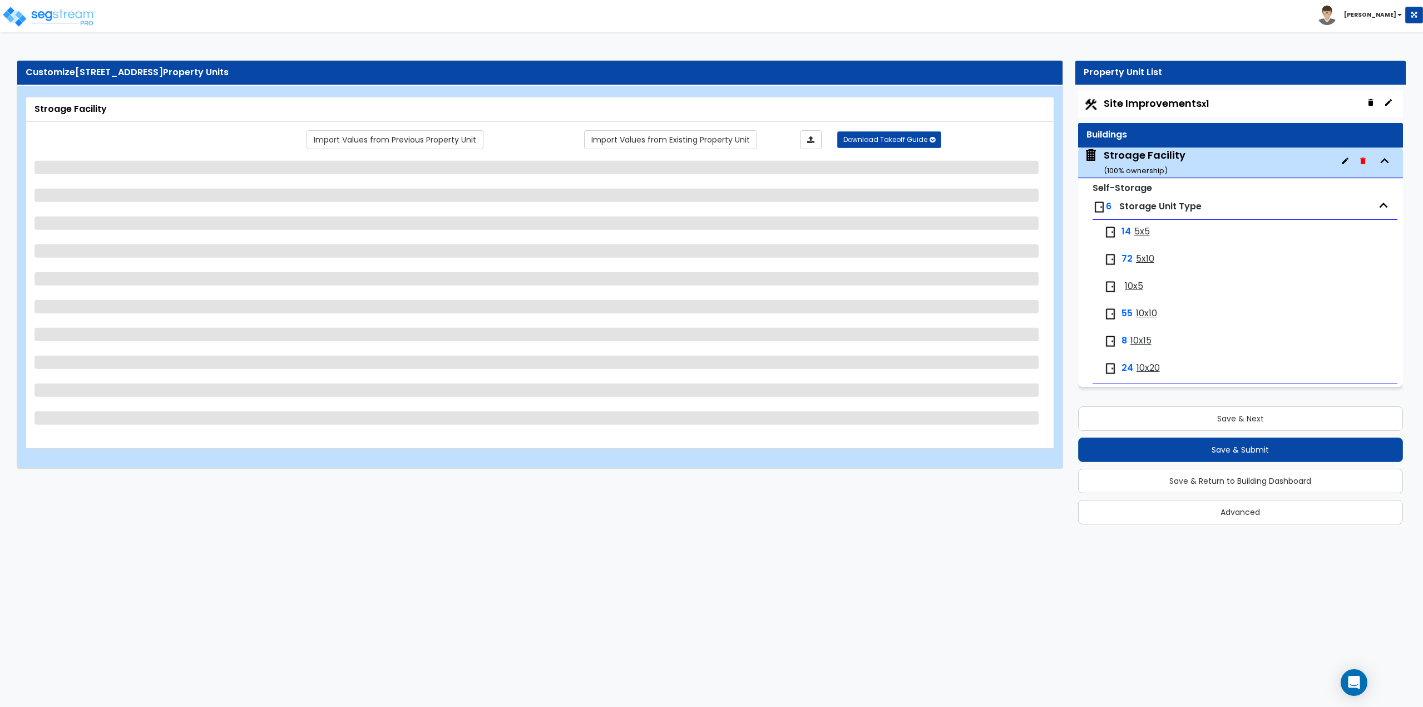
select select "1"
select select "4"
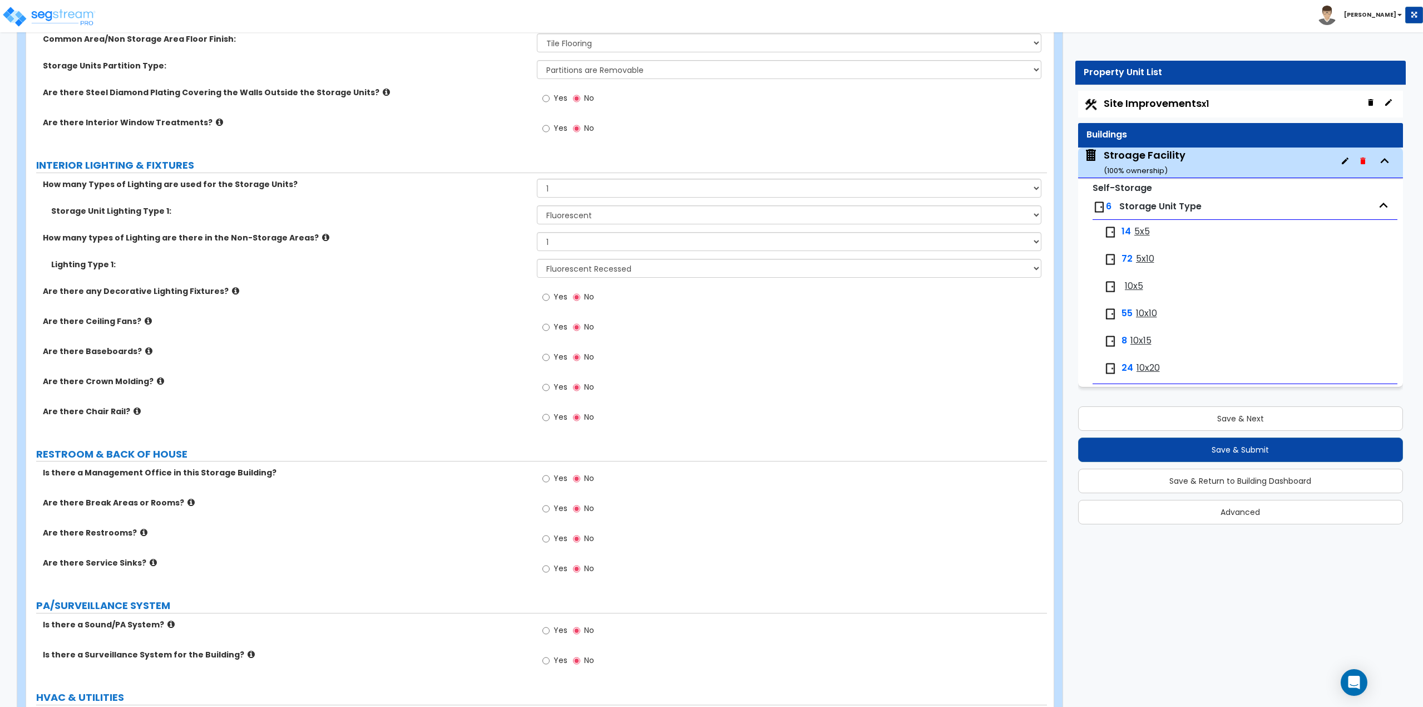
scroll to position [1947, 0]
click at [551, 477] on label "Yes" at bounding box center [554, 477] width 25 height 19
click at [550, 477] on input "Yes" at bounding box center [545, 476] width 7 height 12
radio input "true"
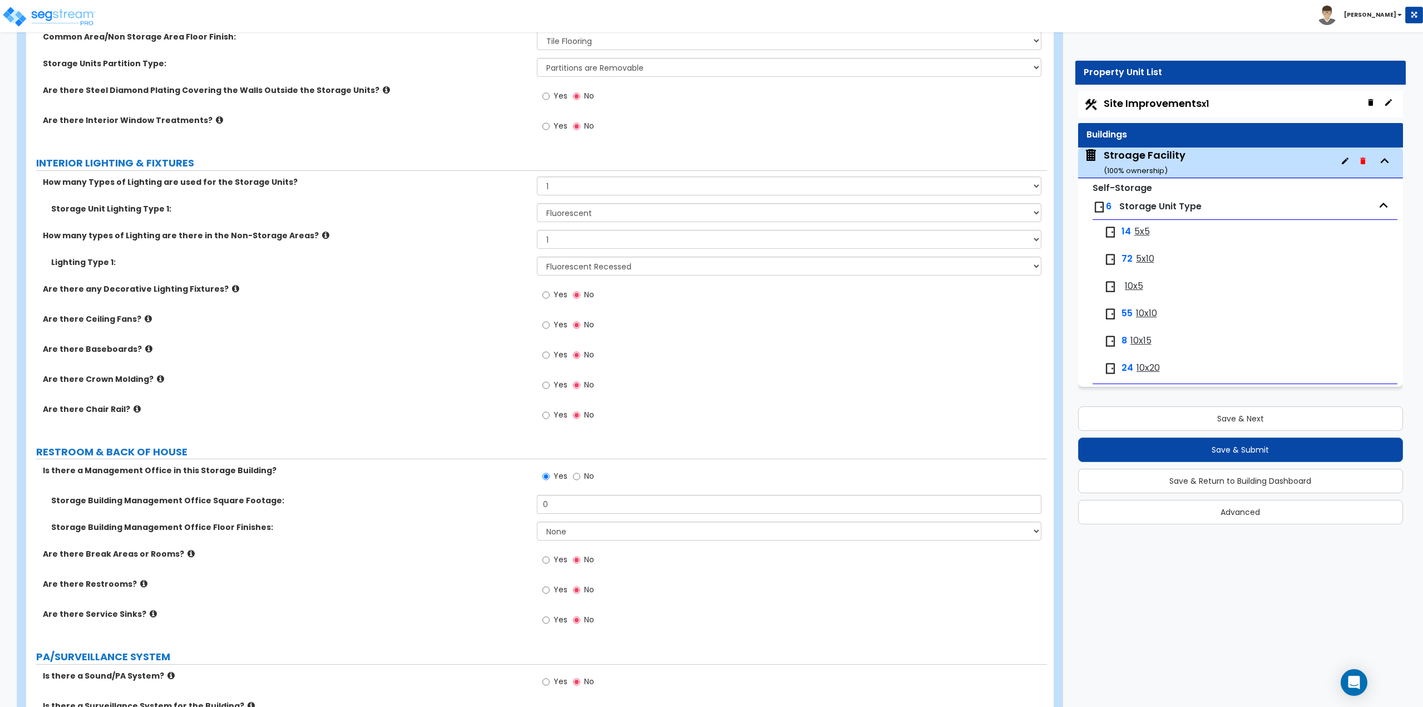
click at [551, 359] on label "Yes" at bounding box center [554, 356] width 25 height 19
click at [550, 359] on input "Yes" at bounding box center [545, 355] width 7 height 12
radio input "true"
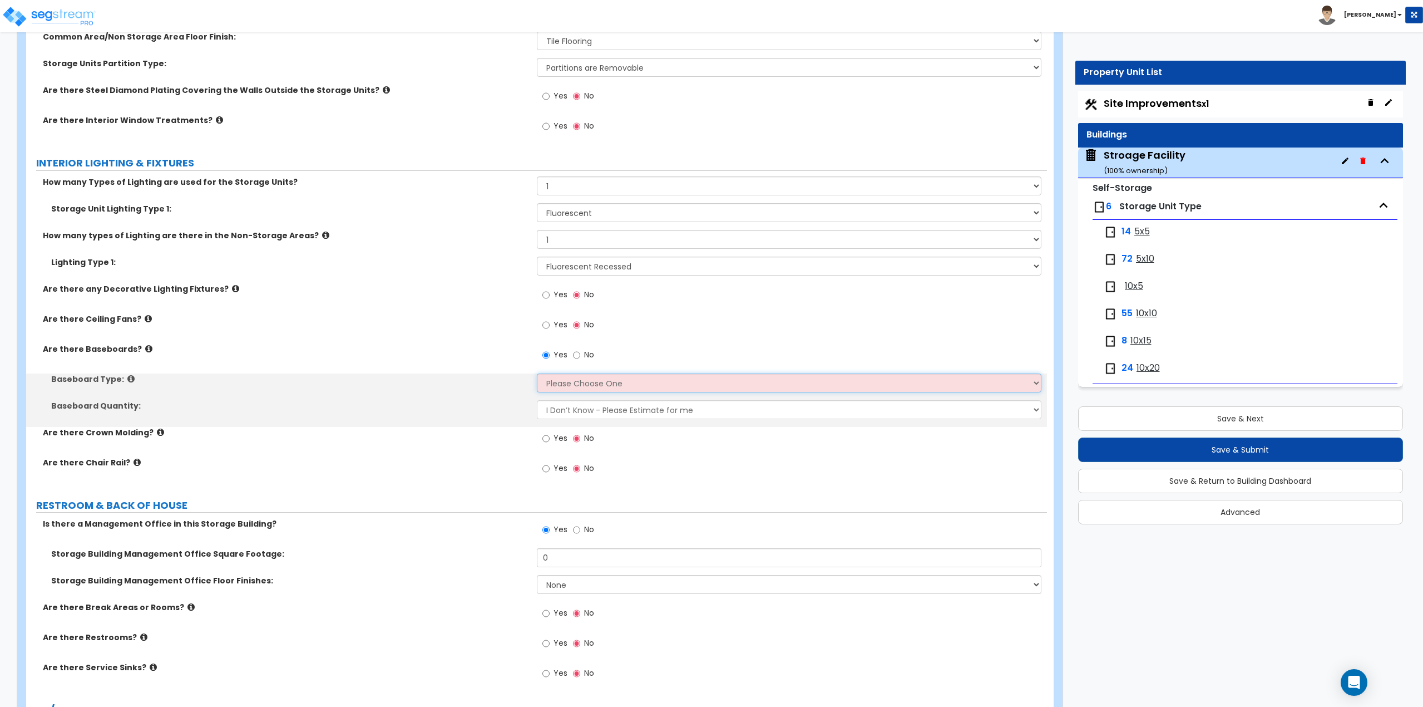
click at [554, 388] on select "Please Choose One Wood Vinyl Carpet Tile" at bounding box center [789, 382] width 505 height 19
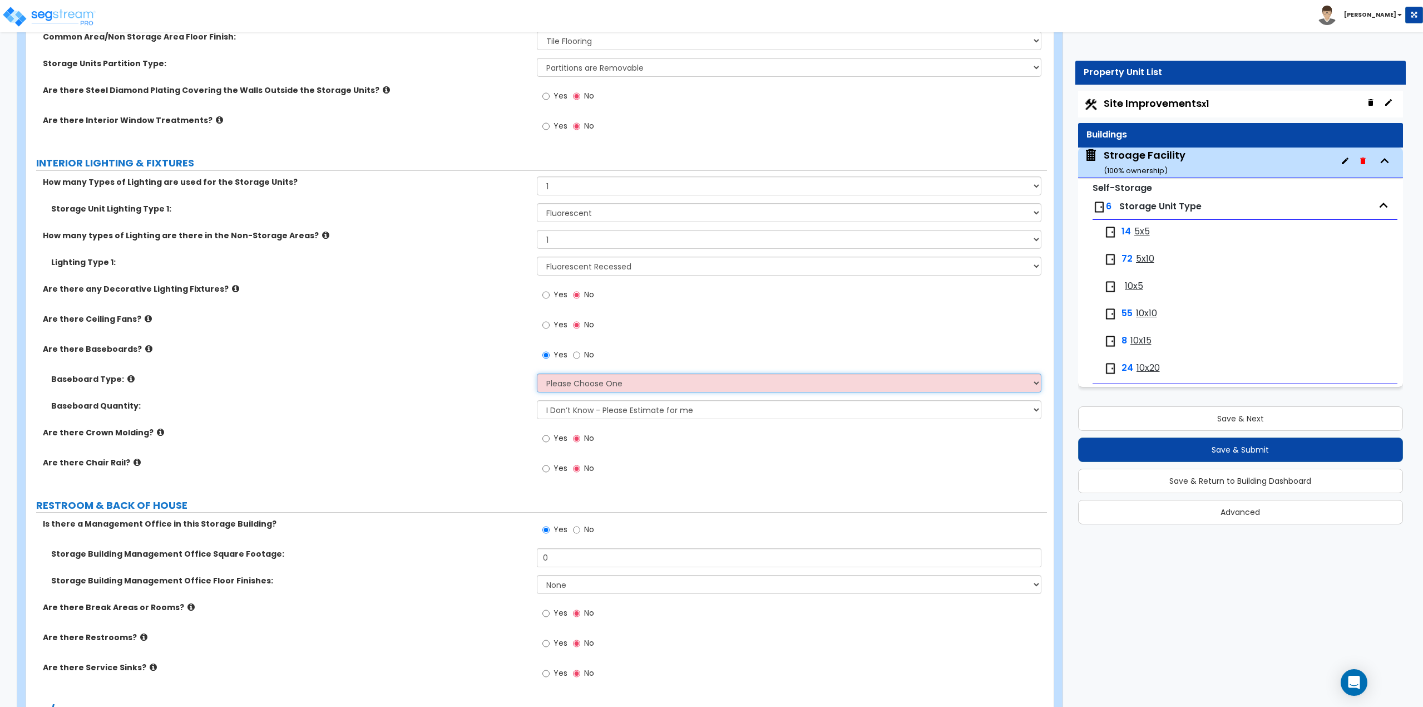
select select "2"
click at [537, 373] on select "Please Choose One Wood Vinyl Carpet Tile" at bounding box center [789, 382] width 505 height 19
drag, startPoint x: 554, startPoint y: 444, endPoint x: 426, endPoint y: 443, distance: 128.0
click at [426, 443] on div "Are there Crown Molding? Yes No" at bounding box center [536, 442] width 1021 height 30
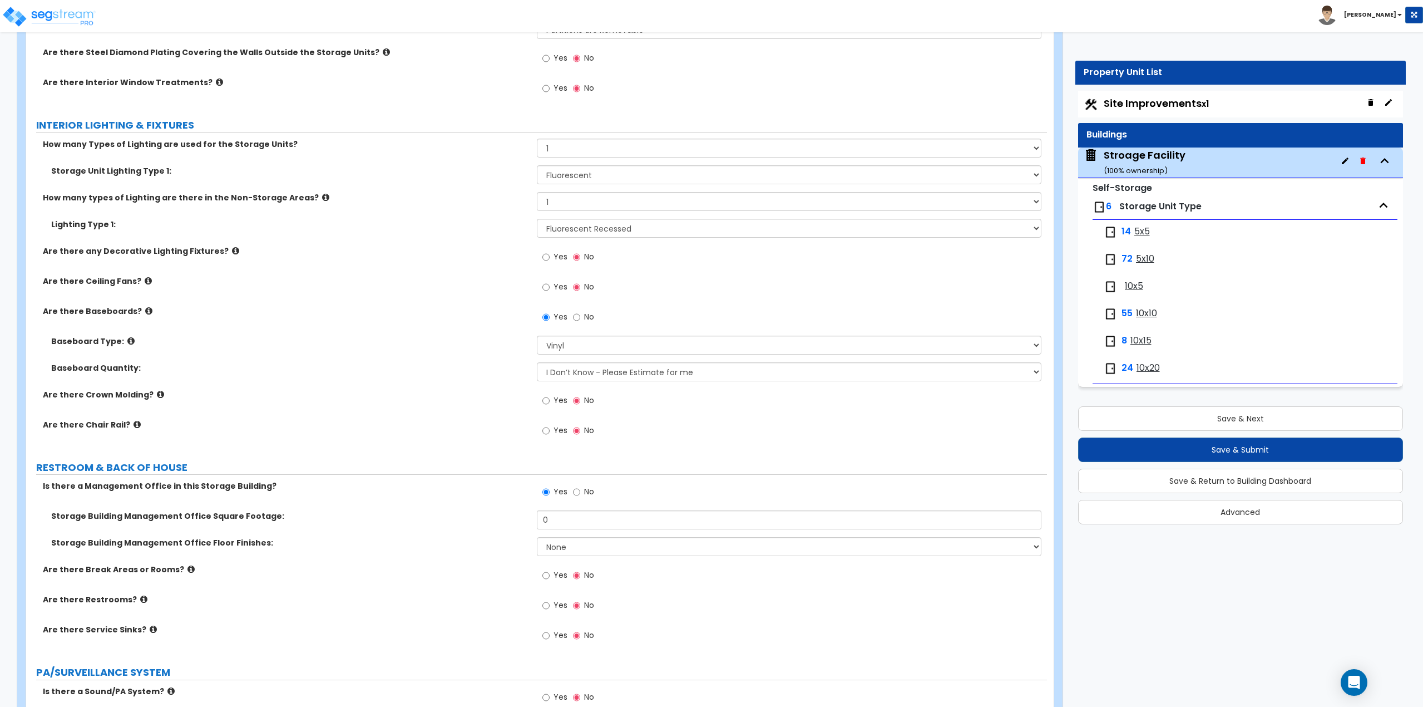
scroll to position [2003, 0]
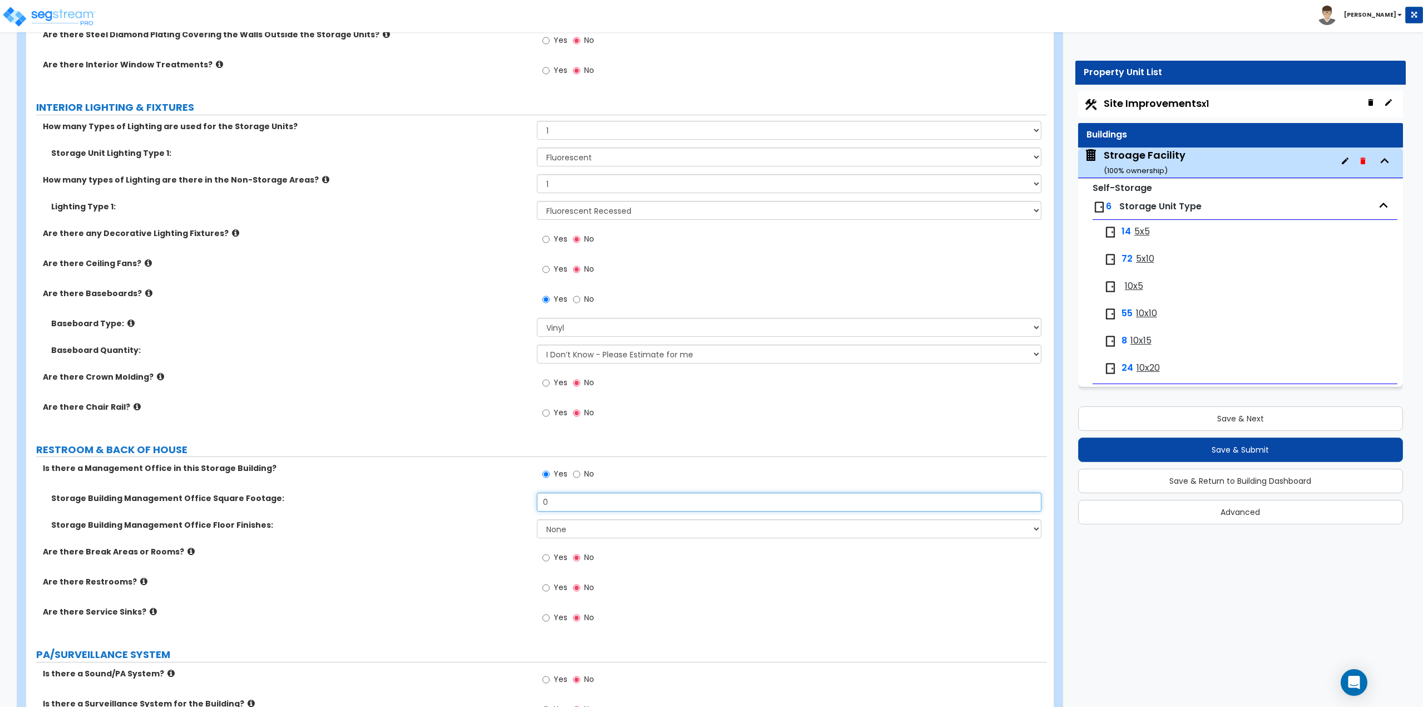
drag, startPoint x: 573, startPoint y: 501, endPoint x: 535, endPoint y: 502, distance: 37.3
click at [535, 502] on div "Storage Building Management Office Square Footage: 0" at bounding box center [536, 505] width 1021 height 27
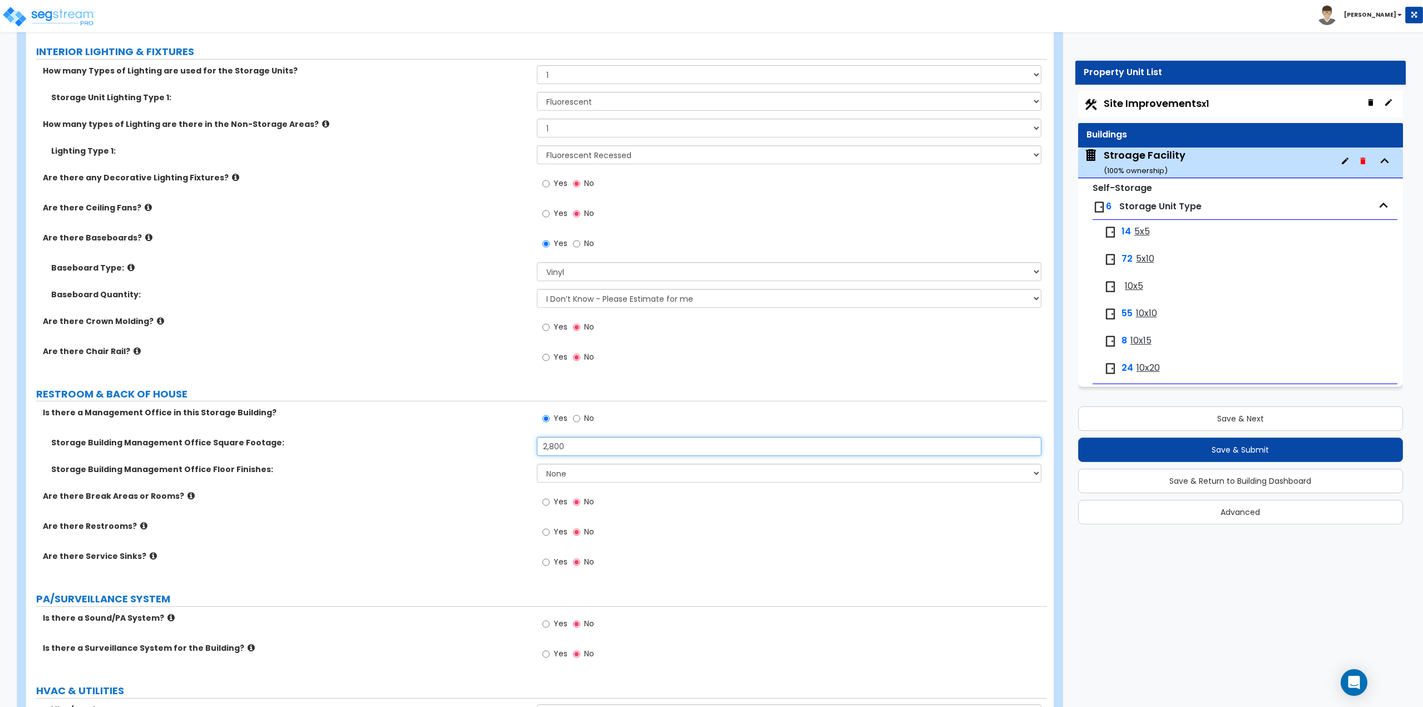
type input "2,800"
click at [581, 470] on select "None Tile Flooring Hardwood Flooring Resilient Laminate Flooring VCT Flooring S…" at bounding box center [789, 472] width 505 height 19
select select "5"
click at [537, 463] on select "None Tile Flooring Hardwood Flooring Resilient Laminate Flooring VCT Flooring S…" at bounding box center [789, 472] width 505 height 19
click at [547, 535] on input "Yes" at bounding box center [545, 532] width 7 height 12
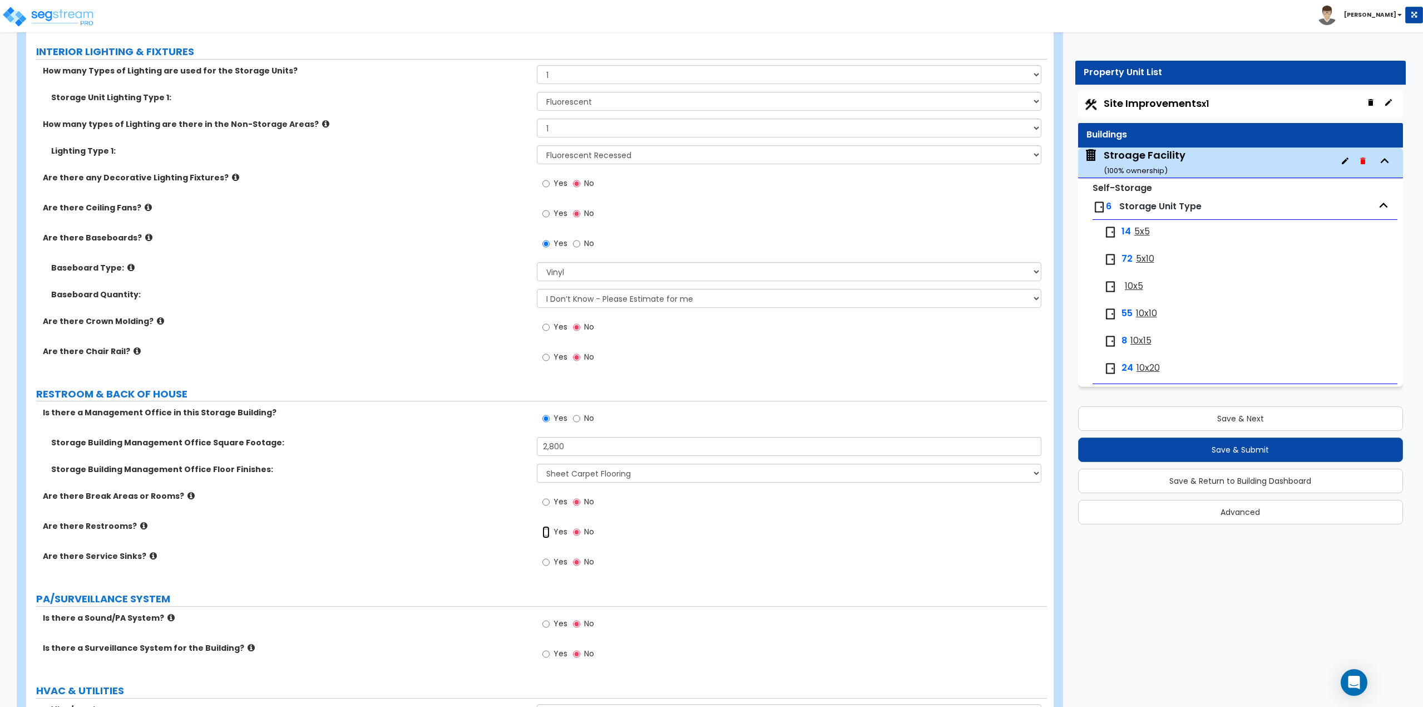
radio input "true"
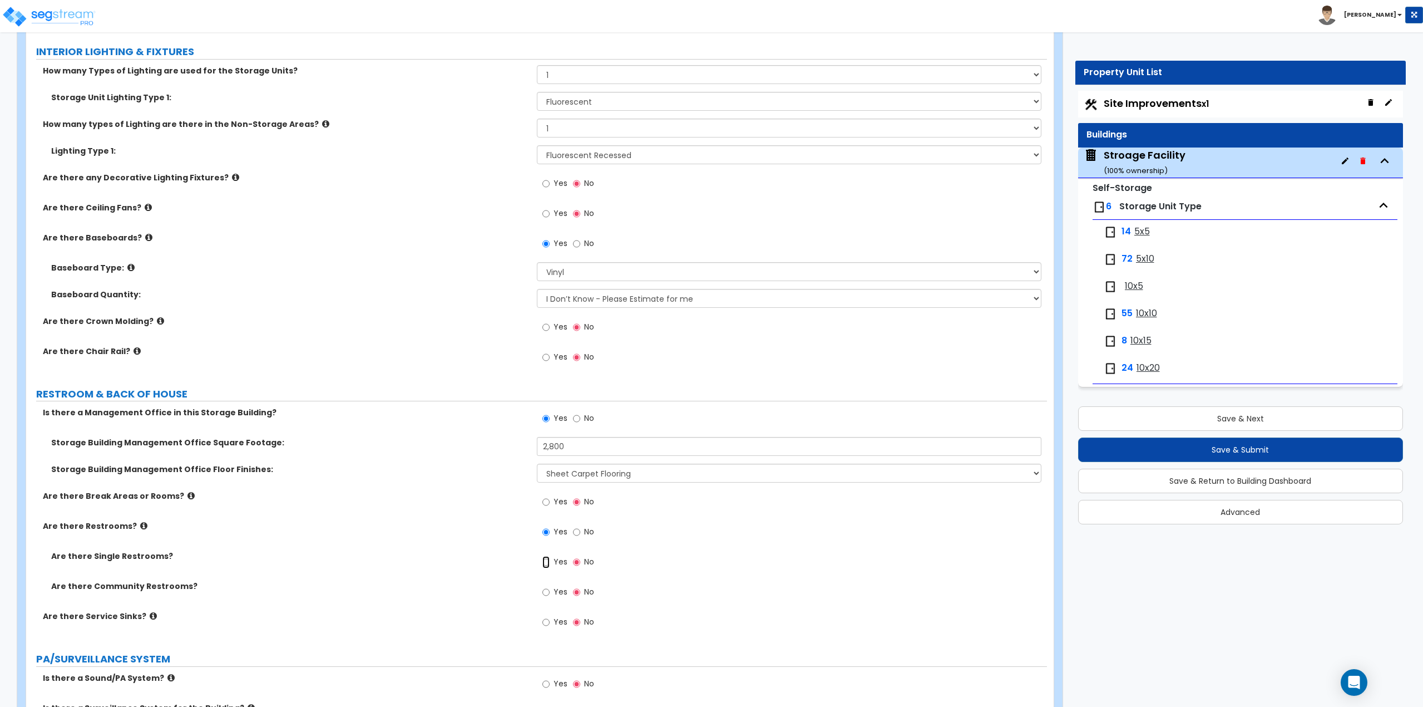
click at [549, 563] on input "Yes" at bounding box center [545, 562] width 7 height 12
radio input "true"
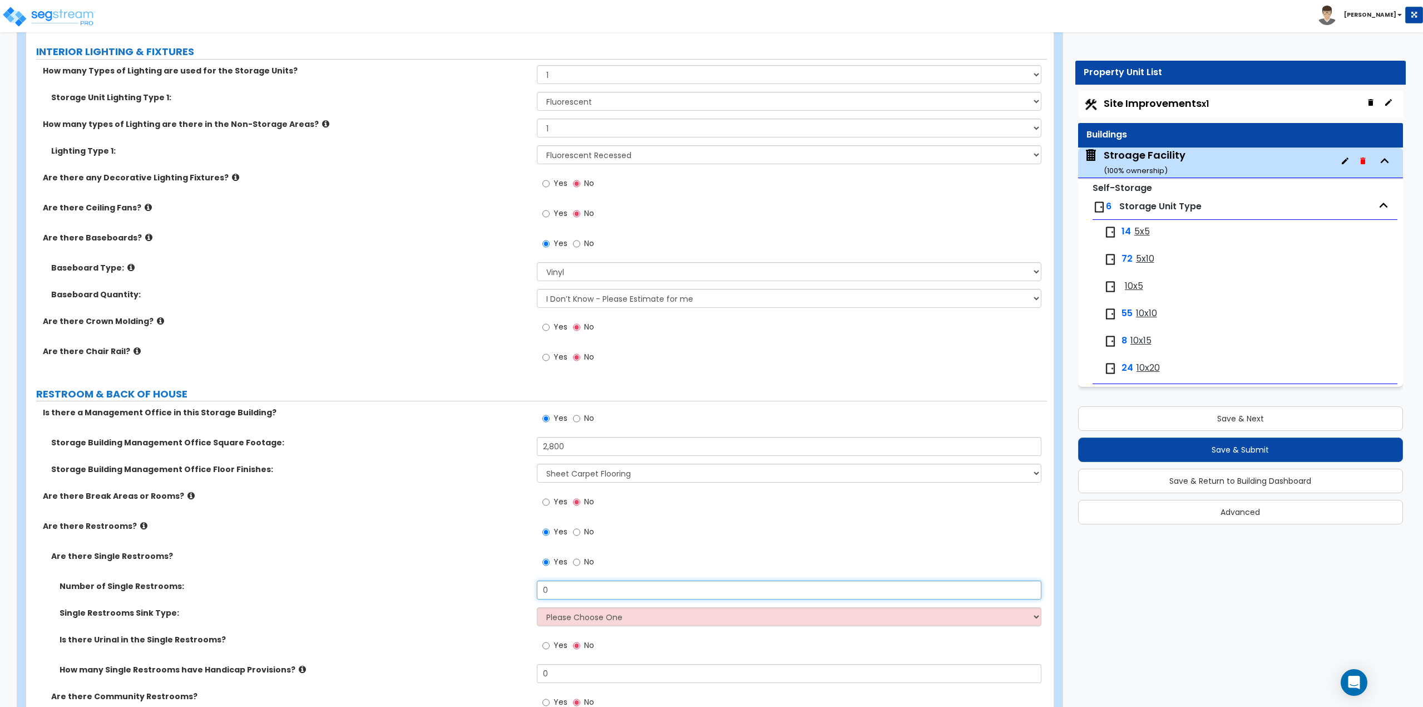
drag, startPoint x: 565, startPoint y: 592, endPoint x: 518, endPoint y: 592, distance: 46.7
click at [518, 592] on div "Number of Single Restrooms: 0" at bounding box center [536, 593] width 1021 height 27
type input "2"
click at [574, 612] on select "Please Choose One Wall-mounted Vanity-mounted" at bounding box center [789, 616] width 505 height 19
select select "2"
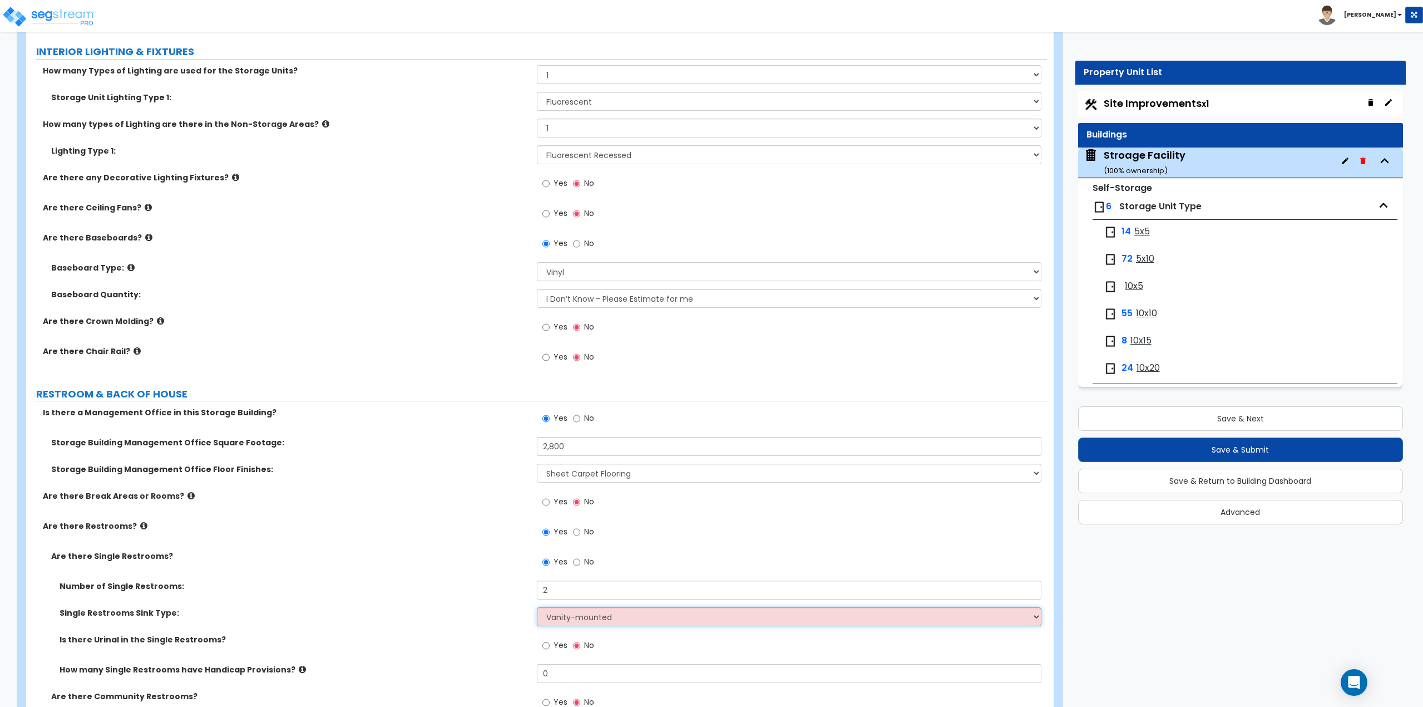
click at [537, 607] on select "Please Choose One Wall-mounted Vanity-mounted" at bounding box center [789, 616] width 505 height 19
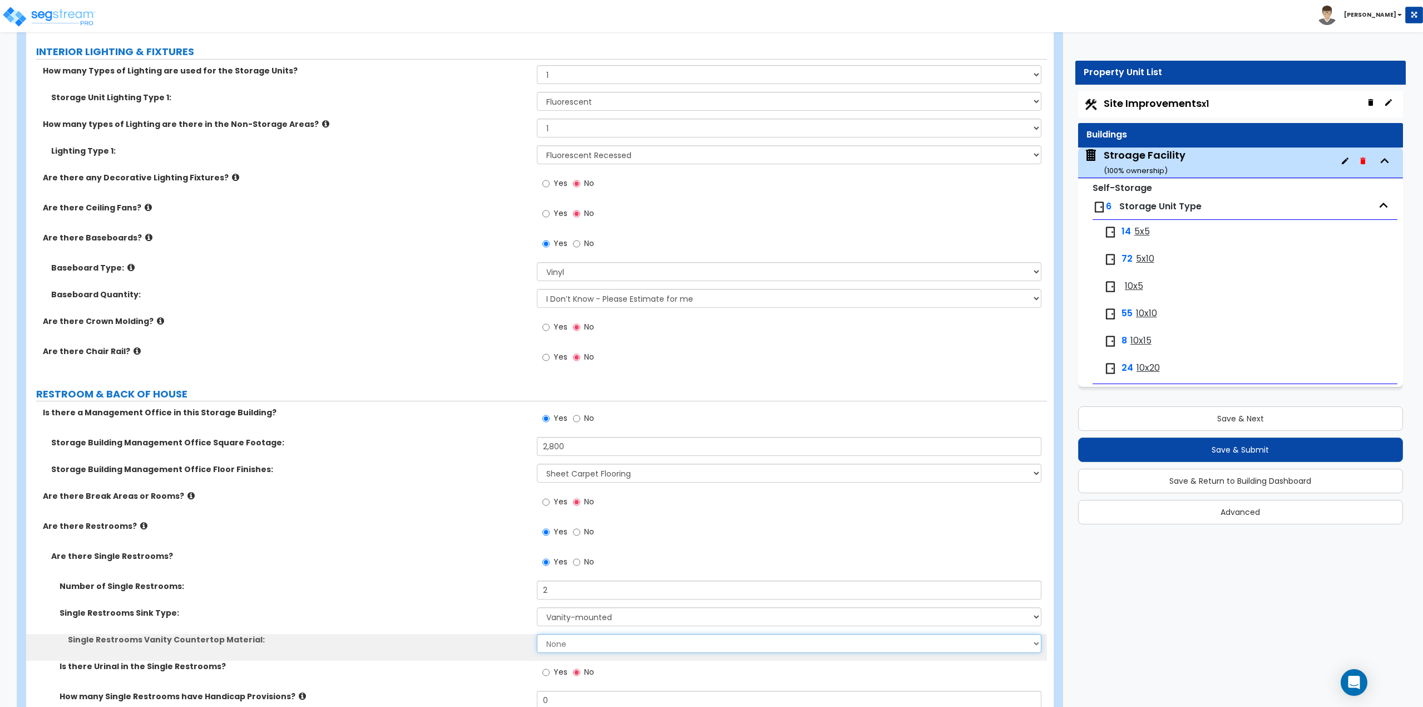
click at [566, 642] on select "None Plastic Laminate Solid Surface Stone Quartz Marble Tile Wood Stainless Ste…" at bounding box center [789, 643] width 505 height 19
select select "1"
click at [537, 634] on select "None Plastic Laminate Solid Surface Stone Quartz Marble Tile Wood Stainless Ste…" at bounding box center [789, 643] width 505 height 19
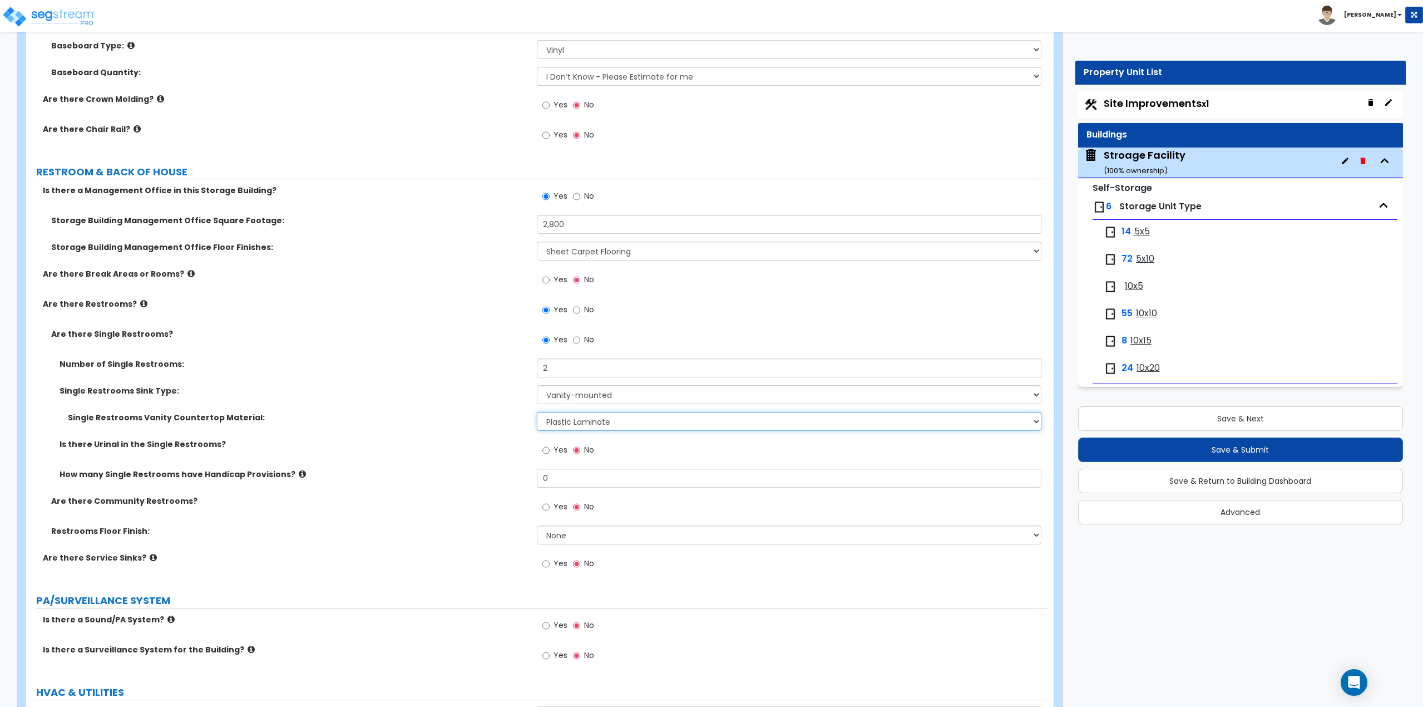
scroll to position [2281, 0]
click at [566, 534] on select "None Tile Flooring Resilient Laminate Flooring VCT Flooring Sheet Vinyl Flooring" at bounding box center [789, 534] width 505 height 19
select select "3"
click at [537, 525] on select "None Tile Flooring Resilient Laminate Flooring VCT Flooring Sheet Vinyl Flooring" at bounding box center [789, 534] width 505 height 19
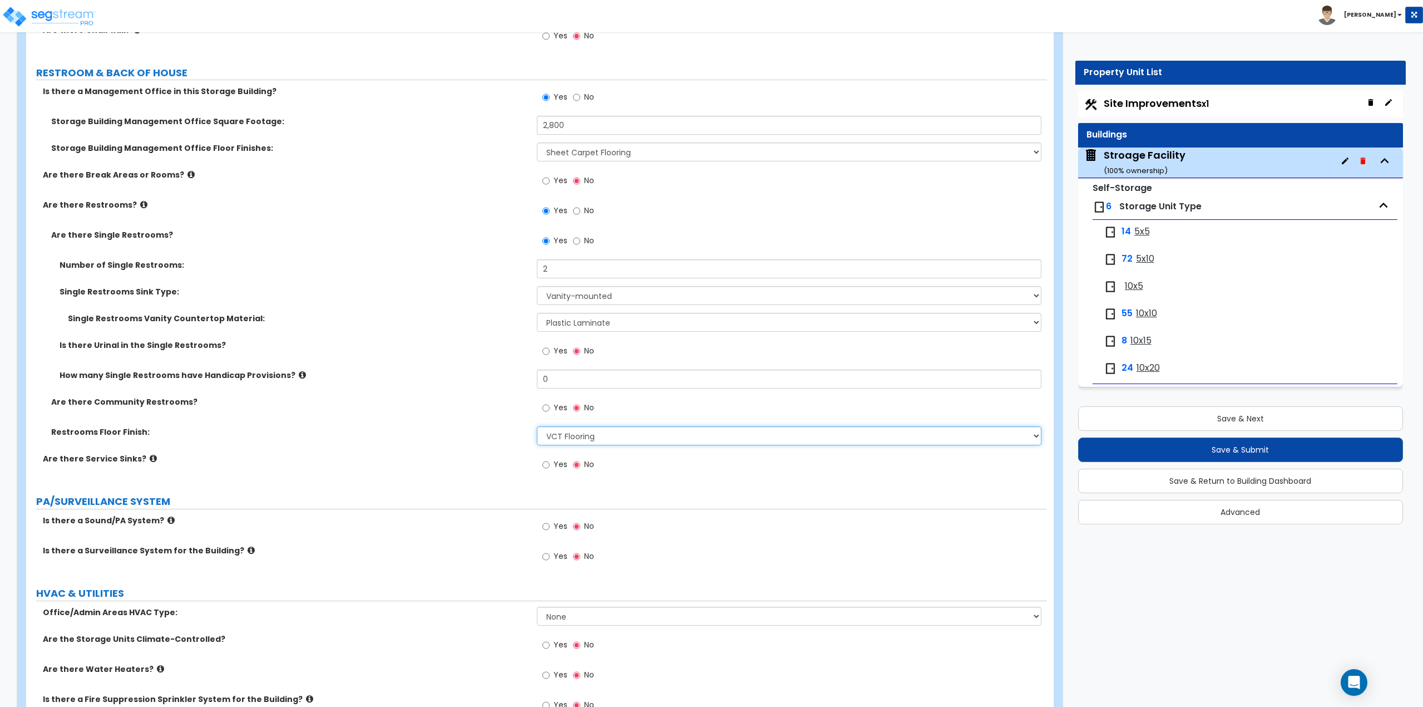
scroll to position [2392, 0]
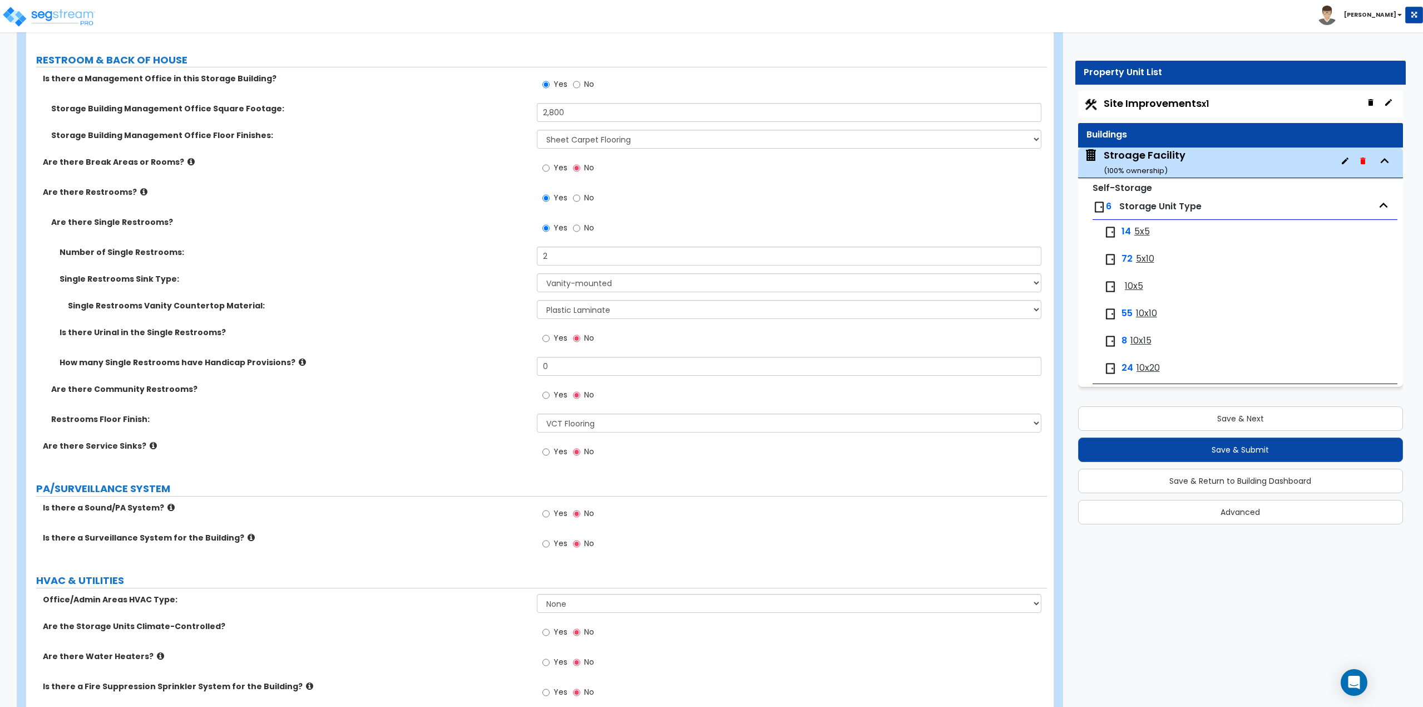
click at [551, 545] on label "Yes" at bounding box center [554, 544] width 25 height 19
click at [550, 545] on input "Yes" at bounding box center [545, 543] width 7 height 12
radio input "true"
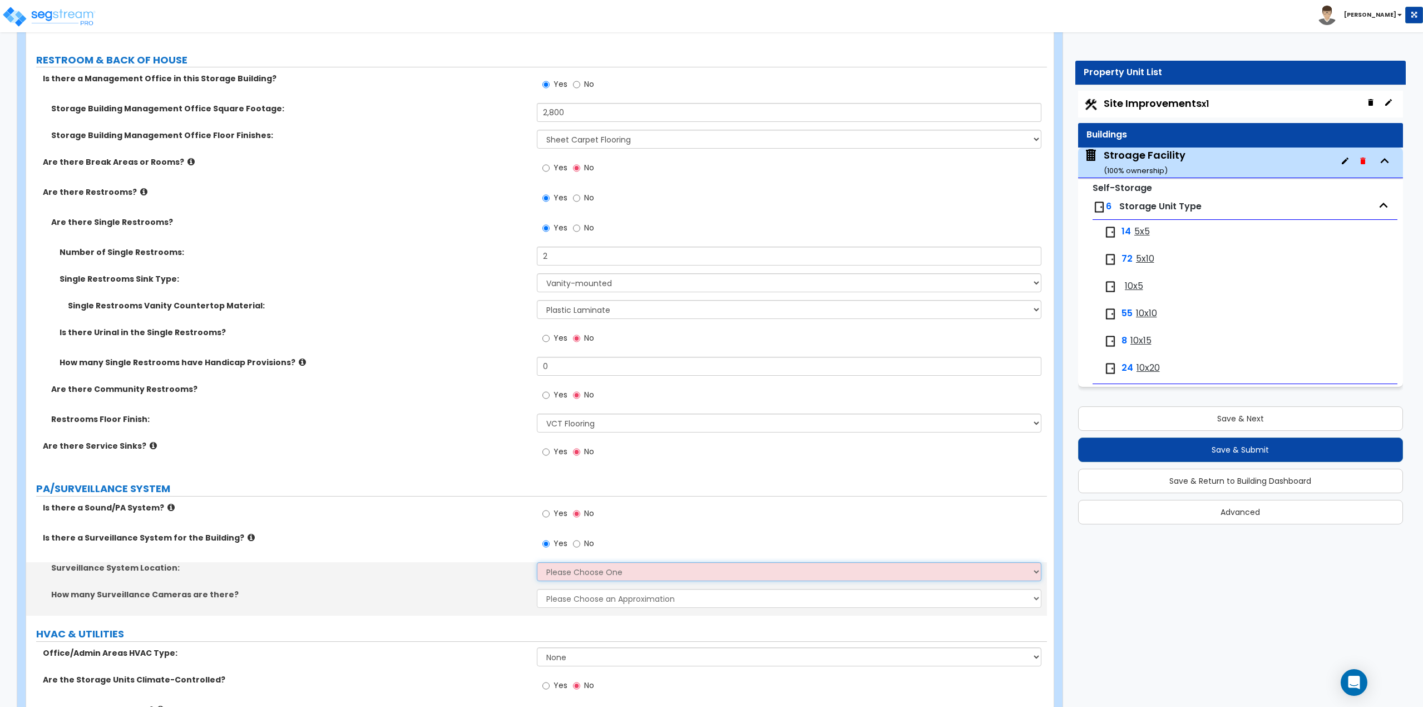
click at [553, 574] on select "Please Choose One Inside the Building Outside the Building Both Inside & Outside" at bounding box center [789, 571] width 505 height 19
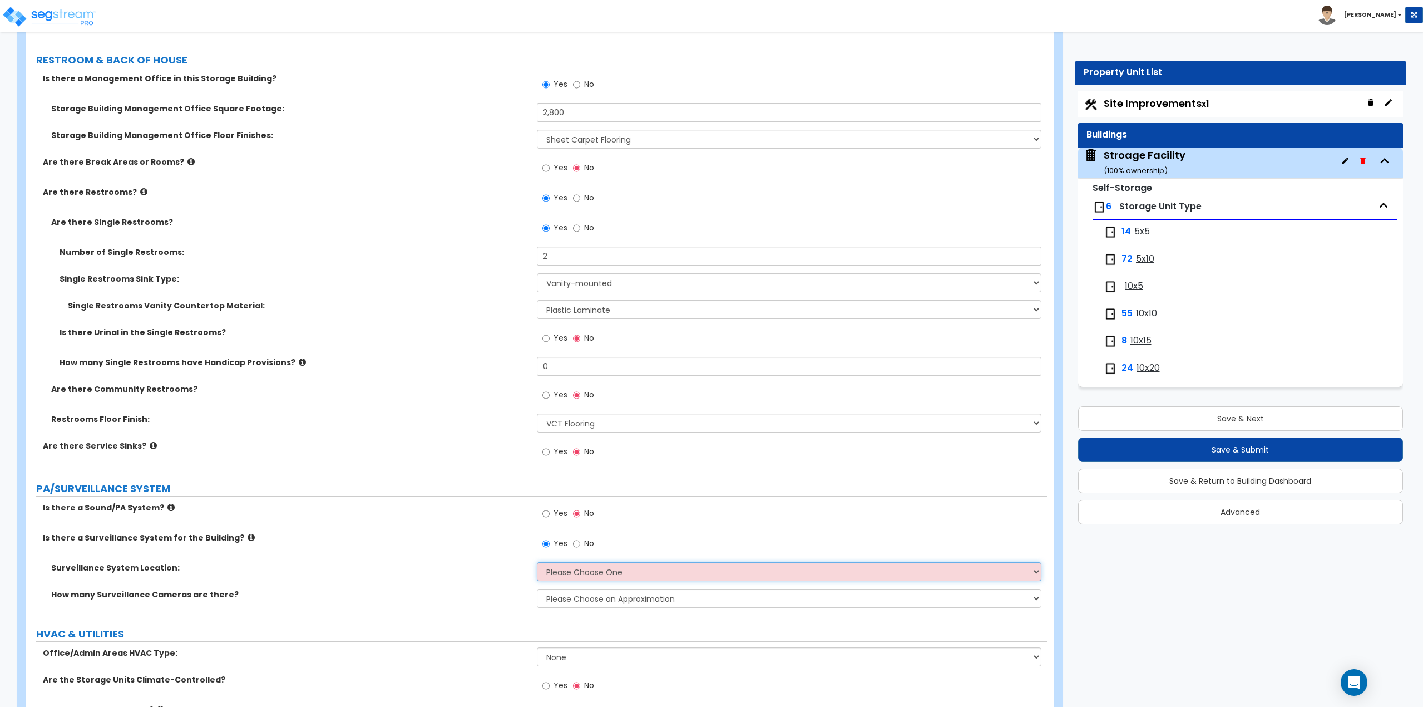
select select "3"
click at [537, 562] on select "Please Choose One Inside the Building Outside the Building Both Inside & Outside" at bounding box center [789, 571] width 505 height 19
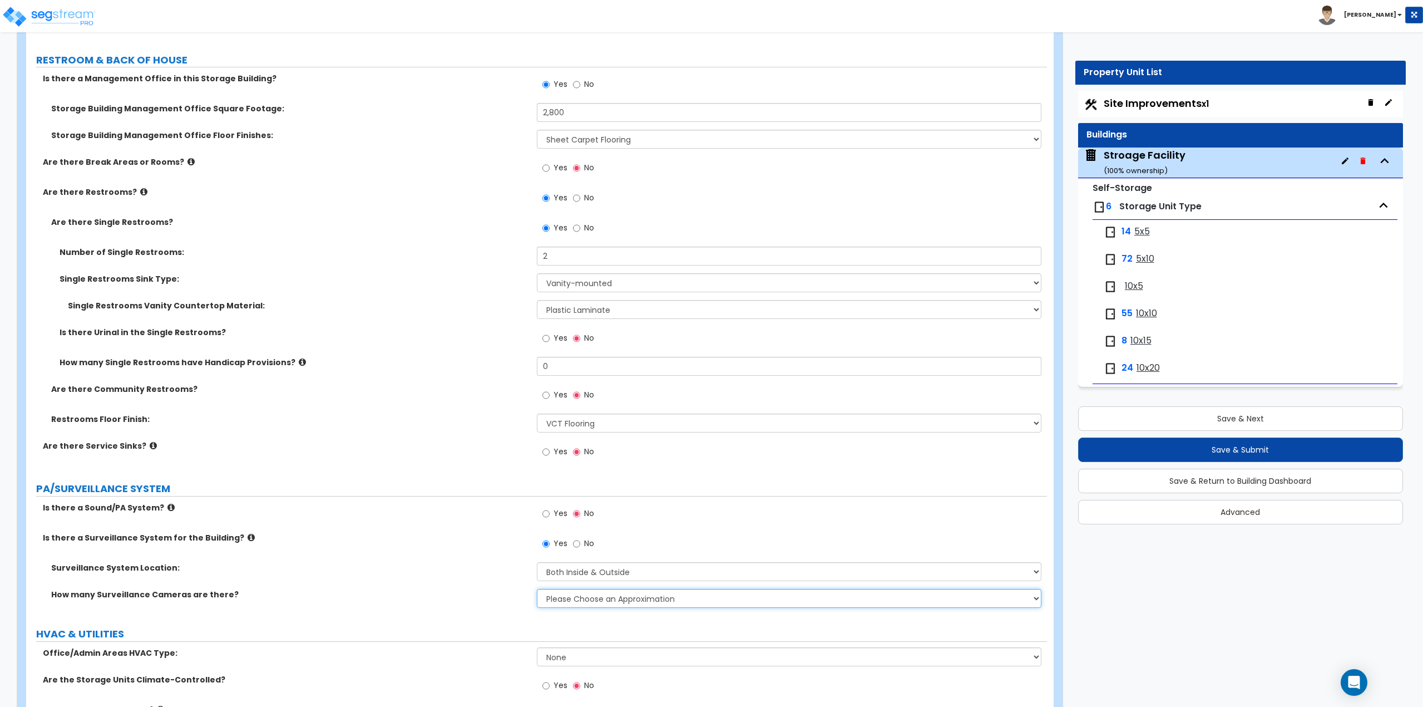
click at [559, 594] on select "Please Choose an Approximation Barely Noticed Any Noticed a Couple Frequently S…" at bounding box center [789, 598] width 505 height 19
select select "3"
click at [537, 589] on select "Please Choose an Approximation Barely Noticed Any Noticed a Couple Frequently S…" at bounding box center [789, 598] width 505 height 19
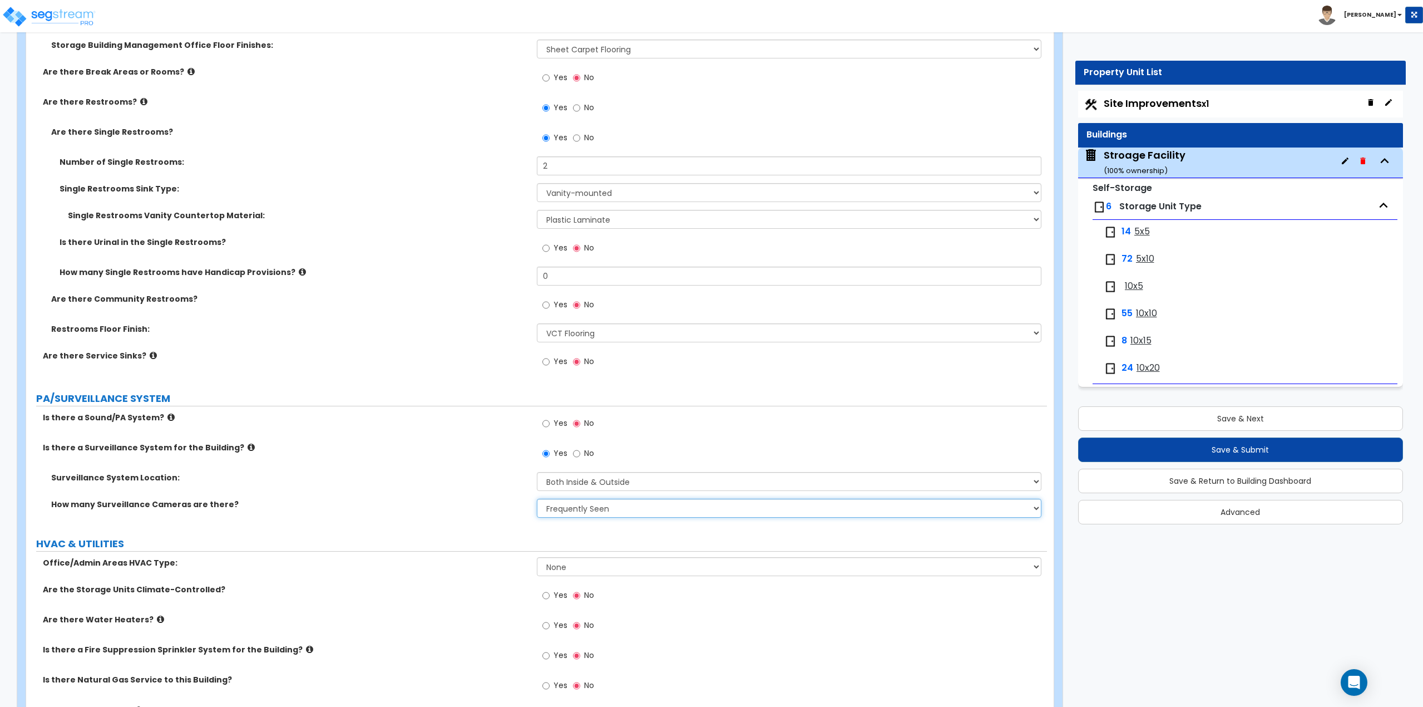
scroll to position [2504, 0]
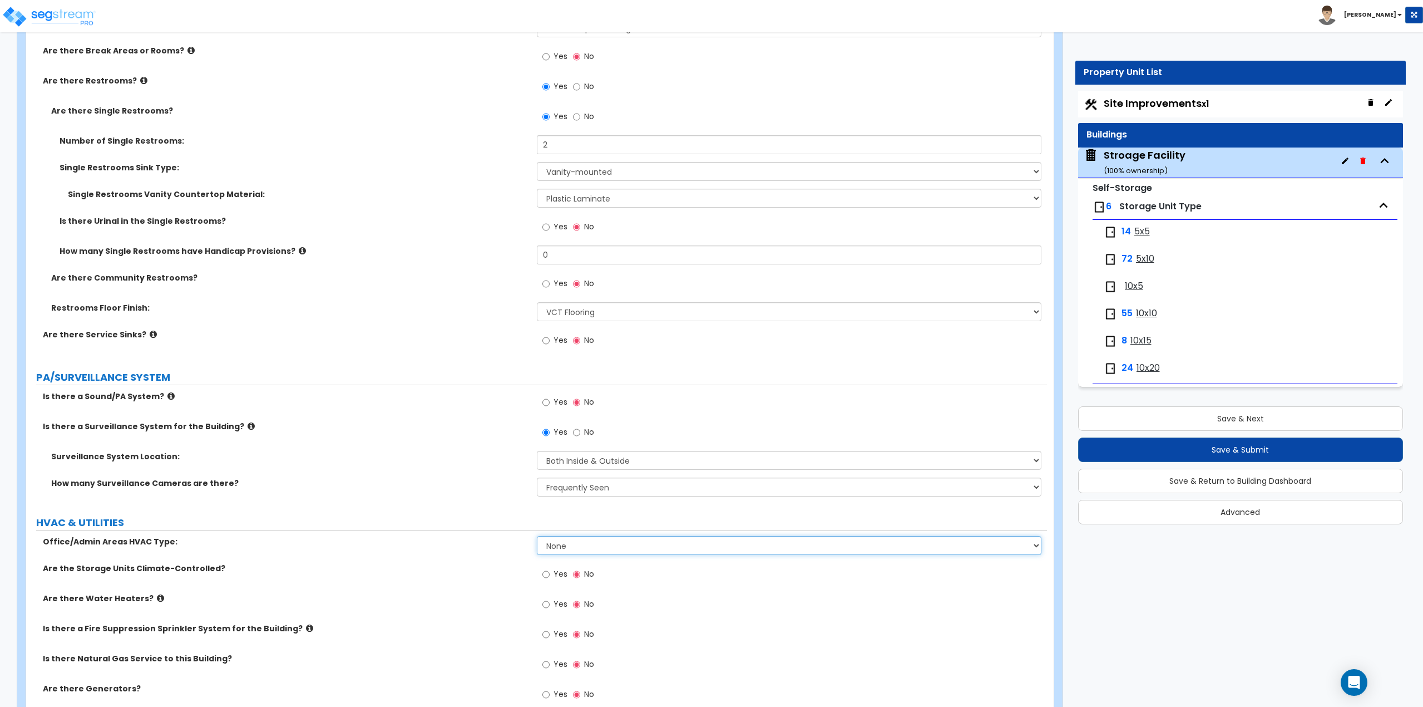
click at [566, 550] on select "None Split Systems Packaged Rooftop Units Thru Wall HVAC" at bounding box center [789, 545] width 505 height 19
select select "3"
click at [537, 536] on select "None Split Systems Packaged Rooftop Units Thru Wall HVAC" at bounding box center [789, 545] width 505 height 19
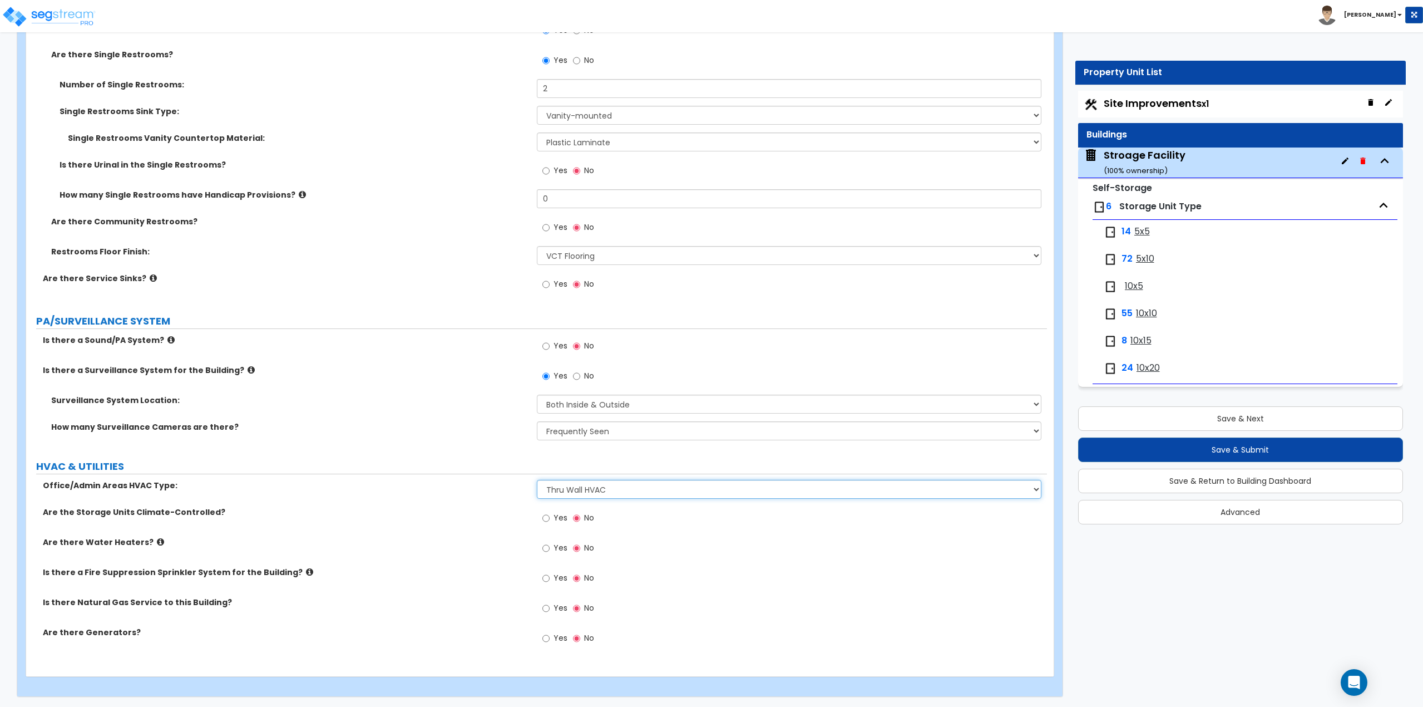
scroll to position [2561, 0]
click at [550, 544] on label "Yes" at bounding box center [554, 548] width 25 height 19
click at [550, 544] on input "Yes" at bounding box center [545, 547] width 7 height 12
radio input "true"
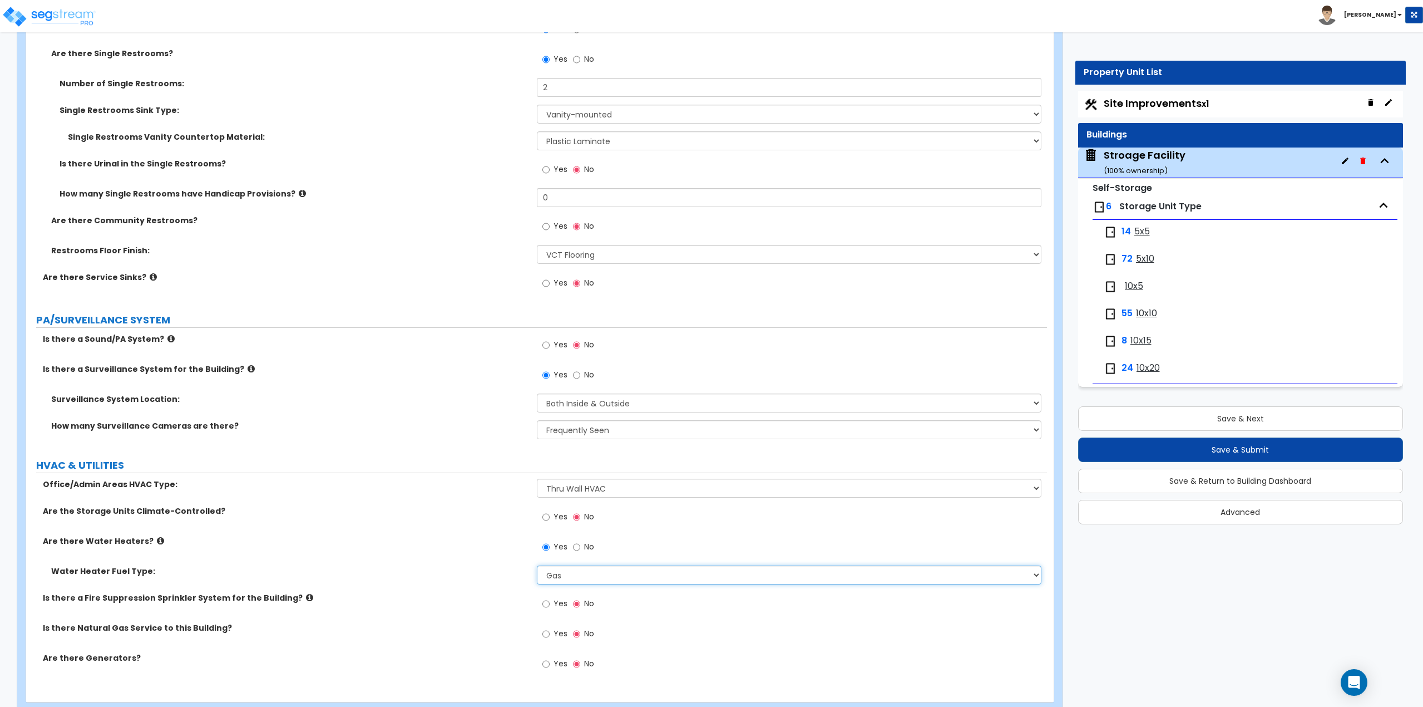
click at [550, 571] on select "Gas Electric" at bounding box center [789, 574] width 505 height 19
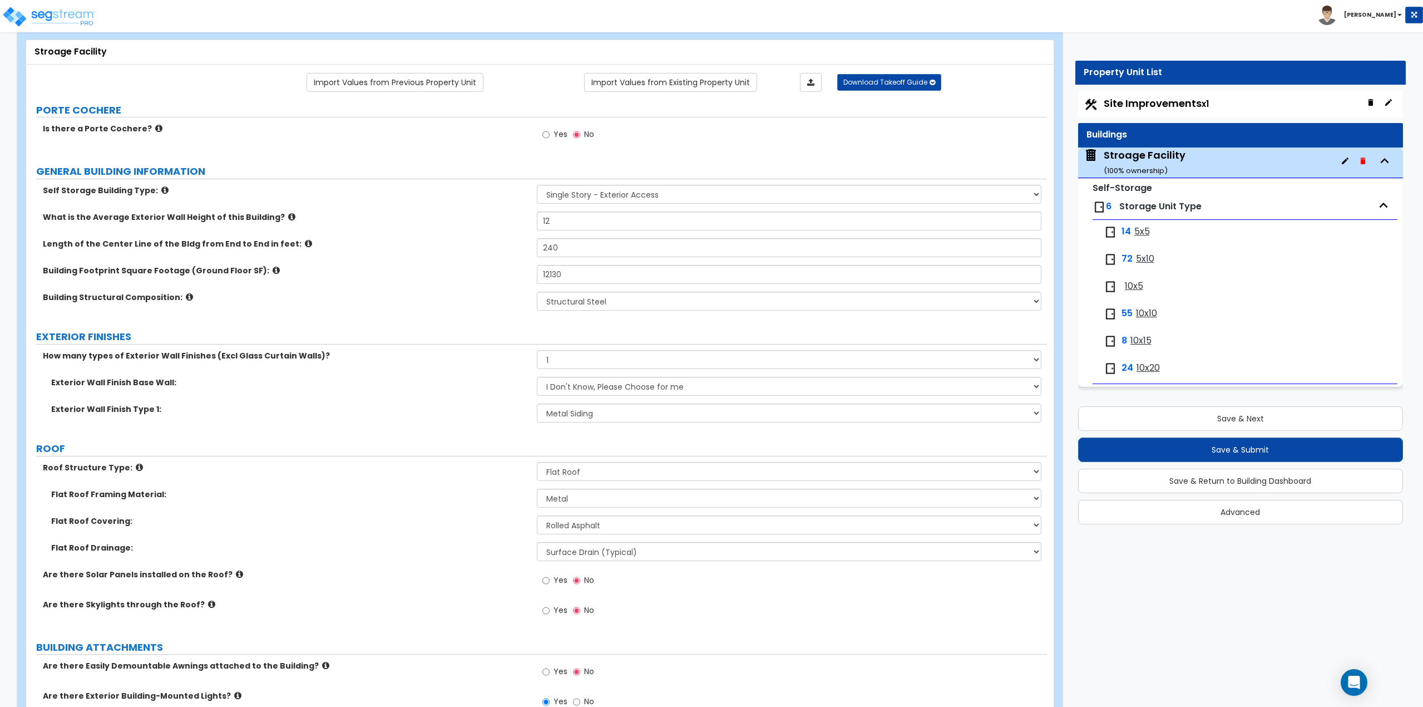
scroll to position [0, 0]
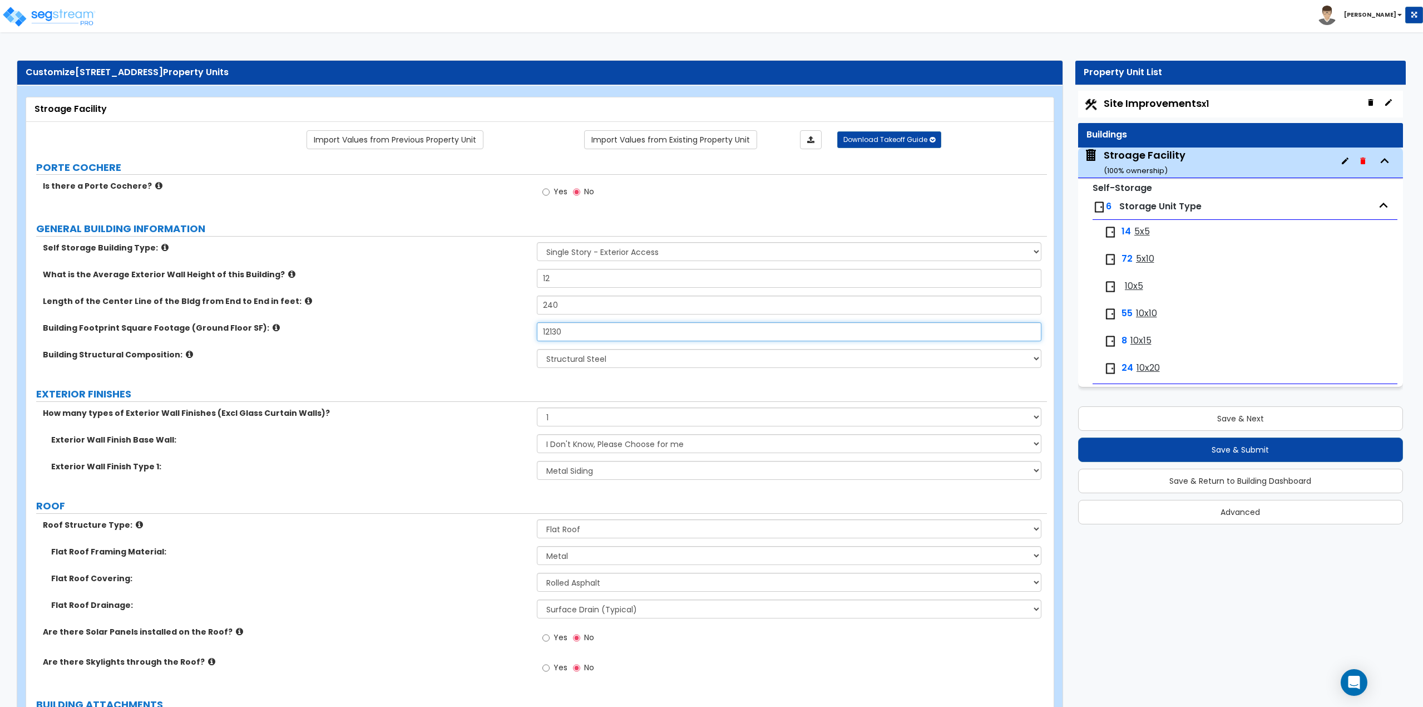
drag, startPoint x: 576, startPoint y: 338, endPoint x: 522, endPoint y: 352, distance: 56.3
click at [522, 352] on div "Self Storage Building Type: Single Story - Exterior Access Multi-story - Interi…" at bounding box center [536, 309] width 1004 height 134
type input "12,000"
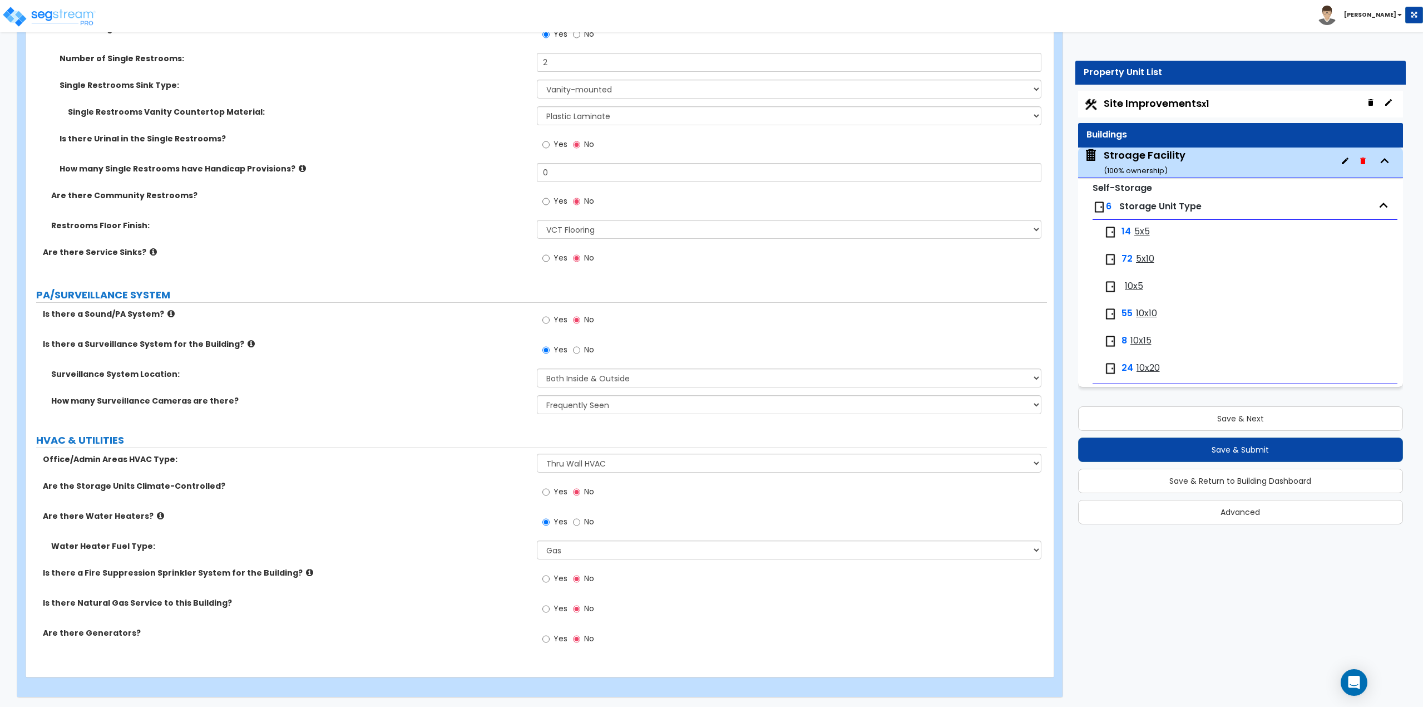
scroll to position [2588, 0]
click at [548, 607] on input "Yes" at bounding box center [545, 607] width 7 height 12
radio input "true"
click at [1186, 415] on button "Save & Next" at bounding box center [1240, 418] width 325 height 24
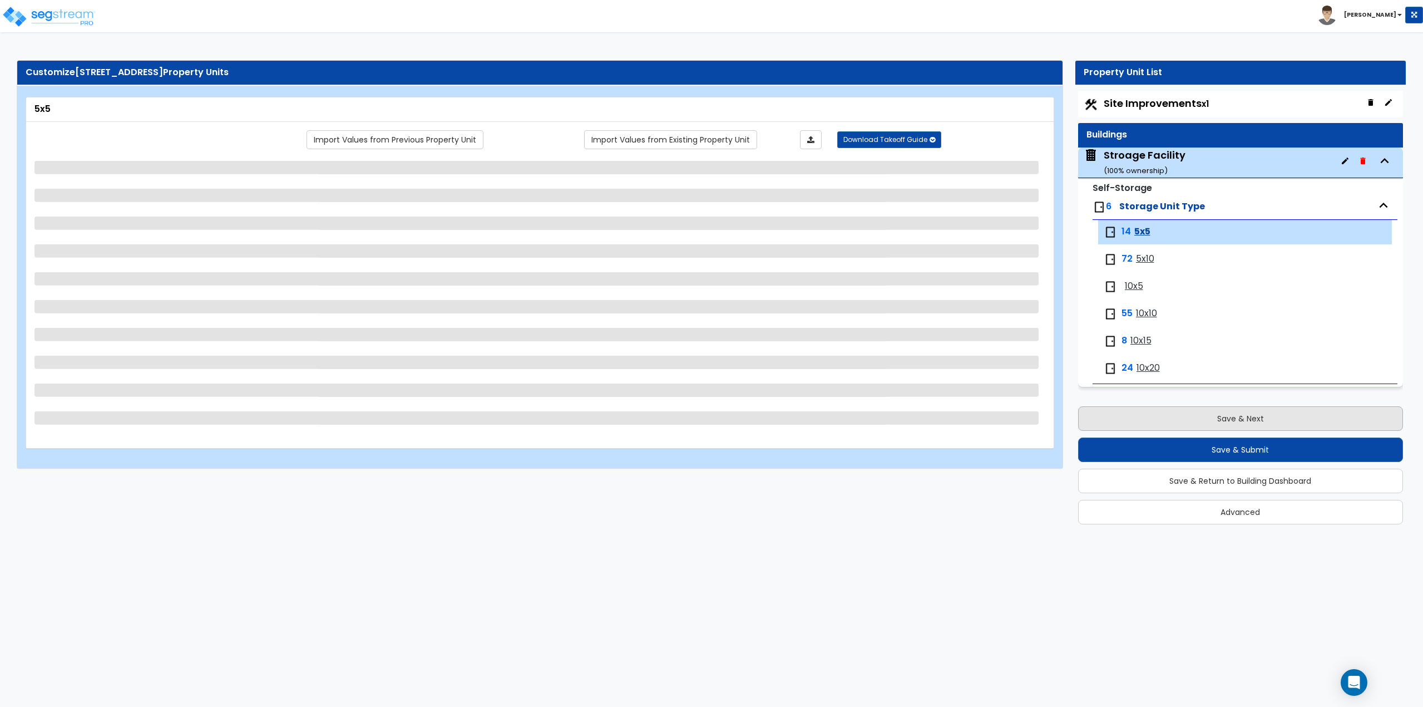
scroll to position [0, 0]
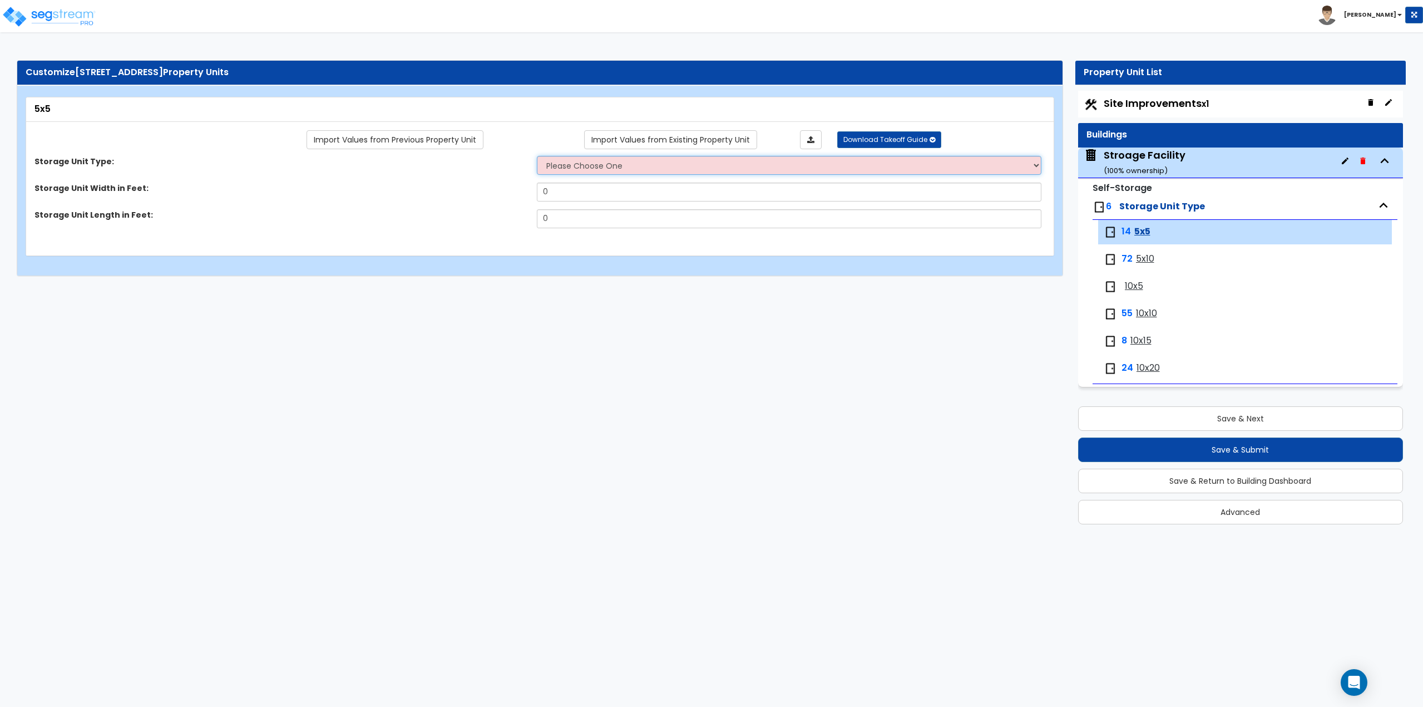
click at [601, 161] on select "Please Choose One Unit is Accessed from the Exterior of the Building Unit is Ac…" at bounding box center [789, 165] width 505 height 19
click at [1169, 155] on div "Stroage Facility ( 100 % ownership)" at bounding box center [1145, 162] width 82 height 28
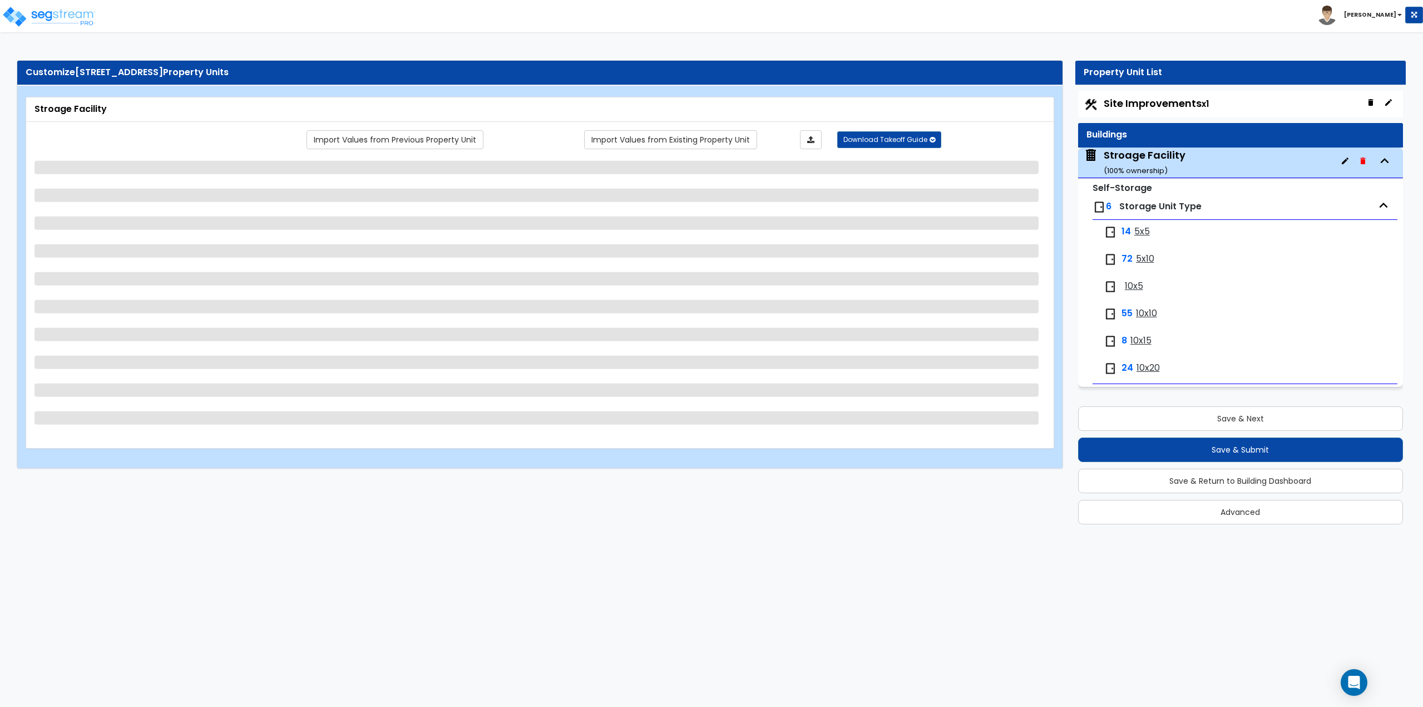
select select "4"
select select "1"
select select "6"
select select "2"
select select "1"
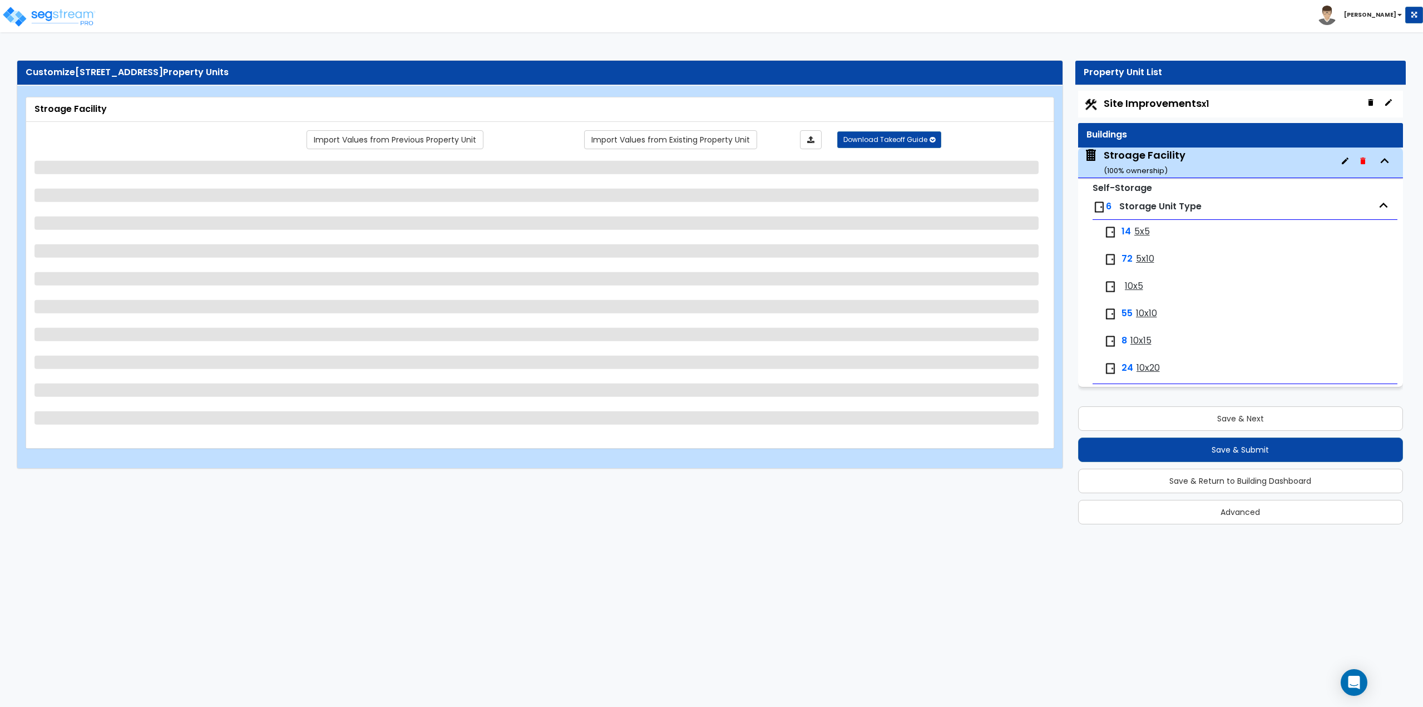
select select "1"
select select "2"
select select "1"
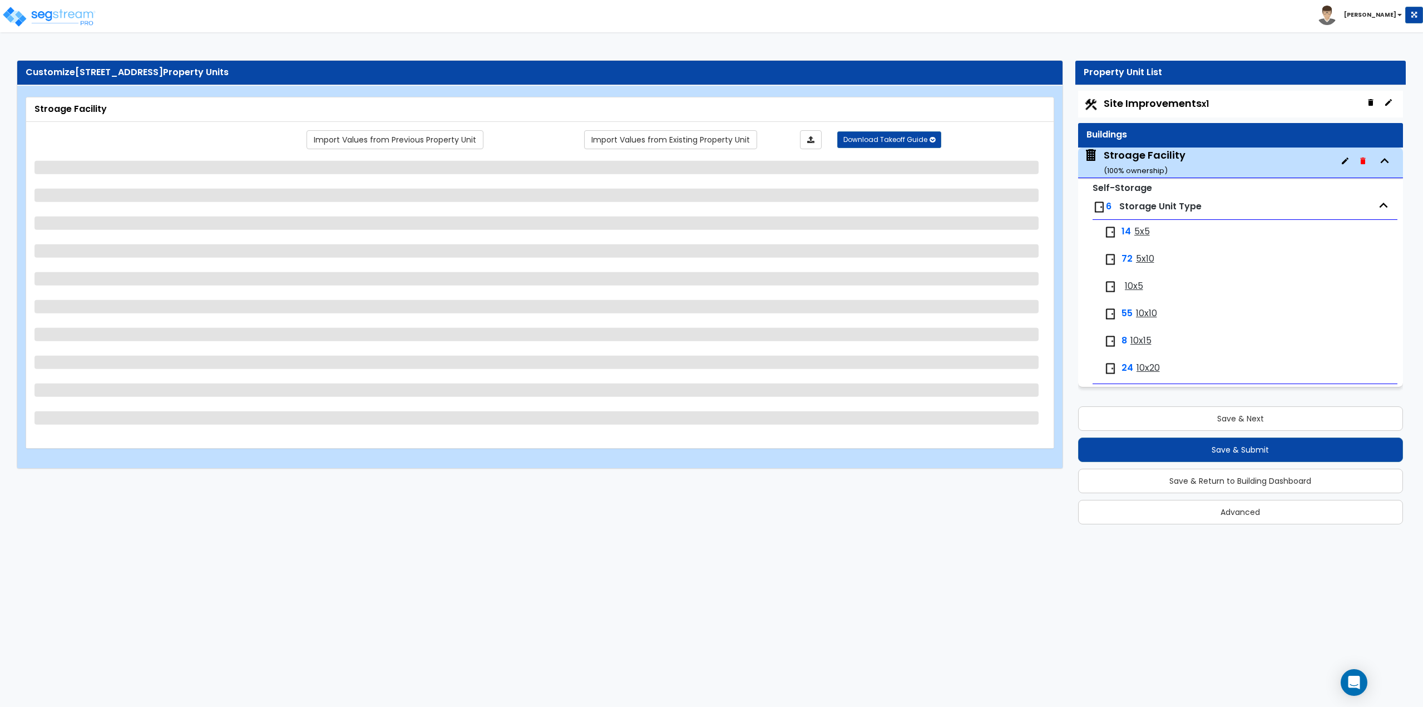
select select "1"
select select "4"
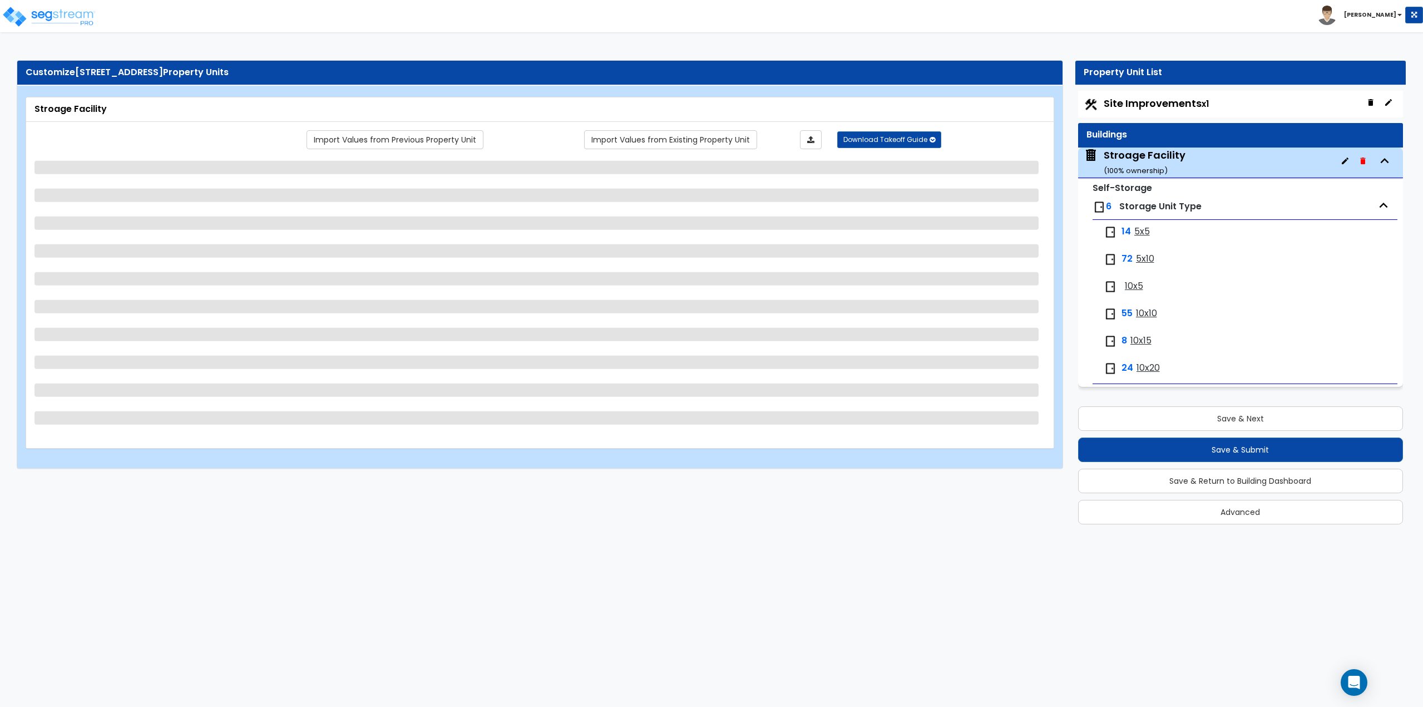
select select "2"
select select "5"
select select "2"
select select "1"
select select "3"
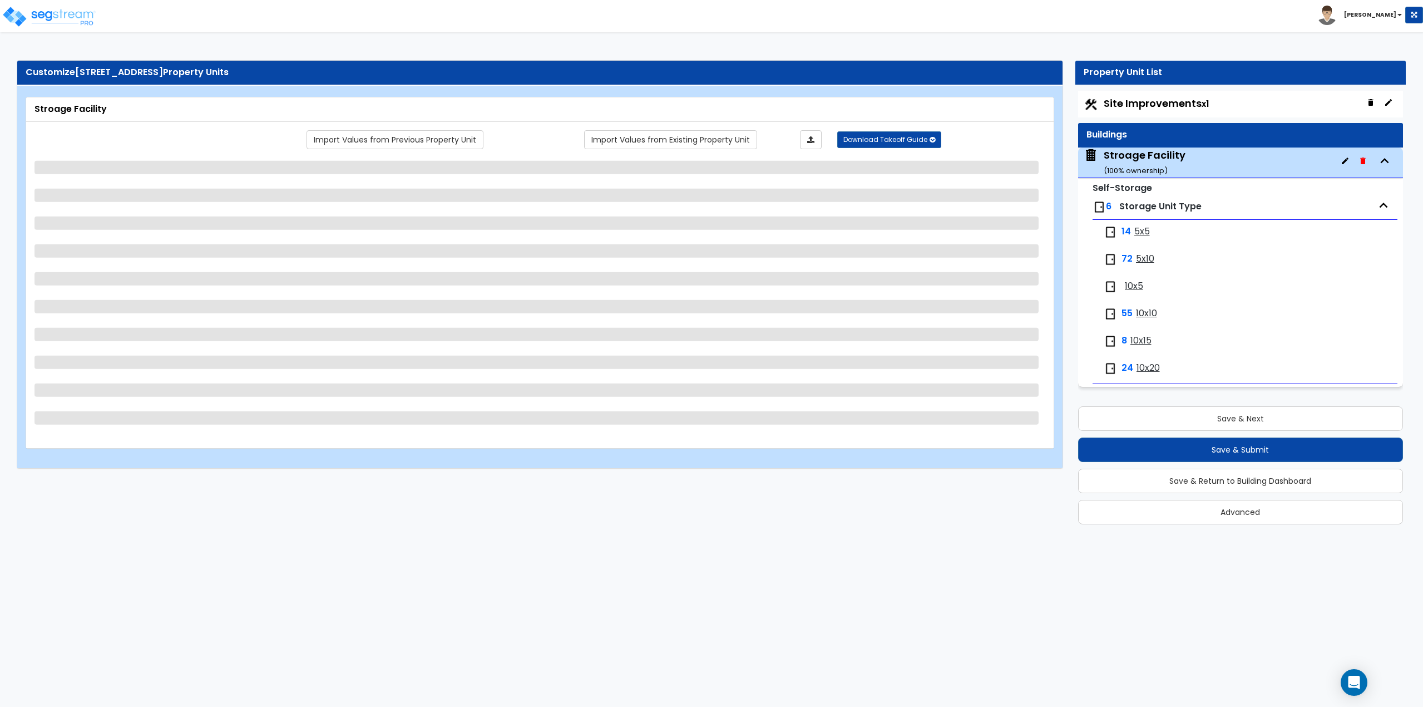
select select "3"
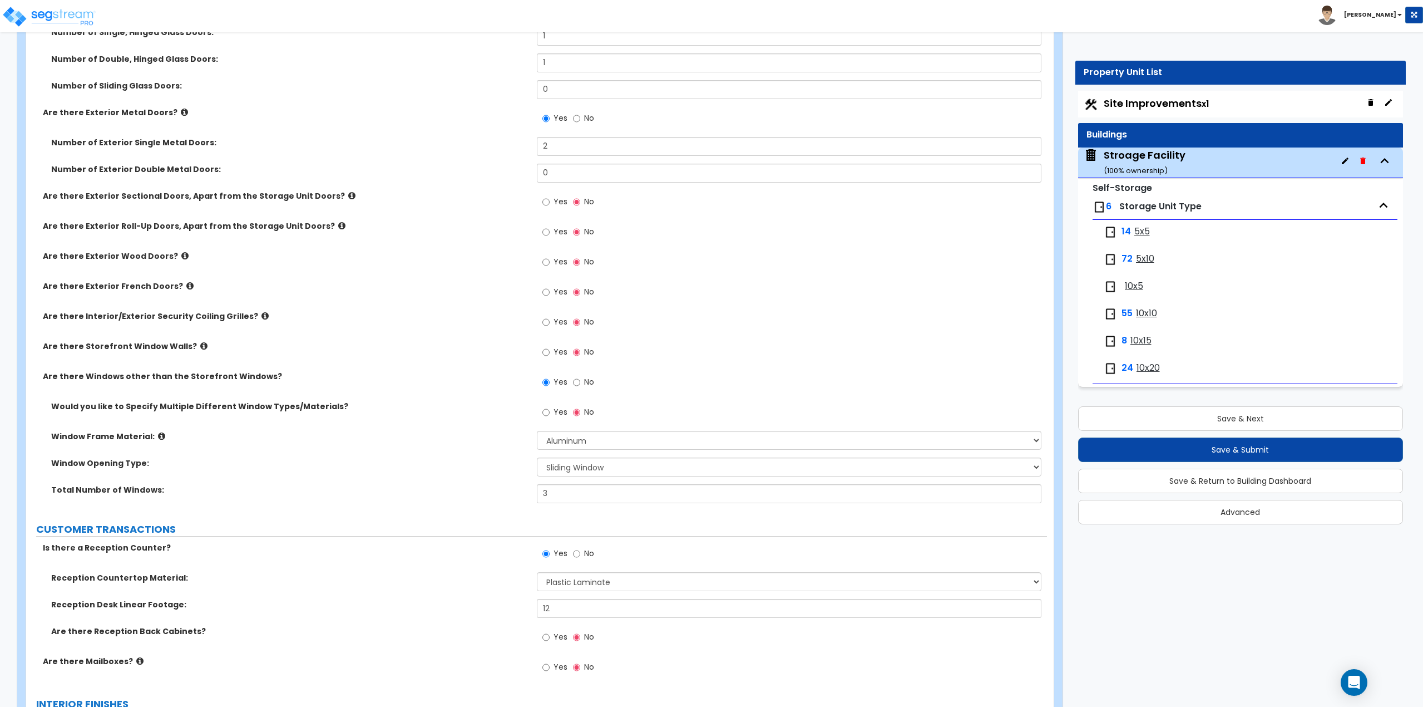
scroll to position [1002, 0]
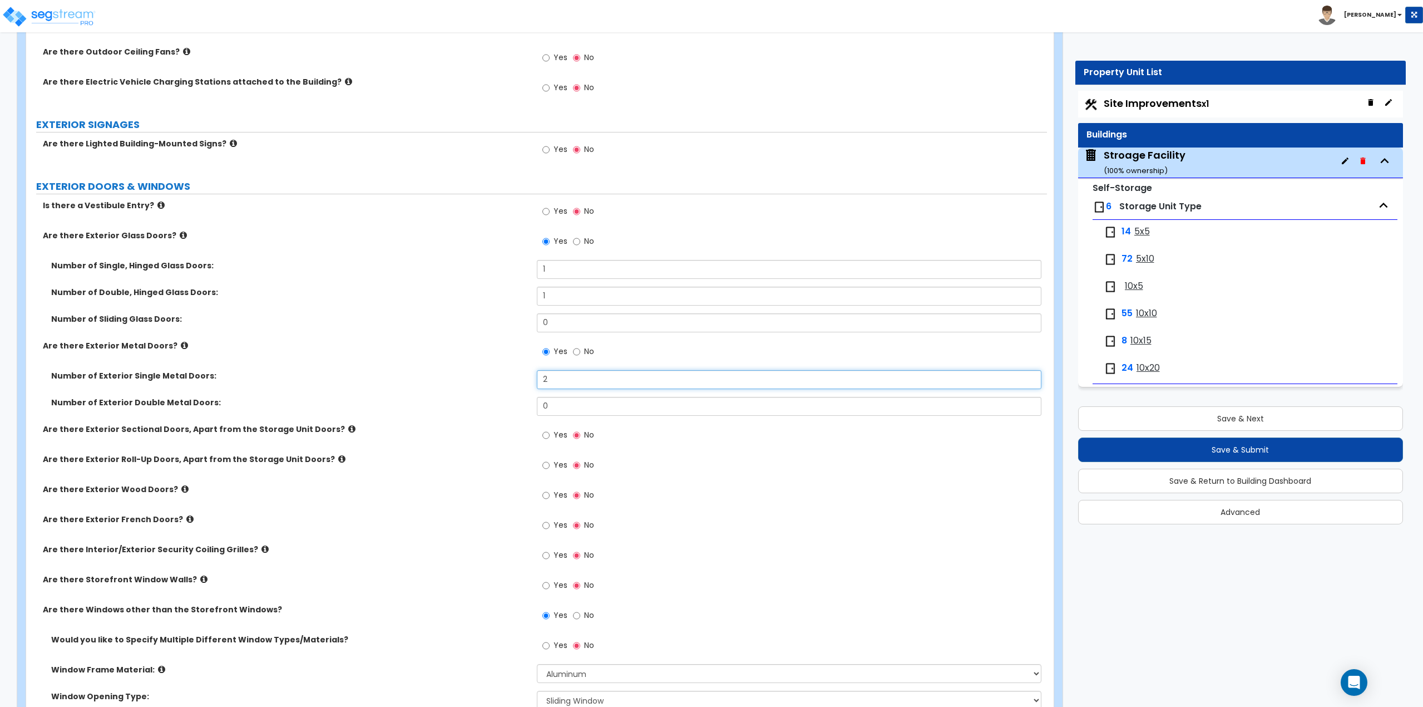
drag, startPoint x: 563, startPoint y: 374, endPoint x: 527, endPoint y: 378, distance: 35.8
click at [527, 378] on div "Number of Exterior Single Metal Doors: 2" at bounding box center [536, 383] width 1021 height 27
type input "4"
click at [545, 214] on input "Yes" at bounding box center [545, 211] width 7 height 12
radio input "true"
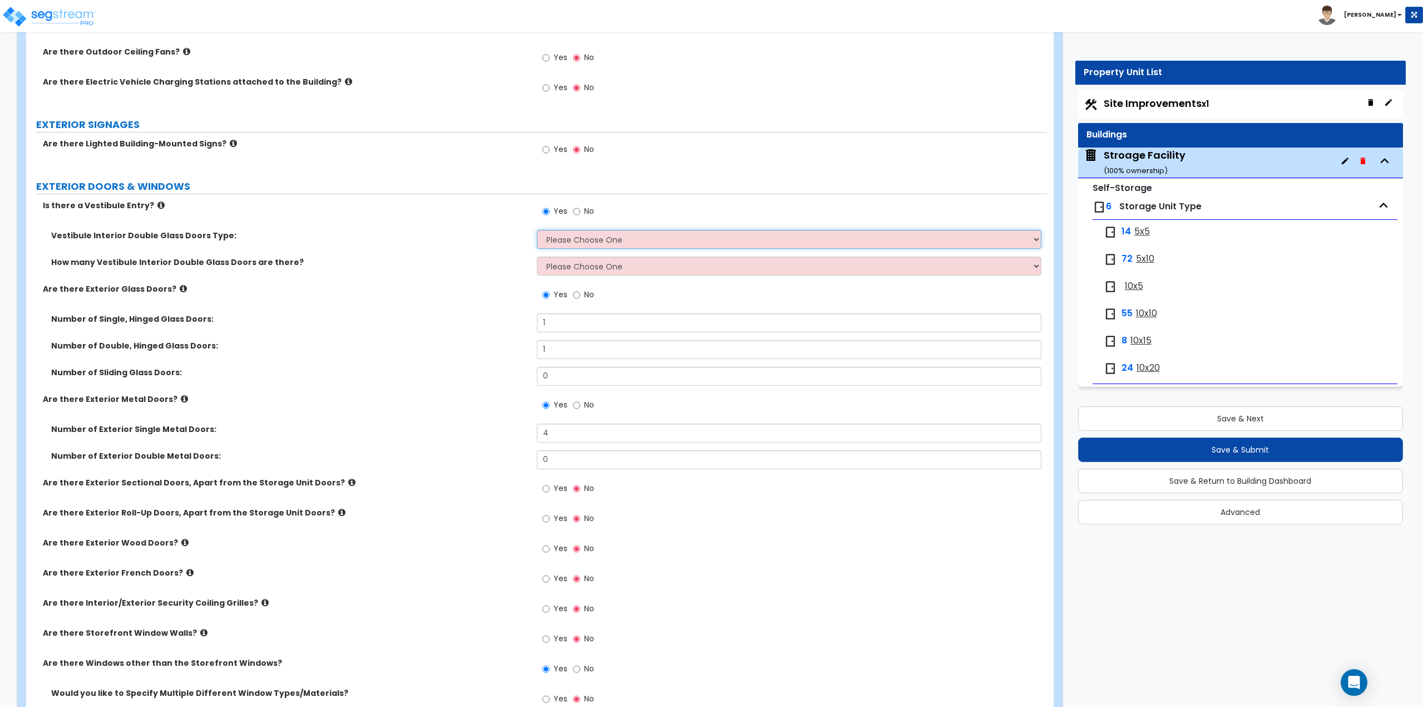
click at [569, 238] on select "Please Choose One Hinged Sliding" at bounding box center [789, 239] width 505 height 19
select select "1"
click at [537, 230] on select "Please Choose One Hinged Sliding" at bounding box center [789, 239] width 505 height 19
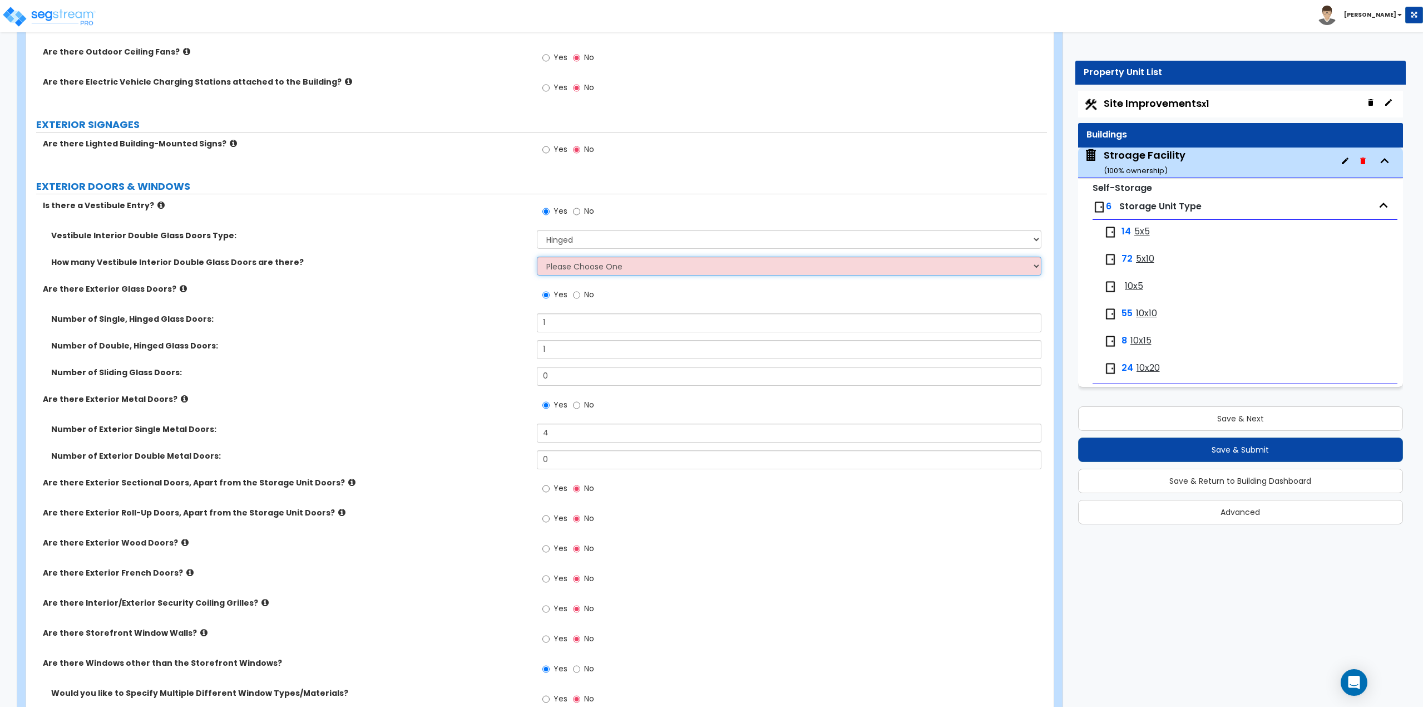
click at [563, 270] on select "Please Choose One 1 2 3" at bounding box center [789, 265] width 505 height 19
select select "1"
click at [537, 256] on select "Please Choose One 1 2 3" at bounding box center [789, 265] width 505 height 19
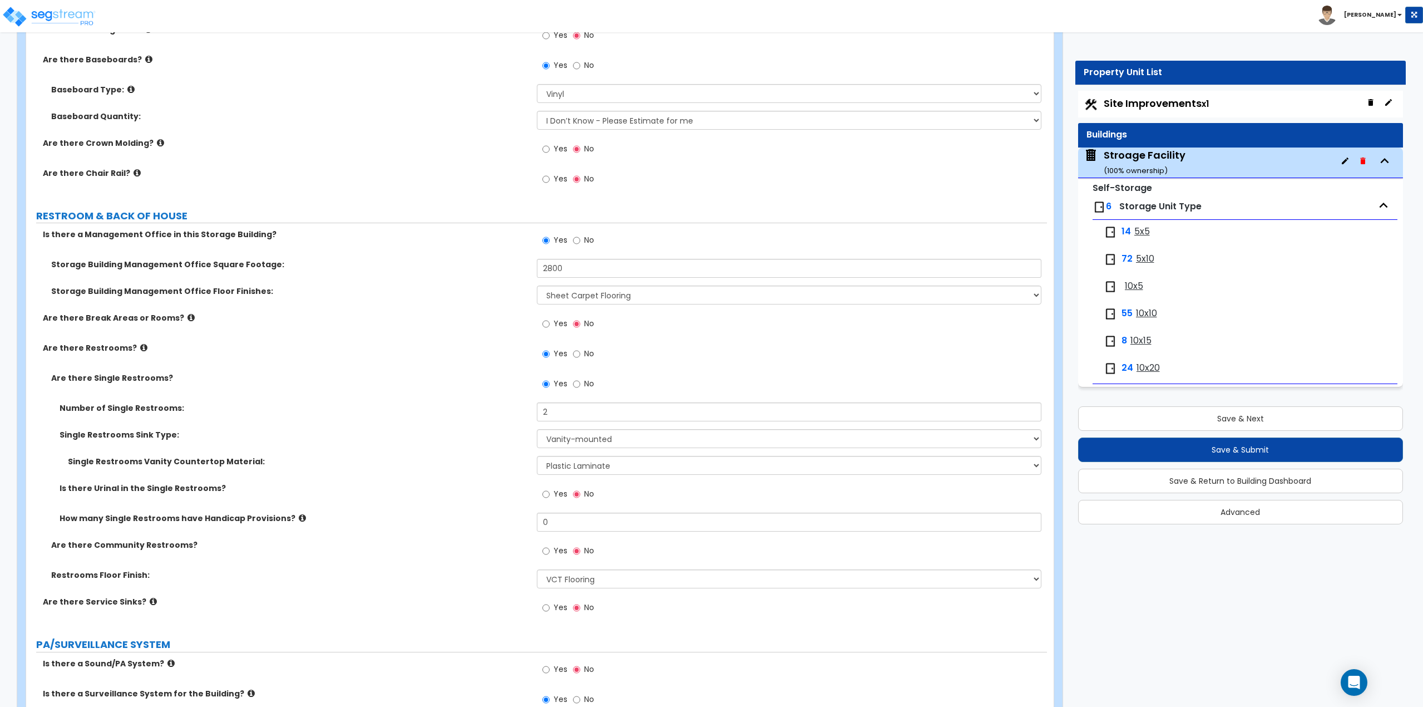
scroll to position [2448, 0]
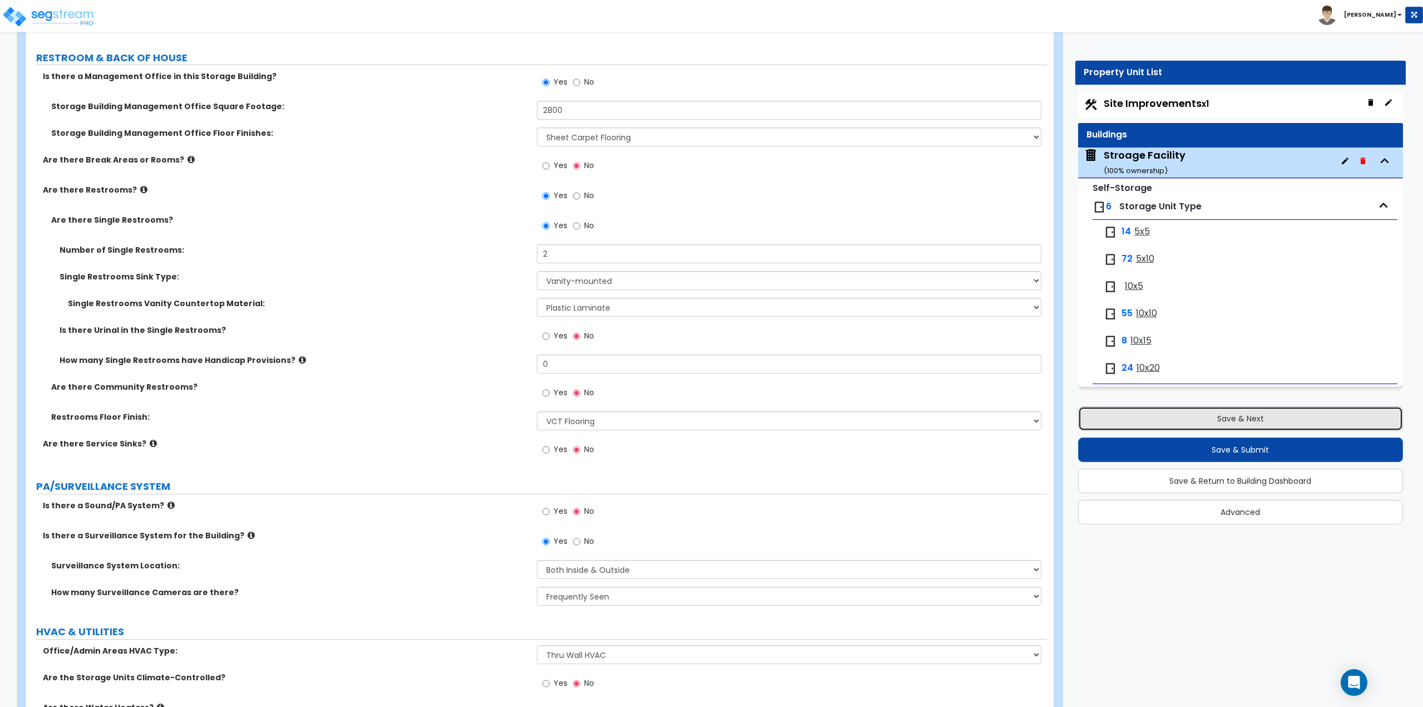
click at [1191, 421] on button "Save & Next" at bounding box center [1240, 418] width 325 height 24
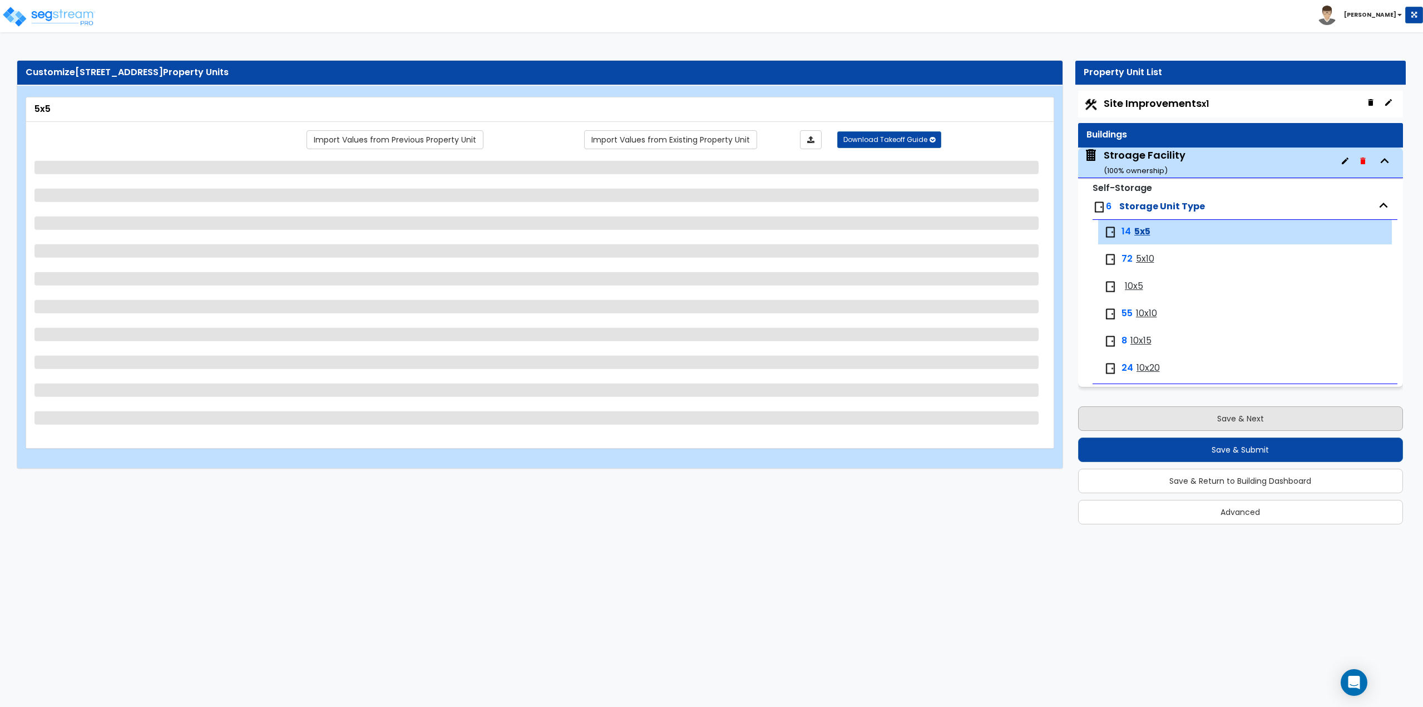
scroll to position [0, 0]
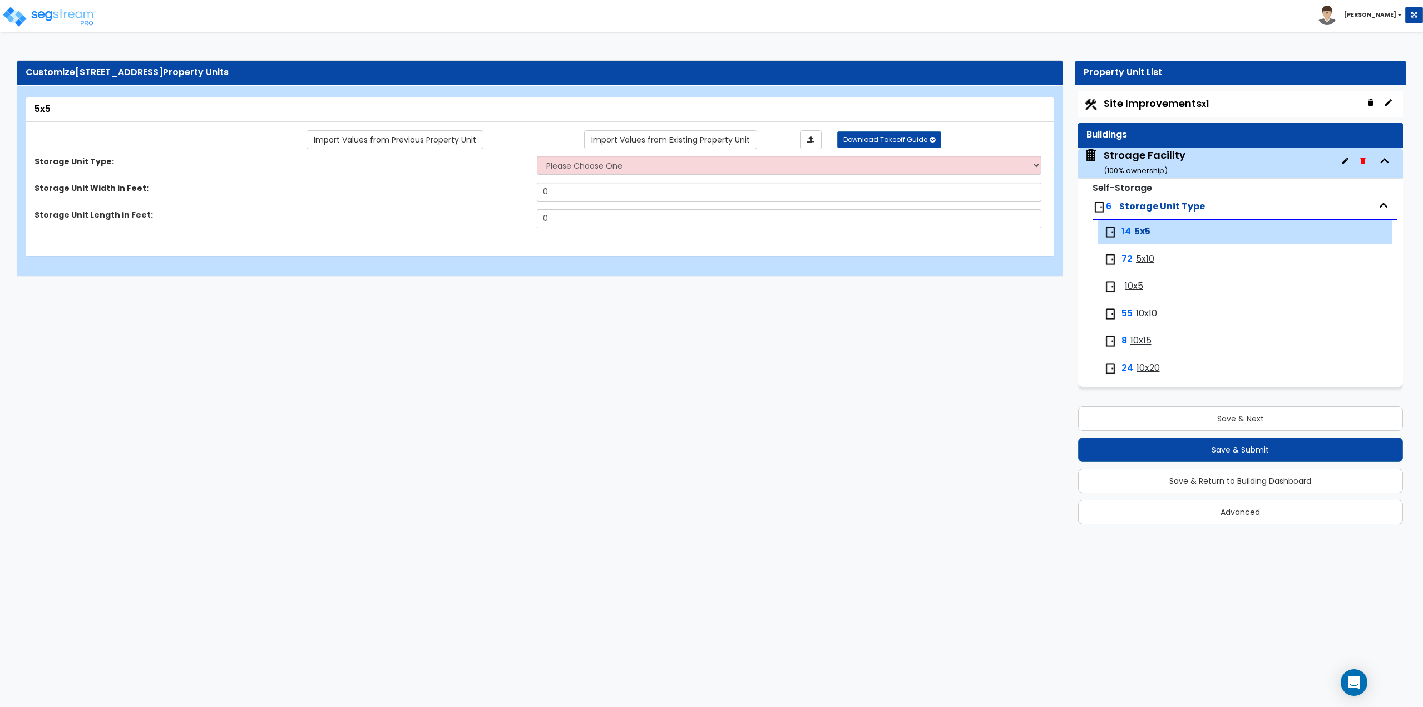
click at [1148, 366] on span "10x20" at bounding box center [1148, 368] width 23 height 13
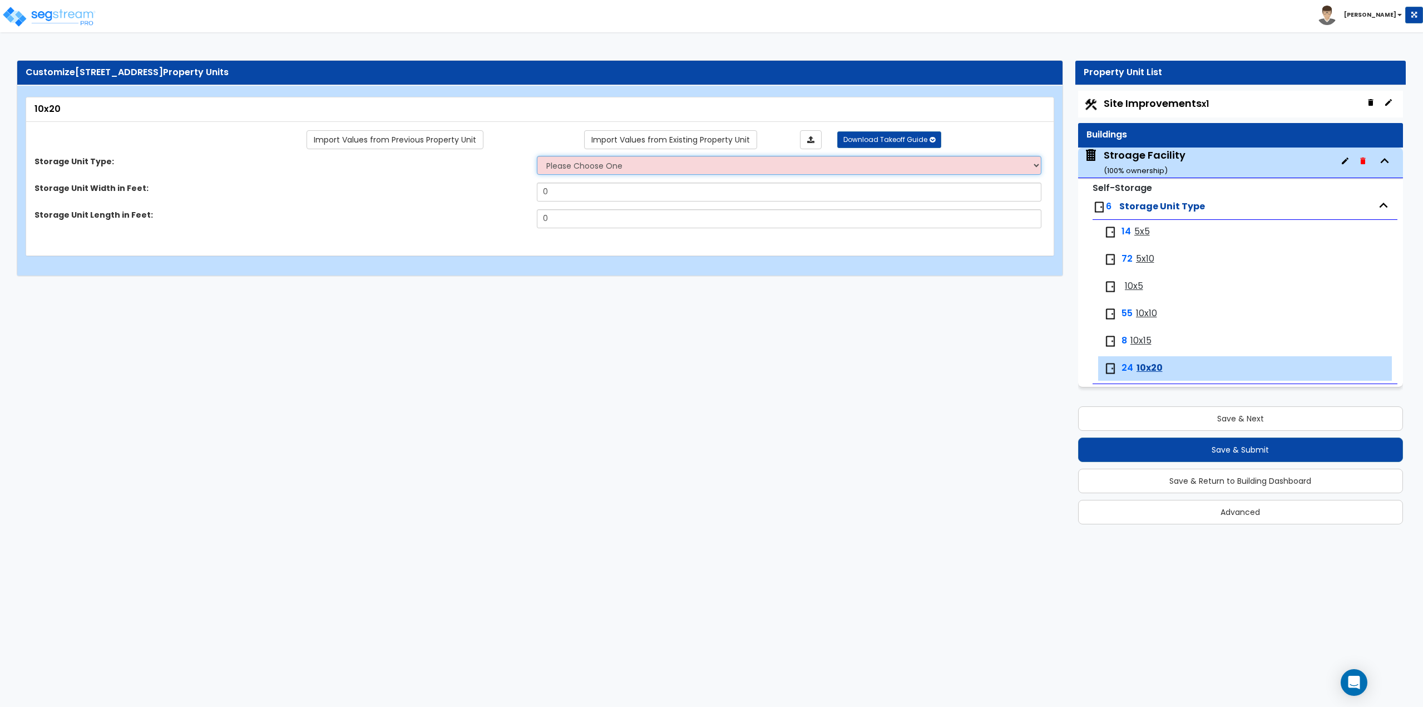
click at [625, 163] on select "Please Choose One Unit is Accessed from the Exterior of the Building Unit is Ac…" at bounding box center [789, 165] width 505 height 19
select select "1"
click at [537, 156] on select "Please Choose One Unit is Accessed from the Exterior of the Building Unit is Ac…" at bounding box center [789, 165] width 505 height 19
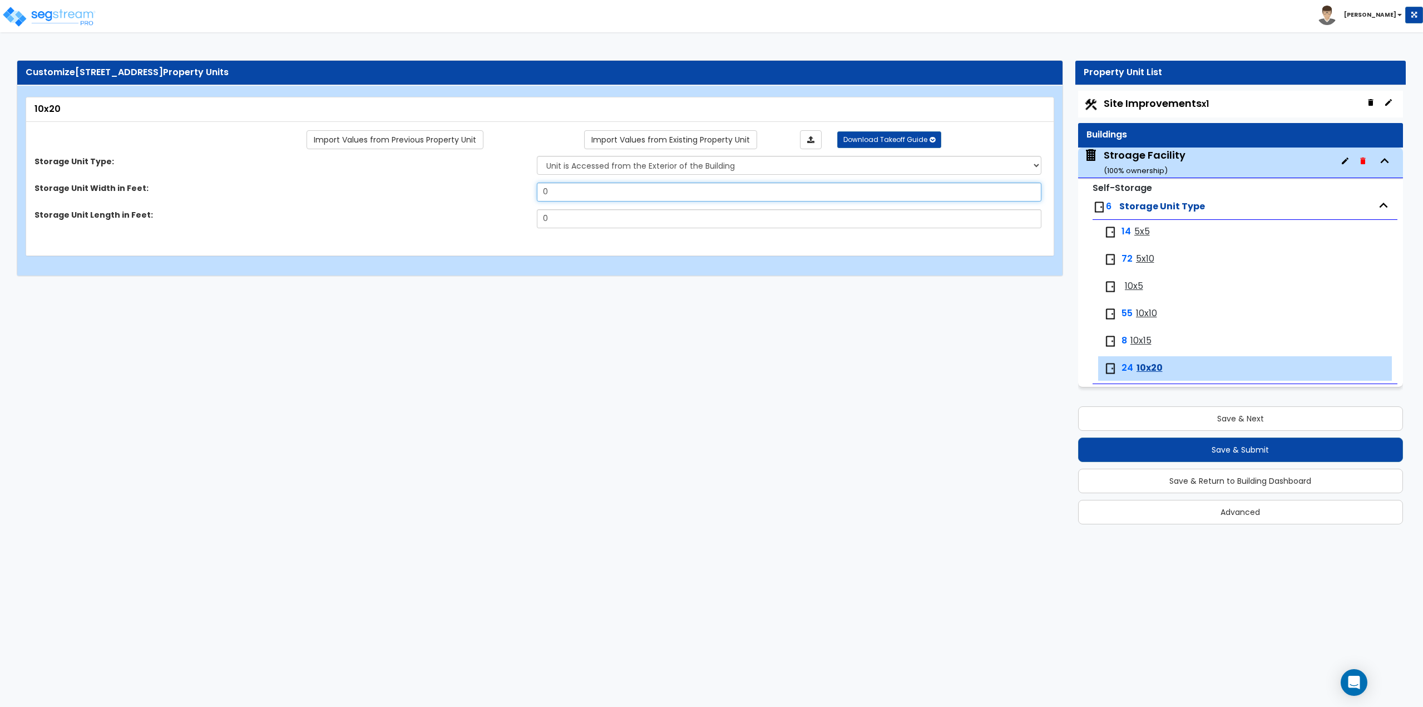
click at [603, 192] on input "0" at bounding box center [789, 191] width 505 height 19
type input "10"
type input "20"
click at [1138, 285] on span "10x5" at bounding box center [1134, 286] width 18 height 13
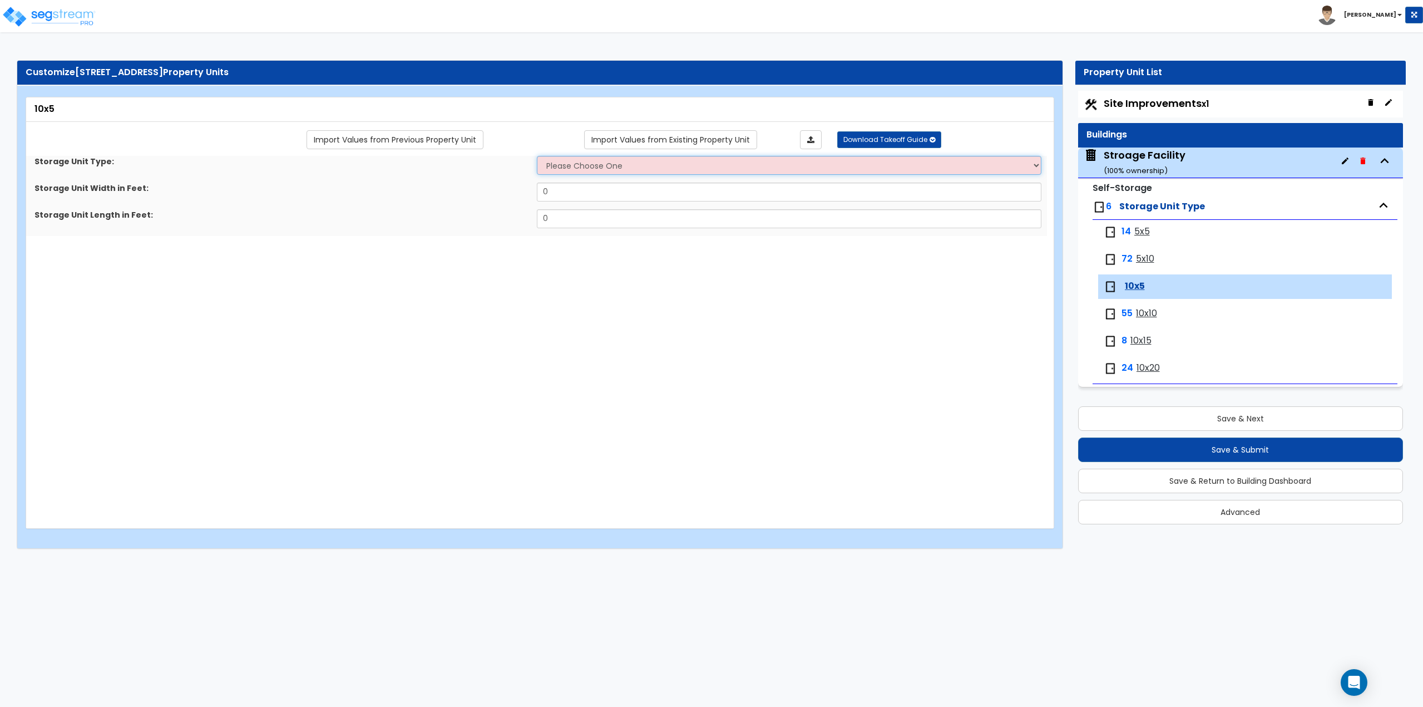
click at [697, 164] on select "Please Choose One Unit is Accessed from the Exterior of the Building Unit is Ac…" at bounding box center [789, 165] width 505 height 19
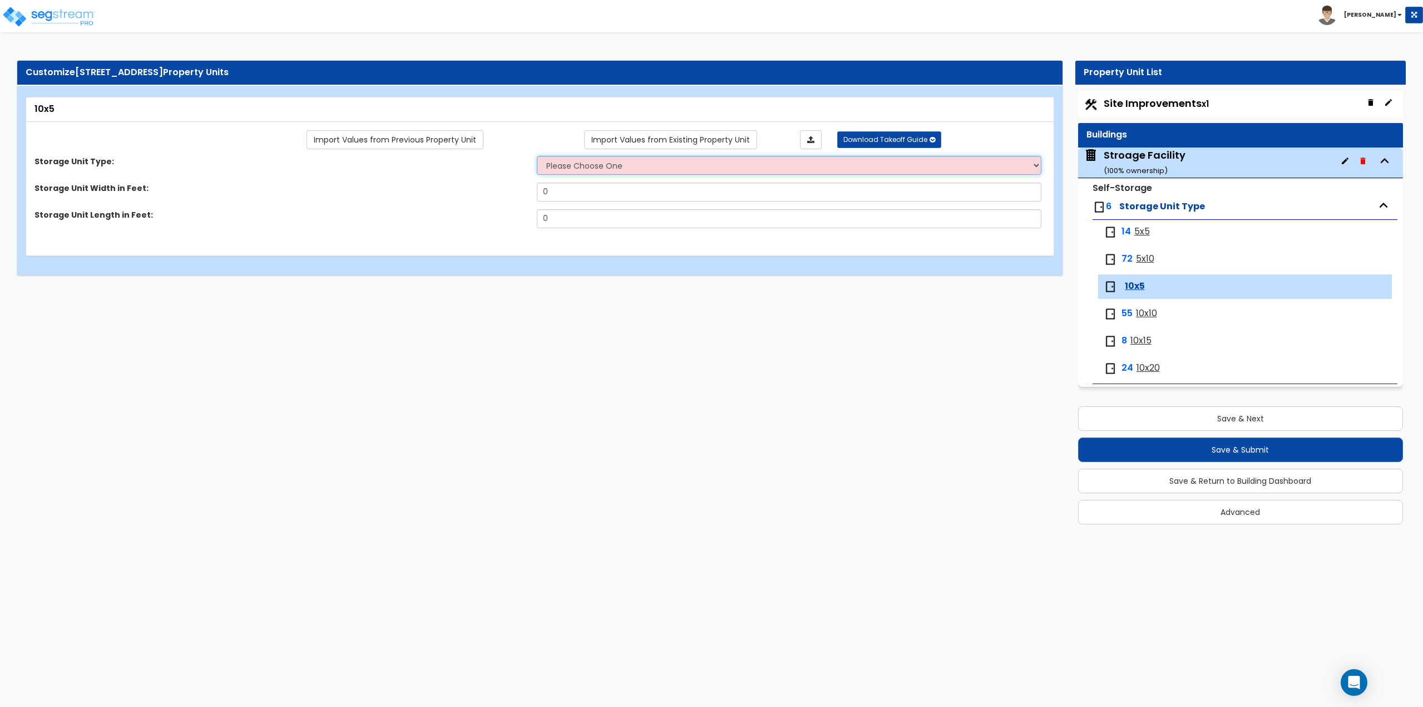
select select "1"
click at [537, 156] on select "Please Choose One Unit is Accessed from the Exterior of the Building Unit is Ac…" at bounding box center [789, 165] width 505 height 19
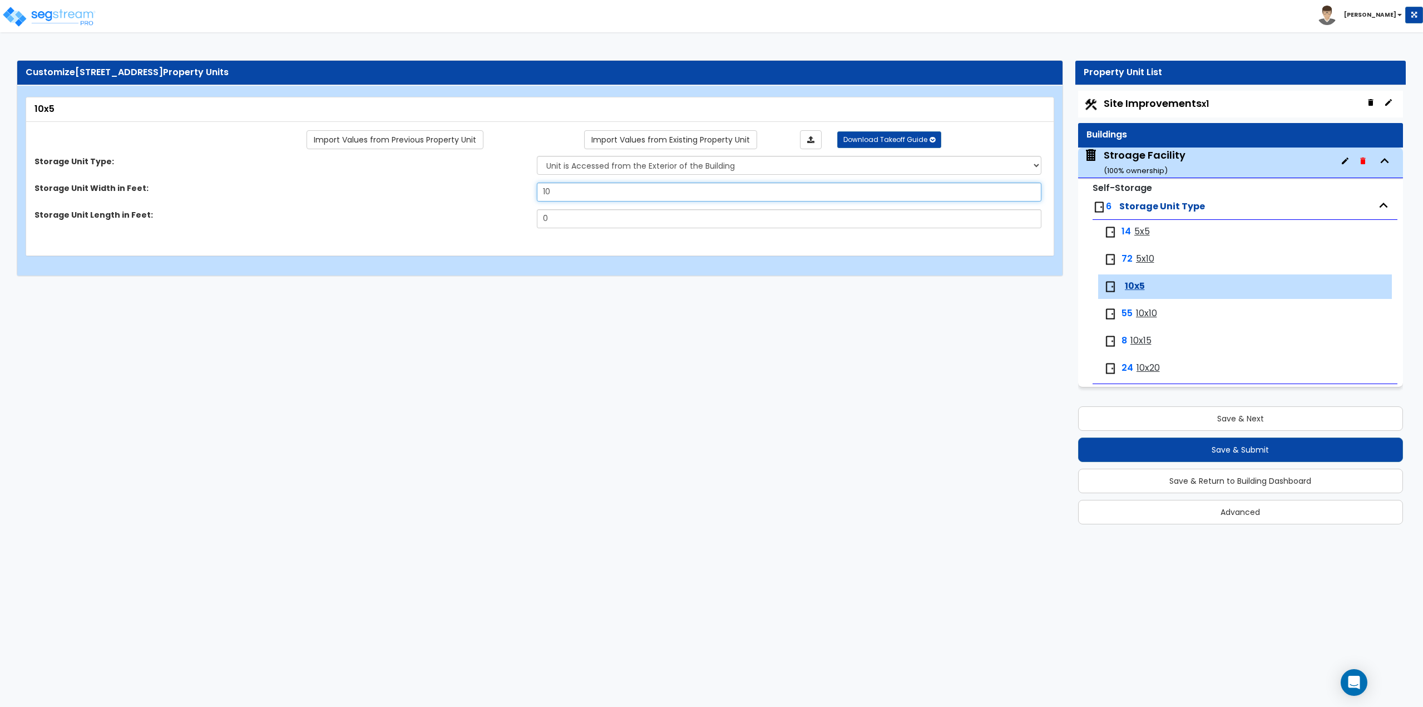
type input "10"
type input "5"
click at [1147, 313] on span "10x10" at bounding box center [1146, 313] width 21 height 13
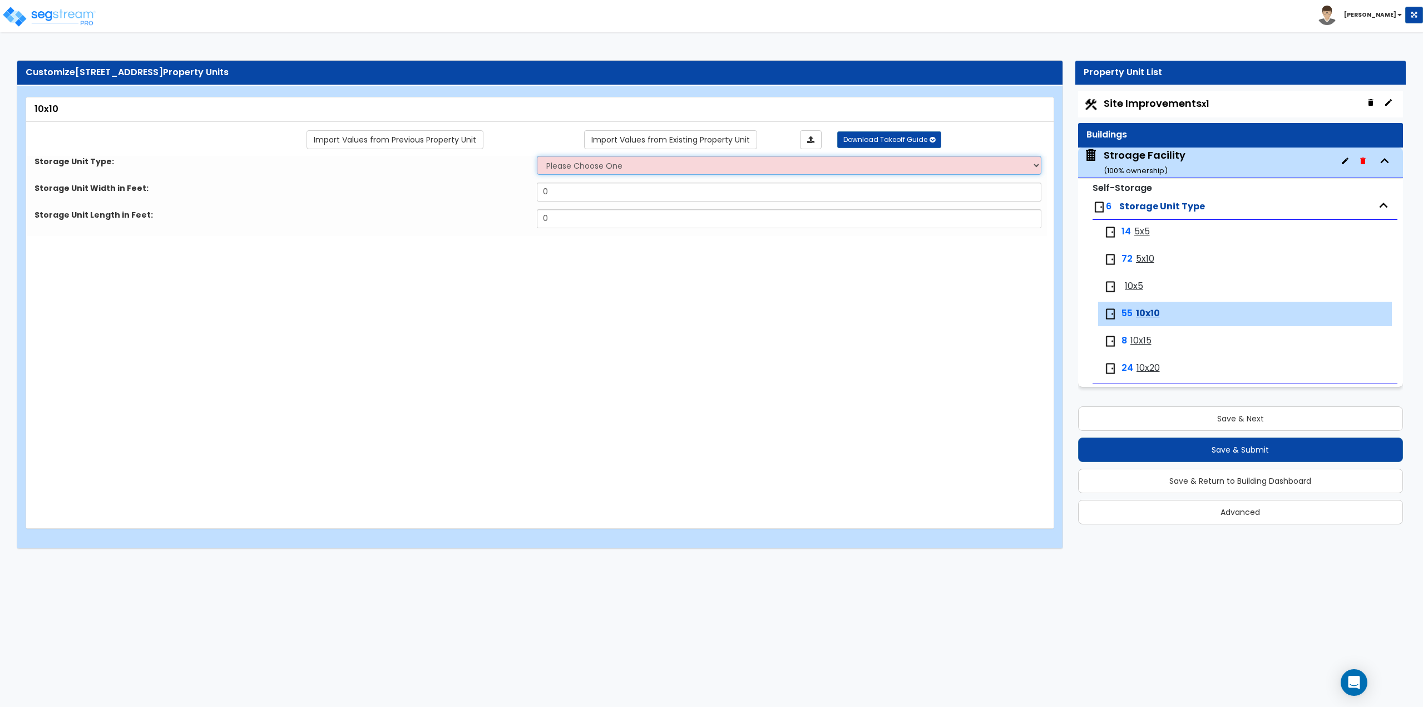
click at [594, 168] on select "Please Choose One Unit is Accessed from the Exterior of the Building Unit is Ac…" at bounding box center [789, 165] width 505 height 19
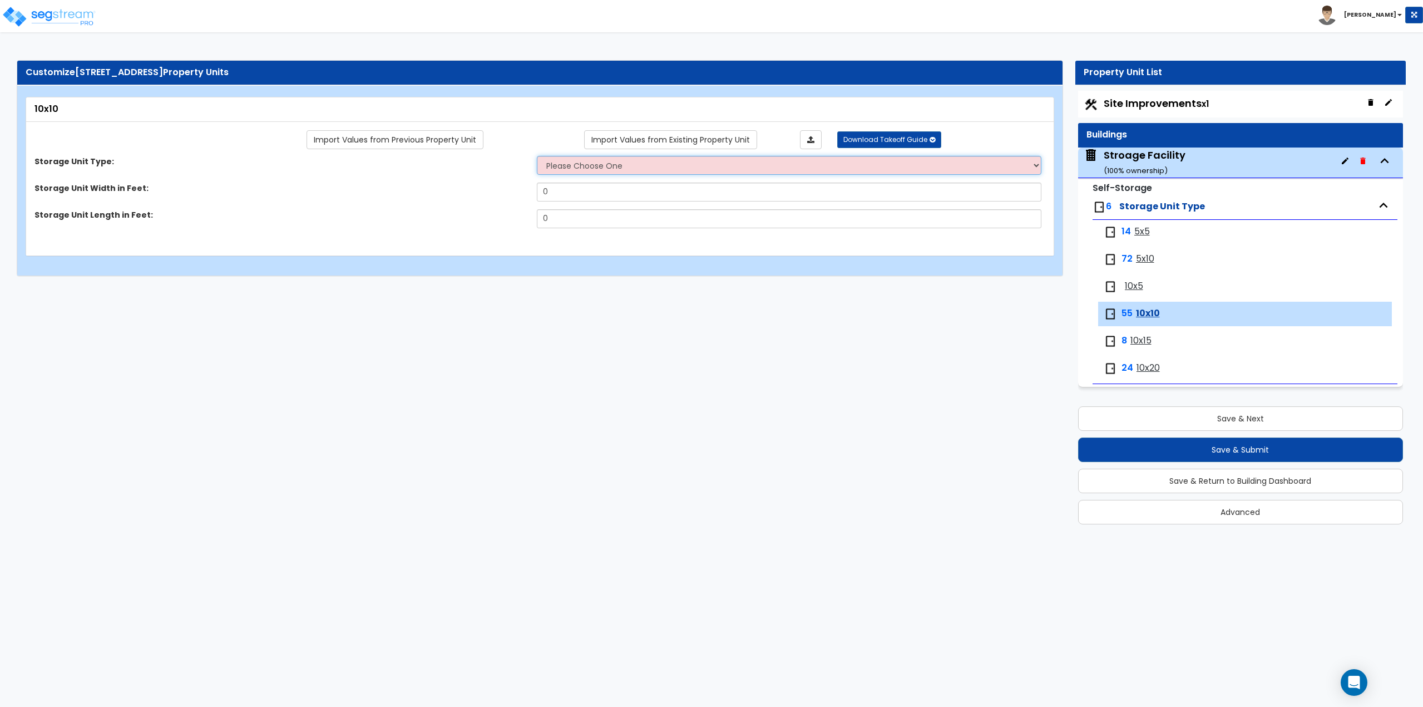
select select "1"
click at [537, 156] on select "Please Choose One Unit is Accessed from the Exterior of the Building Unit is Ac…" at bounding box center [789, 165] width 505 height 19
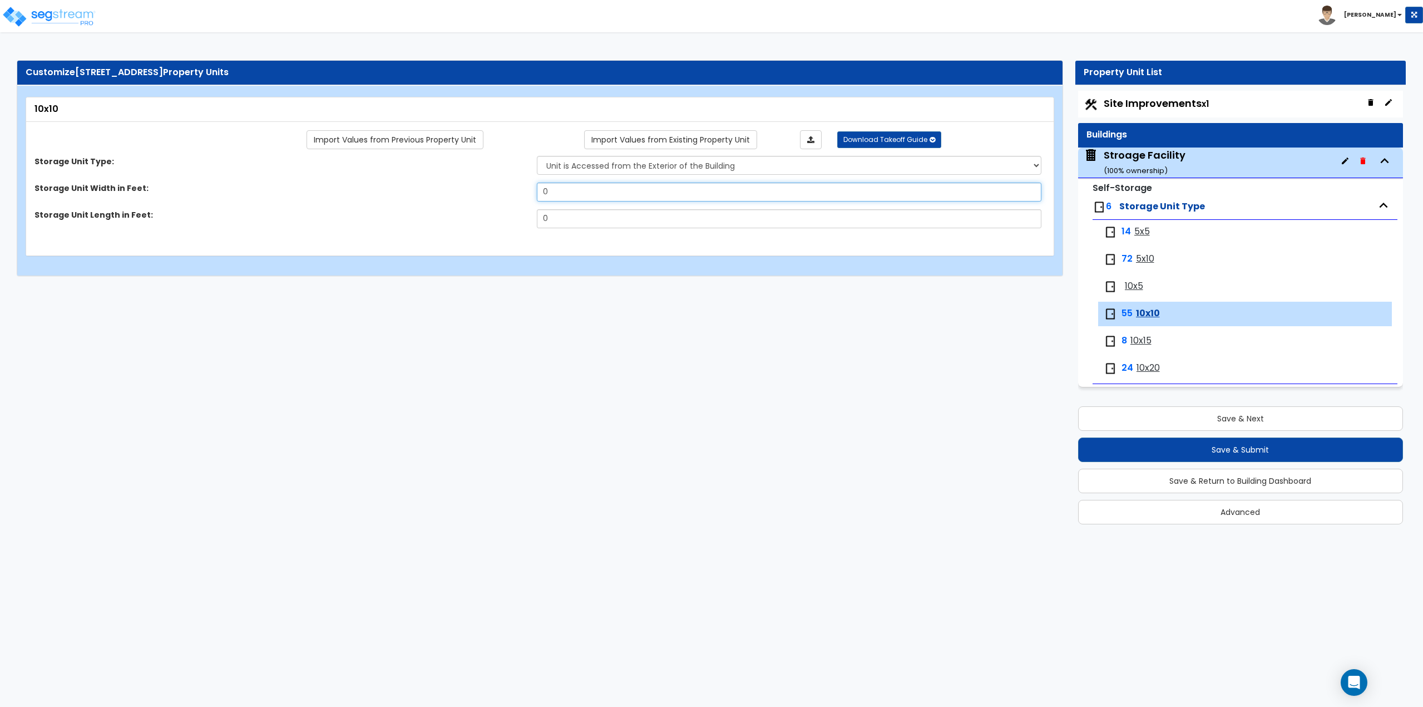
drag, startPoint x: 589, startPoint y: 188, endPoint x: 527, endPoint y: 198, distance: 61.9
click at [527, 198] on div "Storage Unit Width in Feet: 0" at bounding box center [536, 195] width 1021 height 27
type input "10"
click at [1137, 339] on span "10x15" at bounding box center [1141, 340] width 21 height 13
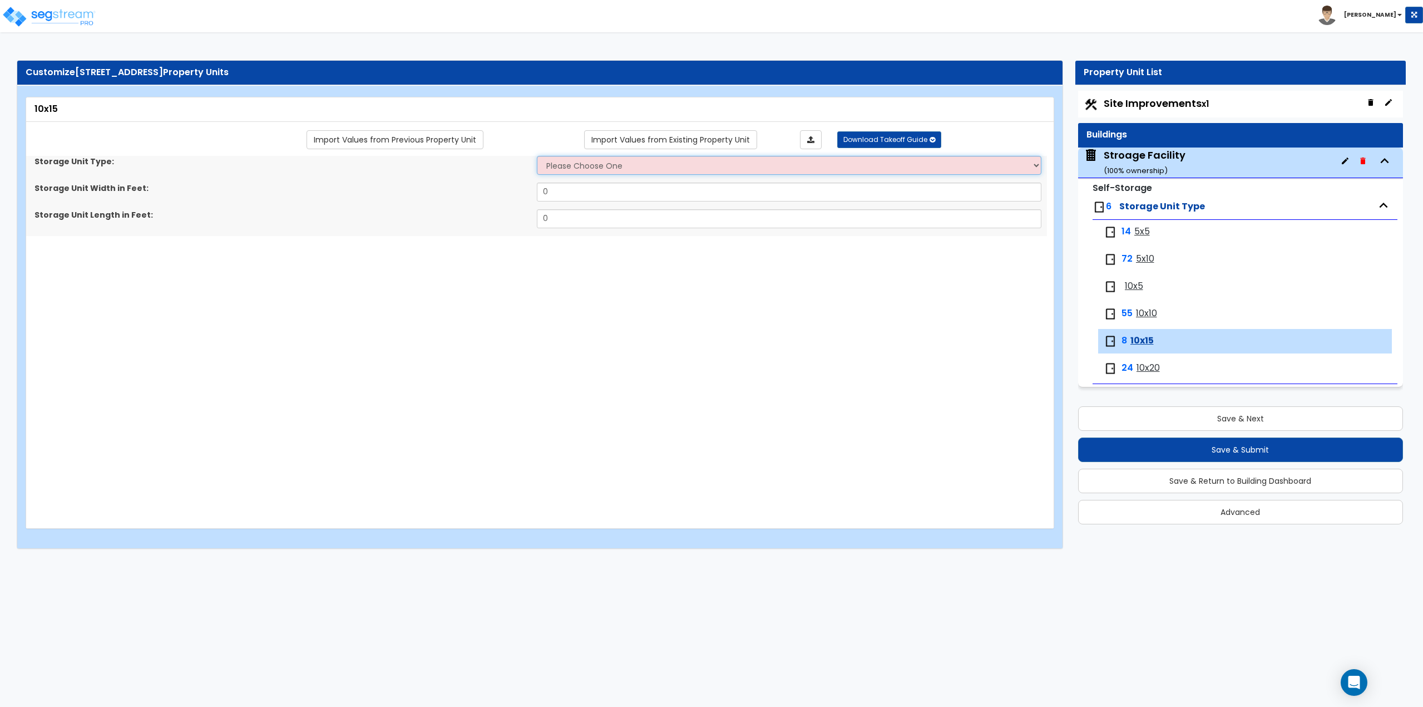
drag, startPoint x: 641, startPoint y: 166, endPoint x: 639, endPoint y: 172, distance: 6.5
click at [641, 166] on select "Please Choose One Unit is Accessed from the Exterior of the Building Unit is Ac…" at bounding box center [789, 165] width 505 height 19
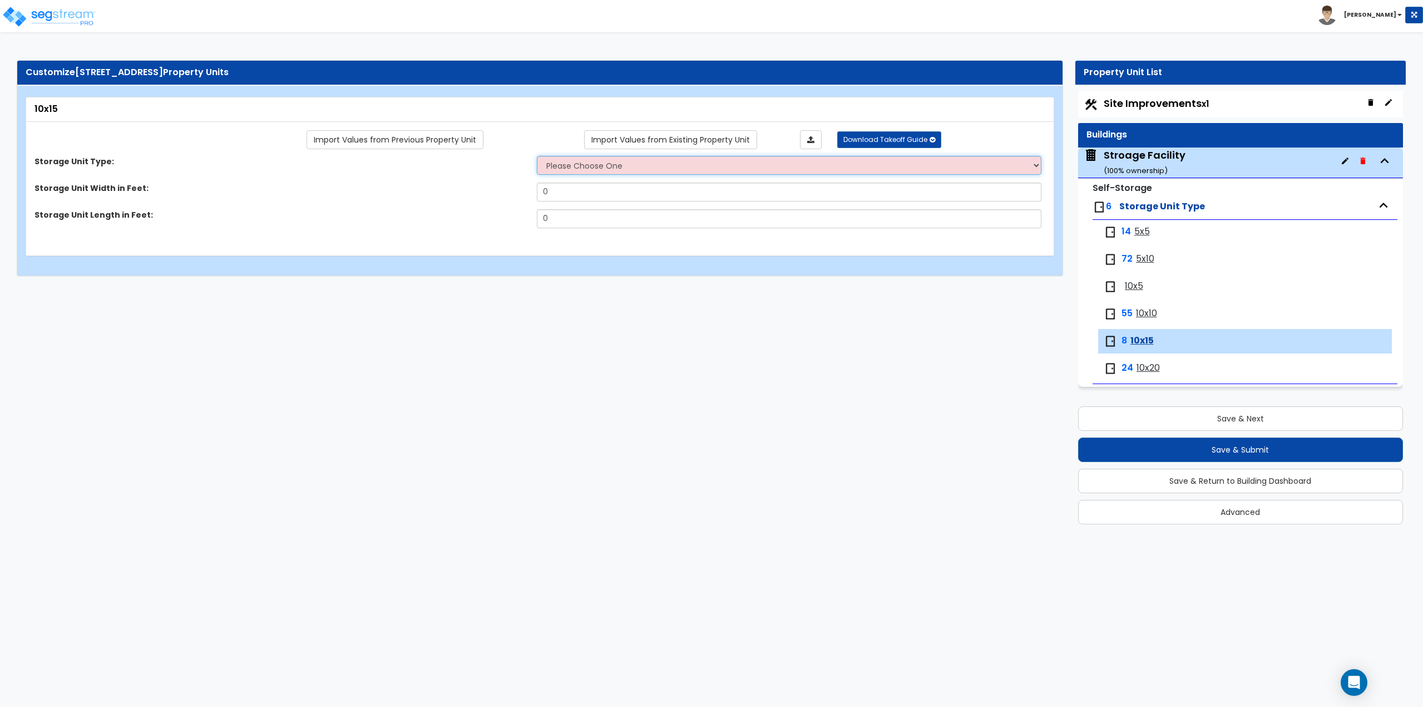
select select "1"
click at [537, 156] on select "Please Choose One Unit is Accessed from the Exterior of the Building Unit is Ac…" at bounding box center [789, 165] width 505 height 19
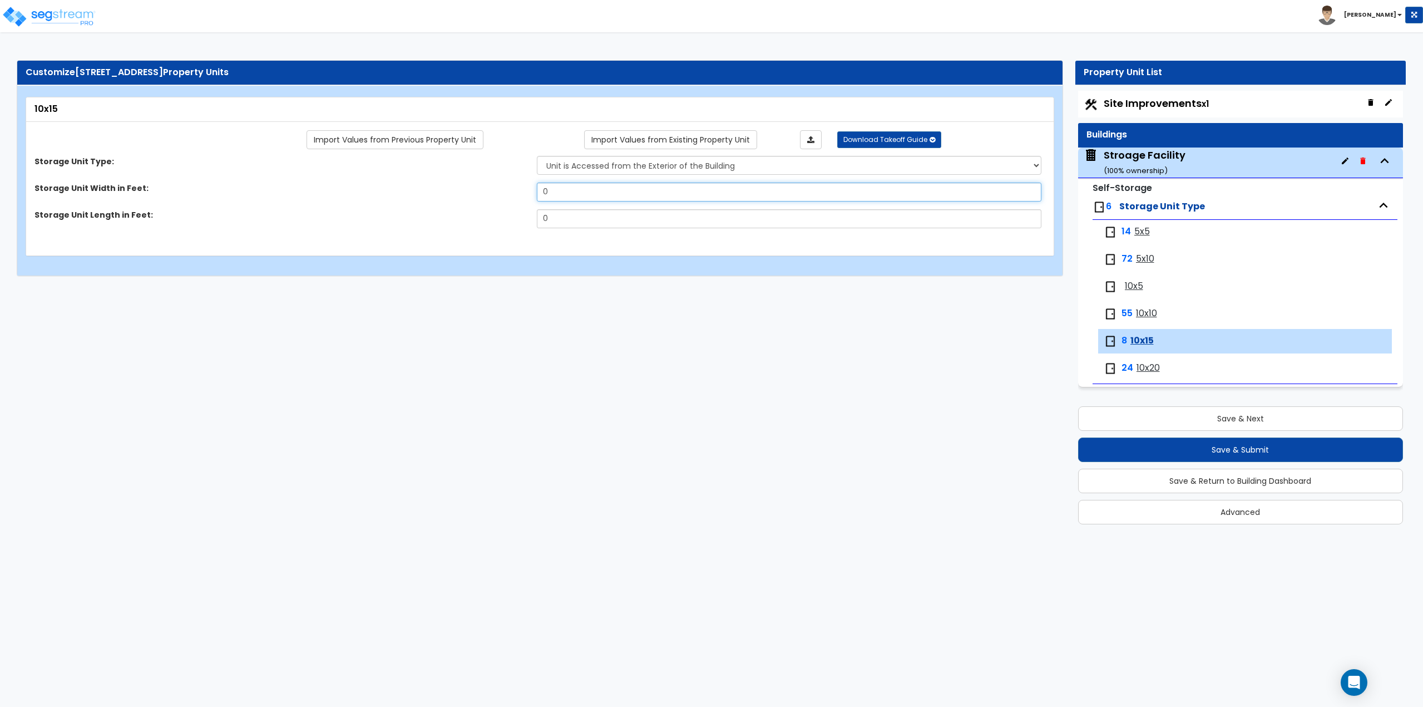
click at [620, 188] on input "0" at bounding box center [789, 191] width 505 height 19
type input "10"
type input "15"
click at [1145, 256] on span "5x10" at bounding box center [1145, 259] width 18 height 13
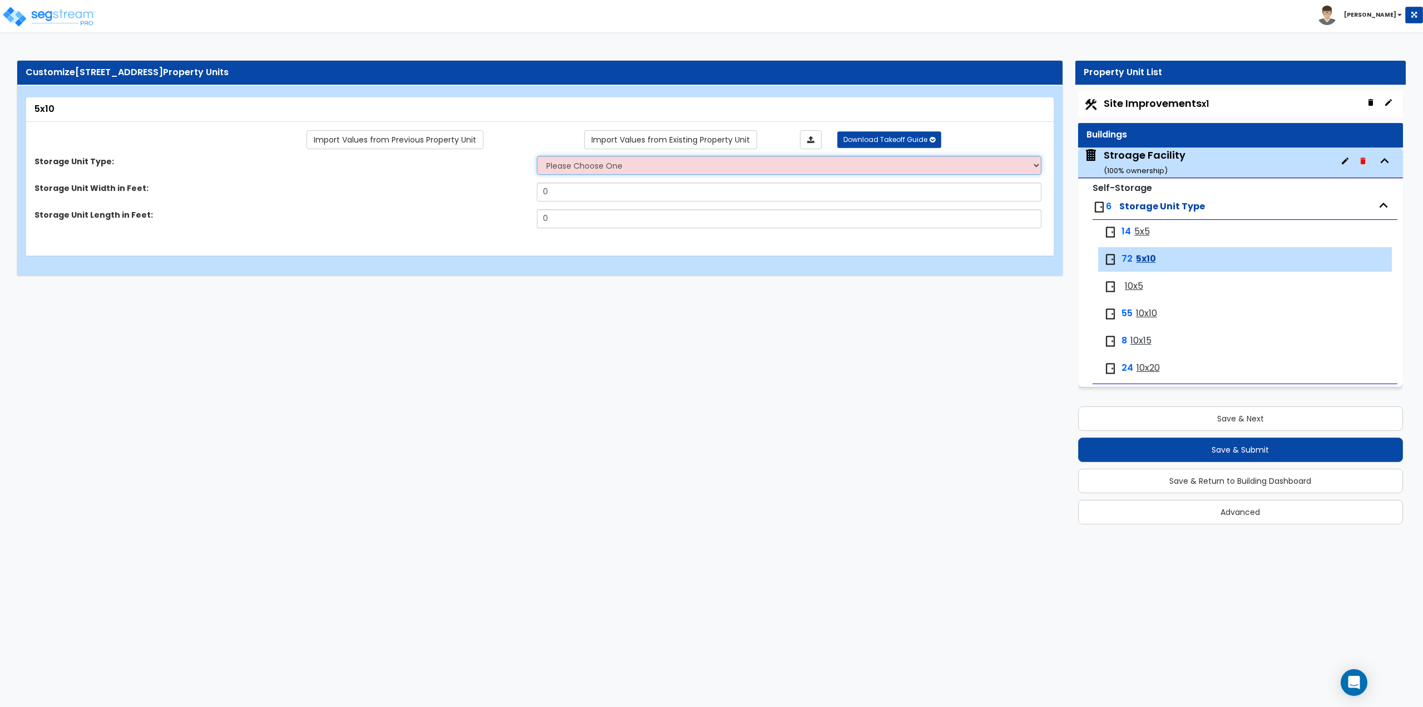
click at [624, 174] on select "Please Choose One Unit is Accessed from the Exterior of the Building Unit is Ac…" at bounding box center [789, 165] width 505 height 19
select select "2"
click at [537, 156] on select "Please Choose One Unit is Accessed from the Exterior of the Building Unit is Ac…" at bounding box center [789, 165] width 505 height 19
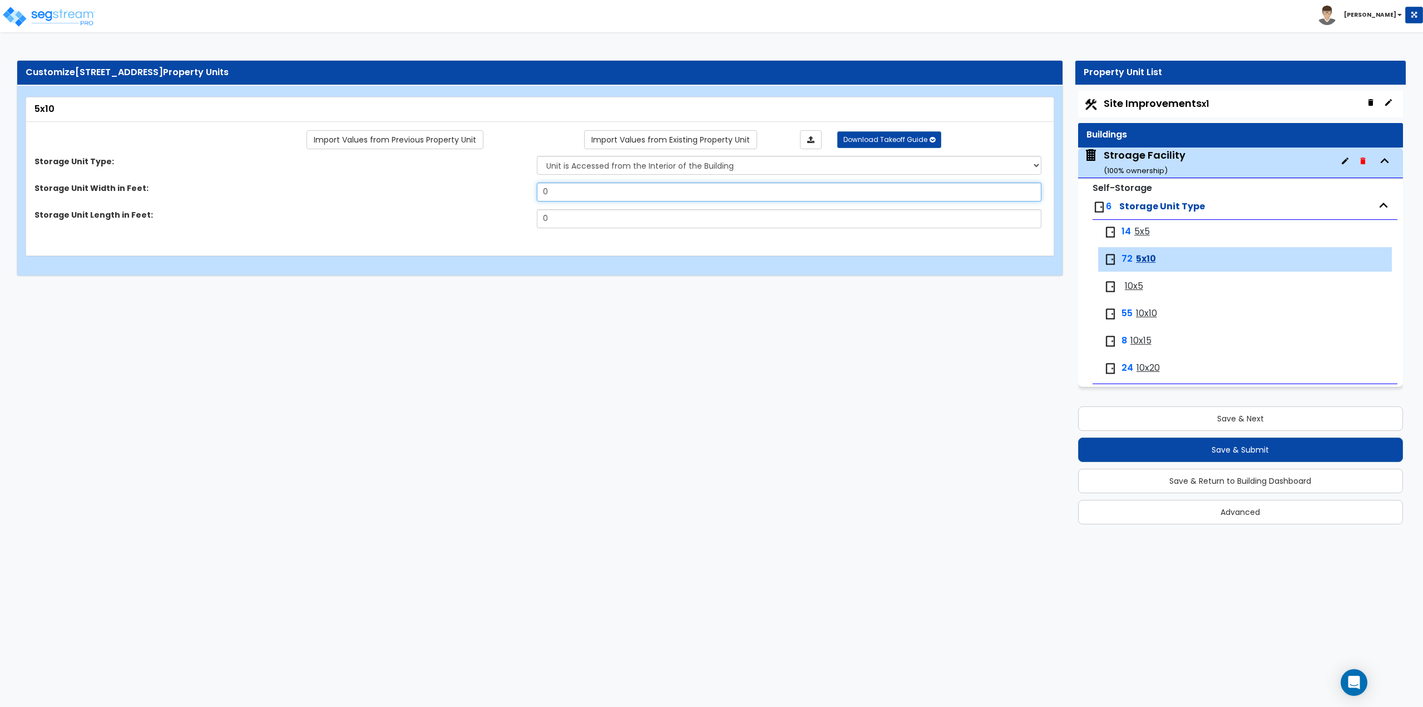
click at [612, 184] on input "0" at bounding box center [789, 191] width 505 height 19
click at [609, 191] on input "0" at bounding box center [789, 191] width 505 height 19
type input "5"
type input "10"
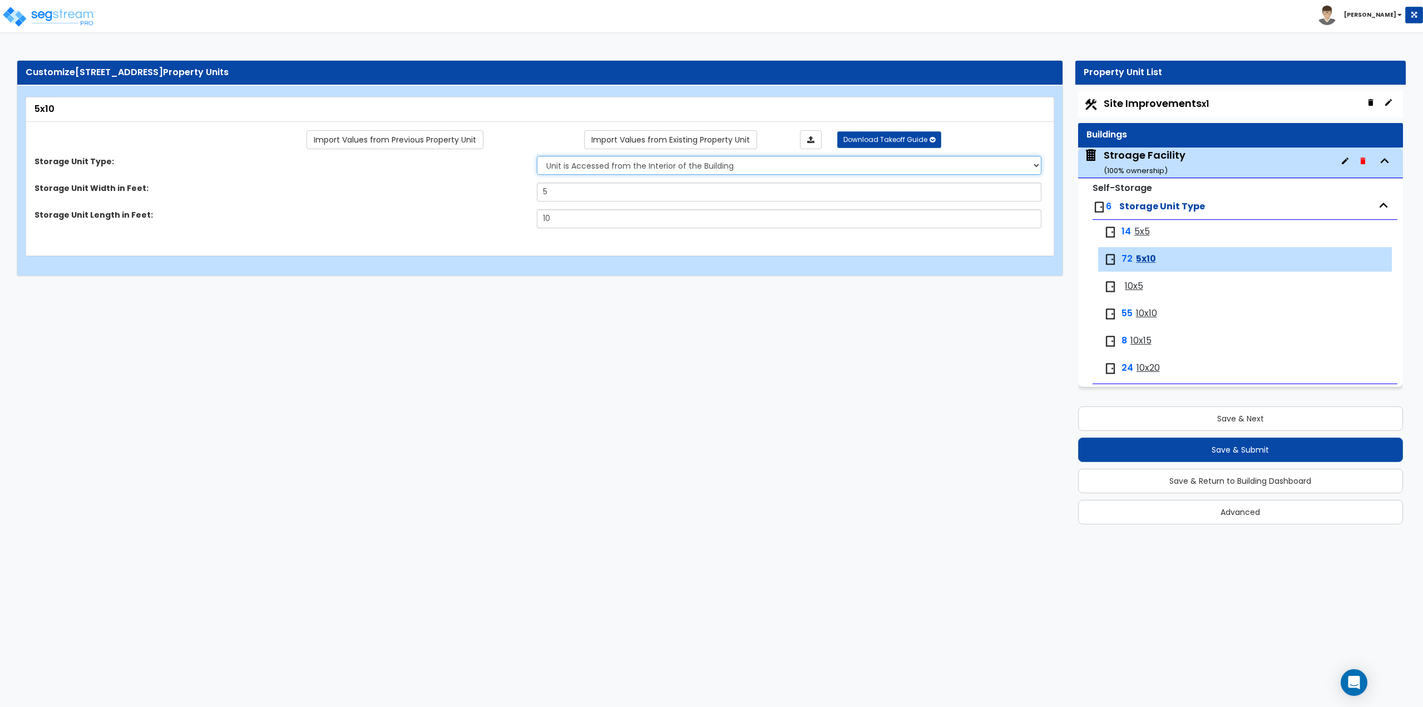
click at [620, 165] on select "Please Choose One Unit is Accessed from the Exterior of the Building Unit is Ac…" at bounding box center [789, 165] width 505 height 19
select select "1"
click at [537, 156] on select "Please Choose One Unit is Accessed from the Exterior of the Building Unit is Ac…" at bounding box center [789, 165] width 505 height 19
click at [1140, 231] on span "5x5" at bounding box center [1142, 231] width 16 height 13
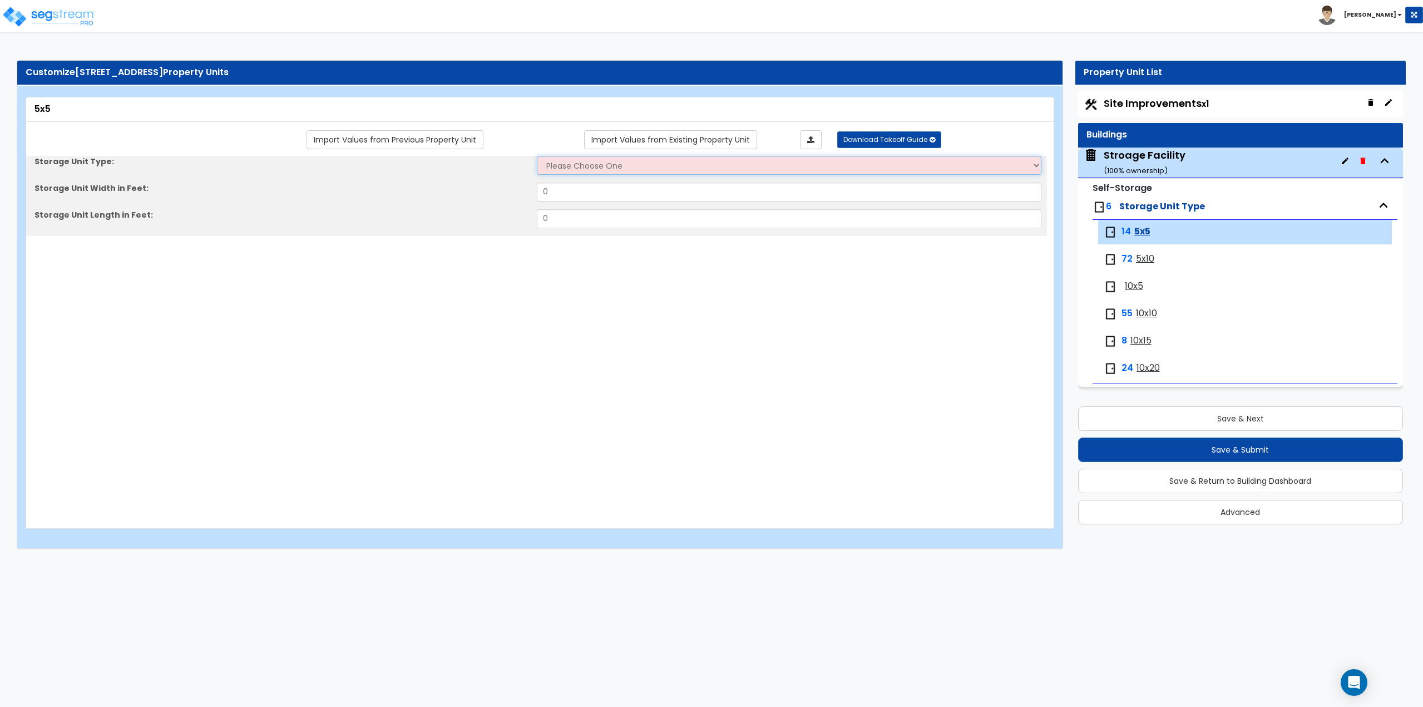
click at [677, 165] on select "Please Choose One Unit is Accessed from the Exterior of the Building Unit is Ac…" at bounding box center [789, 165] width 505 height 19
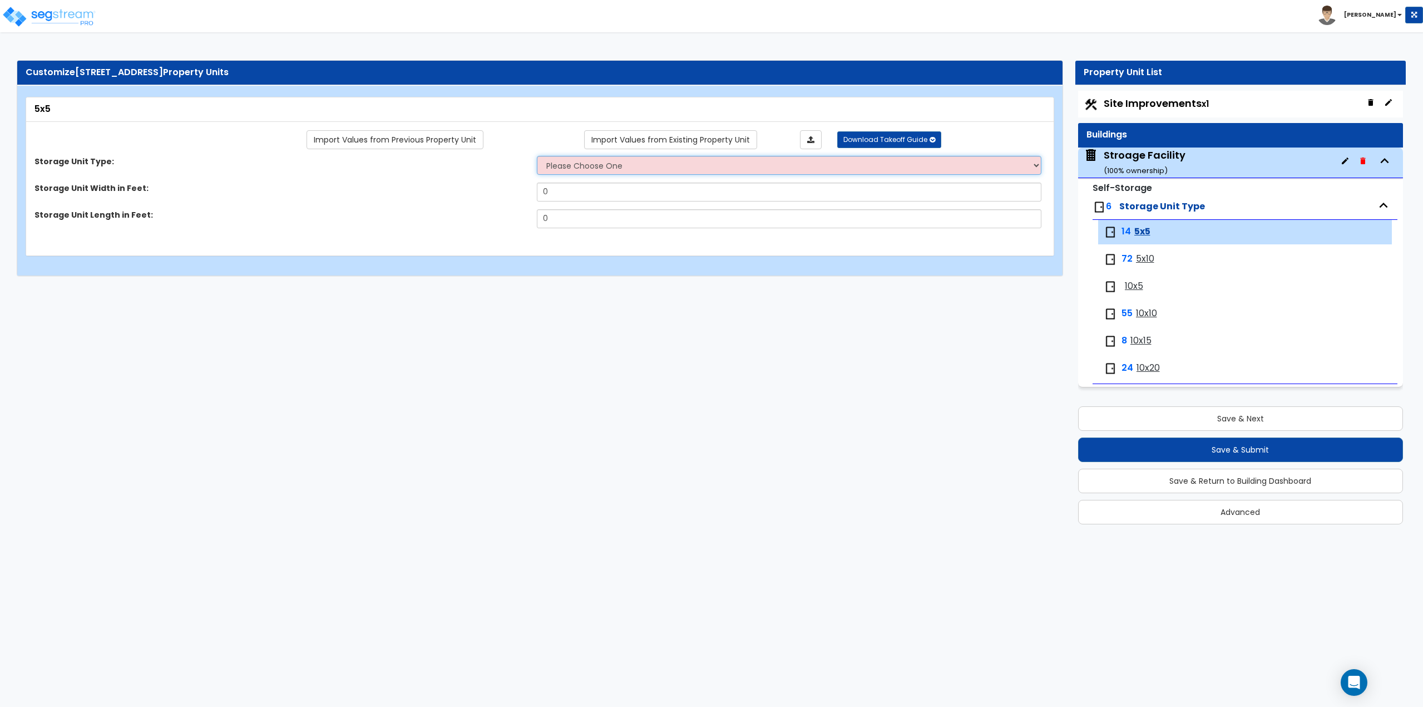
select select "2"
click at [537, 156] on select "Please Choose One Unit is Accessed from the Exterior of the Building Unit is Ac…" at bounding box center [789, 165] width 505 height 19
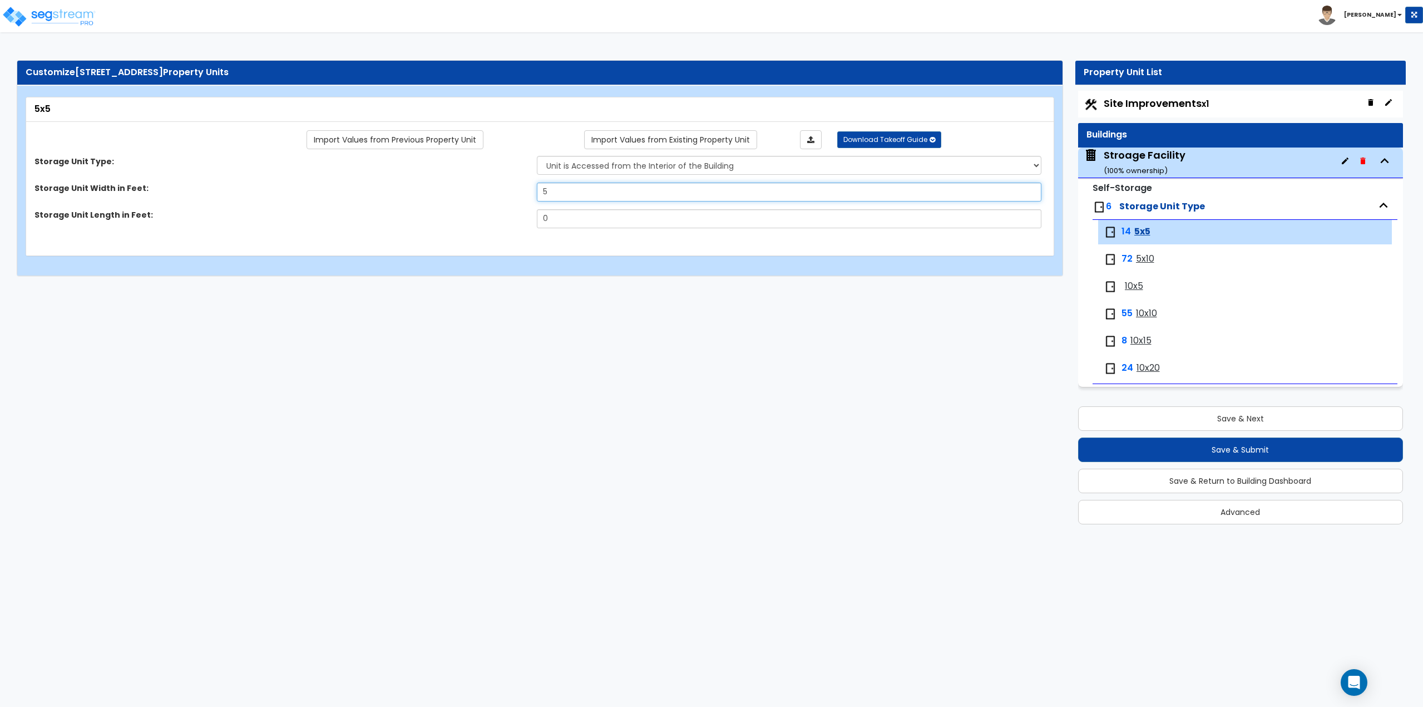
type input "5"
click at [1140, 253] on span "5x10" at bounding box center [1145, 259] width 18 height 13
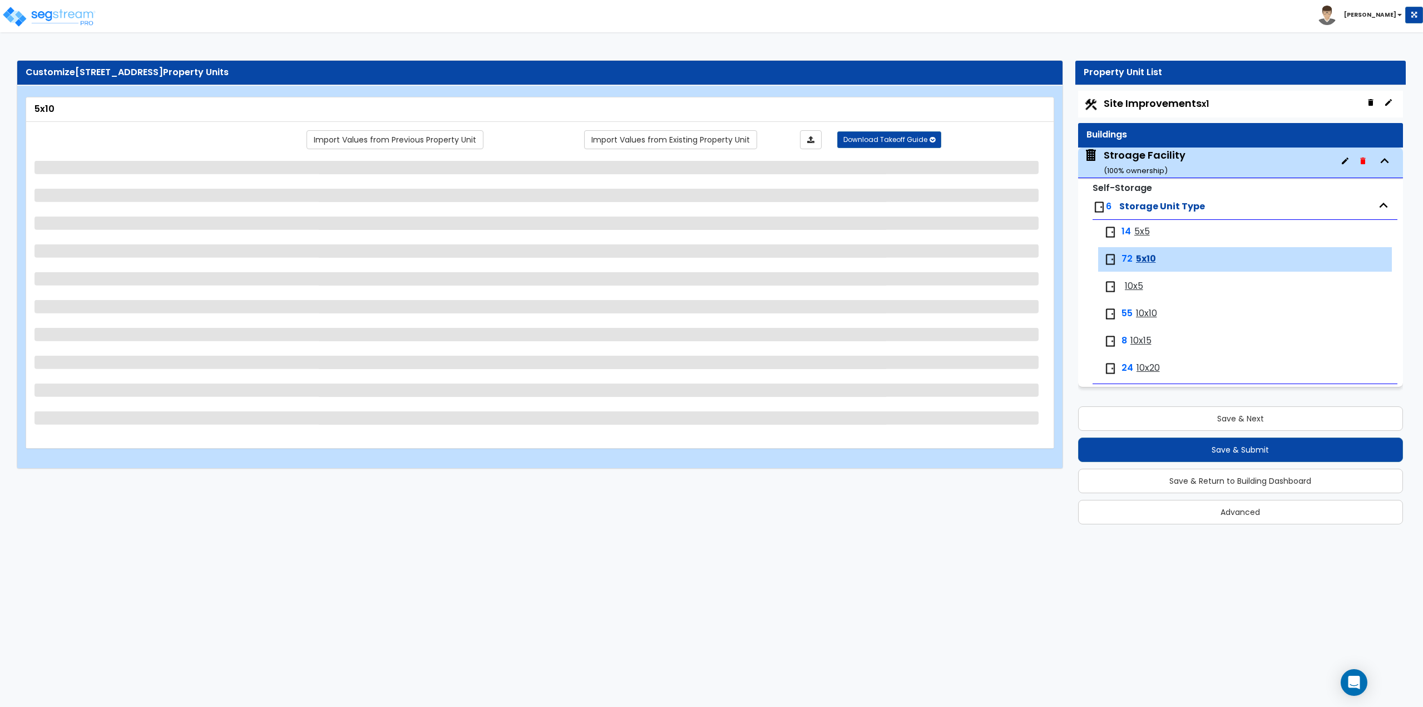
select select "1"
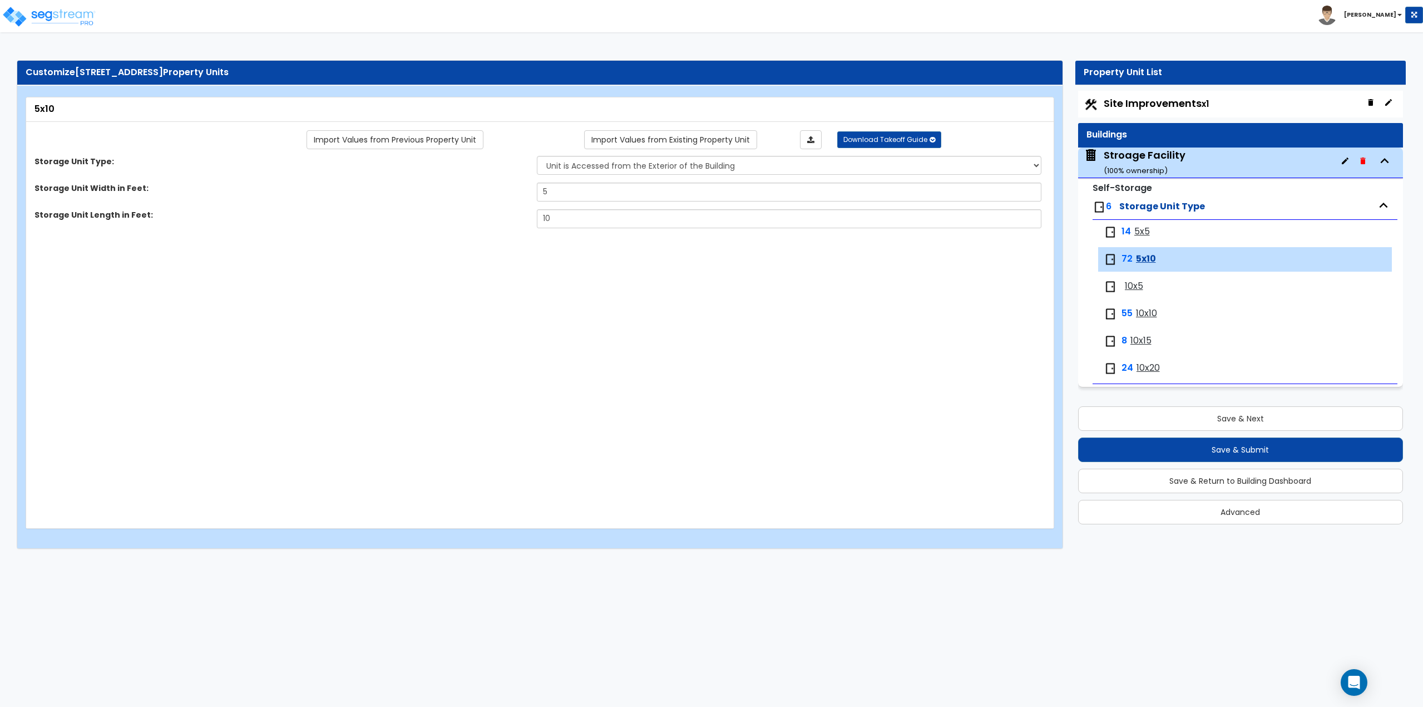
click at [1139, 289] on span "10x5" at bounding box center [1134, 286] width 18 height 13
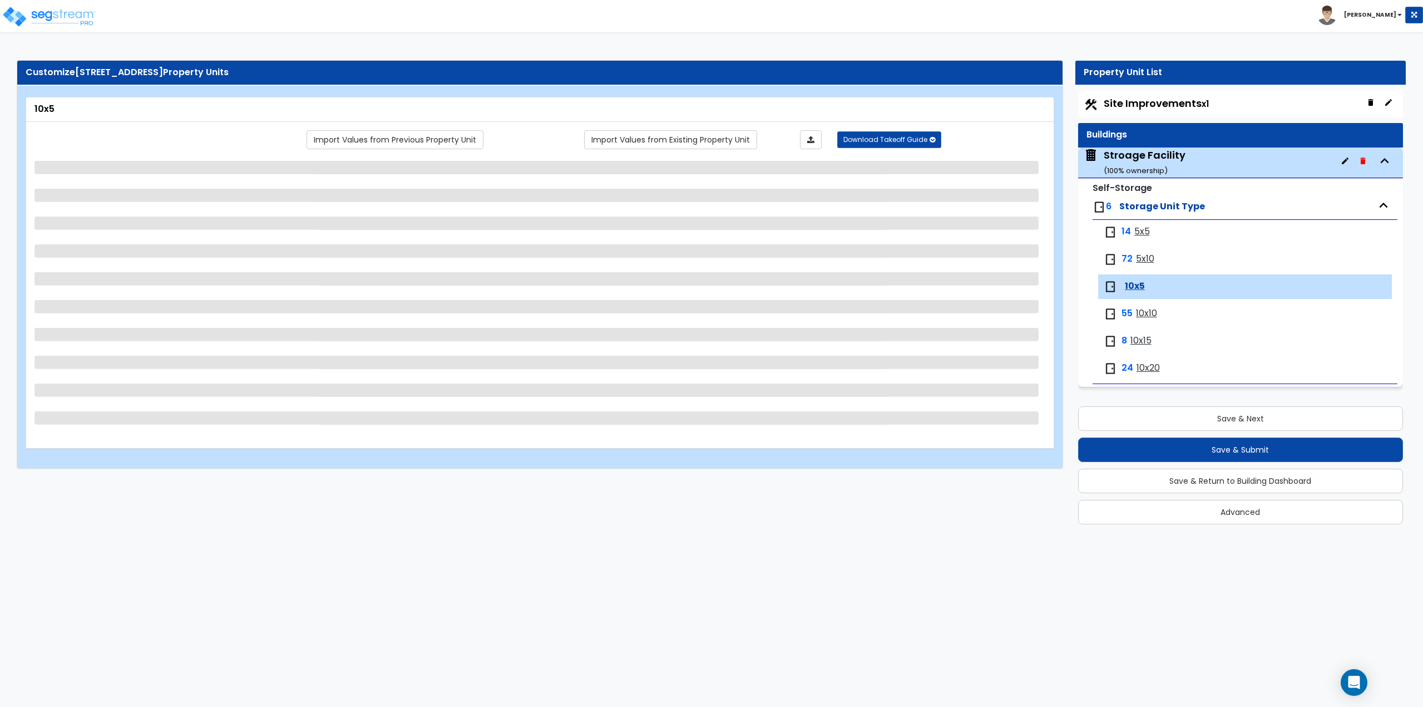
select select "1"
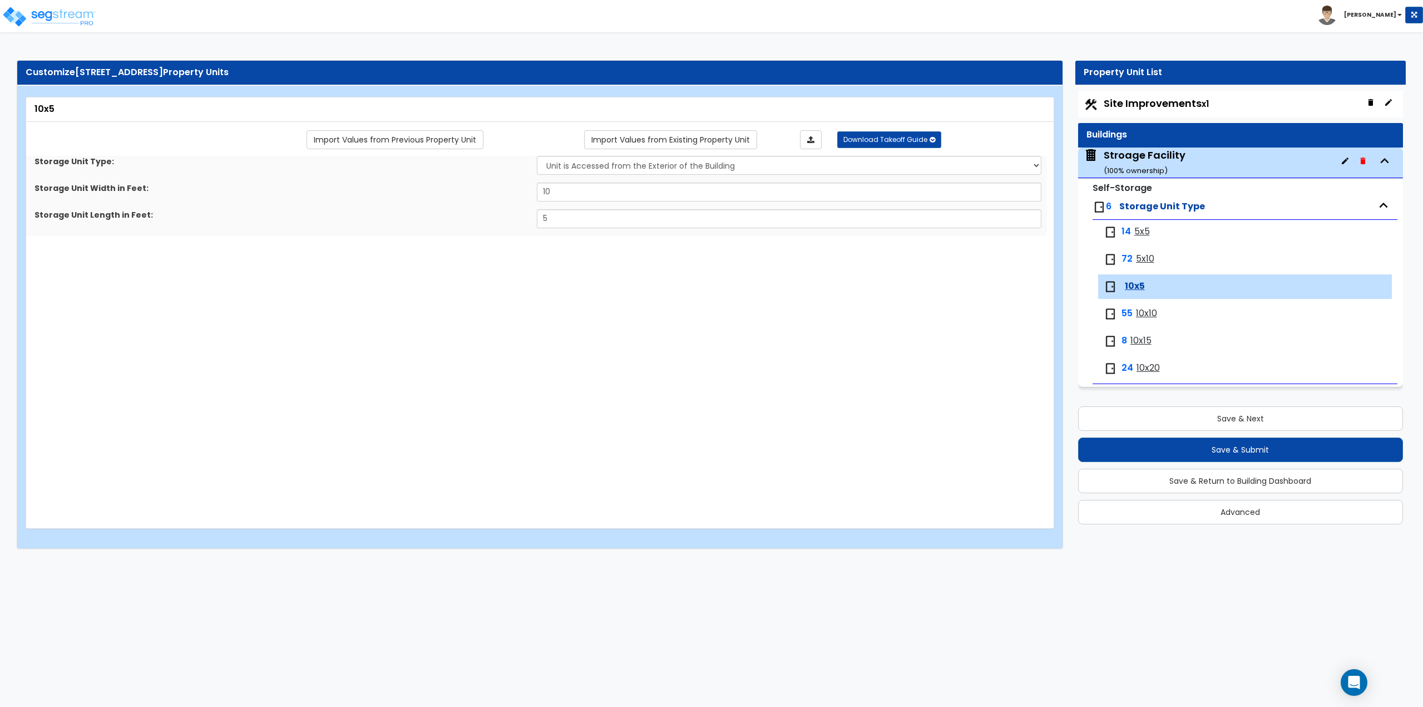
click at [1139, 313] on span "10x10" at bounding box center [1146, 313] width 21 height 13
select select "1"
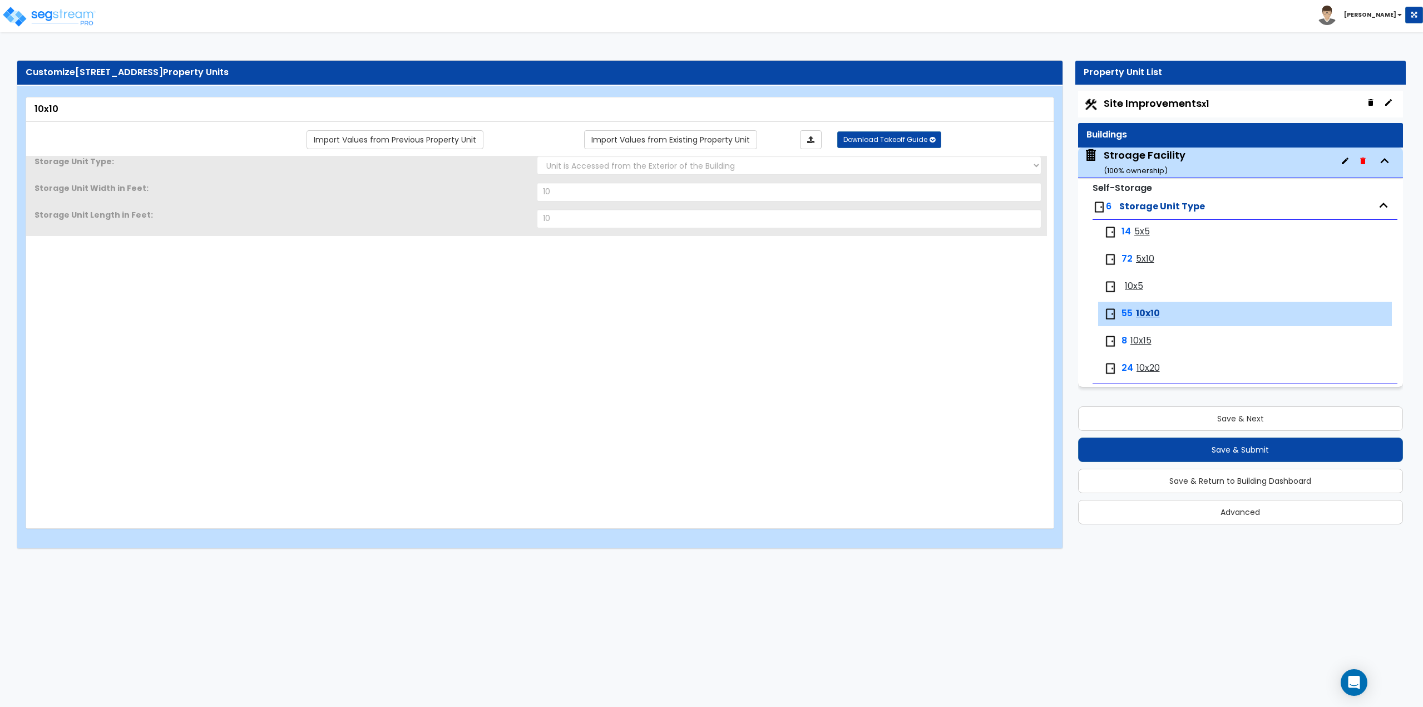
click at [1143, 343] on span "10x15" at bounding box center [1141, 340] width 21 height 13
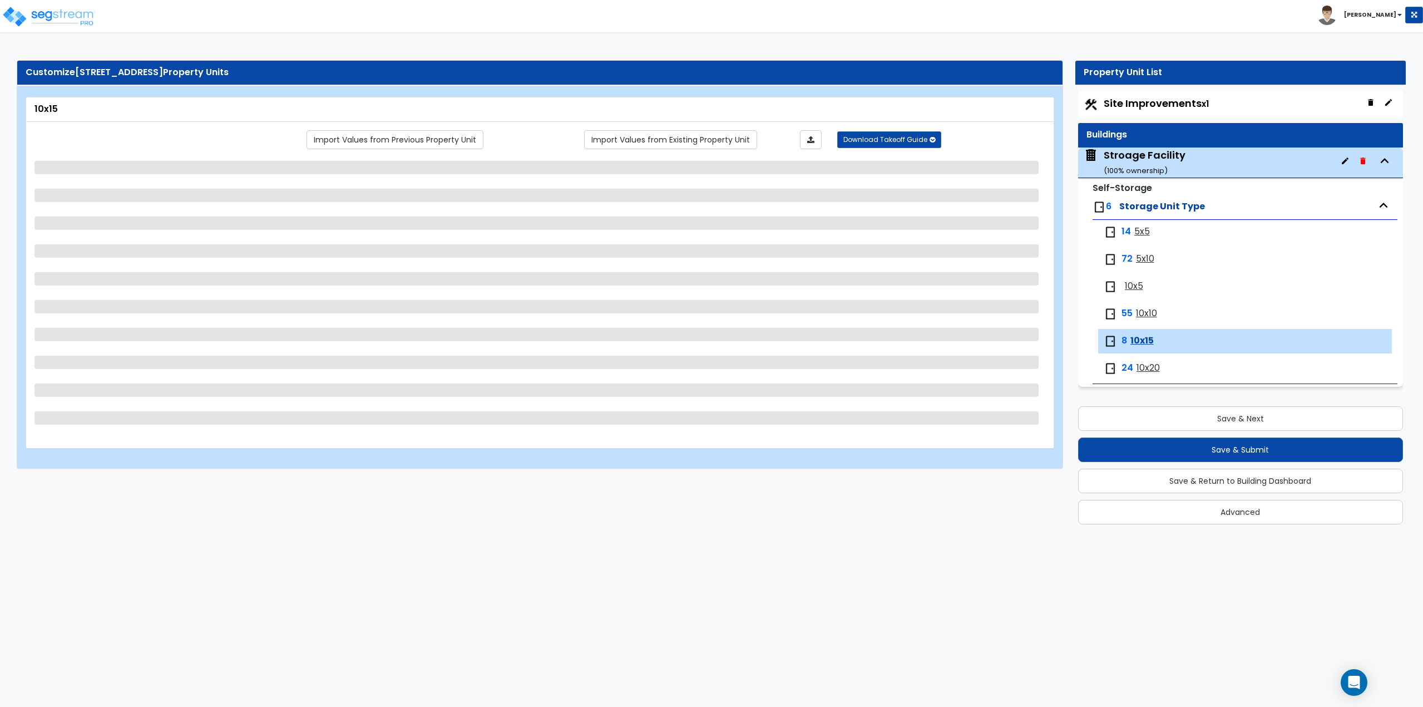
select select "1"
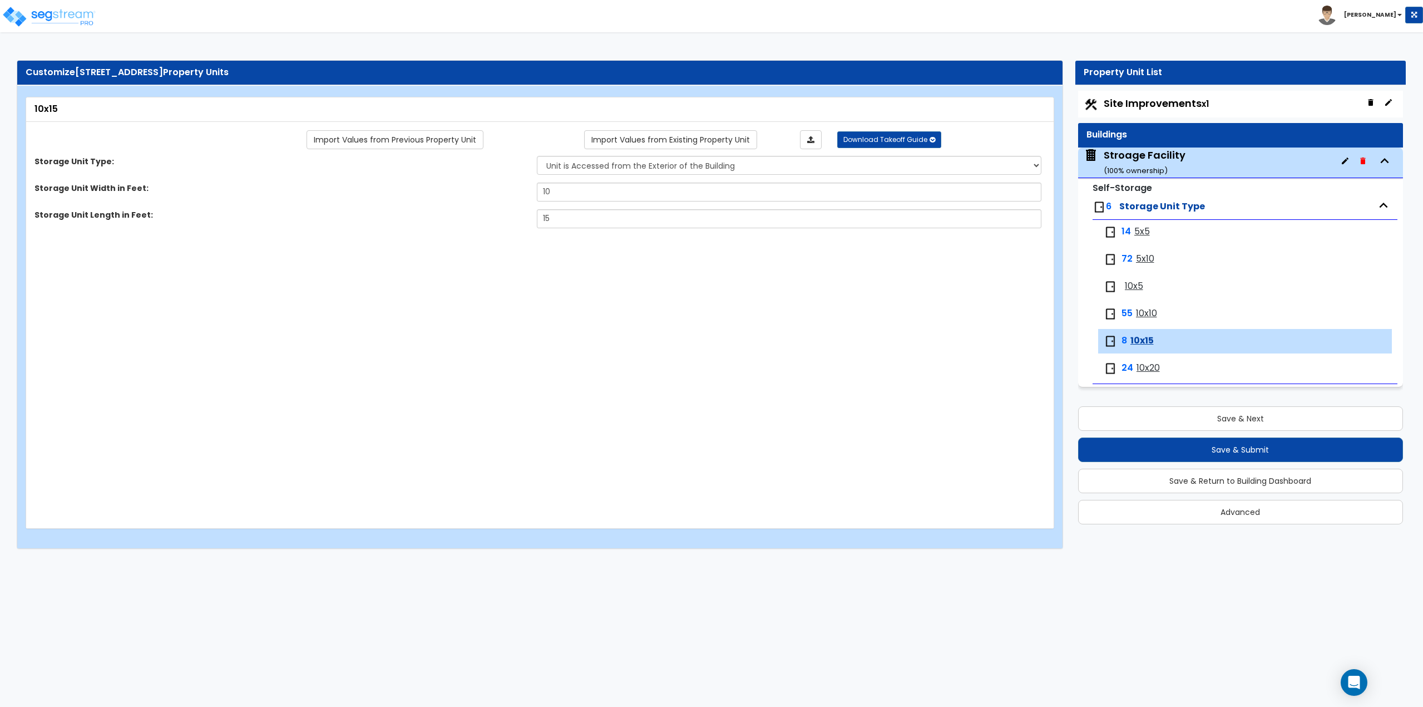
click at [1143, 372] on span "10x20" at bounding box center [1148, 368] width 23 height 13
select select "1"
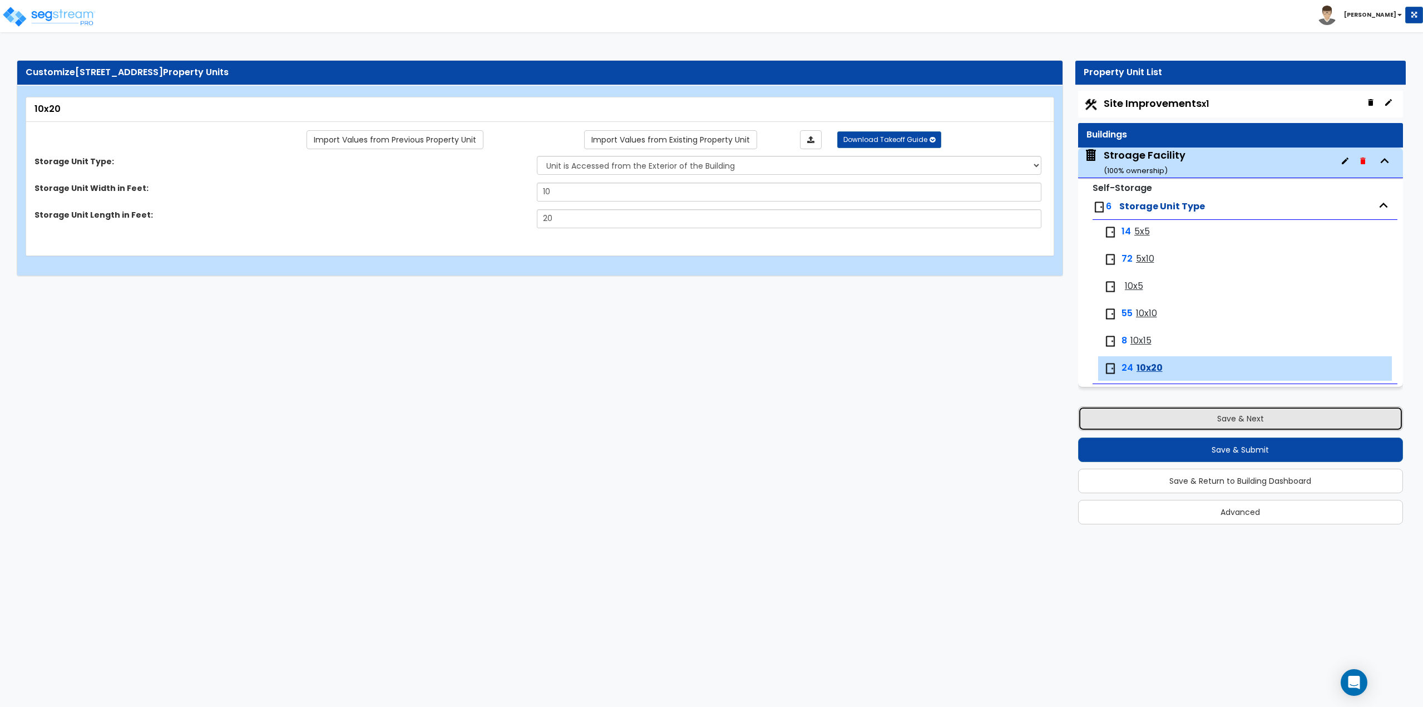
click at [1262, 413] on button "Save & Next" at bounding box center [1240, 418] width 325 height 24
select select "2"
select select "4"
select select "2"
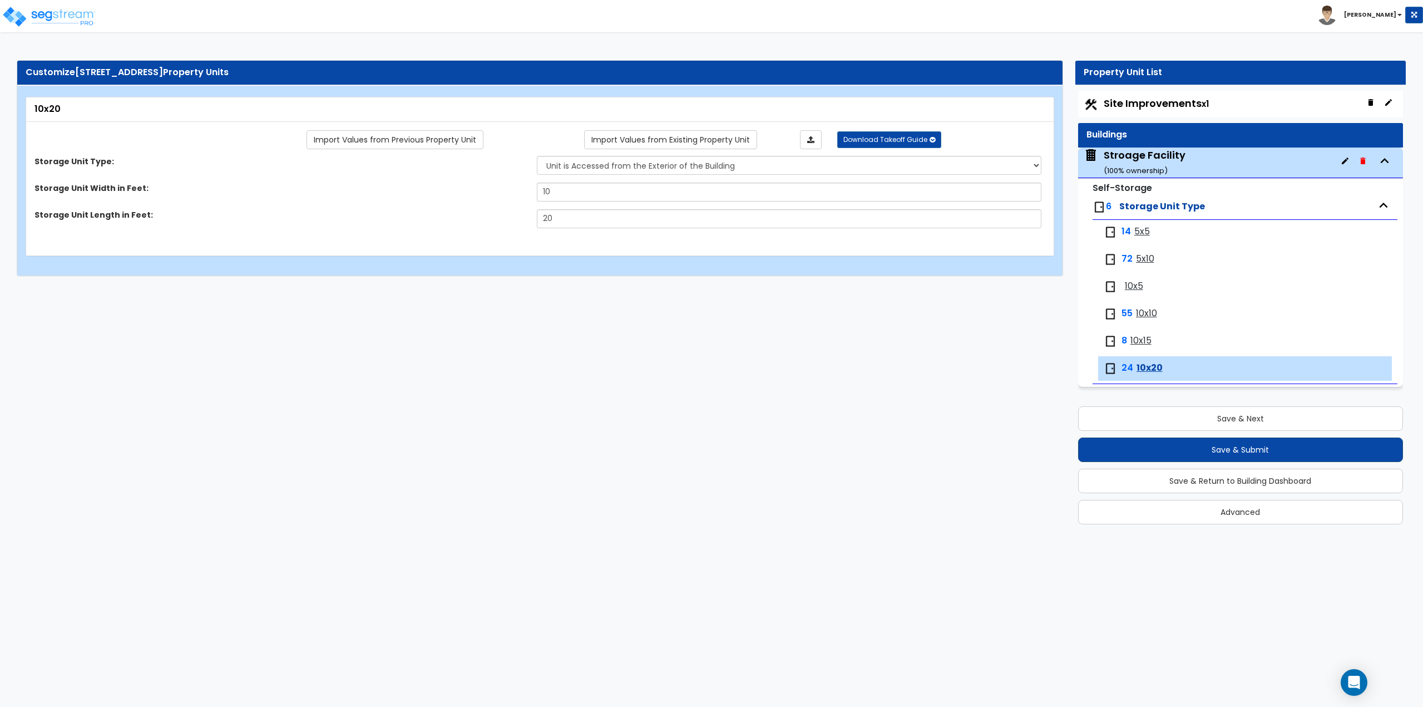
select select "2"
select select "1"
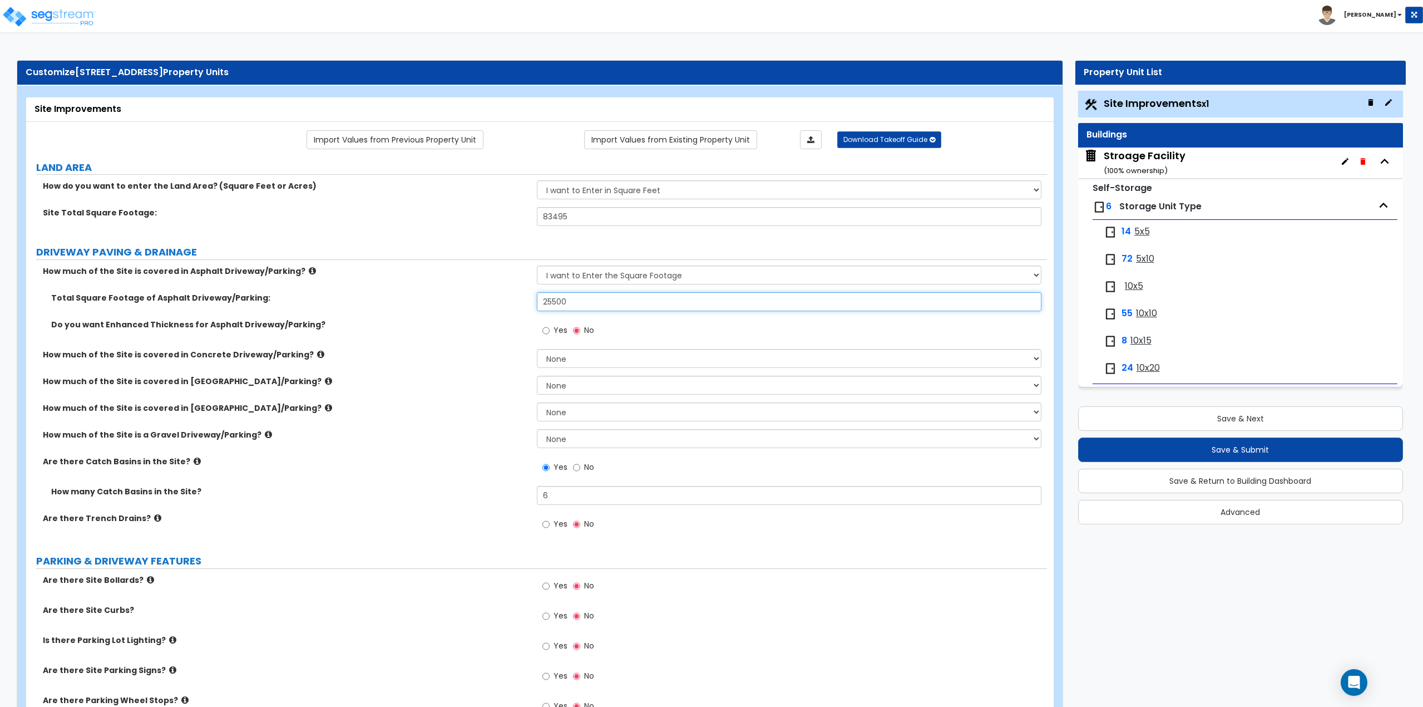
drag, startPoint x: 588, startPoint y: 307, endPoint x: 500, endPoint y: 302, distance: 88.1
click at [500, 302] on div "Total Square Footage of Asphalt Driveway/Parking: 25500" at bounding box center [536, 305] width 1021 height 27
type input "25,000"
click at [487, 355] on label "How much of the Site is covered in Concrete Driveway/Parking?" at bounding box center [286, 354] width 486 height 11
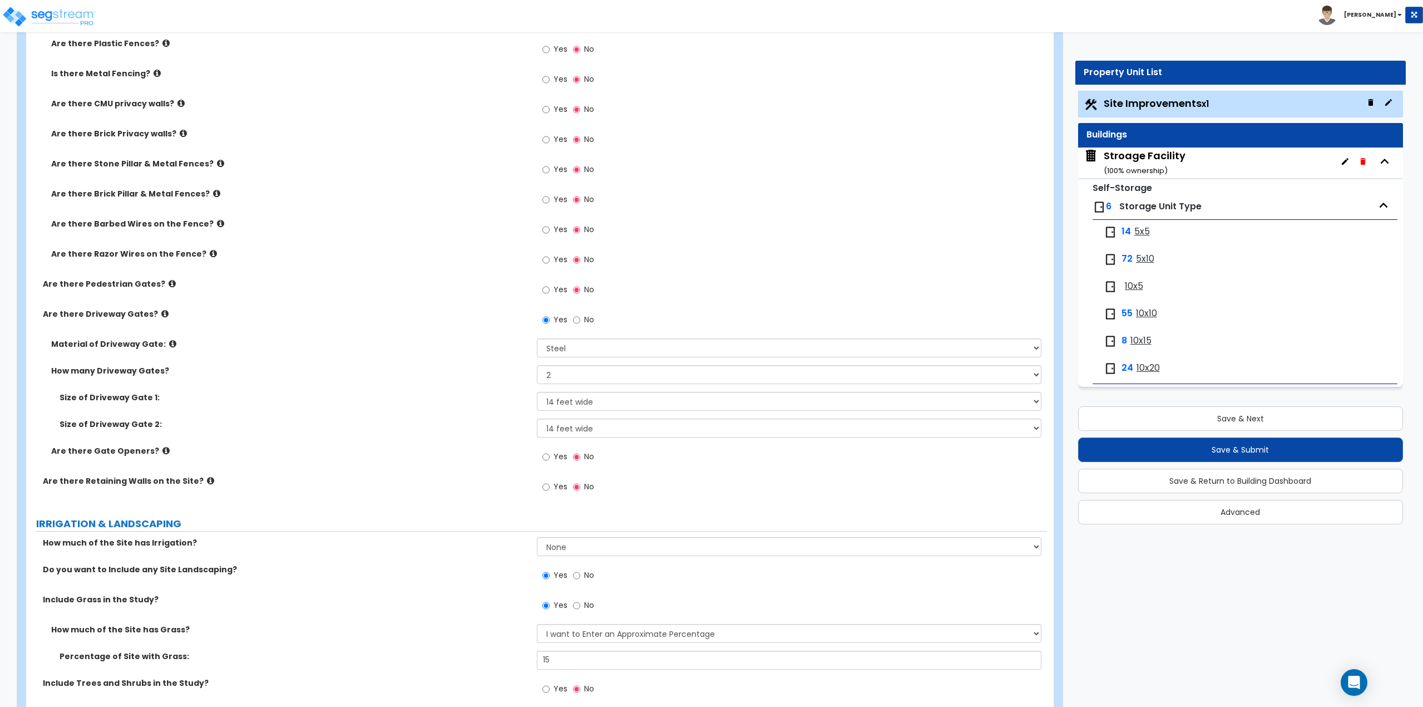
scroll to position [1335, 0]
